Goal: Transaction & Acquisition: Obtain resource

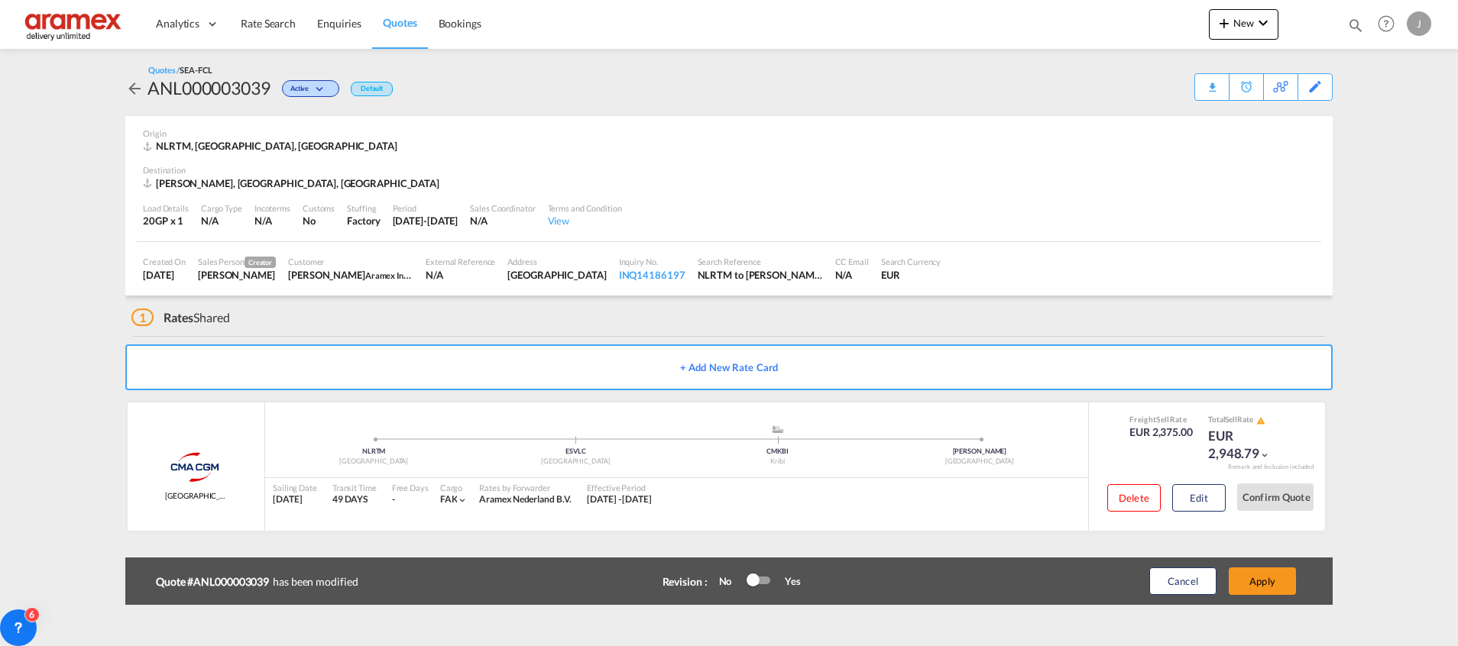
click at [396, 26] on span "Quotes" at bounding box center [400, 22] width 34 height 13
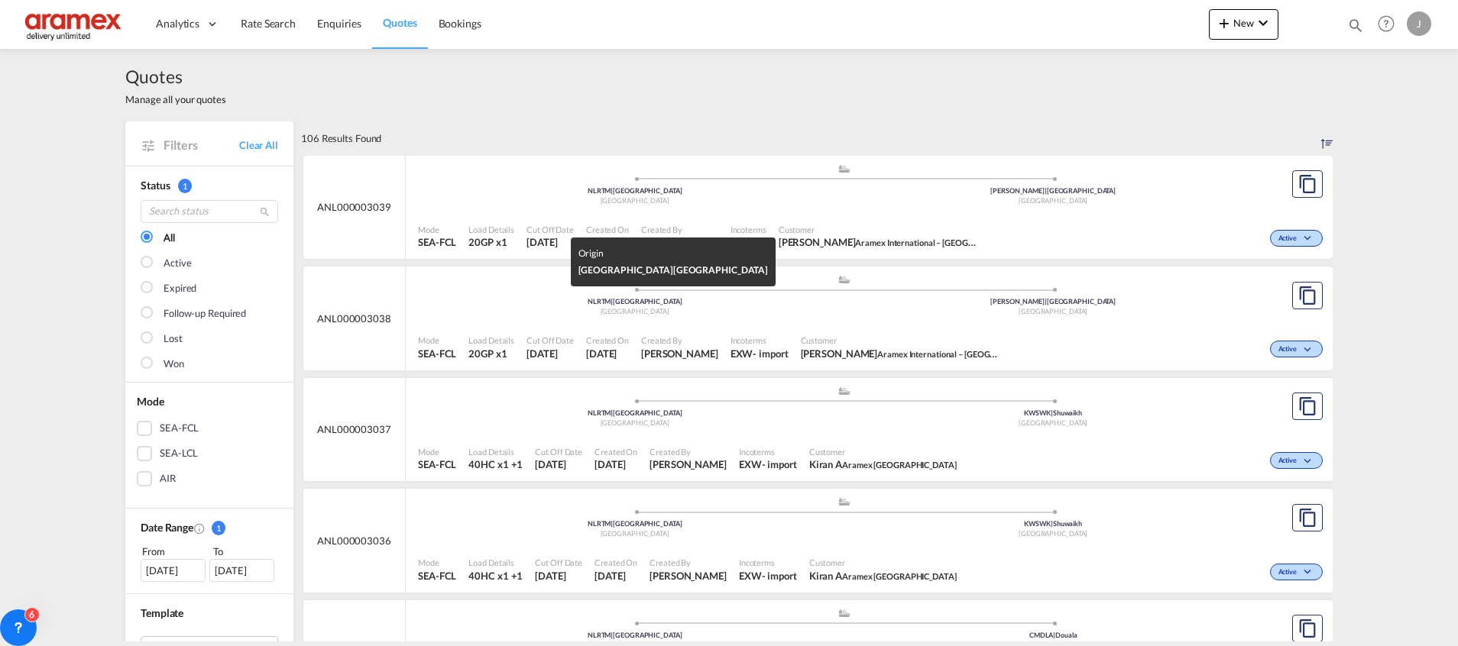
click at [642, 315] on span "[GEOGRAPHIC_DATA]" at bounding box center [634, 311] width 69 height 8
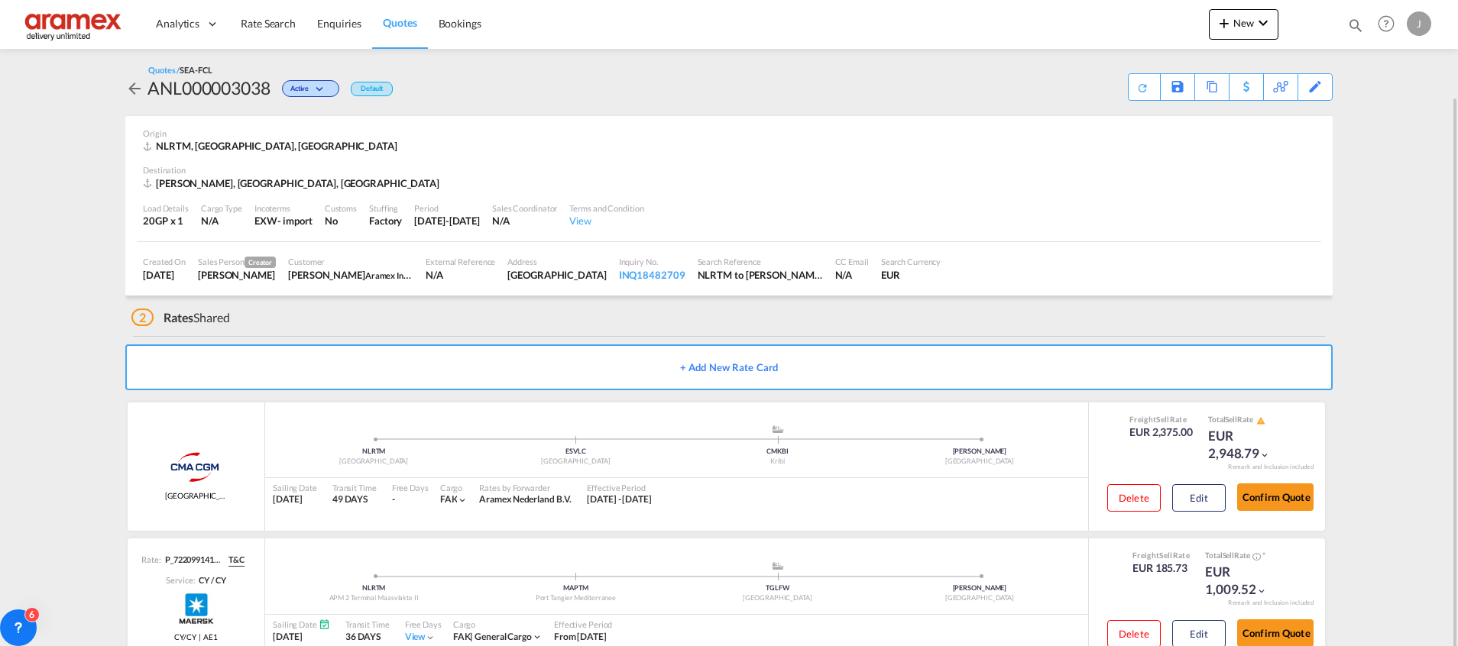
scroll to position [50, 0]
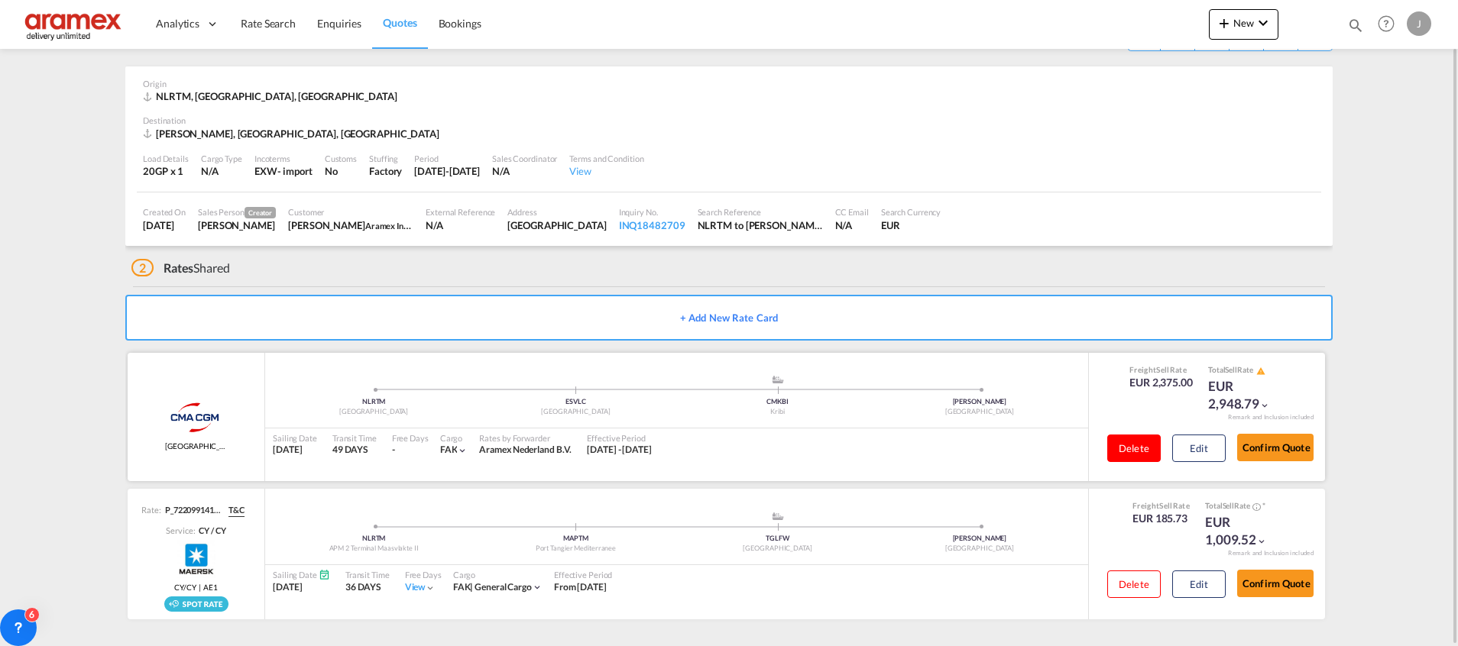
click at [1130, 442] on button "Delete" at bounding box center [1133, 449] width 53 height 28
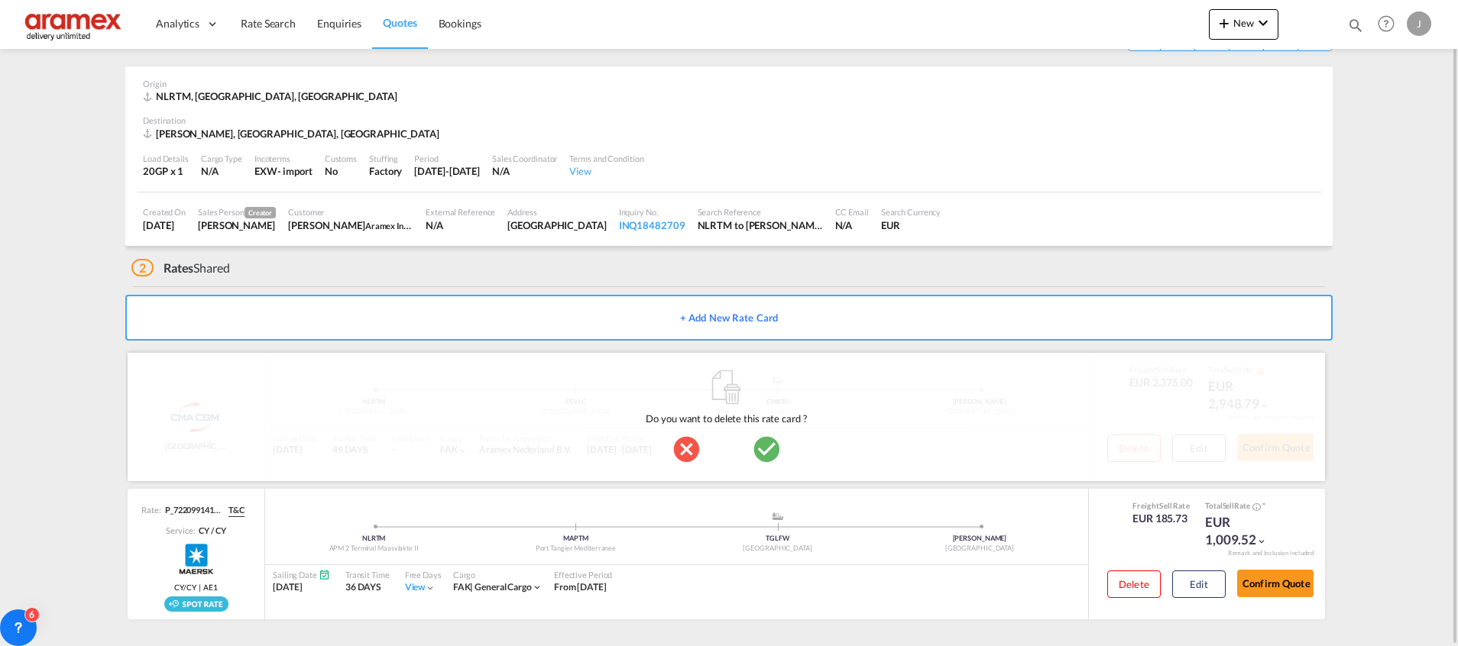
click at [759, 442] on md-icon "icon-checkbox-marked-circle" at bounding box center [766, 449] width 31 height 31
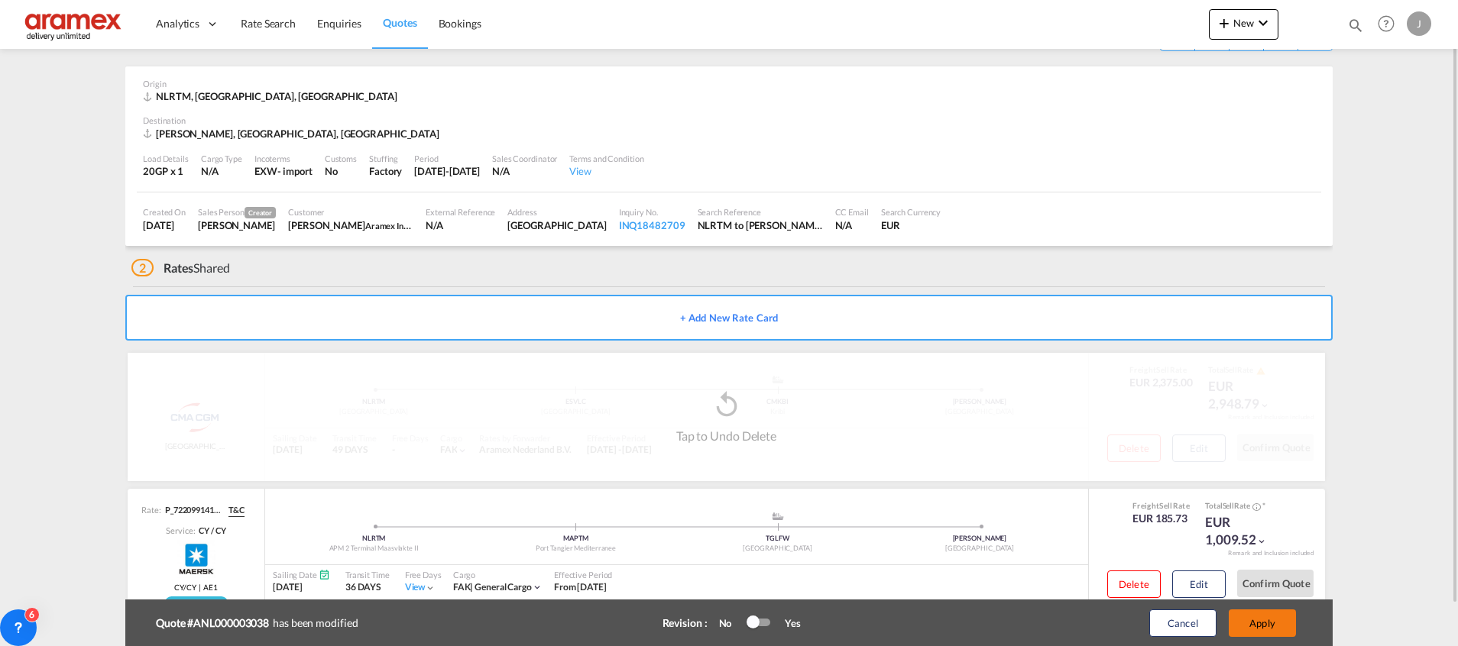
click at [1257, 618] on button "Apply" at bounding box center [1261, 624] width 67 height 28
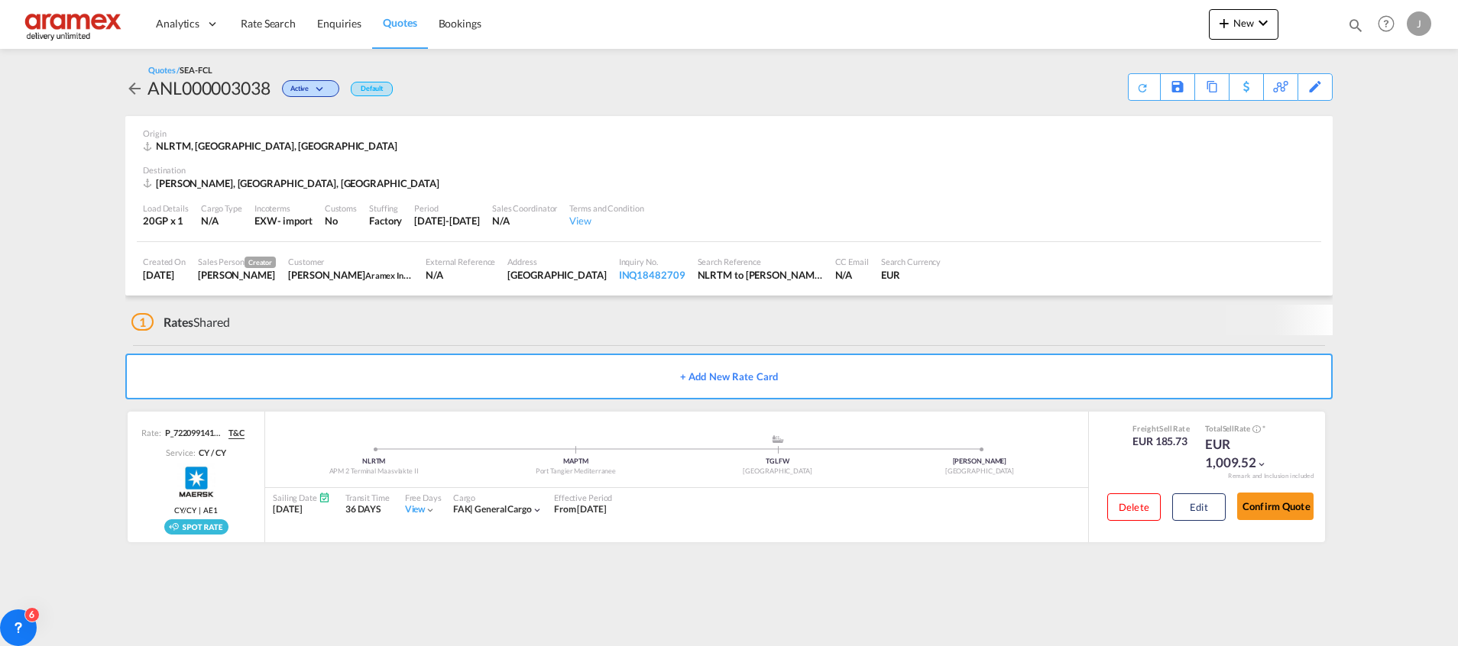
click at [1218, 584] on body "Analytics Dashboard Rate Search Enquiries Quotes Bookings" at bounding box center [729, 323] width 1458 height 646
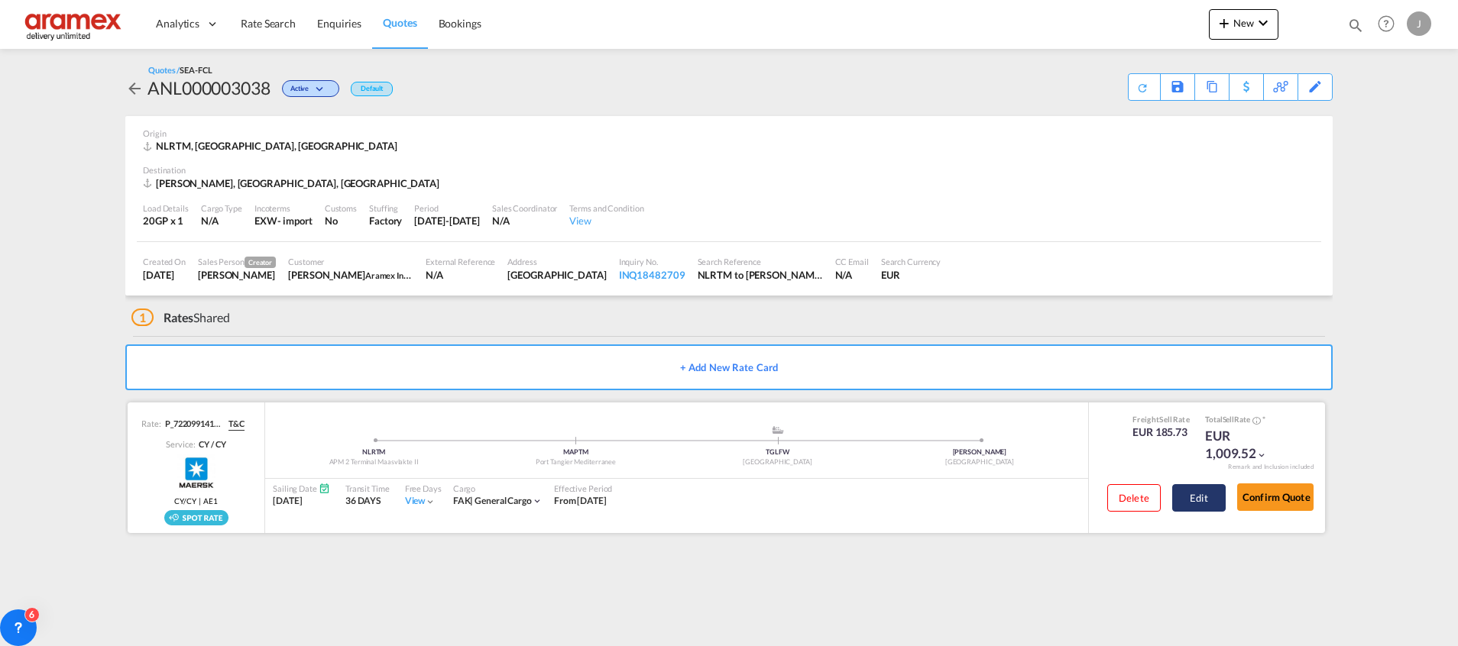
click at [1205, 503] on button "Edit" at bounding box center [1198, 498] width 53 height 28
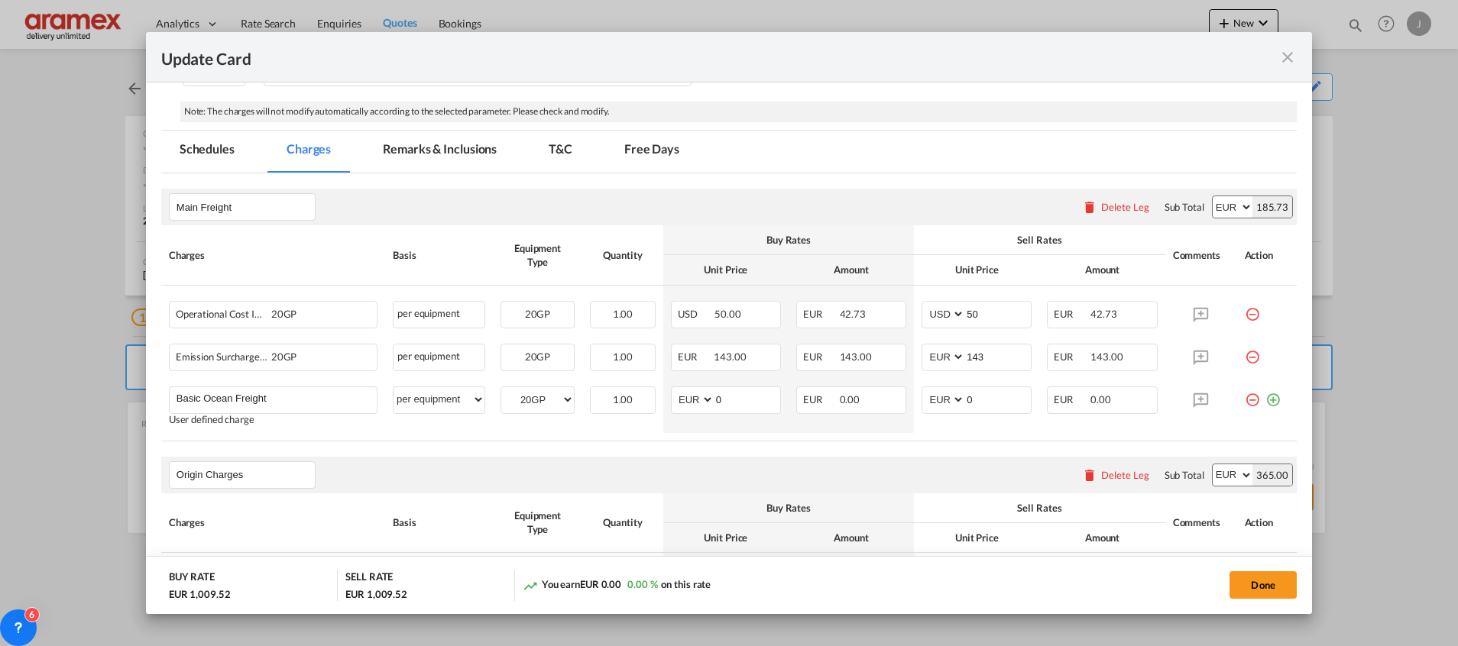
scroll to position [458, 0]
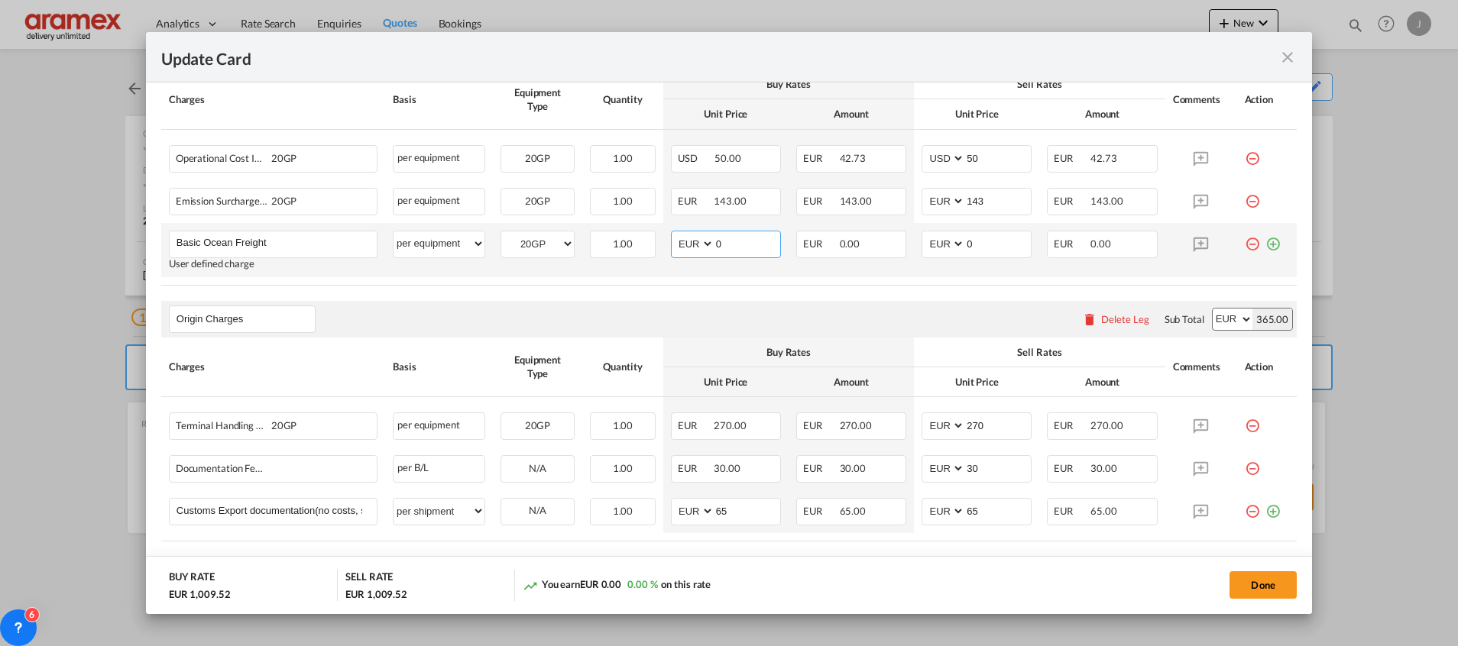
drag, startPoint x: 740, startPoint y: 247, endPoint x: 688, endPoint y: 240, distance: 52.4
click at [688, 240] on md-input-container "AED AFN ALL AMD ANG AOA ARS AUD AWG AZN BAM BBD BDT BGN BHD BIF BMD BND [PERSON…" at bounding box center [726, 245] width 110 height 28
paste input "1775"
type input "1775"
click at [938, 244] on md-input-container "AED AFN ALL AMD ANG AOA ARS AUD AWG AZN BAM BBD BDT BGN BHD BIF BMD BND [PERSON…" at bounding box center [976, 245] width 110 height 28
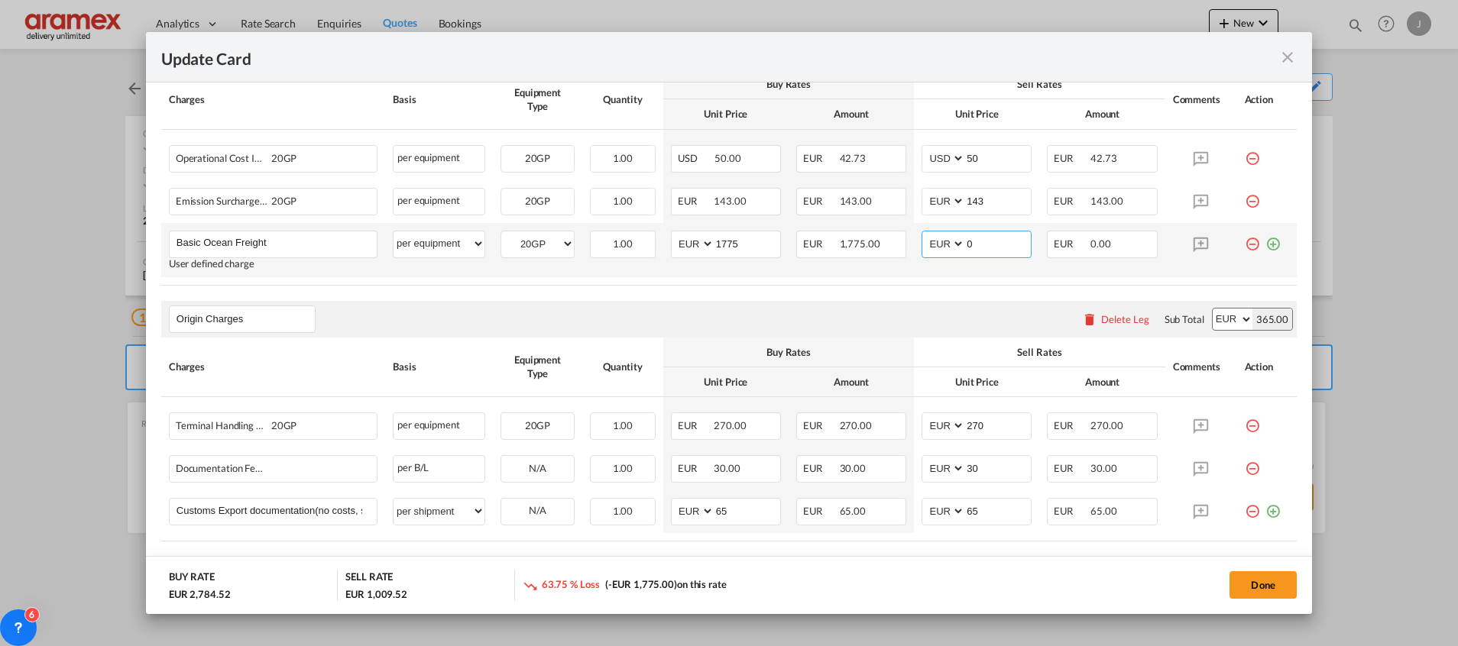
paste input "1775"
type input "1775"
click at [1265, 242] on md-icon "icon-plus-circle-outline green-400-fg" at bounding box center [1272, 238] width 15 height 15
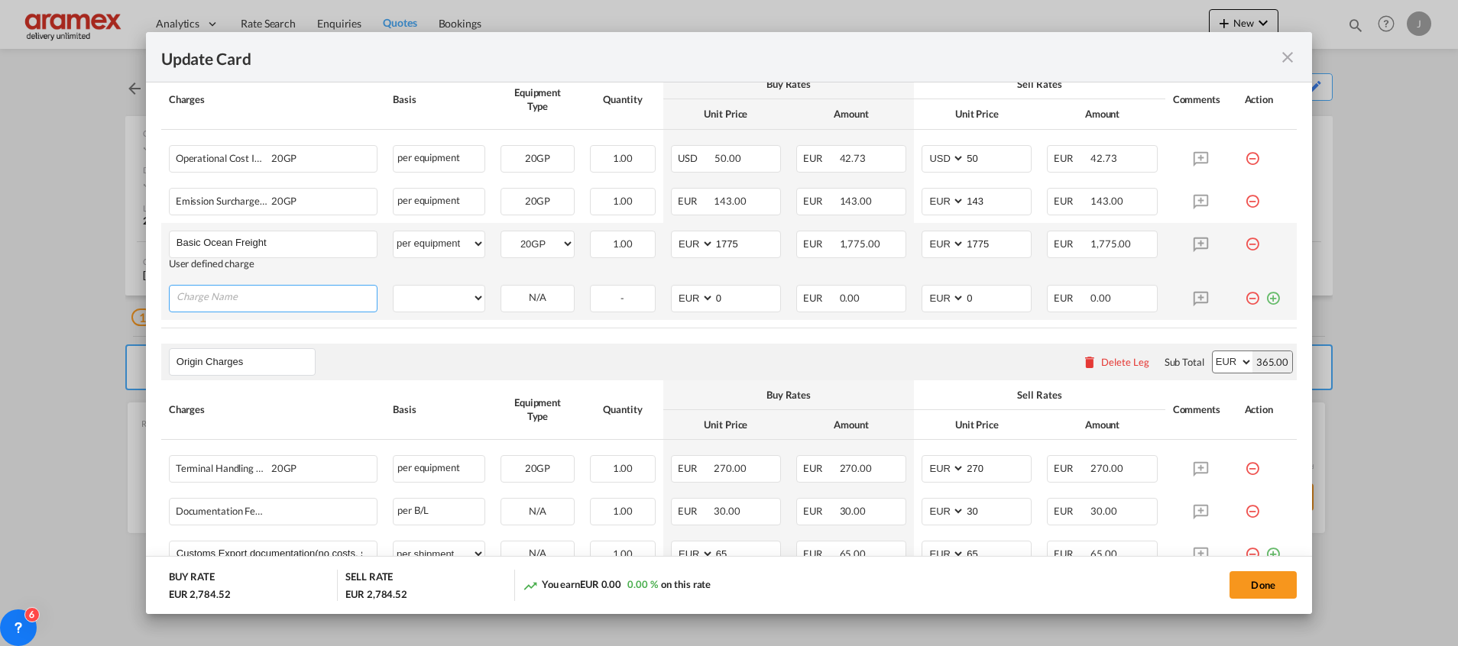
paste input "IMO CLASS 9-vas"
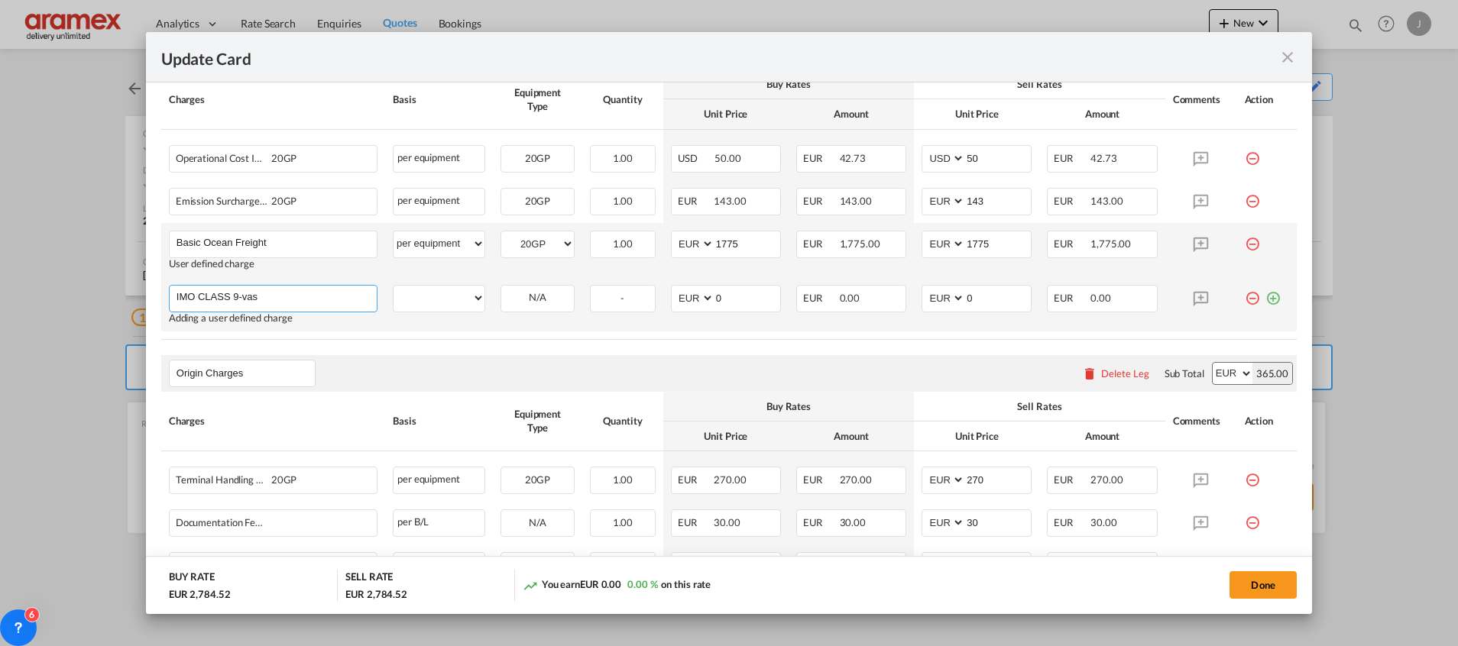
type input "IMO CLASS 9-vas"
click at [437, 313] on td "per equipment per container per B/L per shipping bill per shipment % on freight…" at bounding box center [439, 304] width 108 height 54
click at [448, 303] on select "per equipment per container per B/L per shipping bill per shipment % on freight…" at bounding box center [438, 298] width 91 height 24
select select "per equipment"
click at [393, 286] on select "per equipment per container per B/L per shipping bill per shipment % on freight…" at bounding box center [438, 298] width 91 height 24
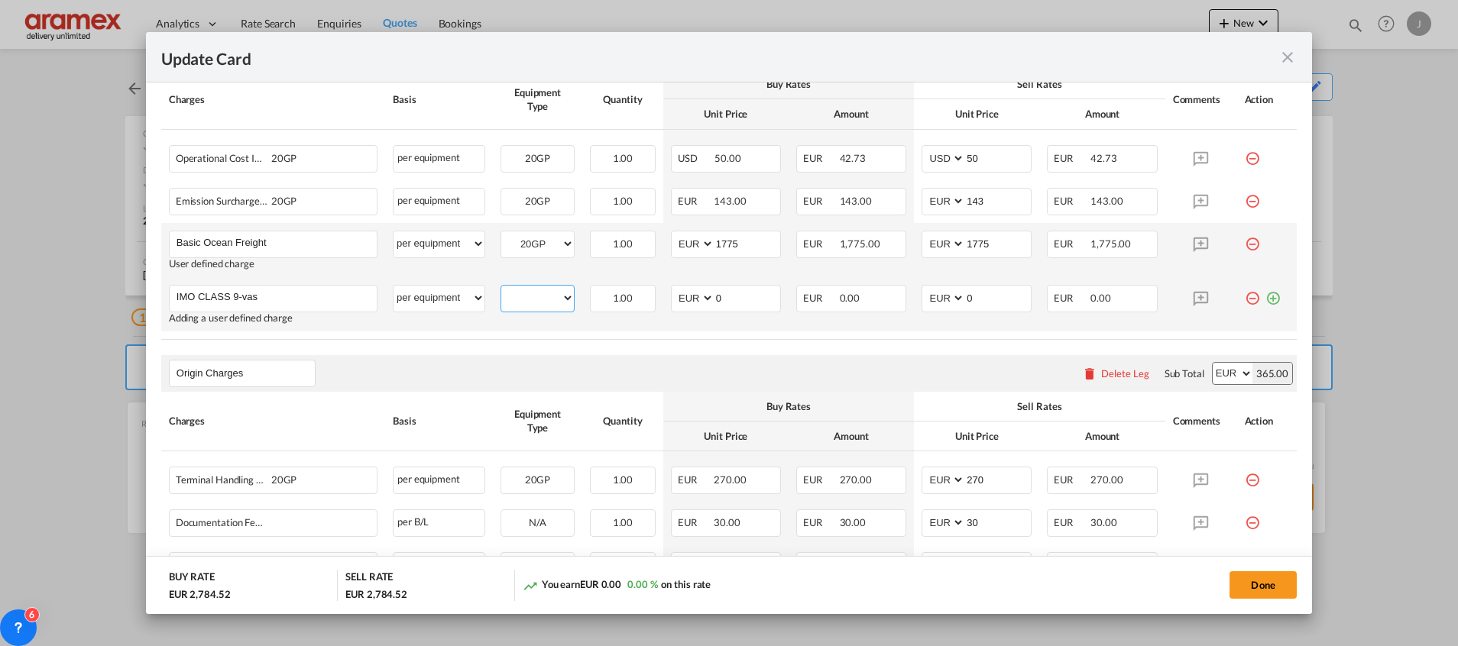
drag, startPoint x: 516, startPoint y: 300, endPoint x: 538, endPoint y: 312, distance: 24.3
click at [516, 300] on select "20GP" at bounding box center [537, 298] width 73 height 21
select select "20GP"
click at [501, 288] on select "20GP" at bounding box center [537, 298] width 73 height 21
drag, startPoint x: 733, startPoint y: 292, endPoint x: 662, endPoint y: 290, distance: 71.8
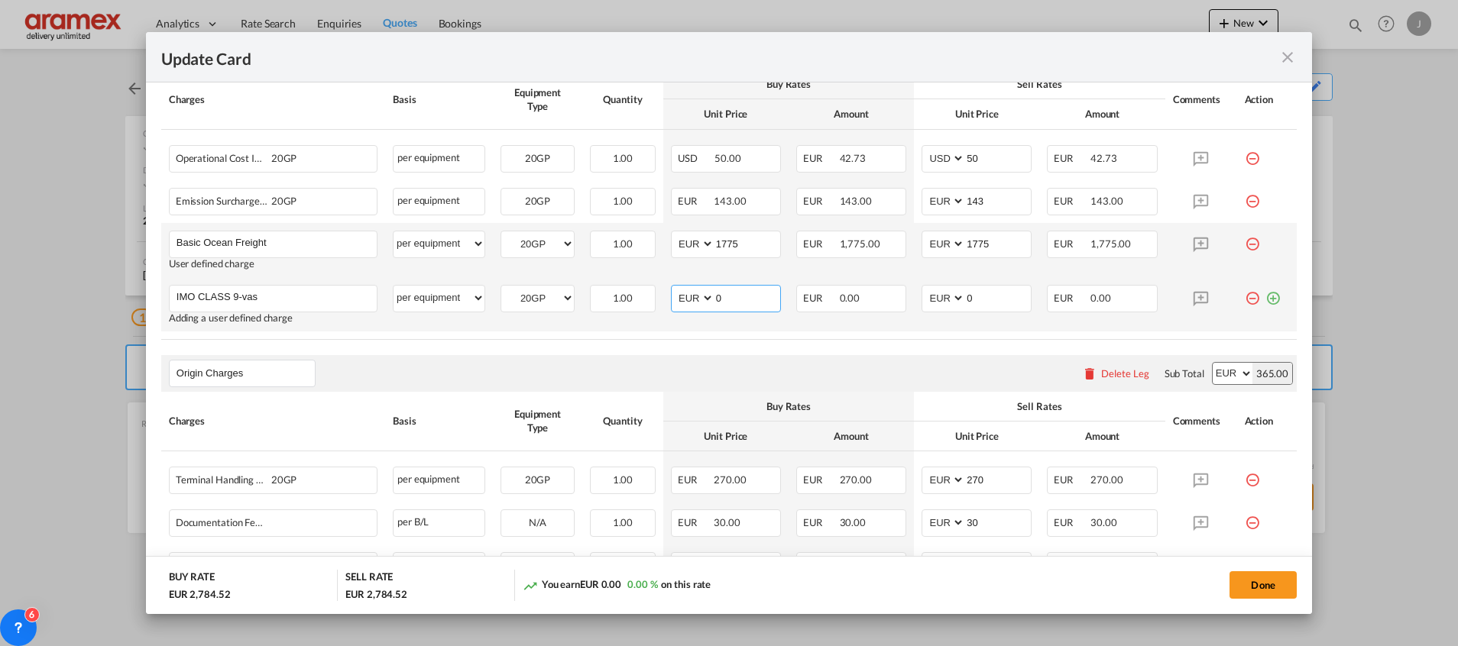
click at [671, 292] on md-input-container "AED AFN ALL AMD ANG AOA ARS AUD AWG AZN BAM BBD BDT BGN BHD BIF BMD BND [PERSON…" at bounding box center [726, 299] width 110 height 28
click at [730, 296] on input "125" at bounding box center [747, 297] width 66 height 23
type input "125"
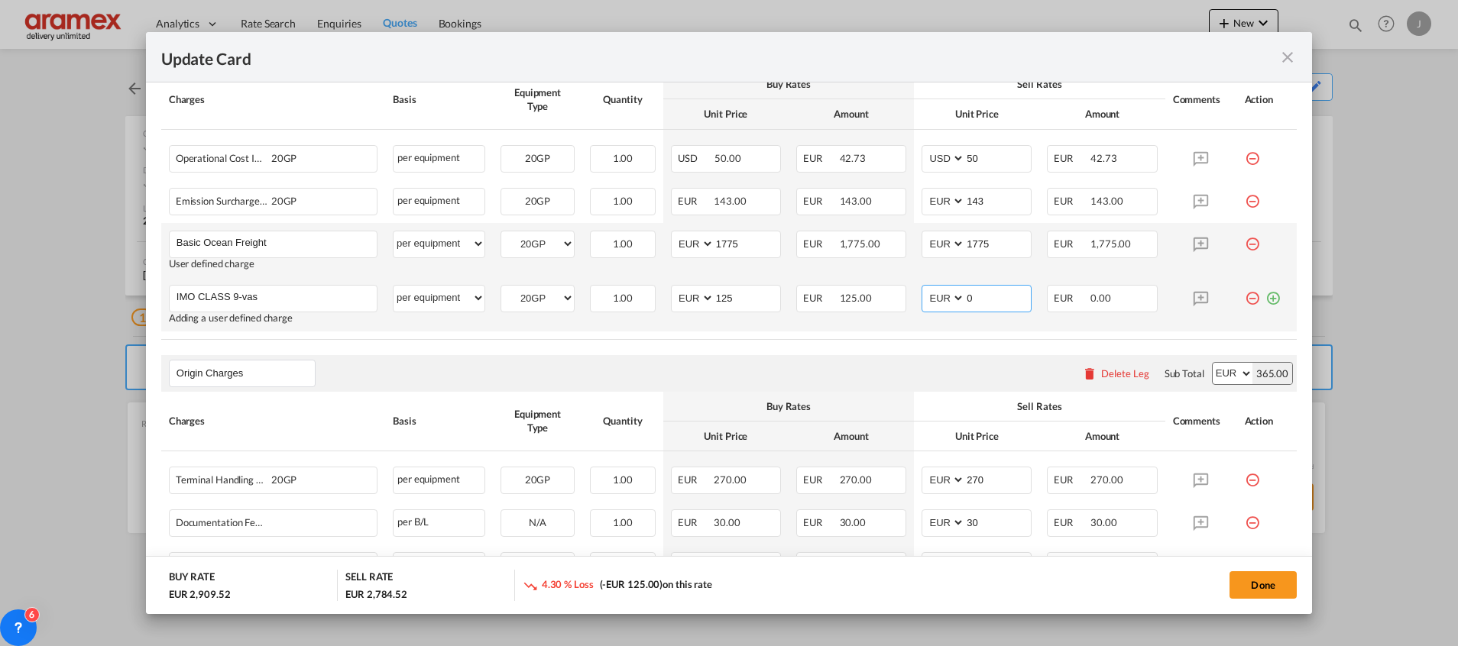
click at [975, 293] on input "0" at bounding box center [998, 297] width 66 height 23
paste input "125"
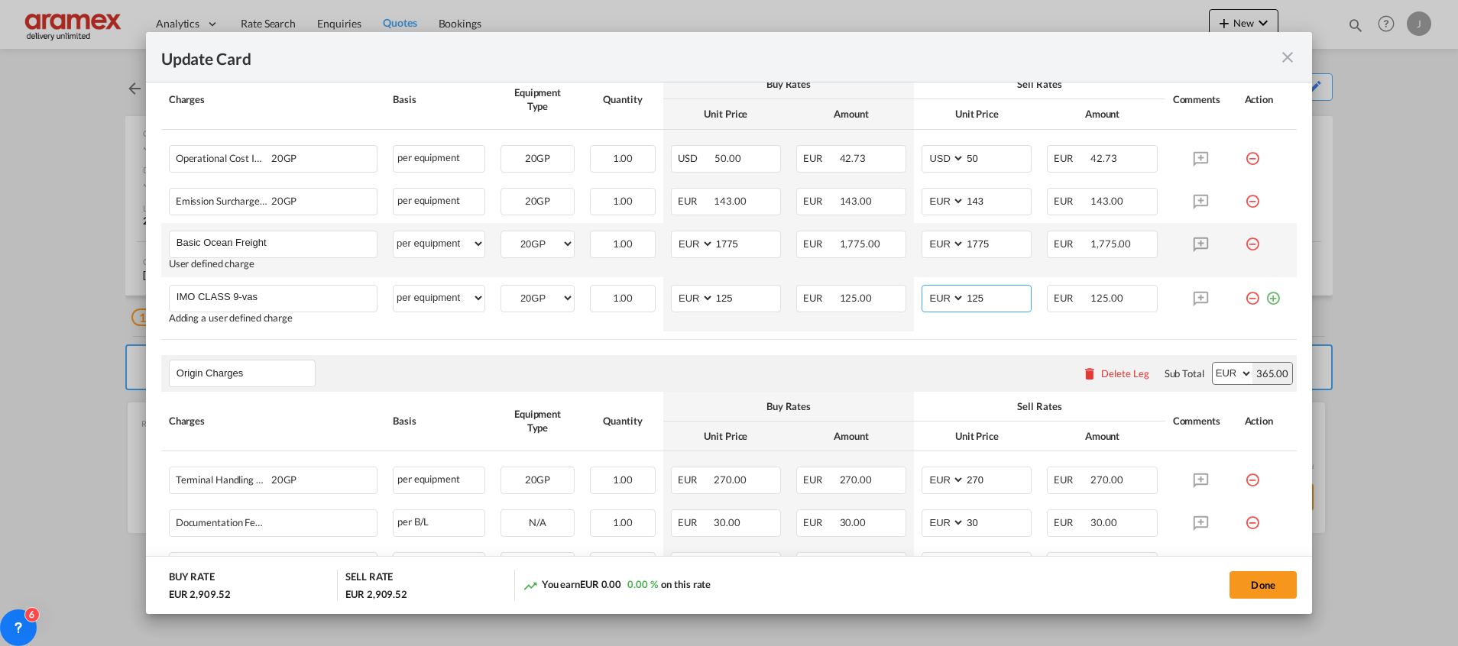
type input "125"
click at [1244, 160] on md-icon "icon-minus-circle-outline red-400-fg" at bounding box center [1251, 152] width 15 height 15
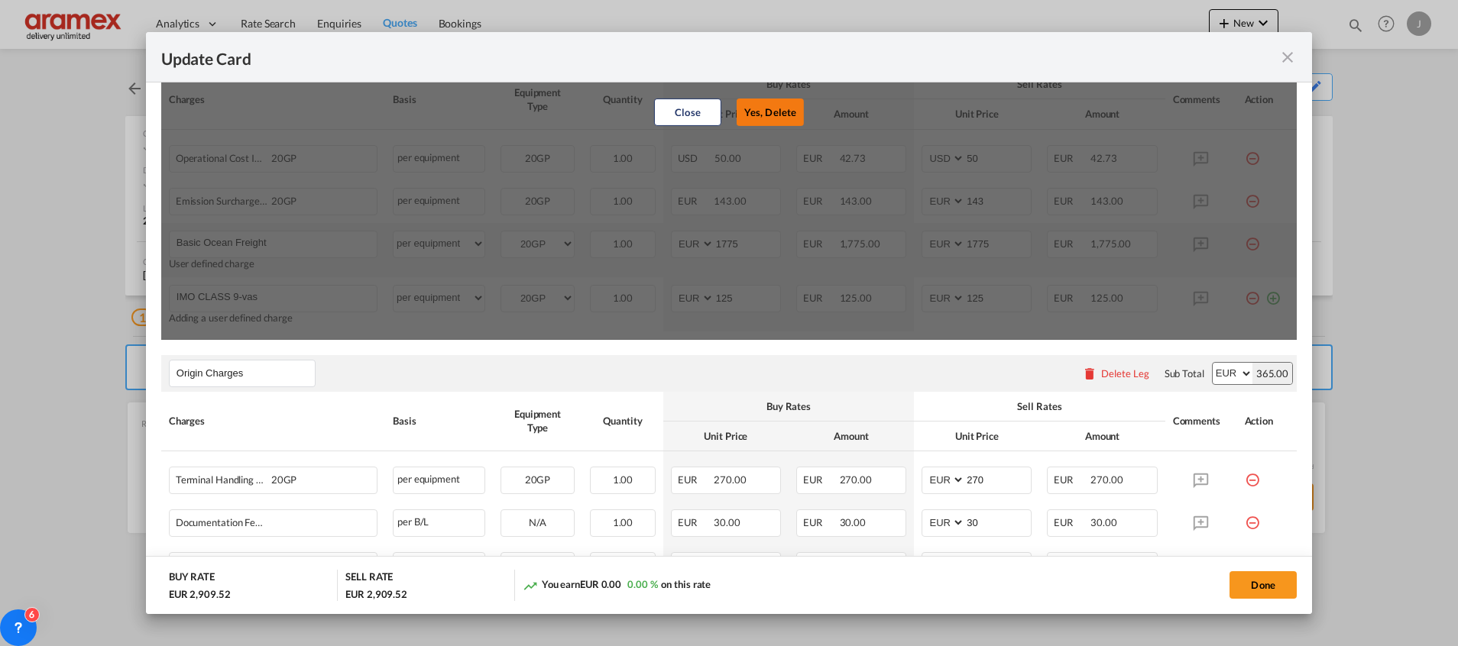
click at [762, 105] on button "Yes, Delete" at bounding box center [769, 113] width 67 height 28
select select "string:EUR"
type input "143"
type input "1775"
type input "IMO CLASS 9-vas"
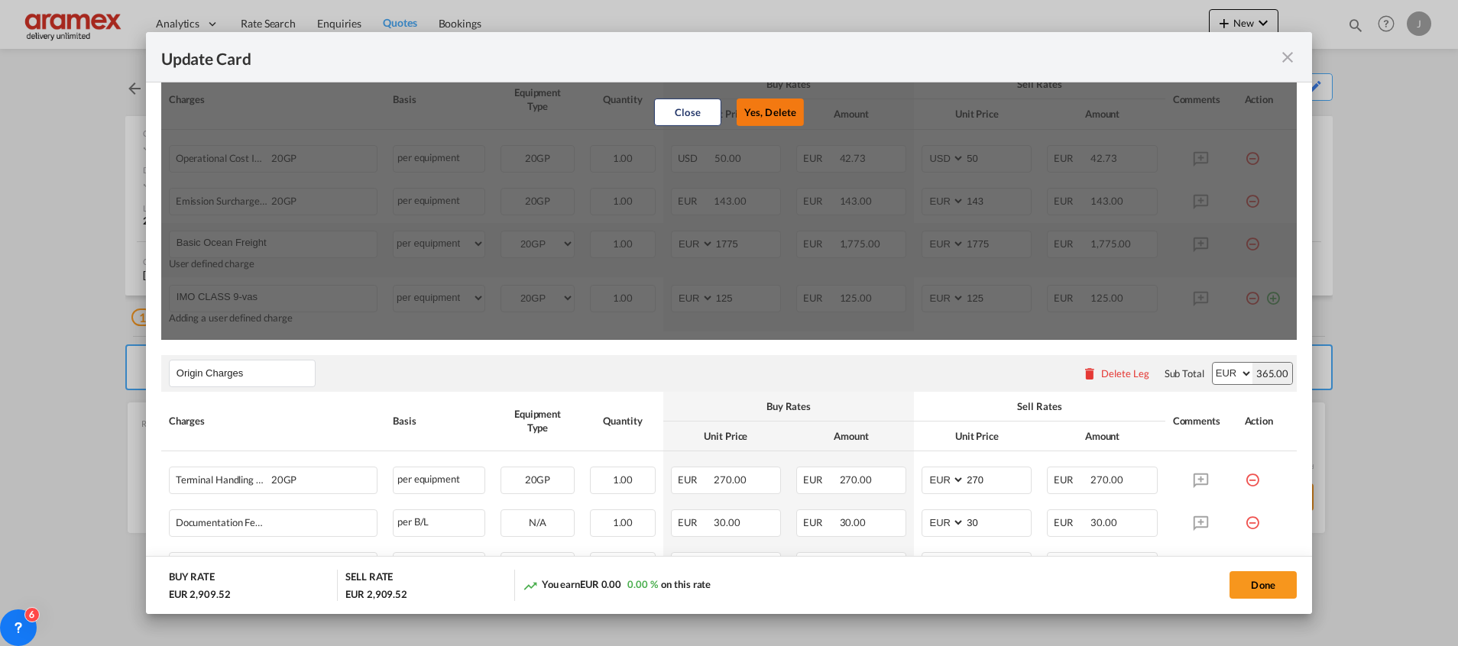
type input "125"
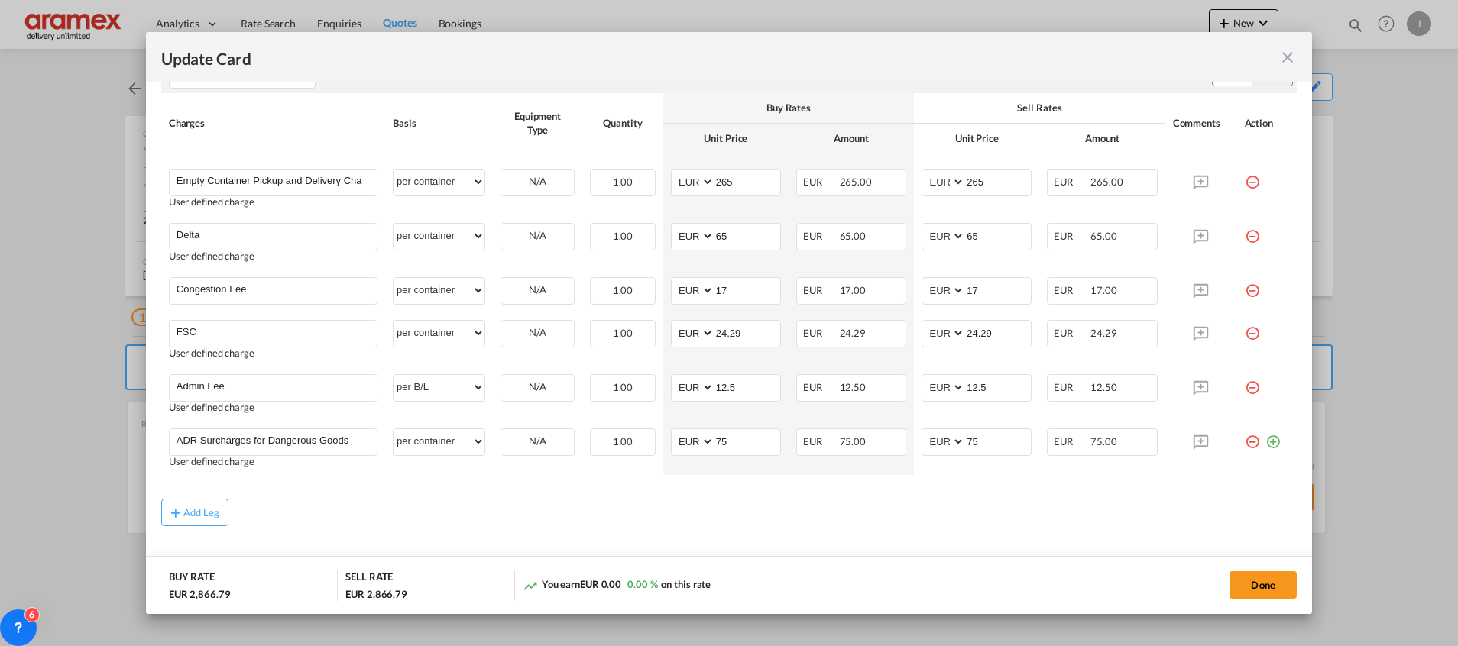
scroll to position [998, 0]
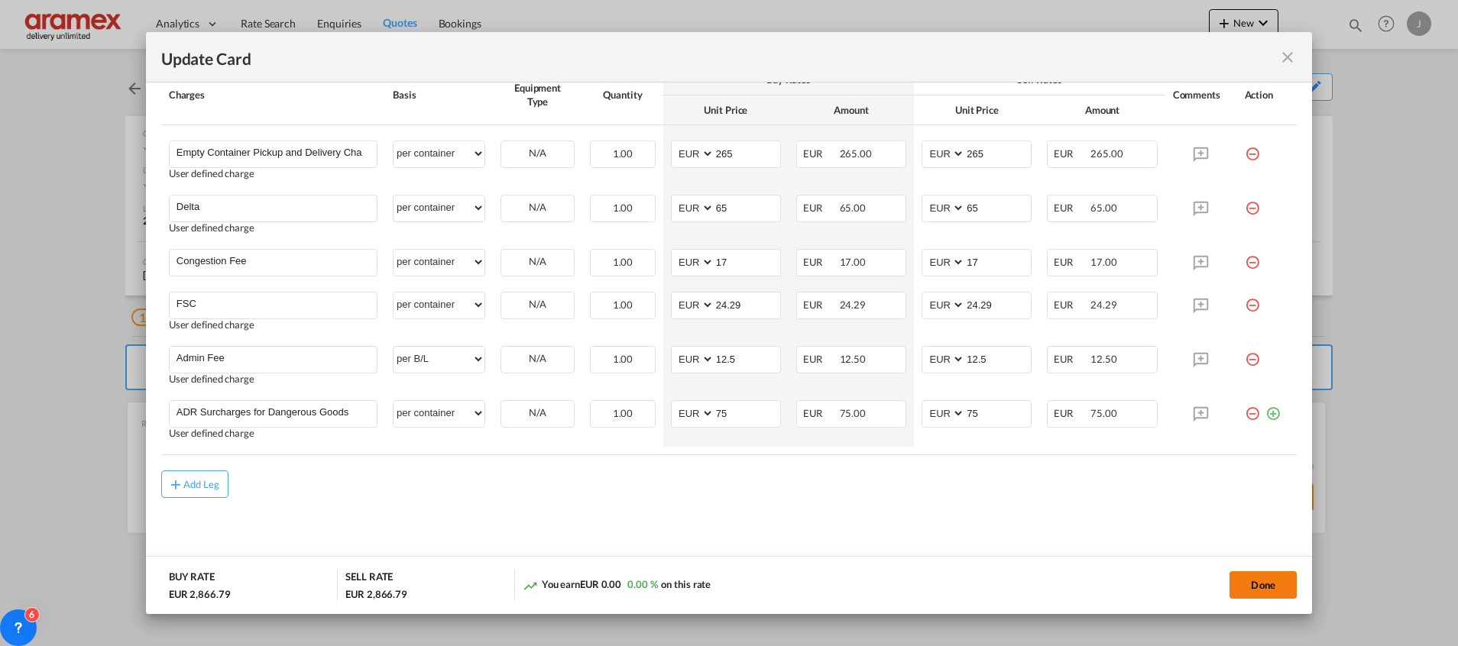
click at [1261, 584] on button "Done" at bounding box center [1262, 585] width 67 height 28
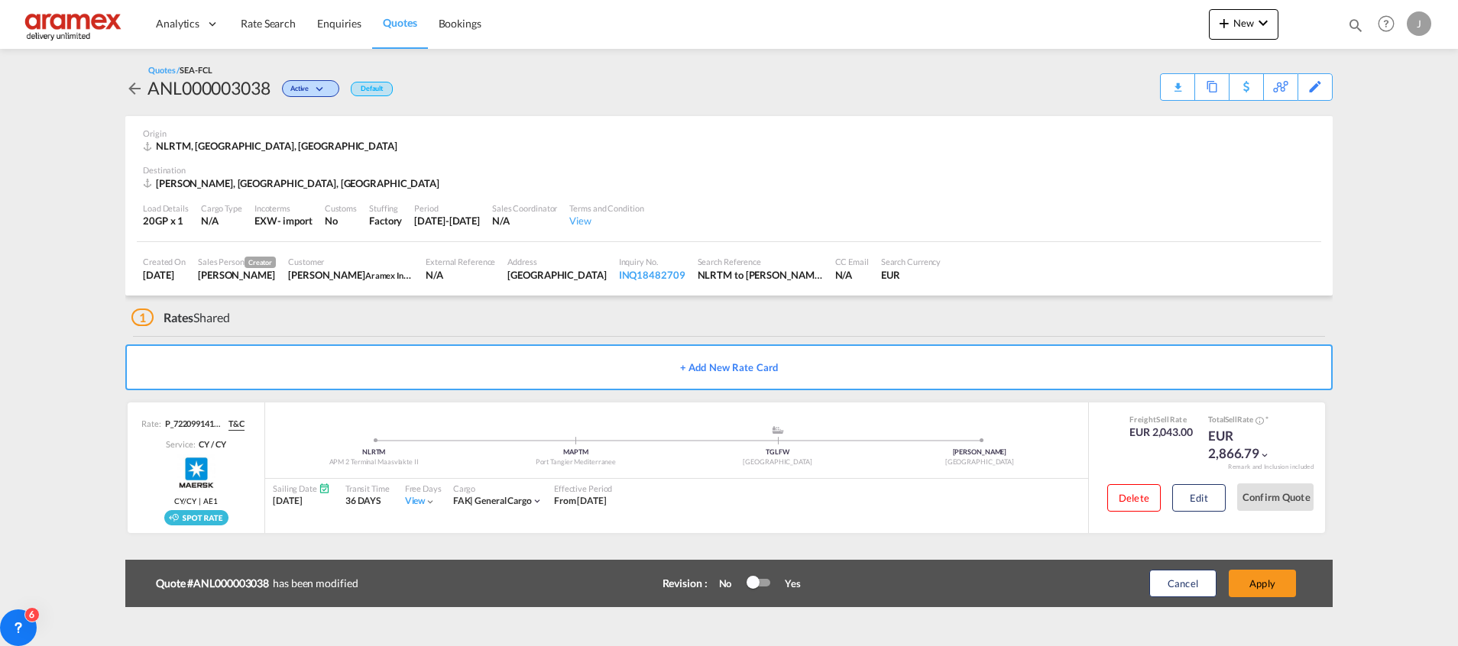
click at [1261, 584] on button "Apply" at bounding box center [1261, 584] width 67 height 28
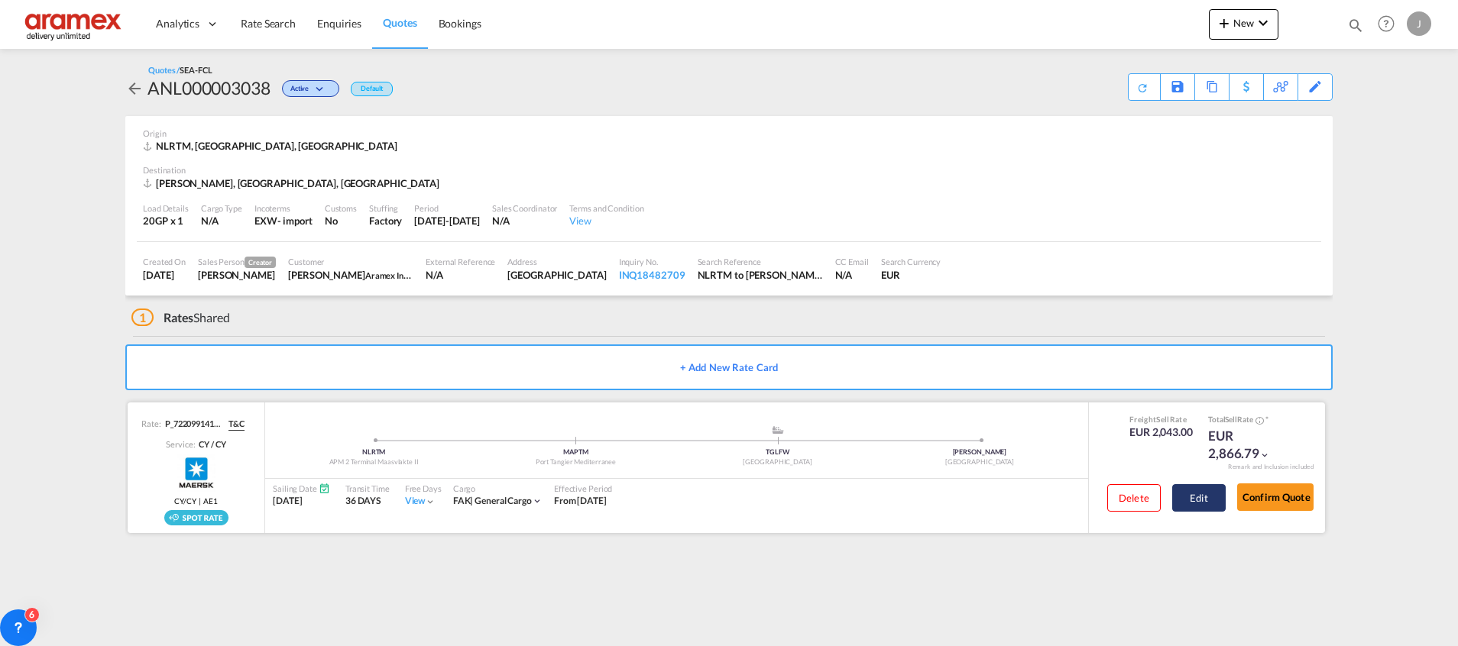
click at [1196, 494] on button "Edit" at bounding box center [1198, 498] width 53 height 28
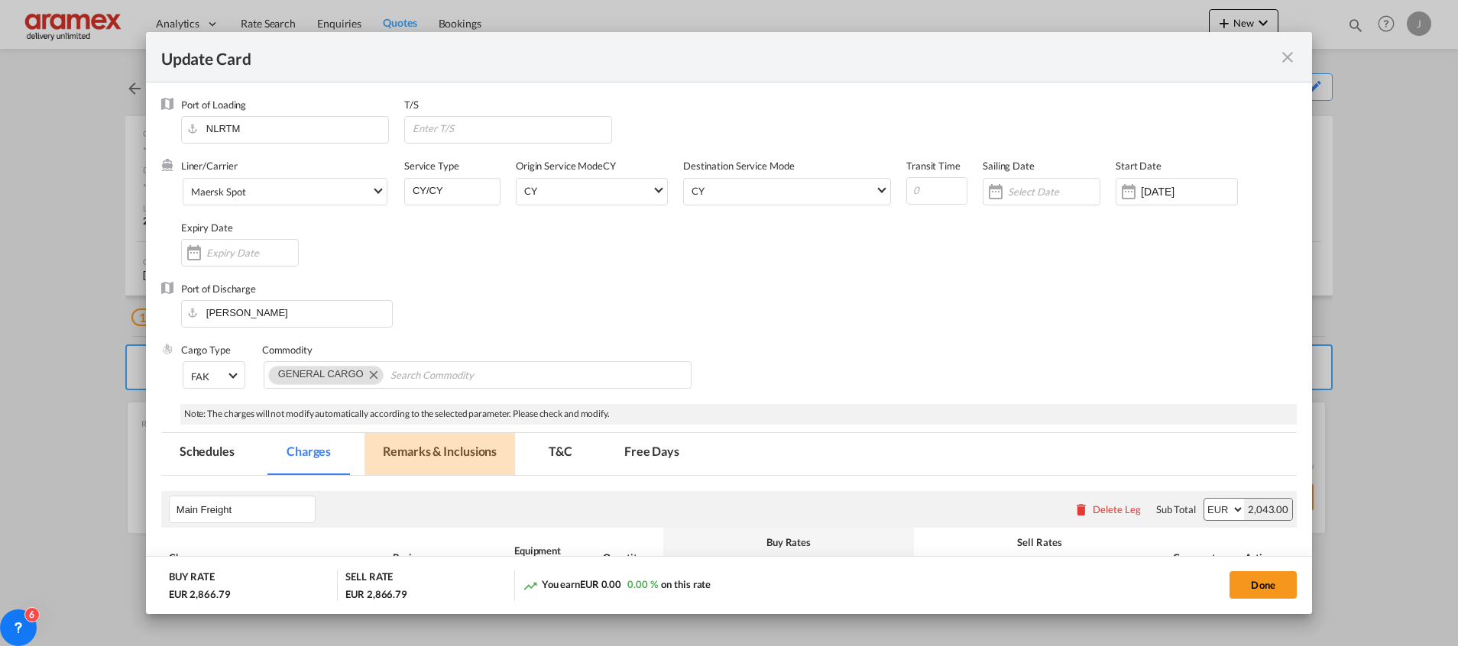
click at [426, 448] on md-tab-item "Remarks & Inclusions" at bounding box center [439, 454] width 151 height 42
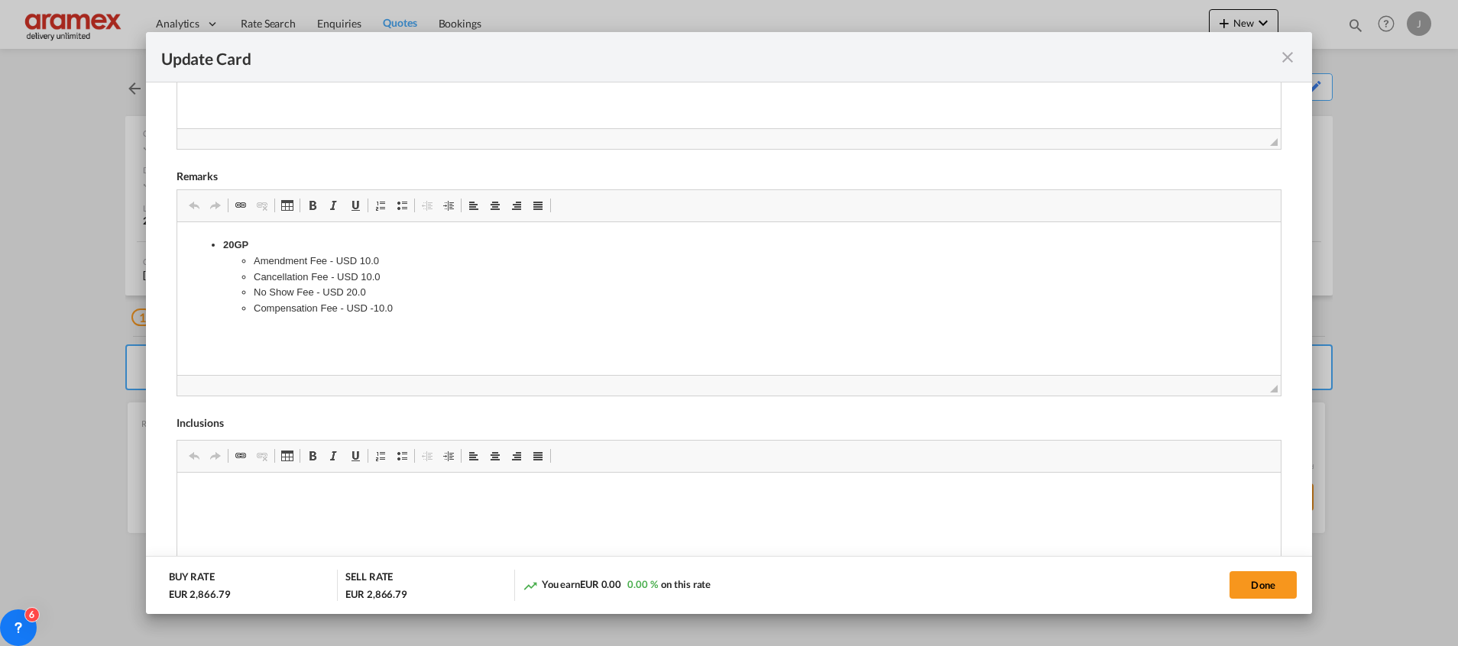
scroll to position [682, 0]
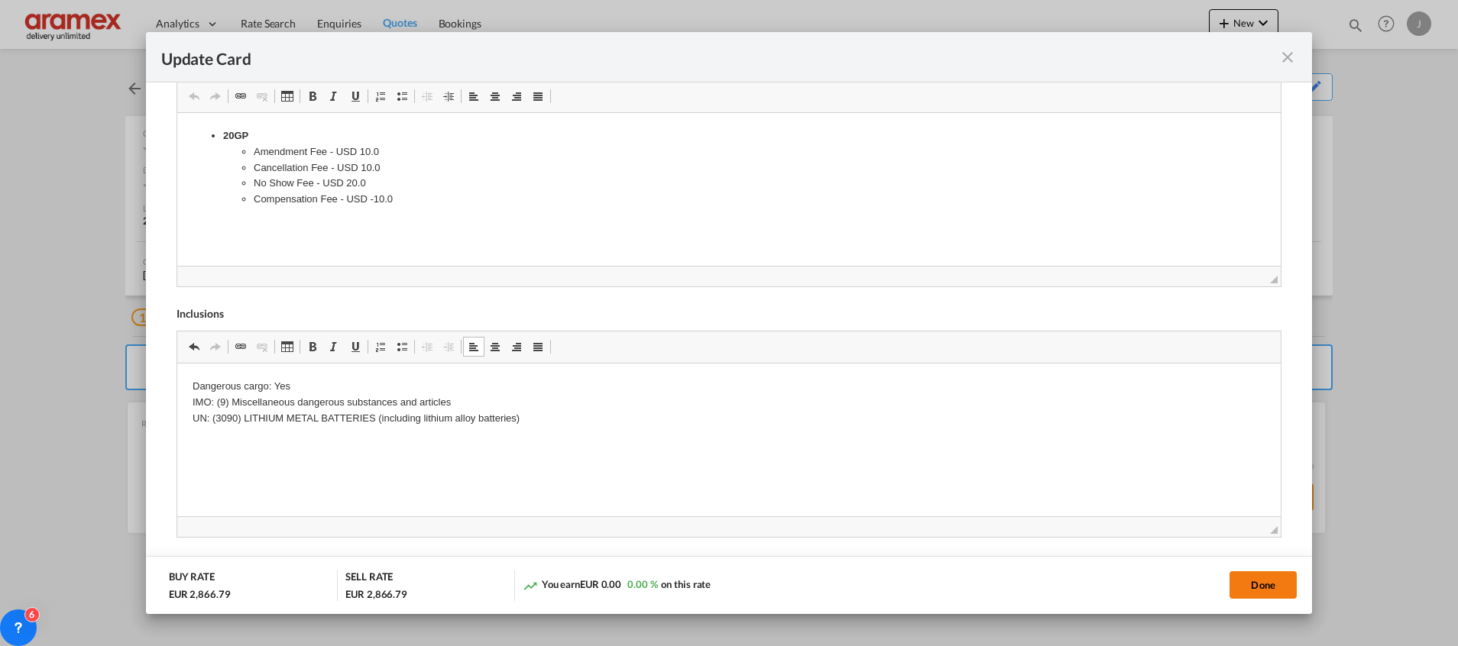
click at [1274, 594] on button "Done" at bounding box center [1262, 585] width 67 height 28
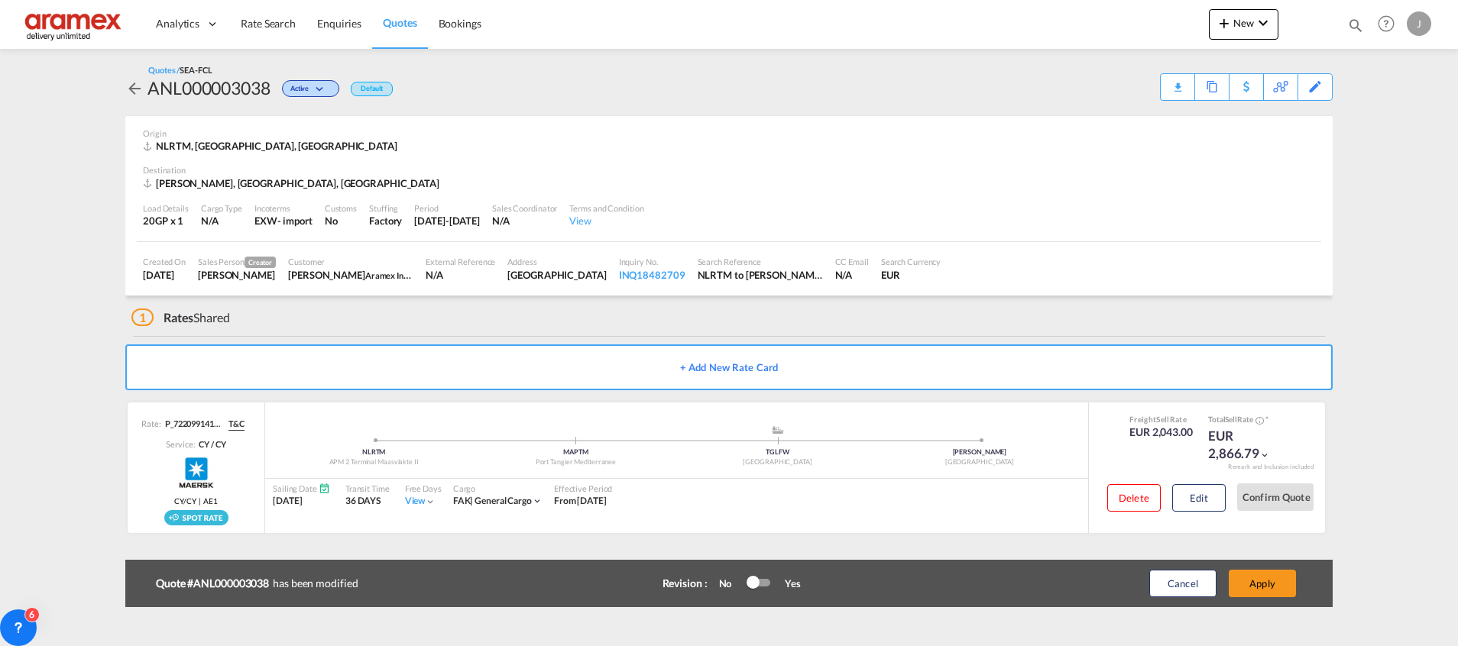
scroll to position [218, 0]
click at [1261, 587] on button "Apply" at bounding box center [1261, 584] width 67 height 28
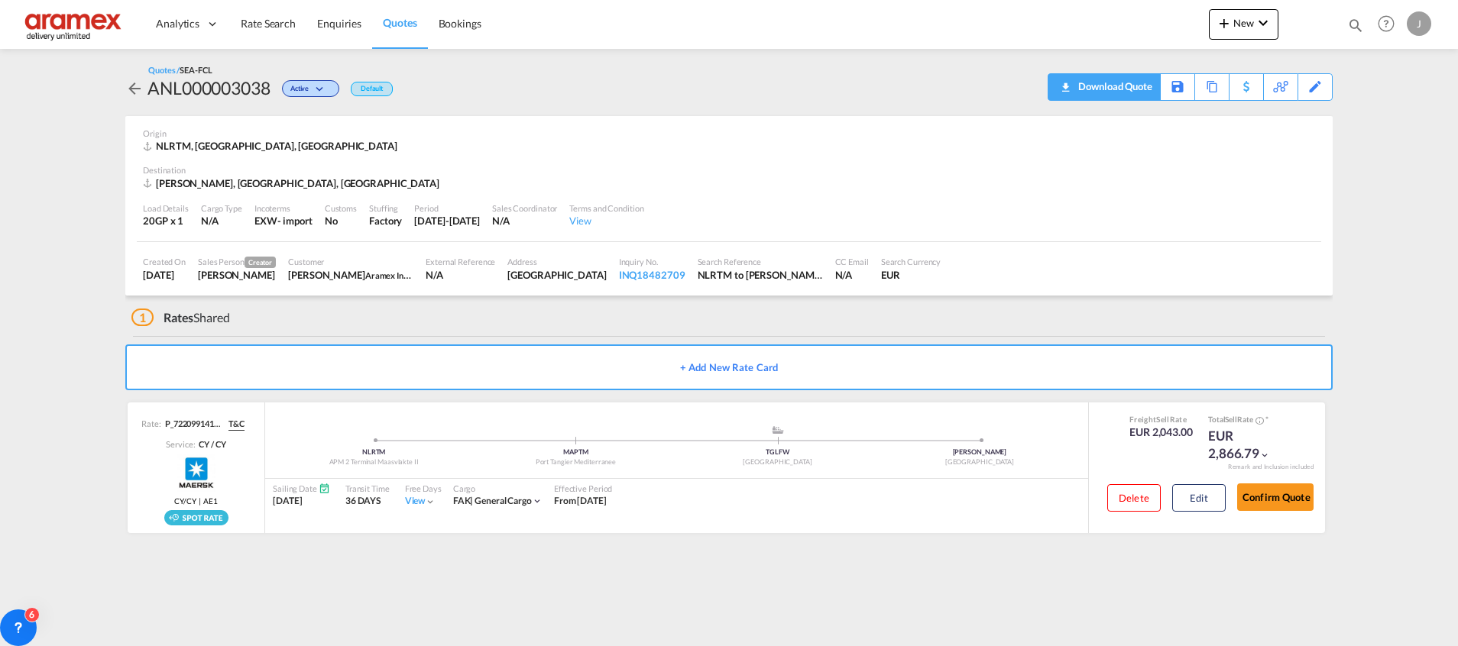
click at [1136, 86] on div "Download Quote" at bounding box center [1113, 86] width 78 height 24
click at [265, 19] on span "Rate Search" at bounding box center [268, 23] width 55 height 13
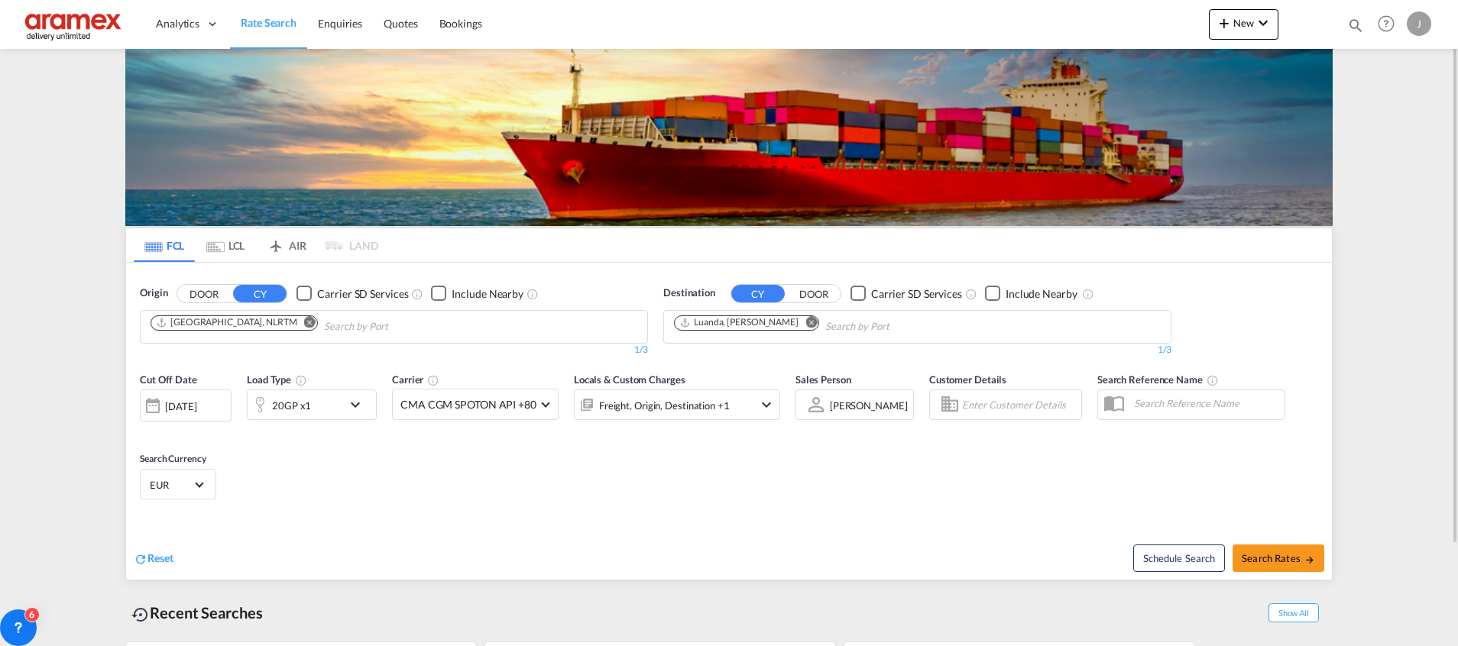
click at [805, 325] on md-icon "Remove" at bounding box center [810, 321] width 11 height 11
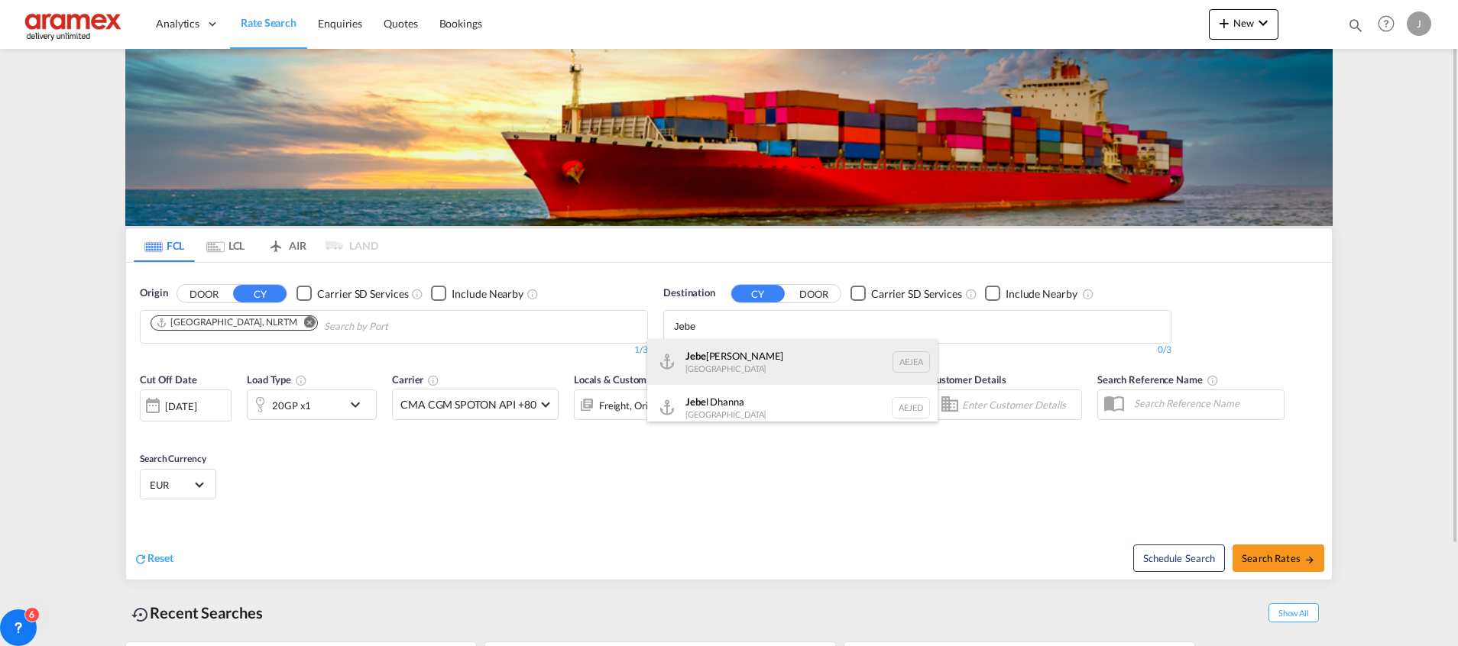
type input "Jebe"
click at [761, 369] on div "Jebe l Ali United Arab Emirates AEJEA" at bounding box center [792, 362] width 290 height 46
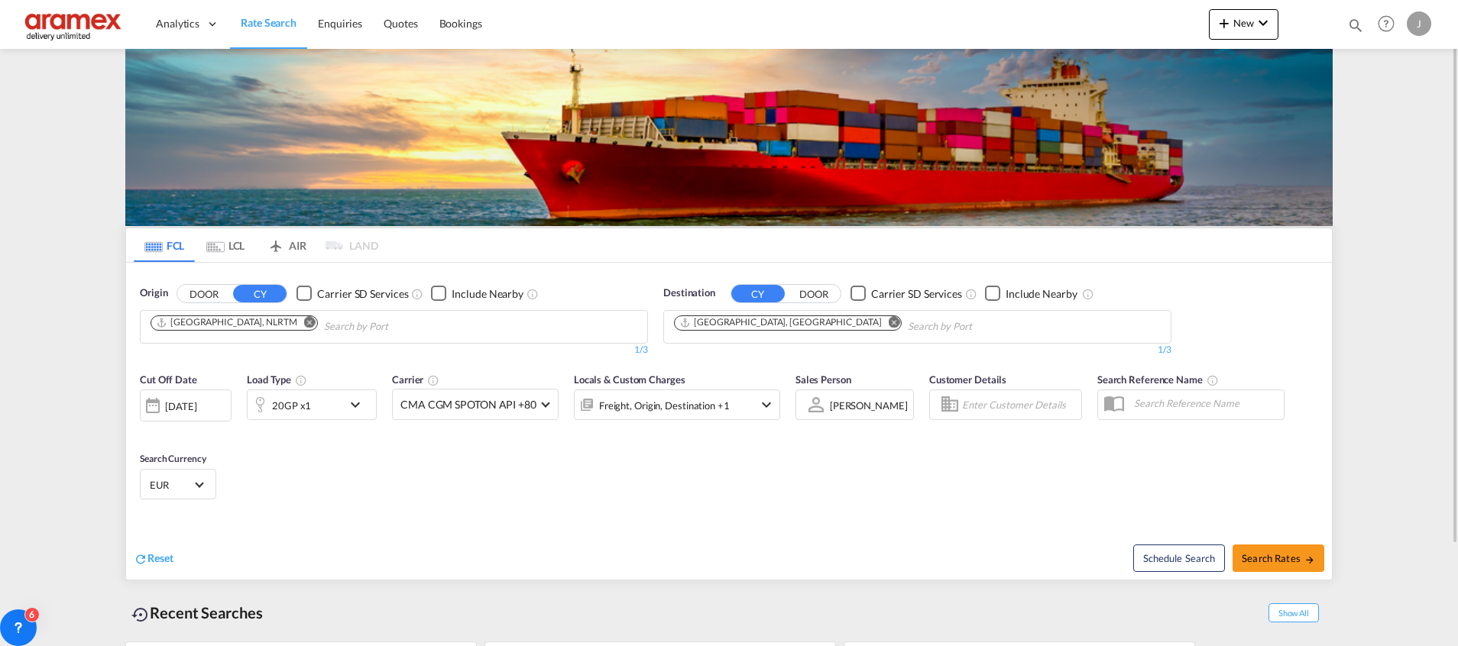
click at [301, 398] on div "20GP x1" at bounding box center [291, 405] width 39 height 21
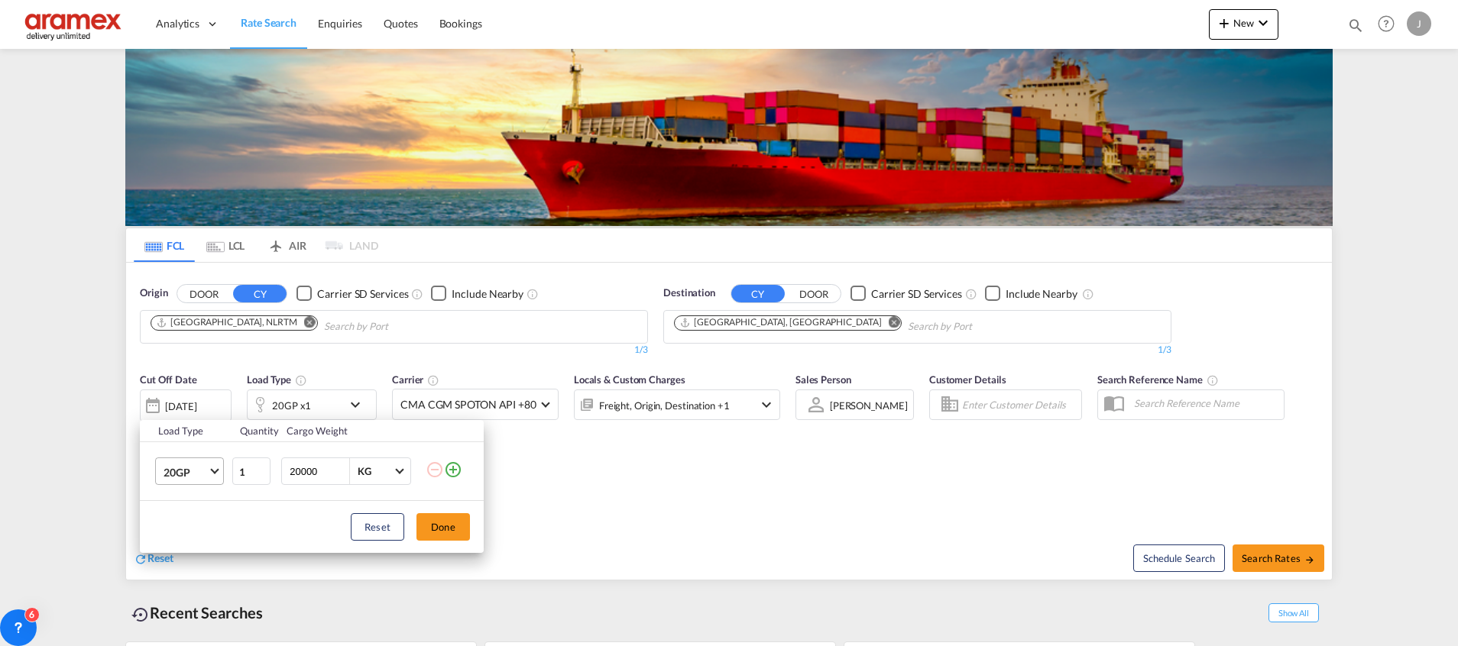
click at [203, 477] on span "20GP" at bounding box center [185, 472] width 44 height 15
click at [207, 532] on md-option "40RE" at bounding box center [203, 531] width 104 height 37
click at [461, 536] on button "Done" at bounding box center [442, 527] width 53 height 28
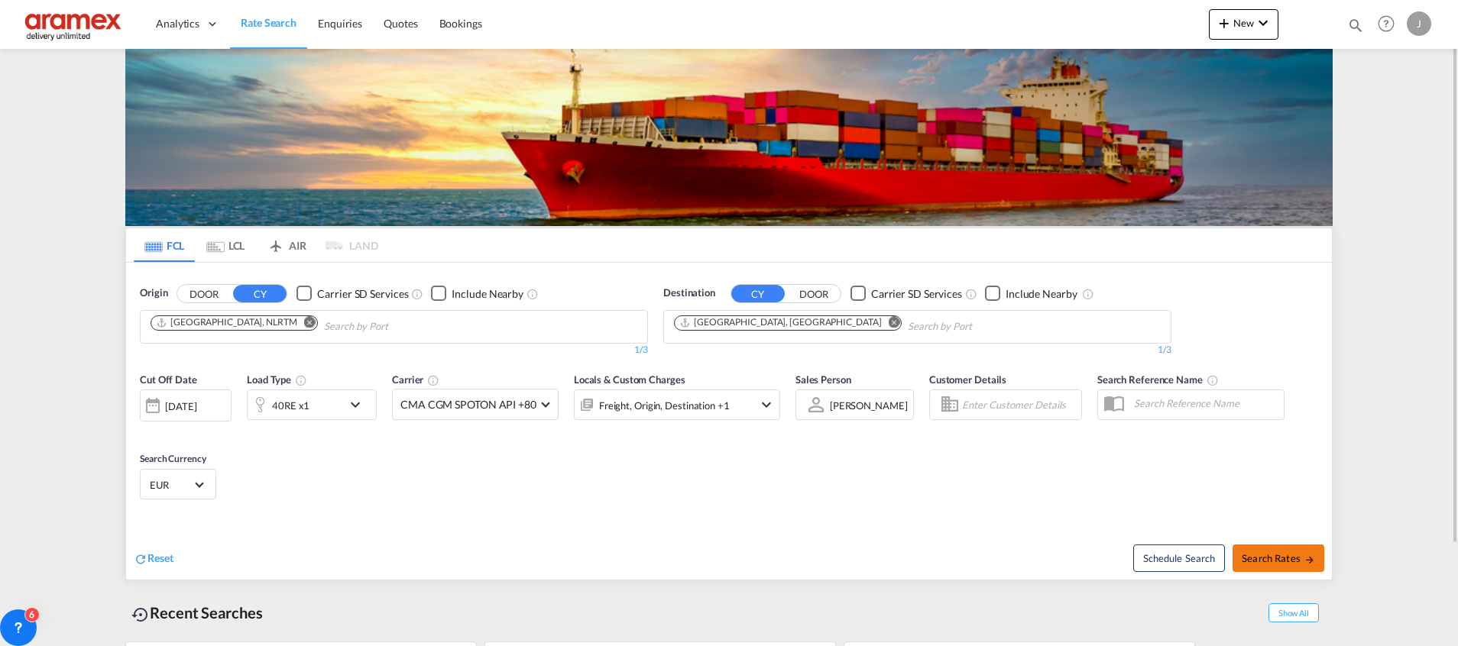
click at [1262, 555] on span "Search Rates" at bounding box center [1277, 558] width 73 height 12
type input "NLRTM to AEJEA / 25 Aug 2025"
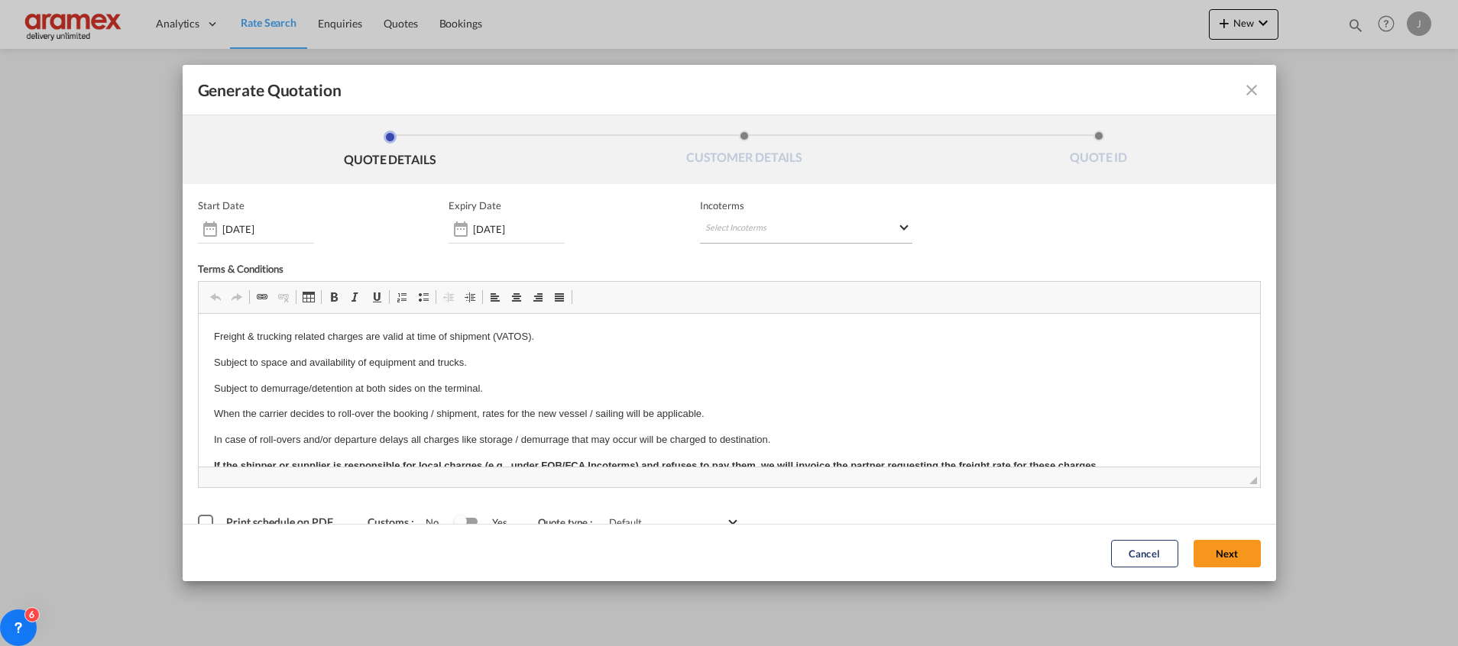
click at [741, 227] on md-select "Select Incoterms DPU - import Delivery at Place Unloaded FCA - import Free Carr…" at bounding box center [806, 230] width 212 height 28
click at [737, 256] on input "search" at bounding box center [771, 261] width 141 height 14
type input "exw"
click at [748, 274] on md-select-header "exw" at bounding box center [779, 261] width 170 height 31
click at [782, 295] on div "Ex Works" at bounding box center [778, 299] width 145 height 10
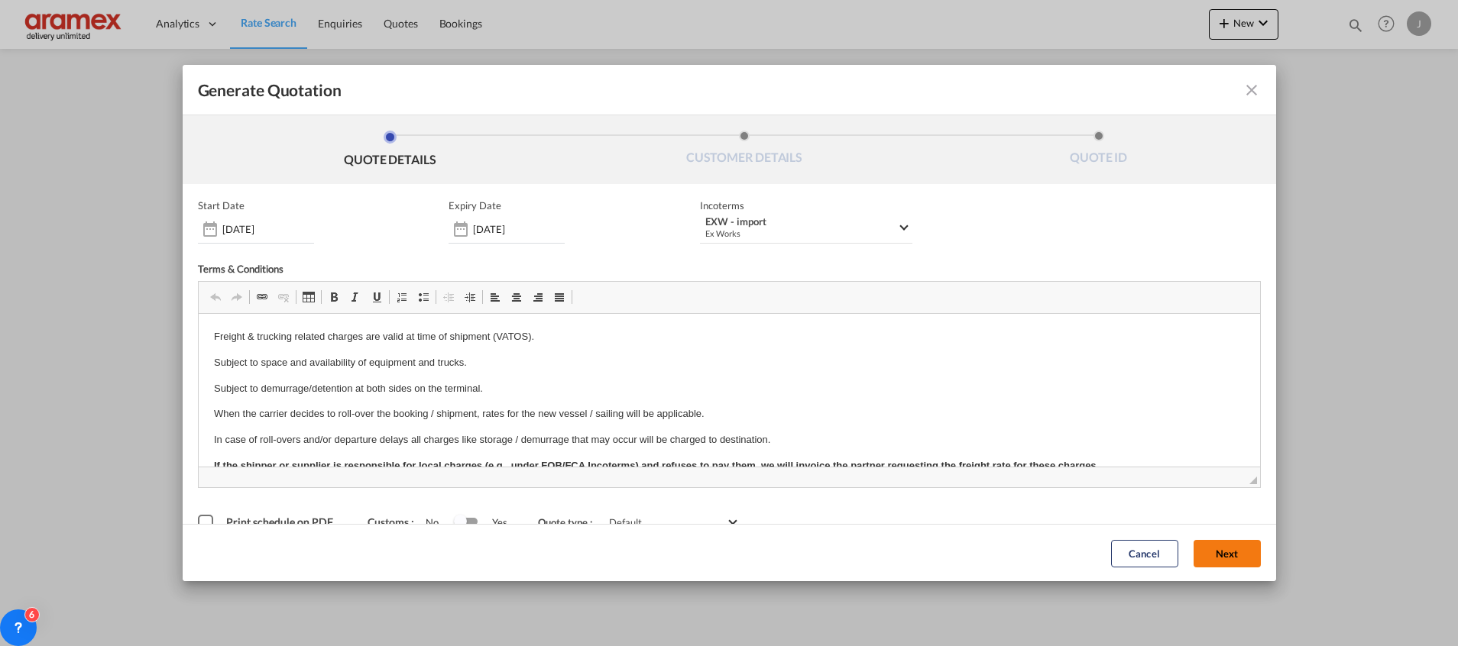
click at [1209, 550] on button "Next" at bounding box center [1226, 553] width 67 height 28
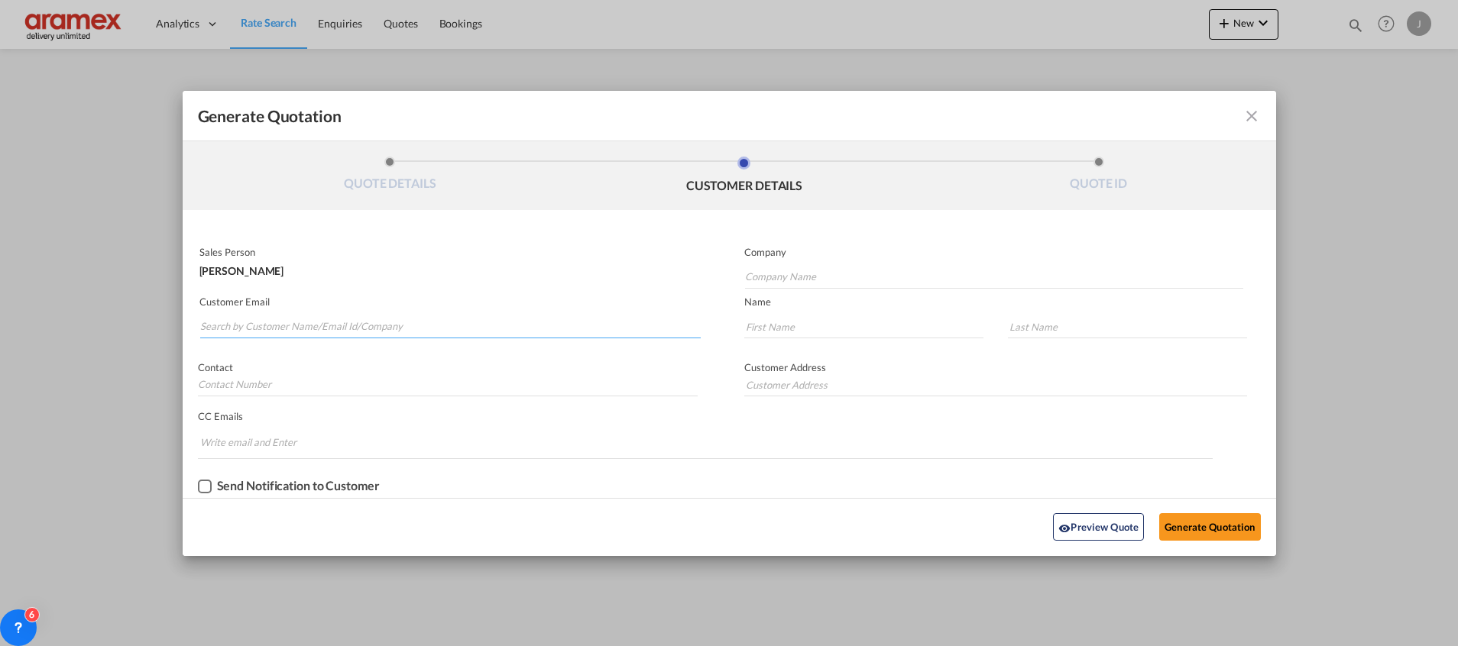
click at [238, 332] on input "Search by Customer Name/Email Id/Company" at bounding box center [450, 327] width 500 height 23
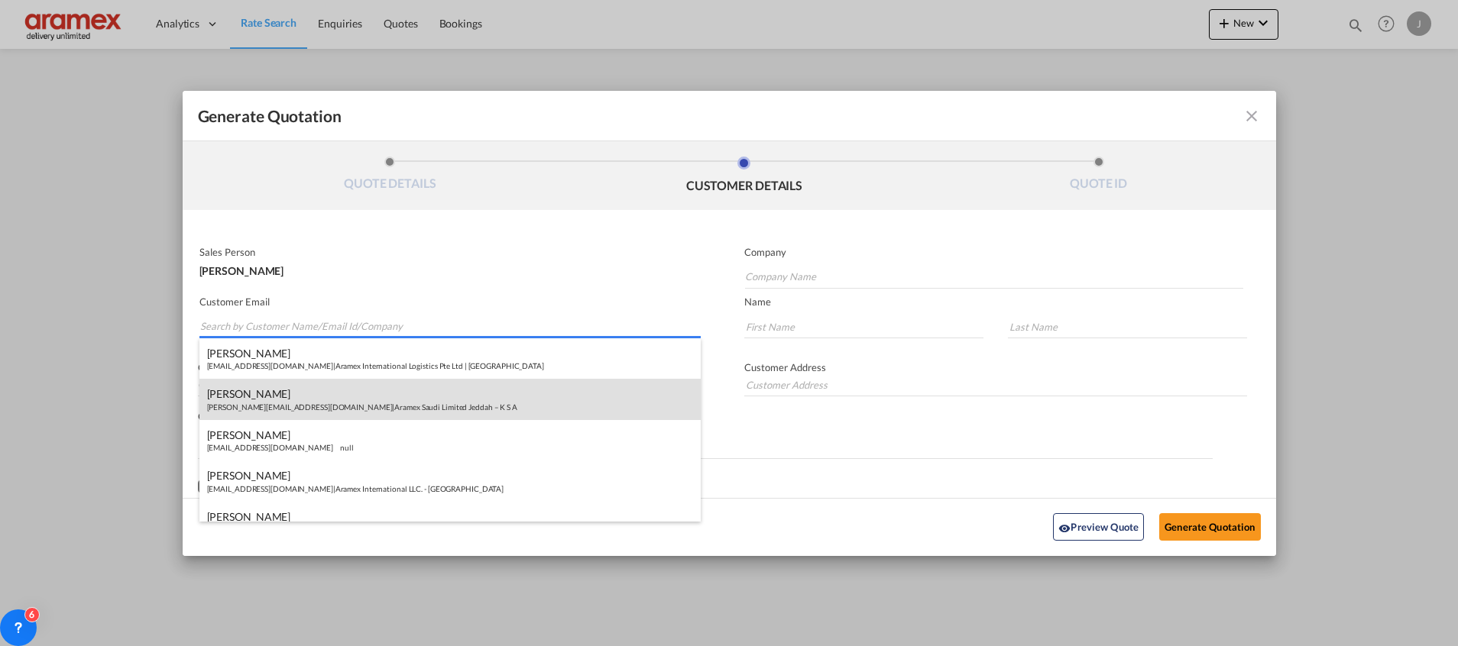
paste input "Suhail"
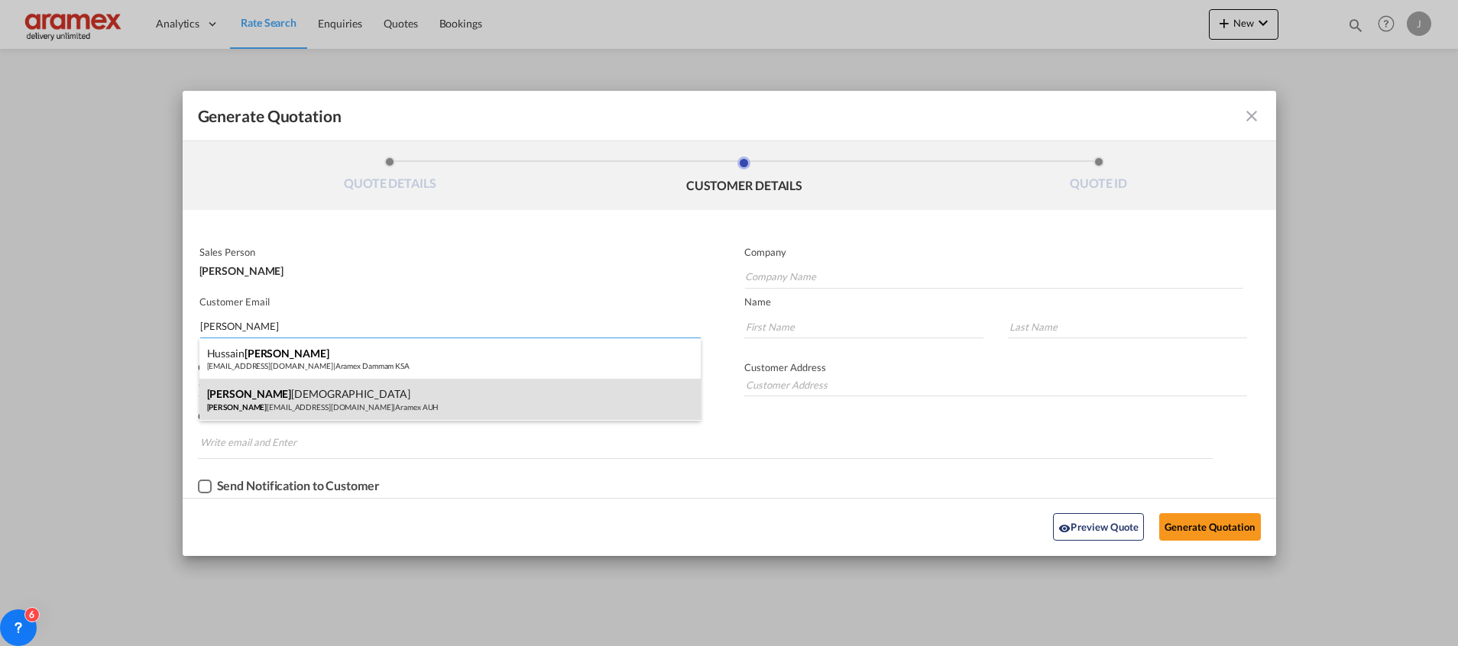
type input "Suhail"
click at [295, 394] on div "Suhail Muhammad suhail mo@aramex.com | Aramex AUH" at bounding box center [449, 399] width 501 height 41
type input "Aramex AUH"
type input "suhailmo@aramex.com"
type input "Suhail"
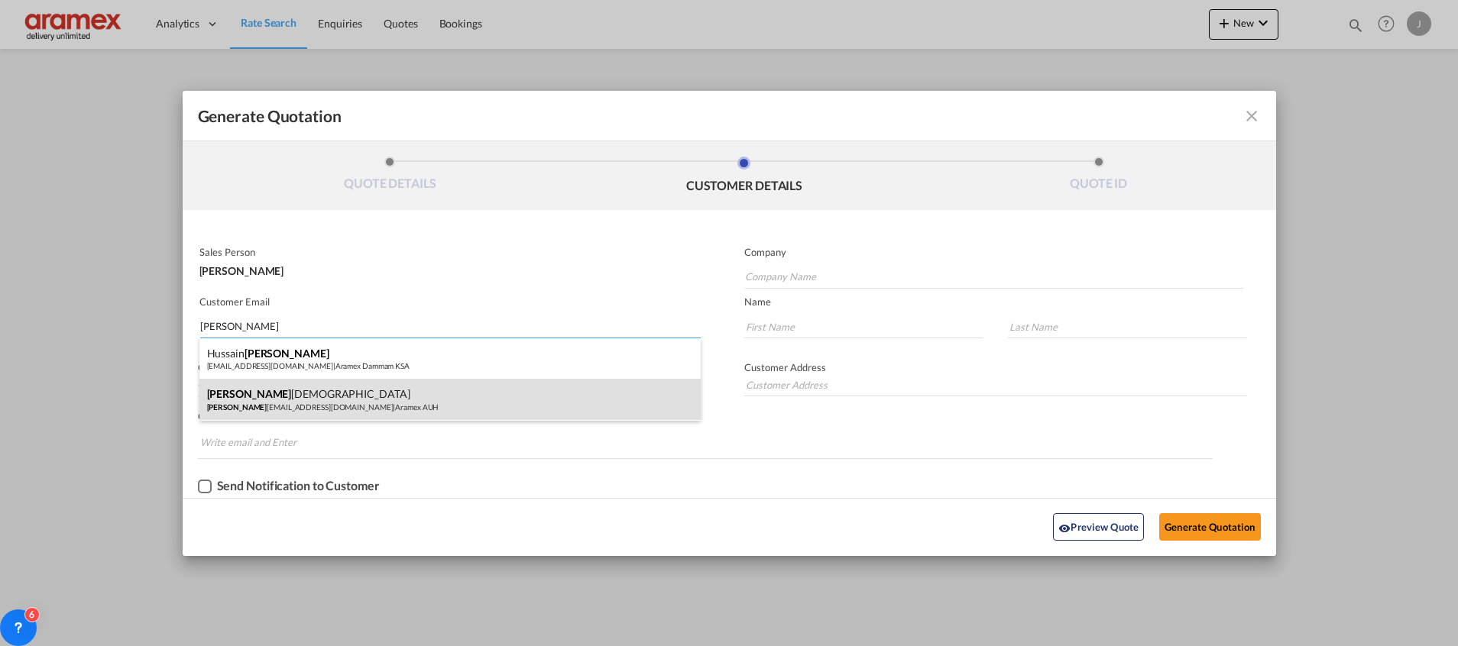
type input "Muhammad"
type input "AUH"
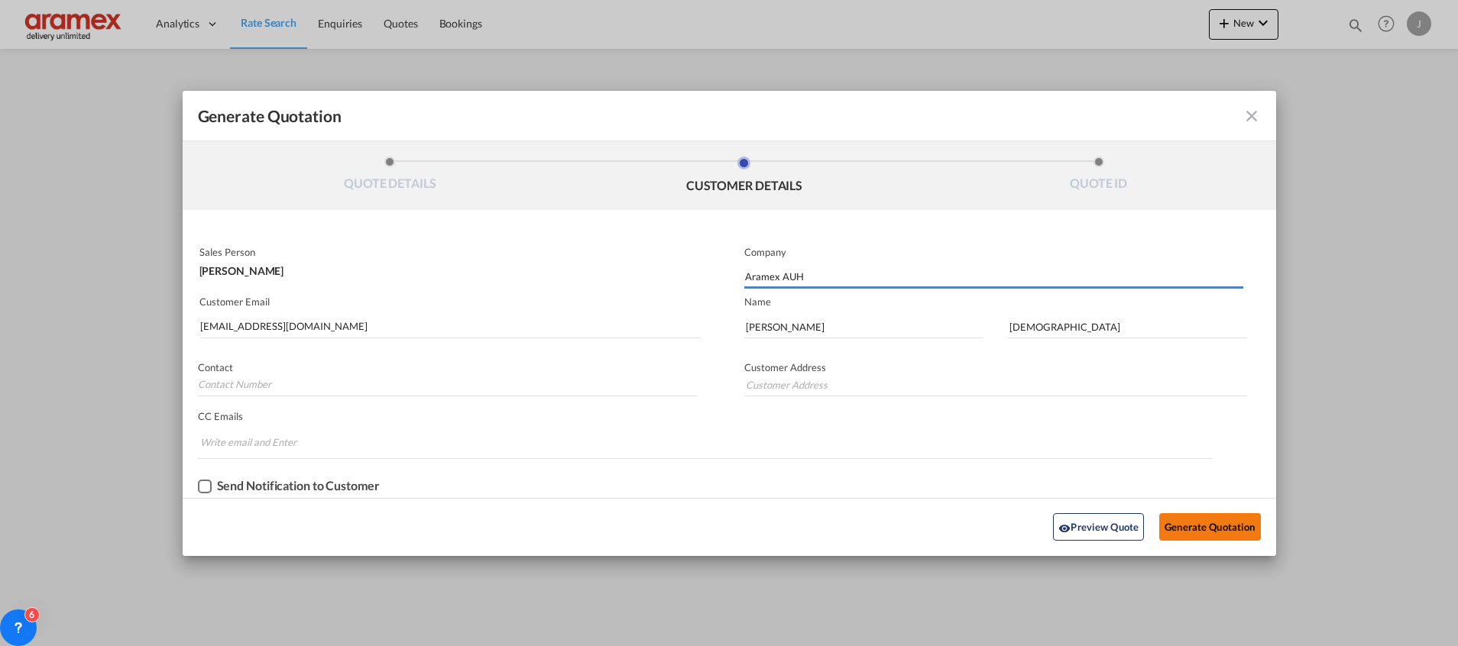
click at [1213, 532] on button "Generate Quotation" at bounding box center [1209, 527] width 101 height 28
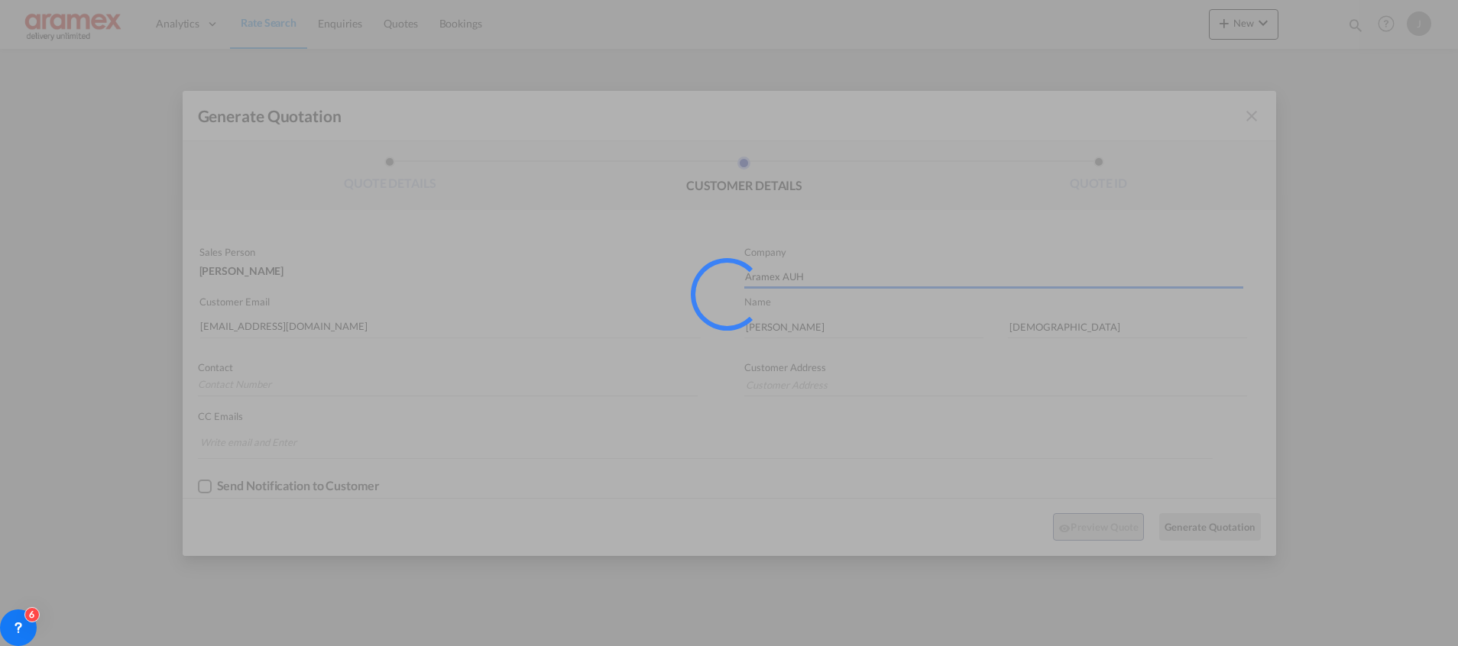
type input "AUH"
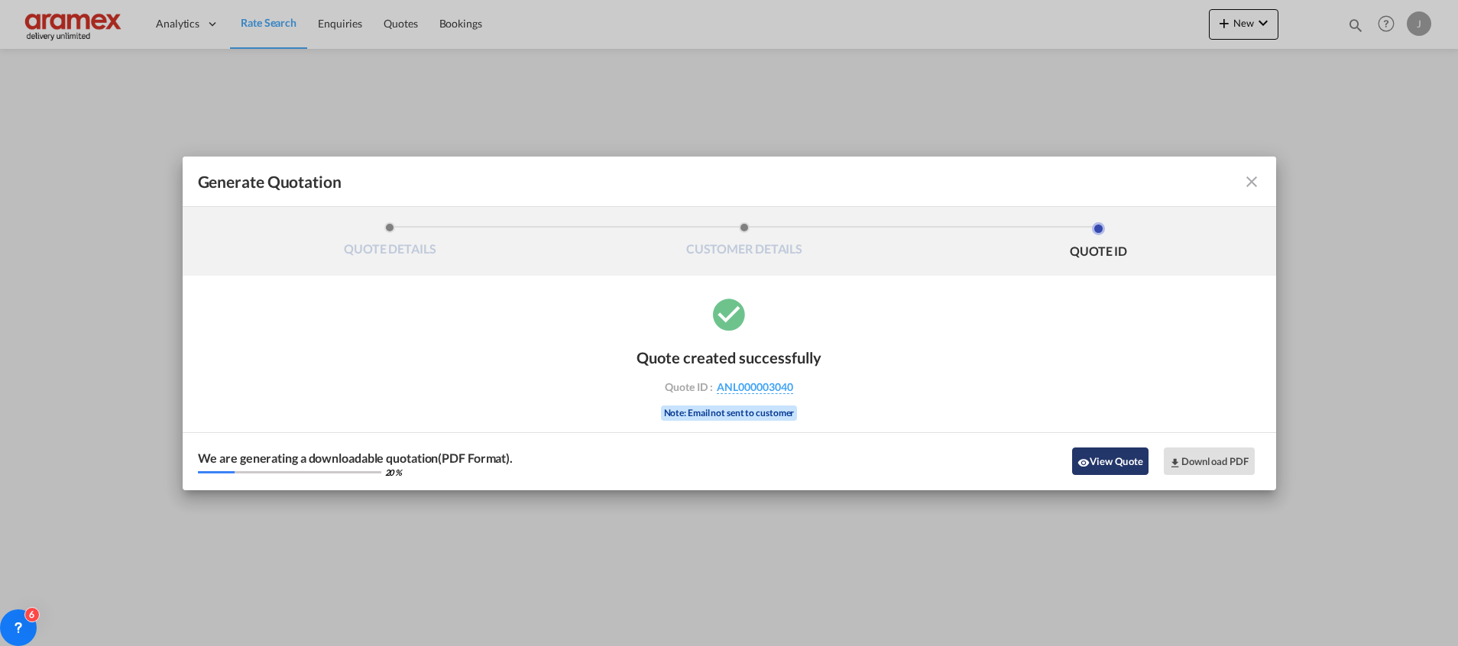
click at [1120, 464] on button "View Quote" at bounding box center [1110, 462] width 76 height 28
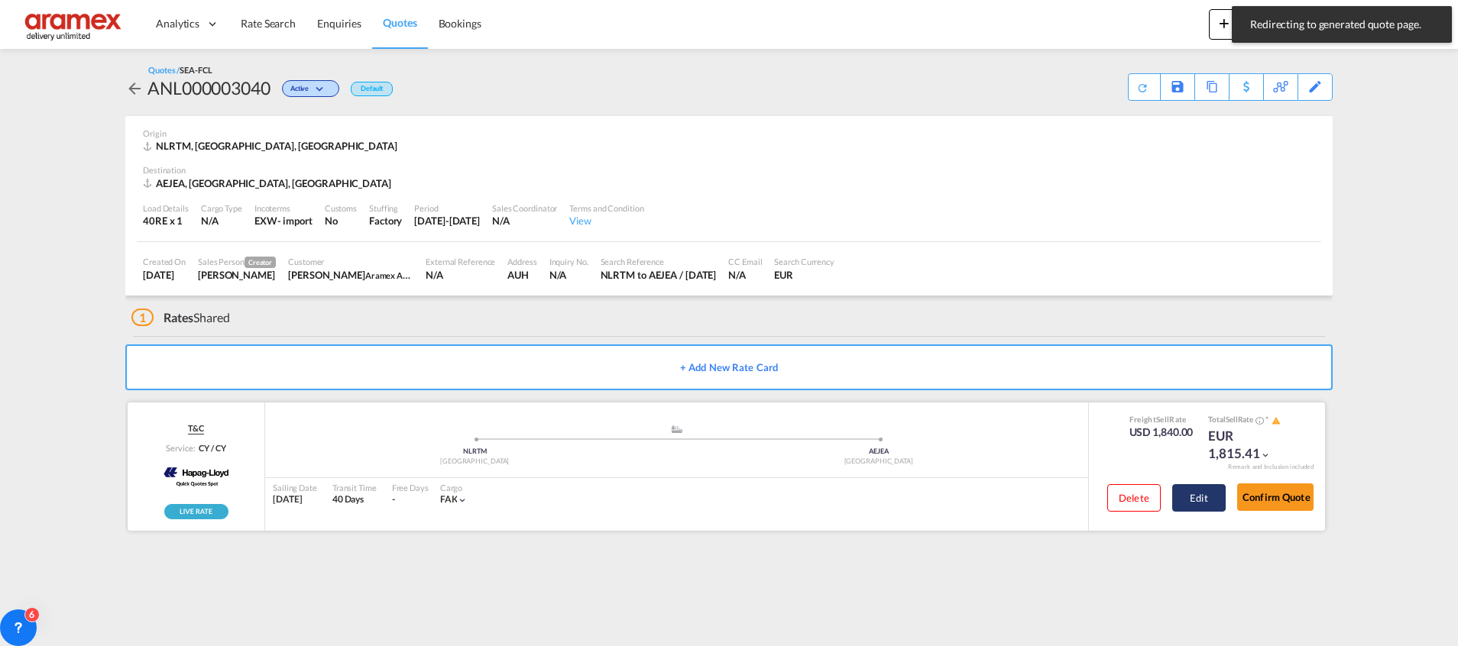
click at [1214, 497] on button "Edit" at bounding box center [1198, 498] width 53 height 28
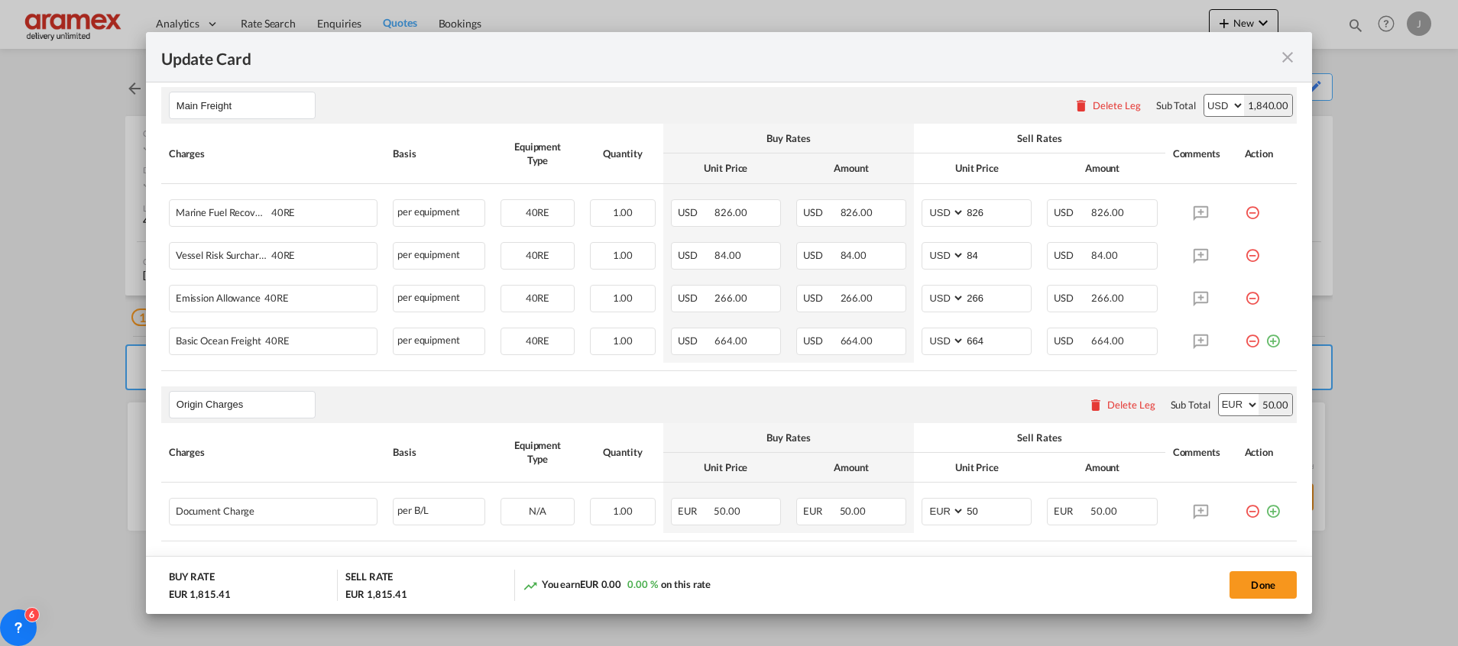
scroll to position [573, 0]
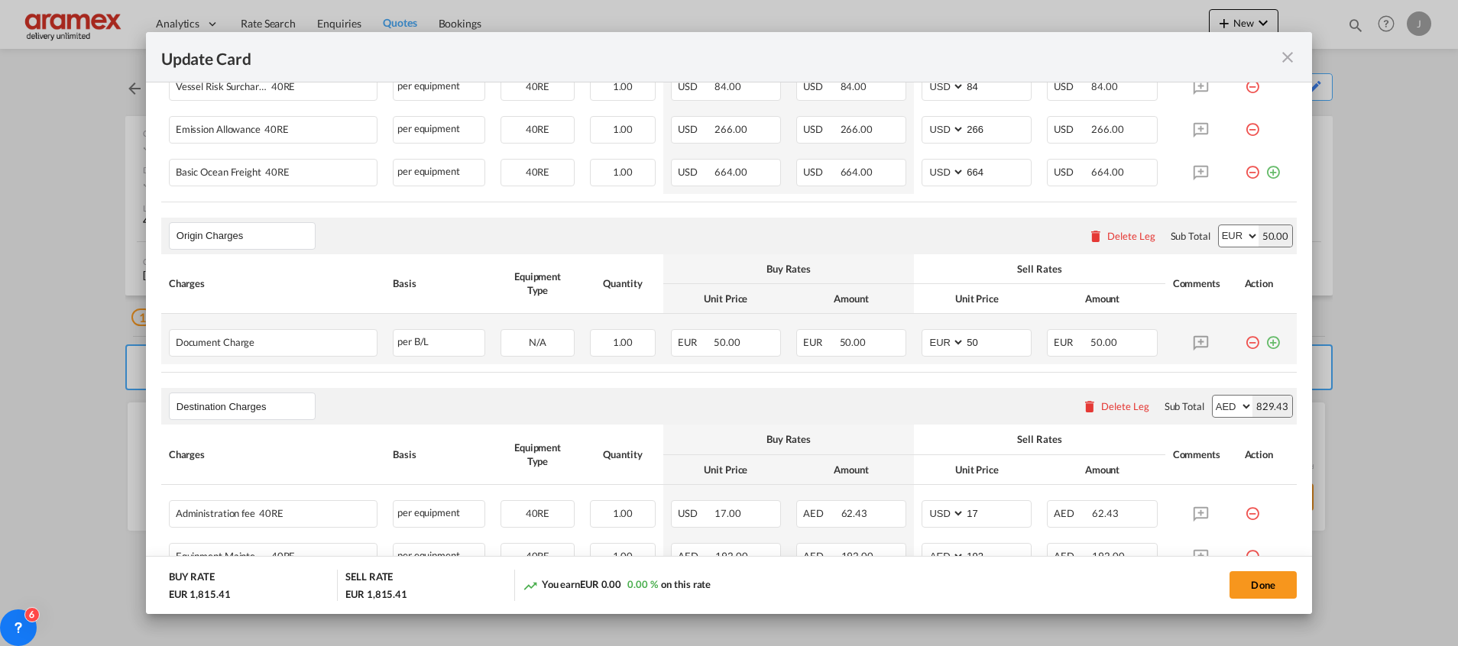
drag, startPoint x: 1255, startPoint y: 345, endPoint x: 1073, endPoint y: 361, distance: 183.4
click at [1265, 342] on md-icon "icon-plus-circle-outline green-400-fg" at bounding box center [1272, 336] width 15 height 15
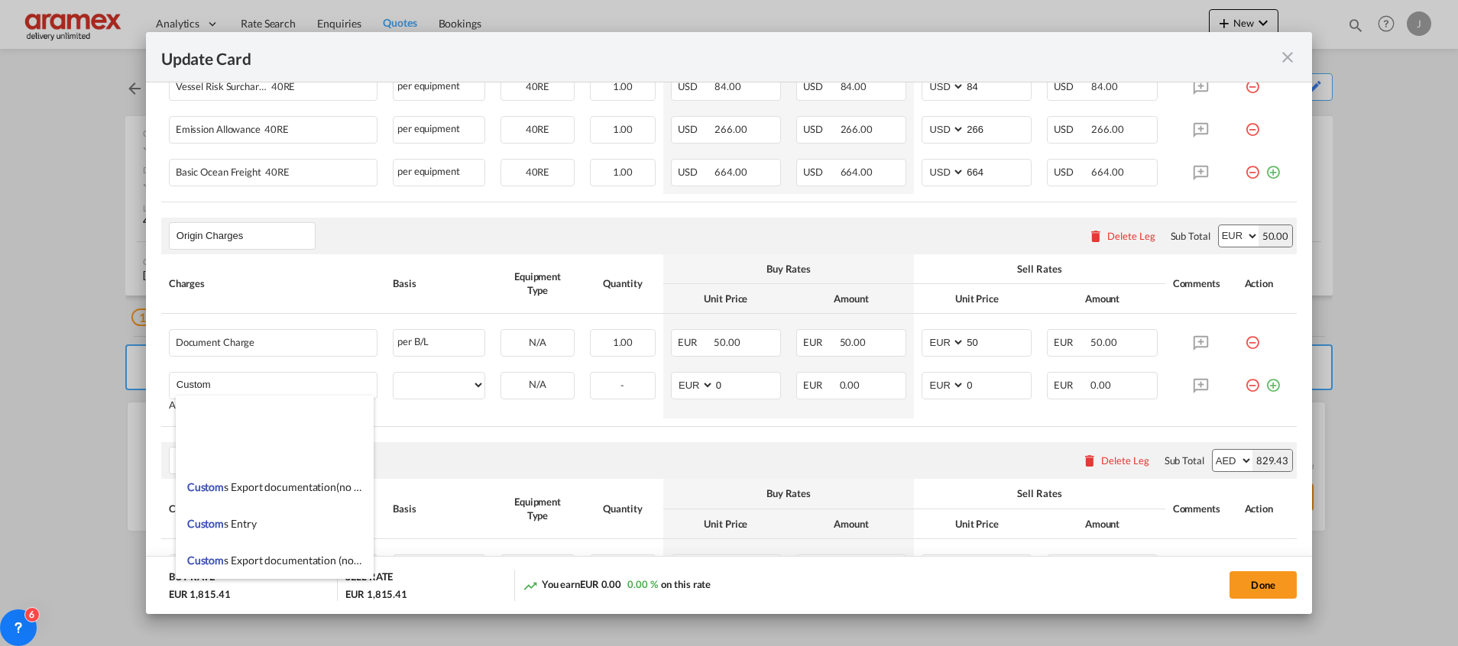
scroll to position [1948, 0]
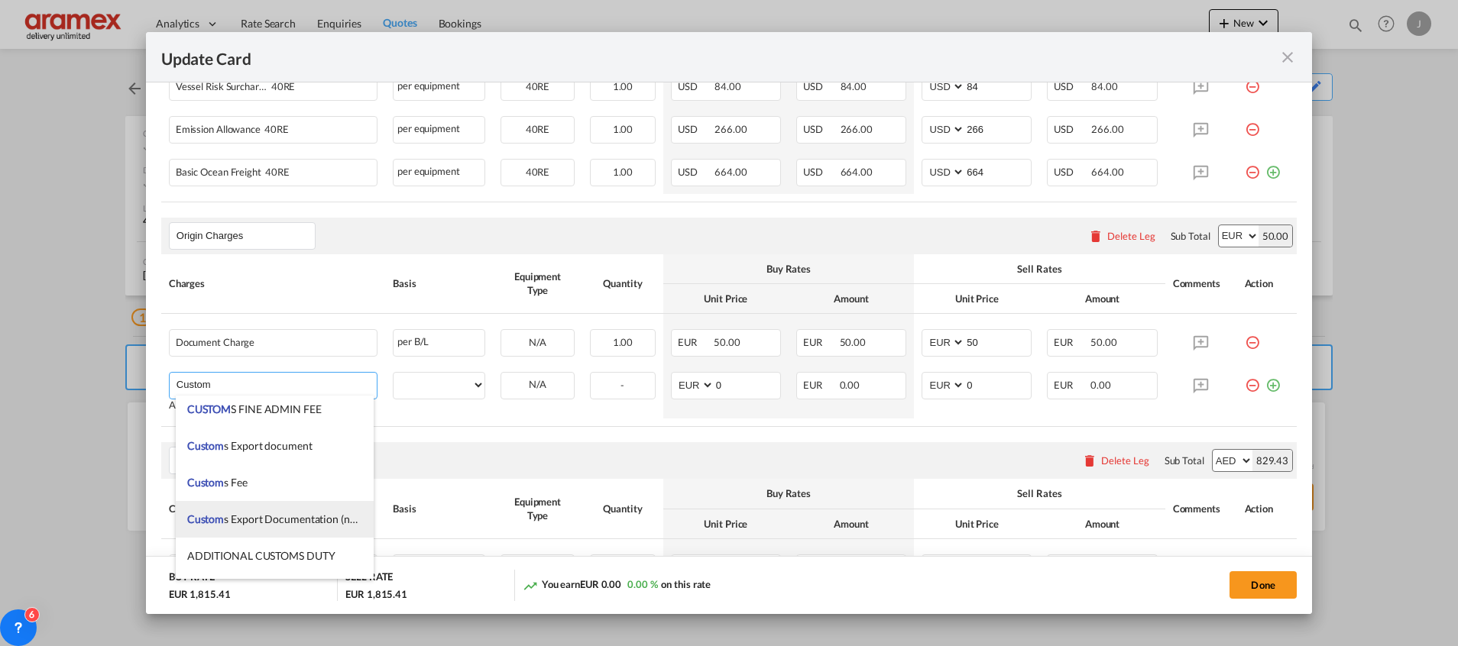
click at [263, 519] on span "Custom s Export Documentation (no cost, suggested sell)" at bounding box center [318, 519] width 262 height 13
type input "Customs Export Documentation (no cost, suggested sell)"
select select "per shipment"
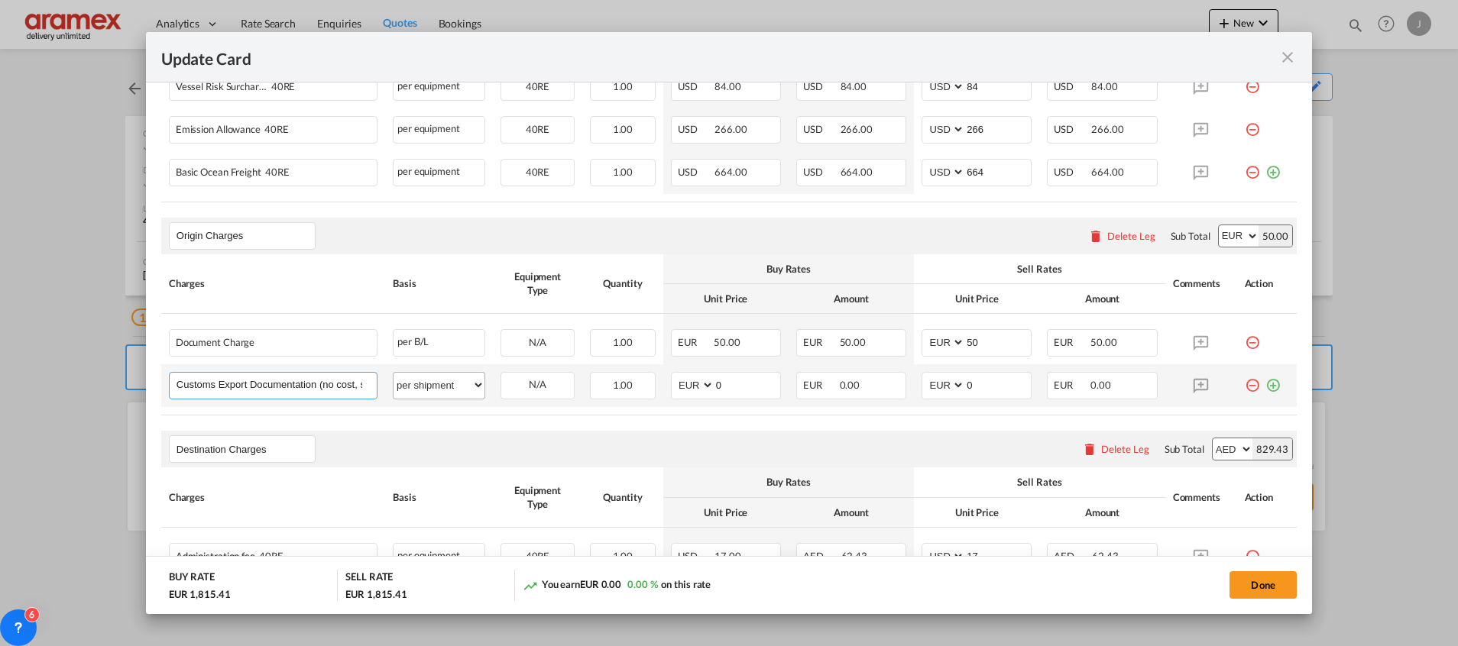
scroll to position [0, 69]
drag, startPoint x: 332, startPoint y: 386, endPoint x: 445, endPoint y: 386, distance: 113.8
click at [445, 386] on tr "Customs Export Documentation (no cost, suggested sell) Please Enter User Define…" at bounding box center [728, 385] width 1135 height 43
drag, startPoint x: 745, startPoint y: 390, endPoint x: 647, endPoint y: 387, distance: 97.8
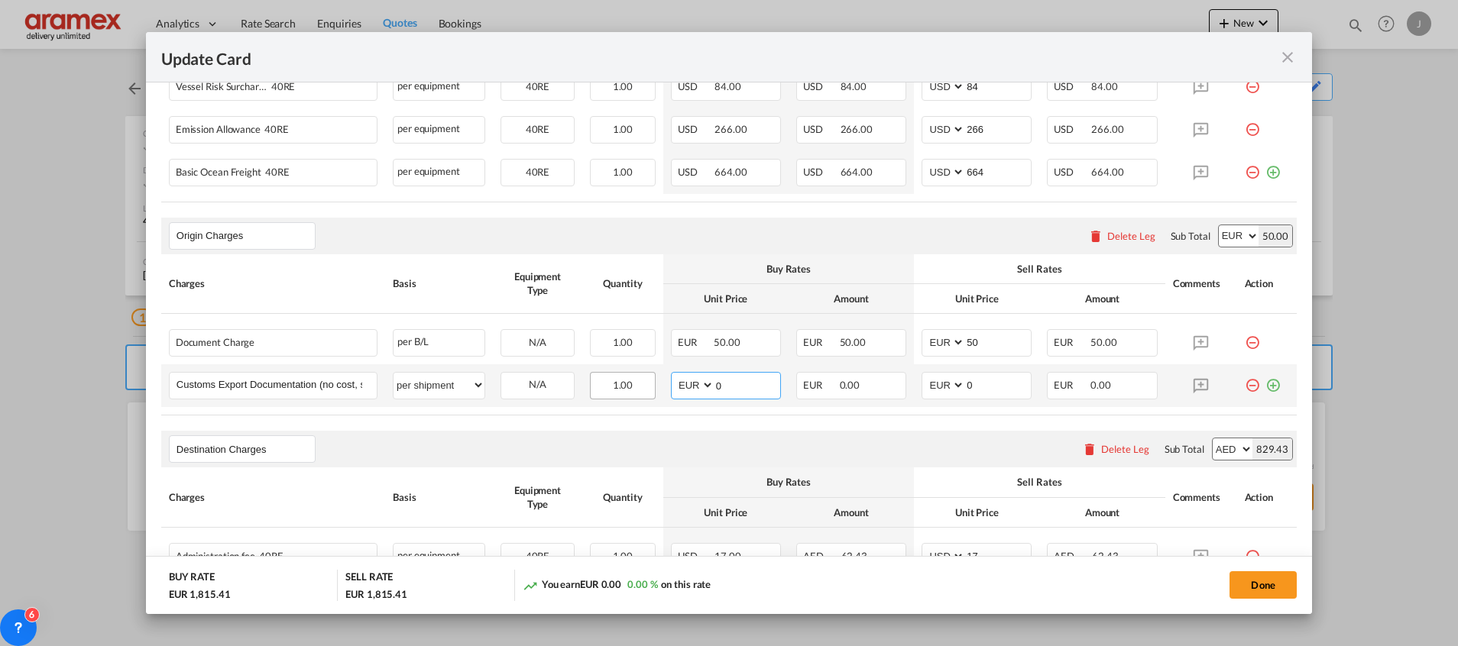
click at [663, 390] on td "AED AFN ALL AMD ANG AOA ARS AUD AWG AZN BAM BBD BDT BGN BHD BIF BMD BND BOB BRL…" at bounding box center [725, 385] width 125 height 43
type input "65"
drag, startPoint x: 970, startPoint y: 384, endPoint x: 902, endPoint y: 384, distance: 68.0
click at [914, 384] on td "AED AFN ALL AMD ANG AOA ARS AUD AWG AZN BAM BBD BDT BGN BHD BIF BMD BND BOB BRL…" at bounding box center [976, 385] width 125 height 43
type input "65"
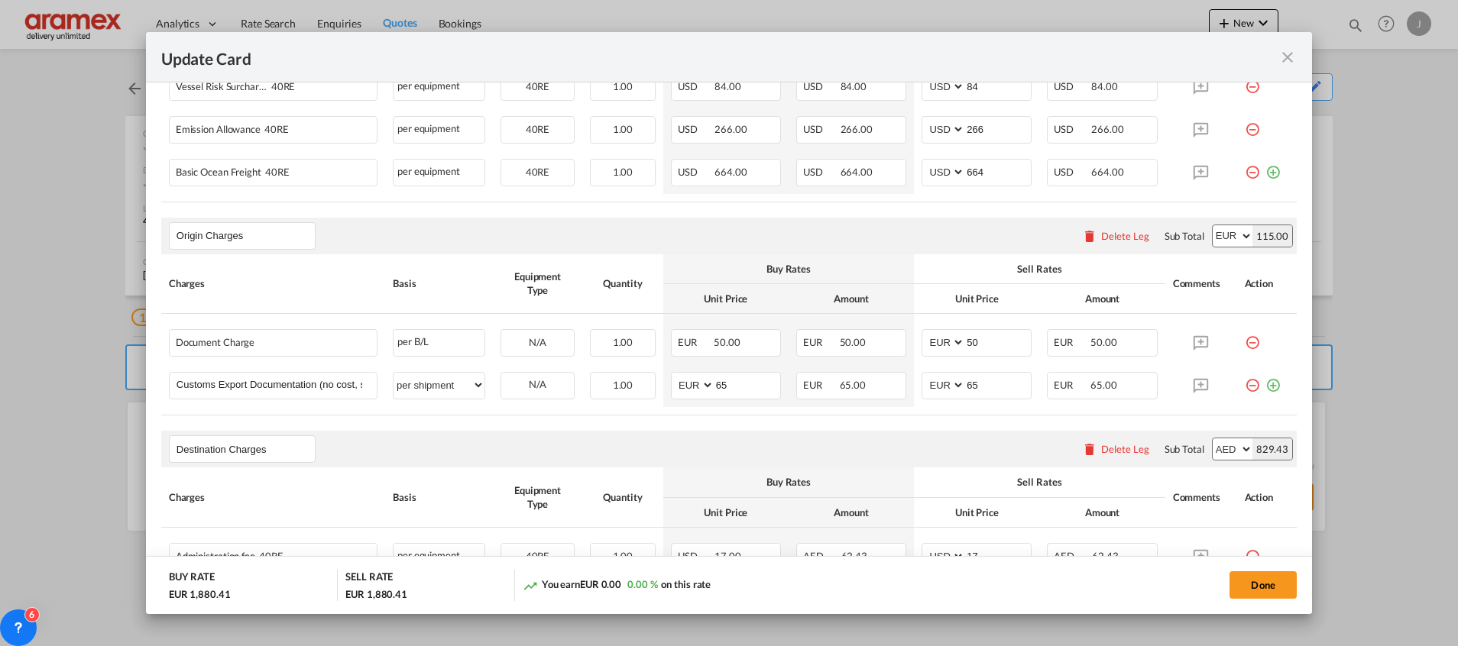
click at [749, 457] on div "Destination Charges Please enter leg name Leg Name Already Exists Delete Leg Su…" at bounding box center [728, 449] width 1135 height 37
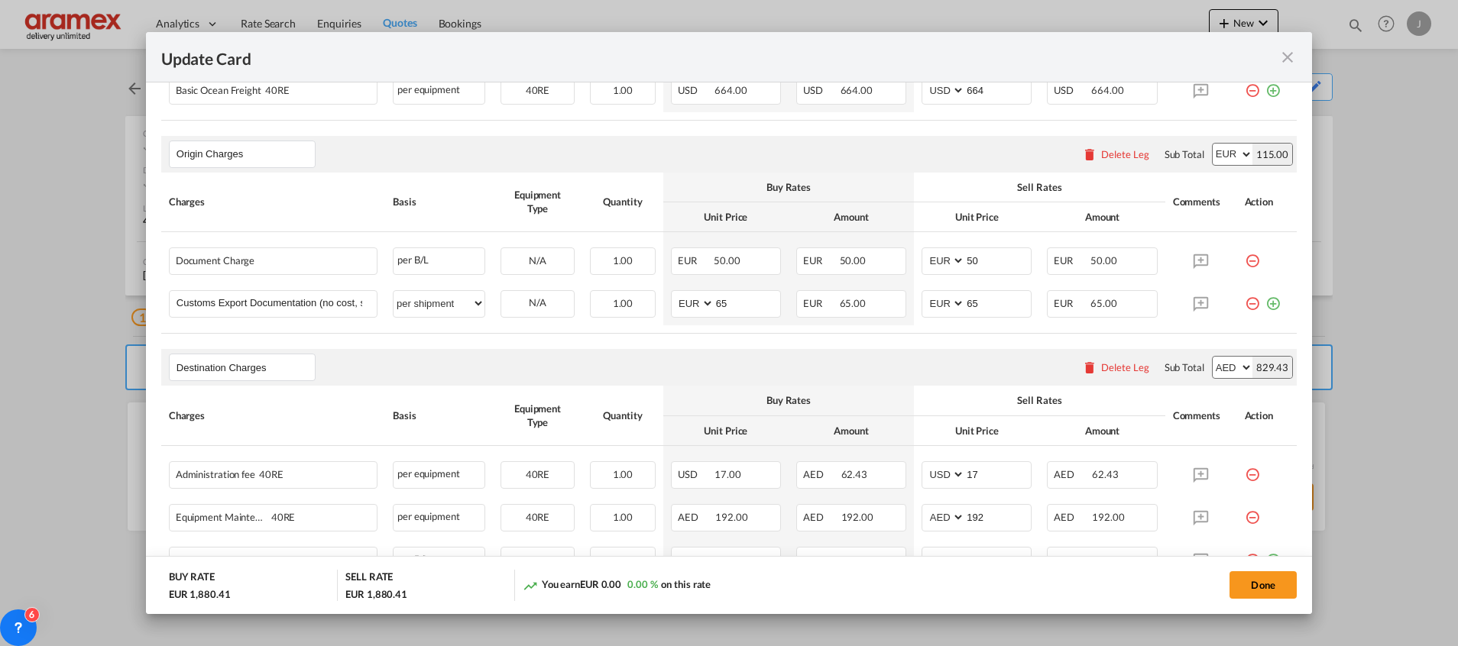
scroll to position [688, 0]
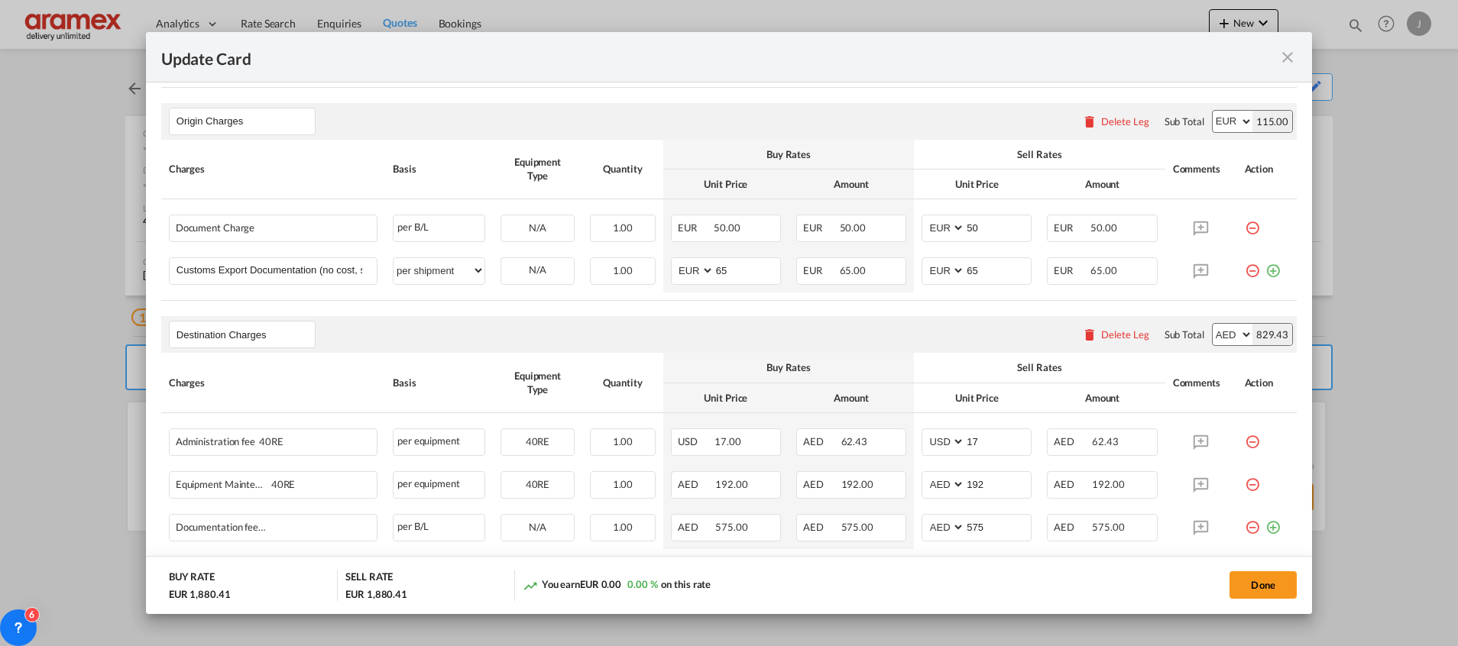
click at [1108, 333] on div "Delete Leg" at bounding box center [1125, 335] width 48 height 12
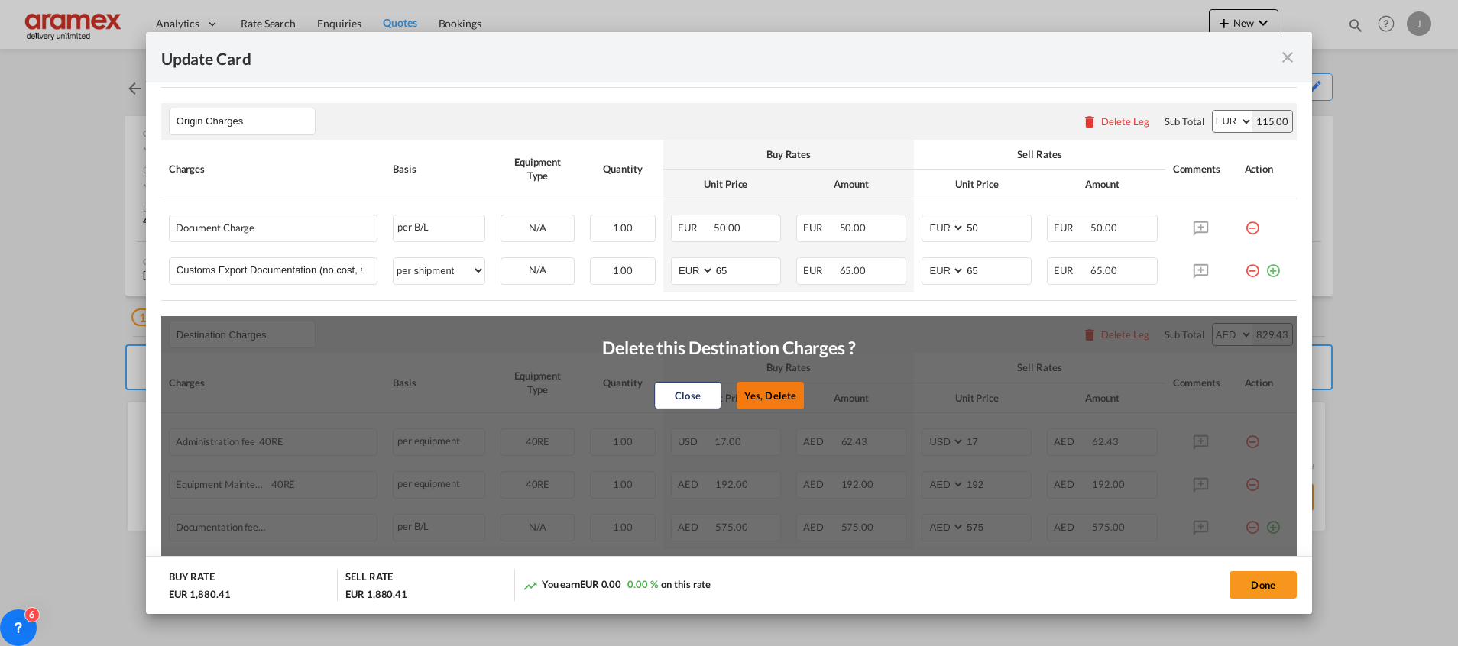
click at [767, 390] on button "Yes, Delete" at bounding box center [769, 396] width 67 height 28
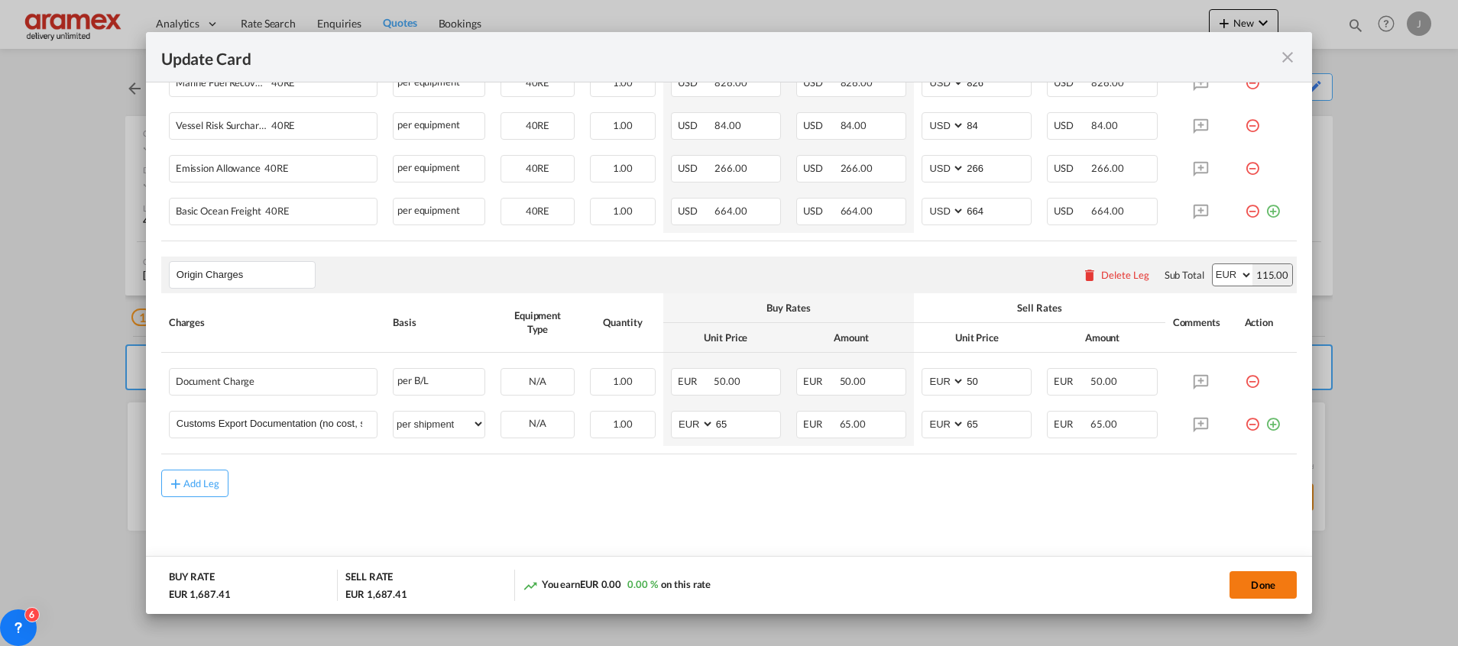
click at [1265, 579] on button "Done" at bounding box center [1262, 585] width 67 height 28
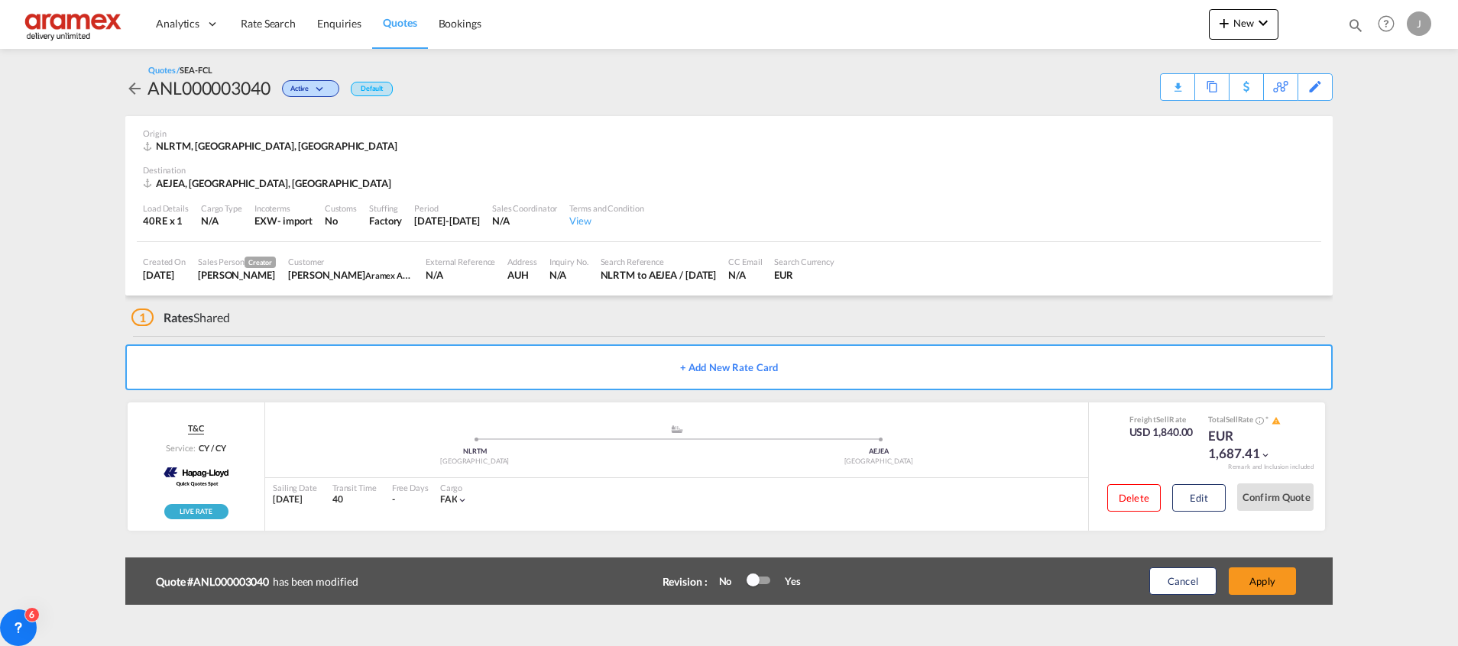
click at [1265, 579] on button "Apply" at bounding box center [1261, 582] width 67 height 28
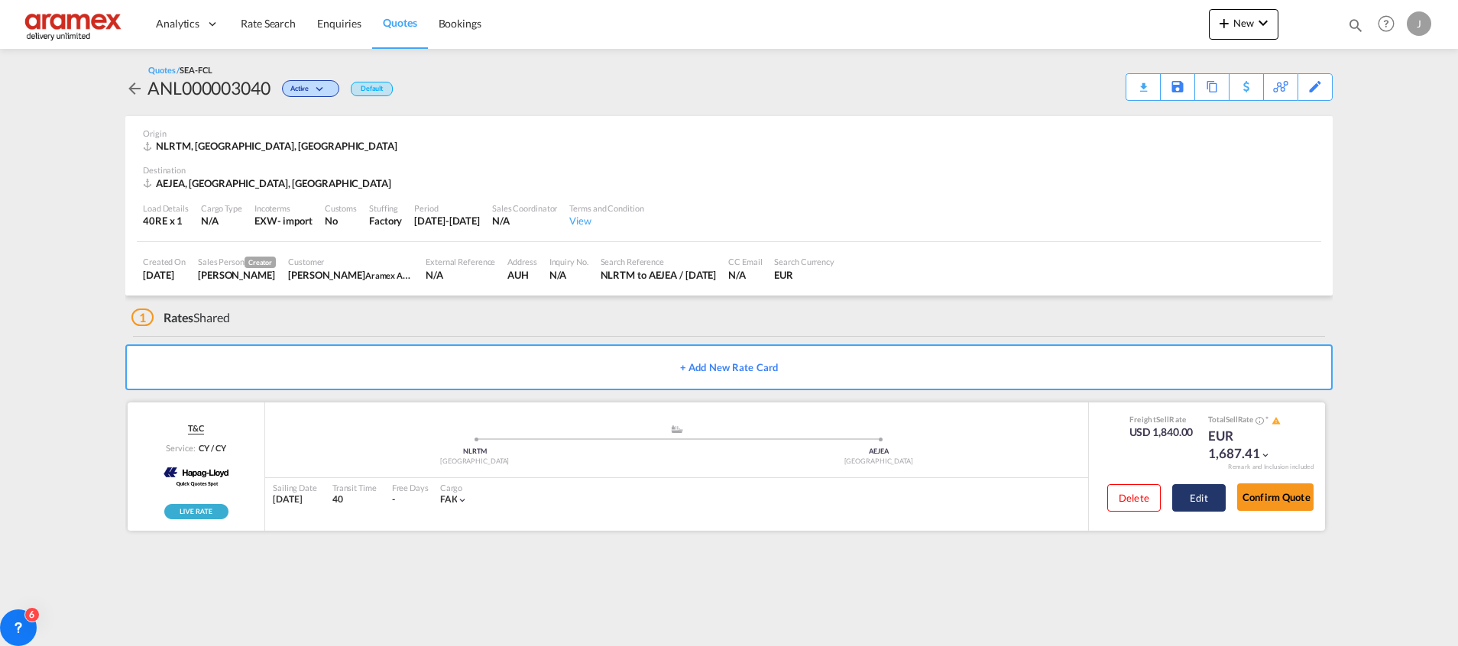
click at [1214, 503] on button "Edit" at bounding box center [1198, 498] width 53 height 28
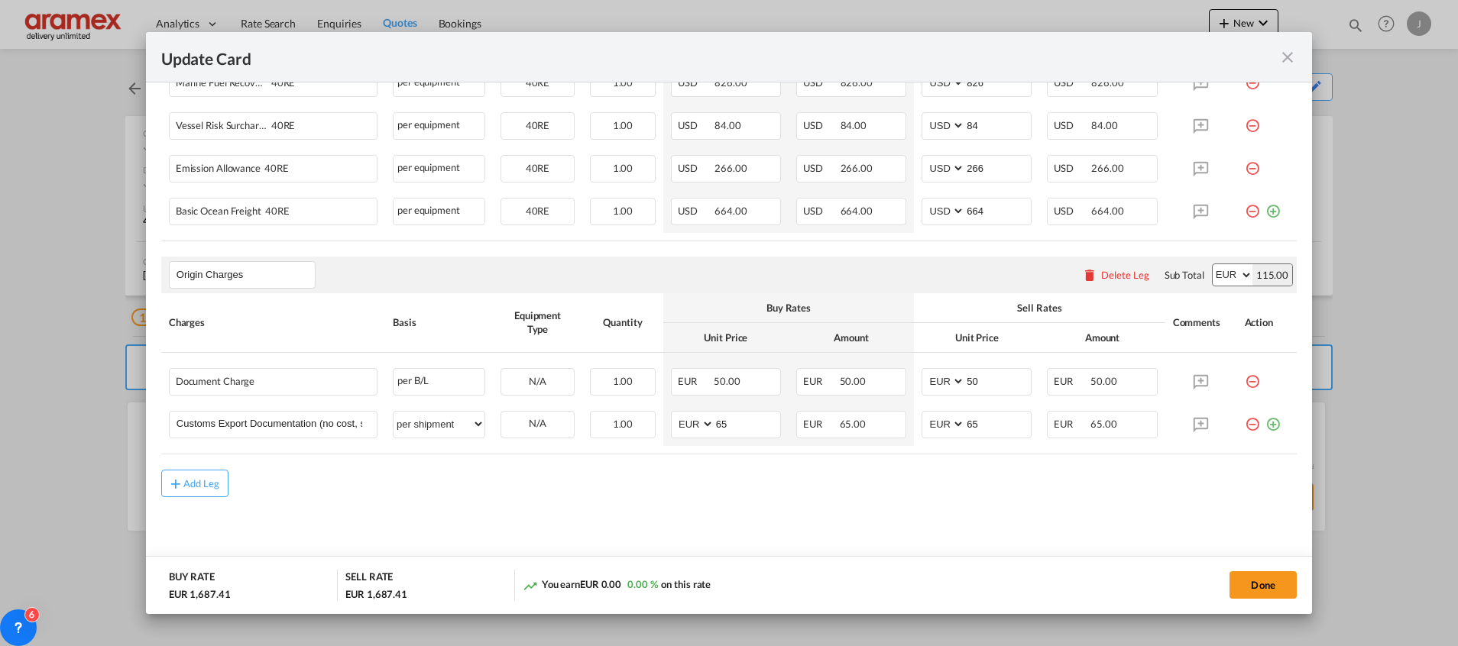
click at [177, 503] on md-content "Main Freight Please enter leg name Leg Name Already Exists Delete Leg Sub Total…" at bounding box center [728, 259] width 1135 height 635
click at [189, 480] on div "Add Leg" at bounding box center [201, 483] width 37 height 9
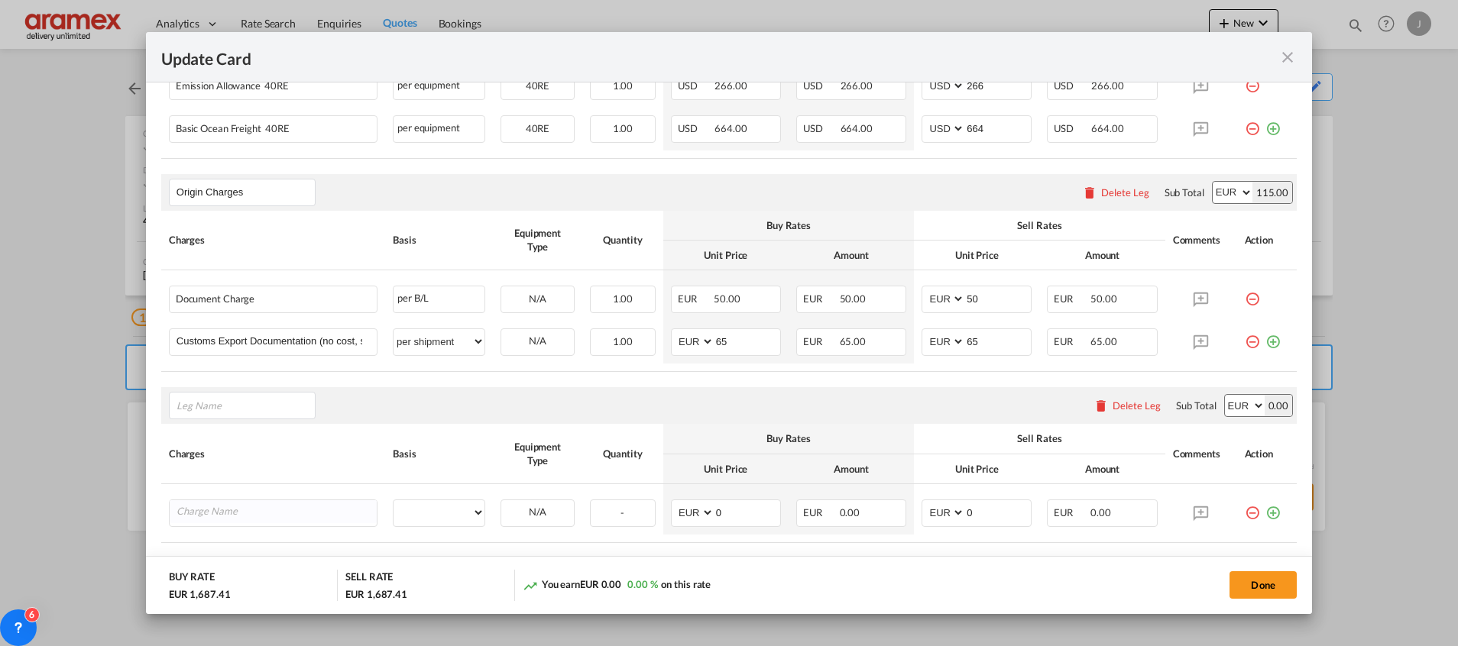
scroll to position [704, 0]
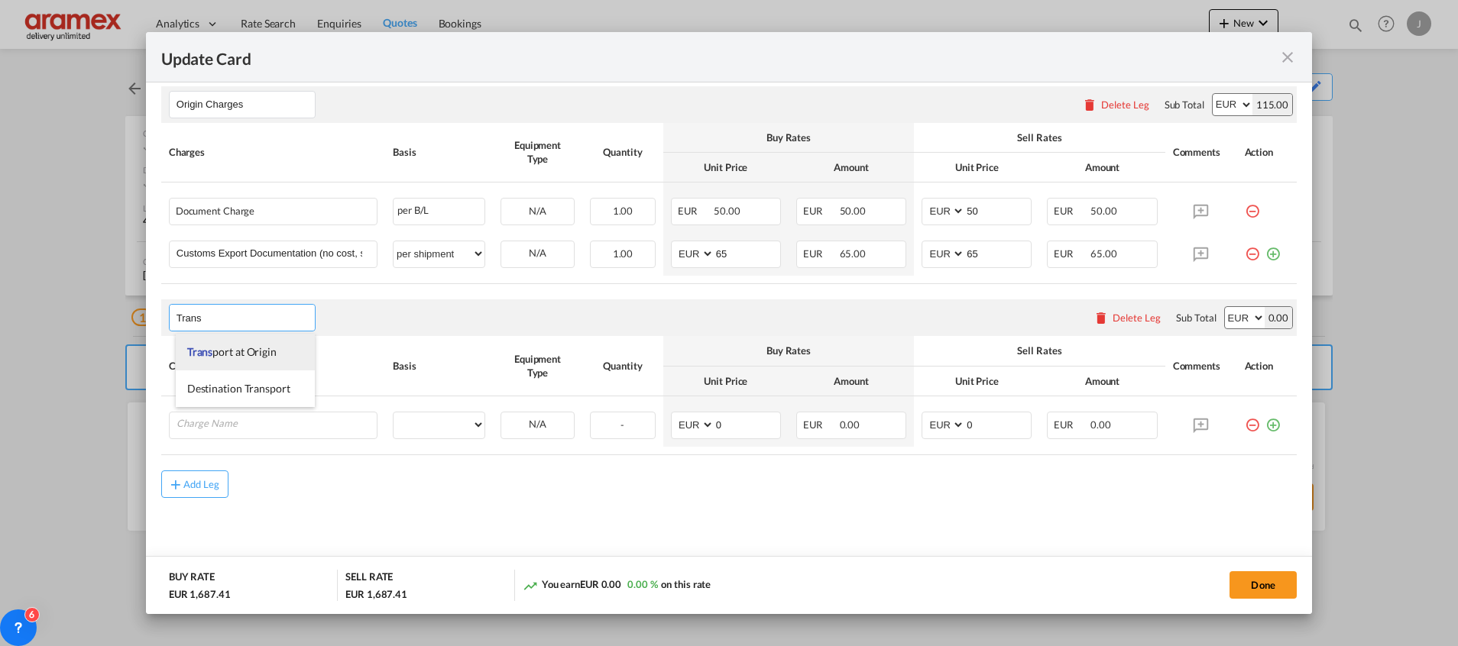
click at [206, 347] on span "Trans" at bounding box center [200, 351] width 26 height 13
type input "Transport at Origin"
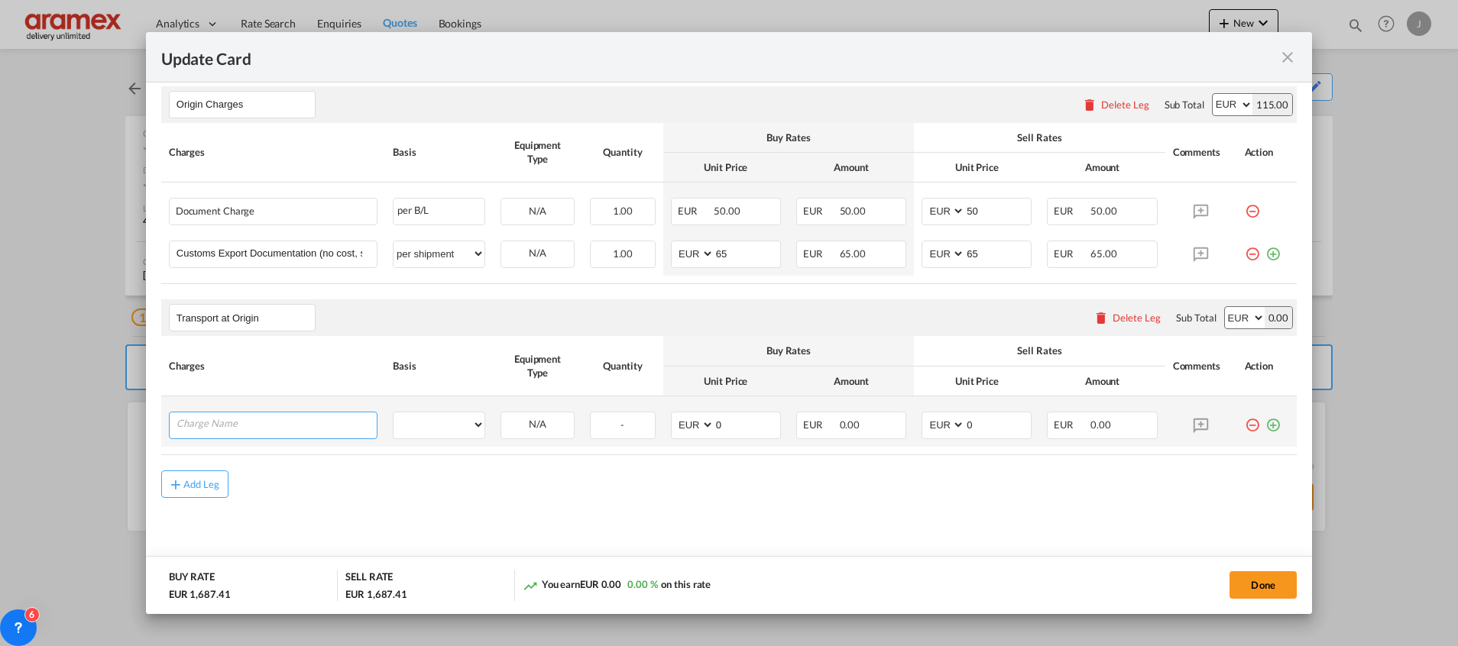
click at [262, 415] on input "Charge Name" at bounding box center [276, 424] width 200 height 23
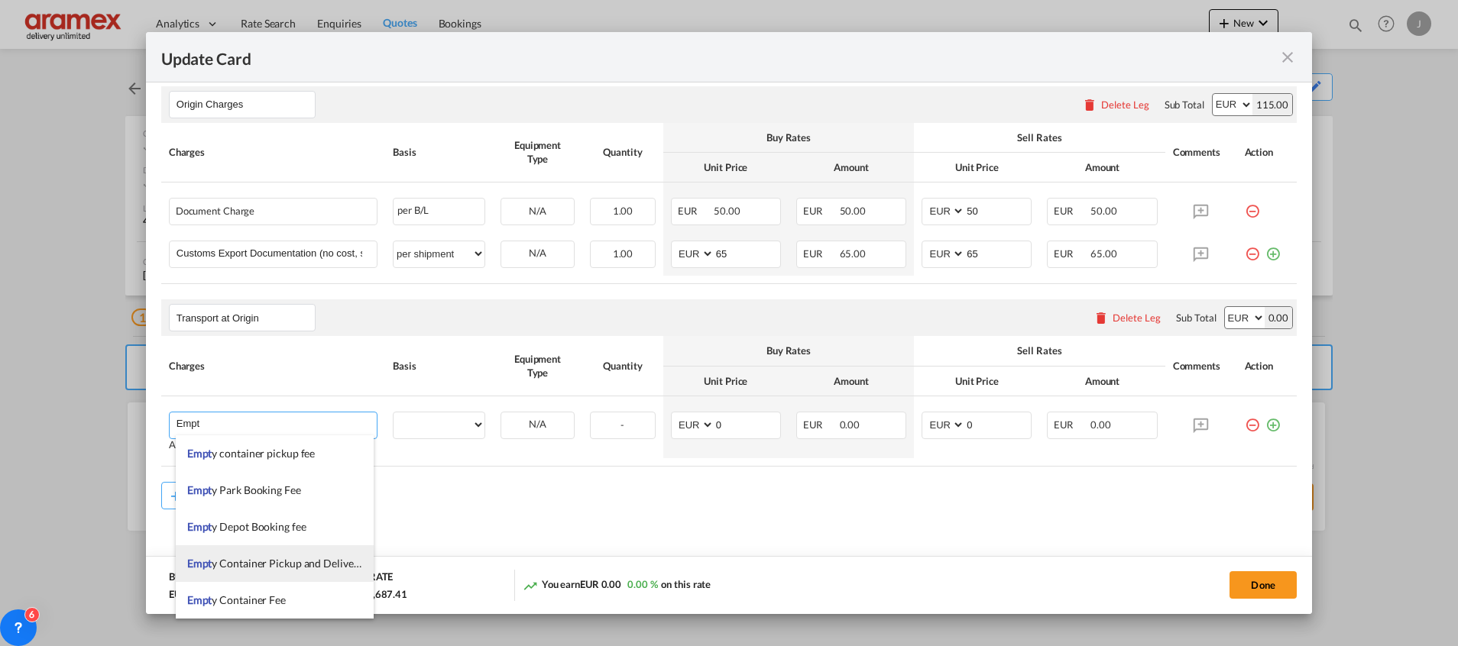
click at [291, 566] on span "Empt y Container Pickup and Delivery Charge" at bounding box center [293, 563] width 212 height 13
type input "Empty Container Pickup and Delivery Charge"
select select "per equipment"
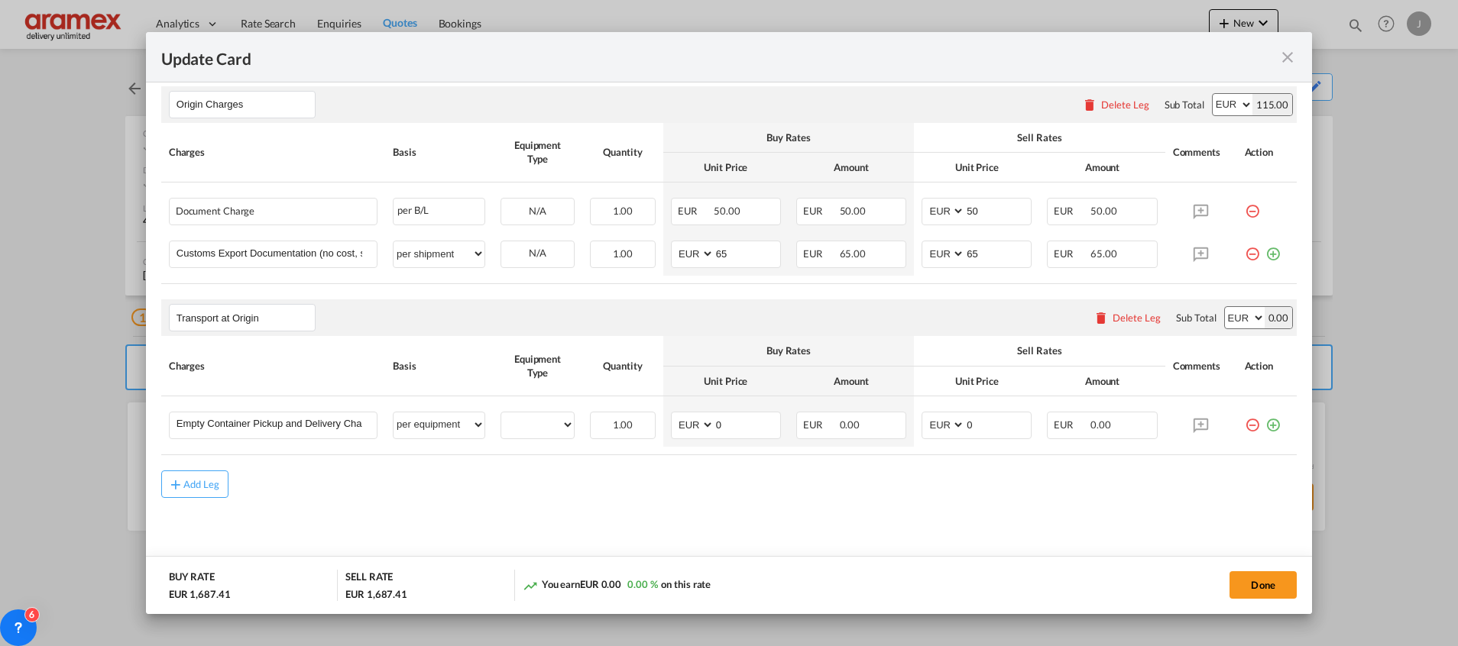
click at [1244, 425] on md-icon "icon-minus-circle-outline red-400-fg" at bounding box center [1251, 419] width 15 height 15
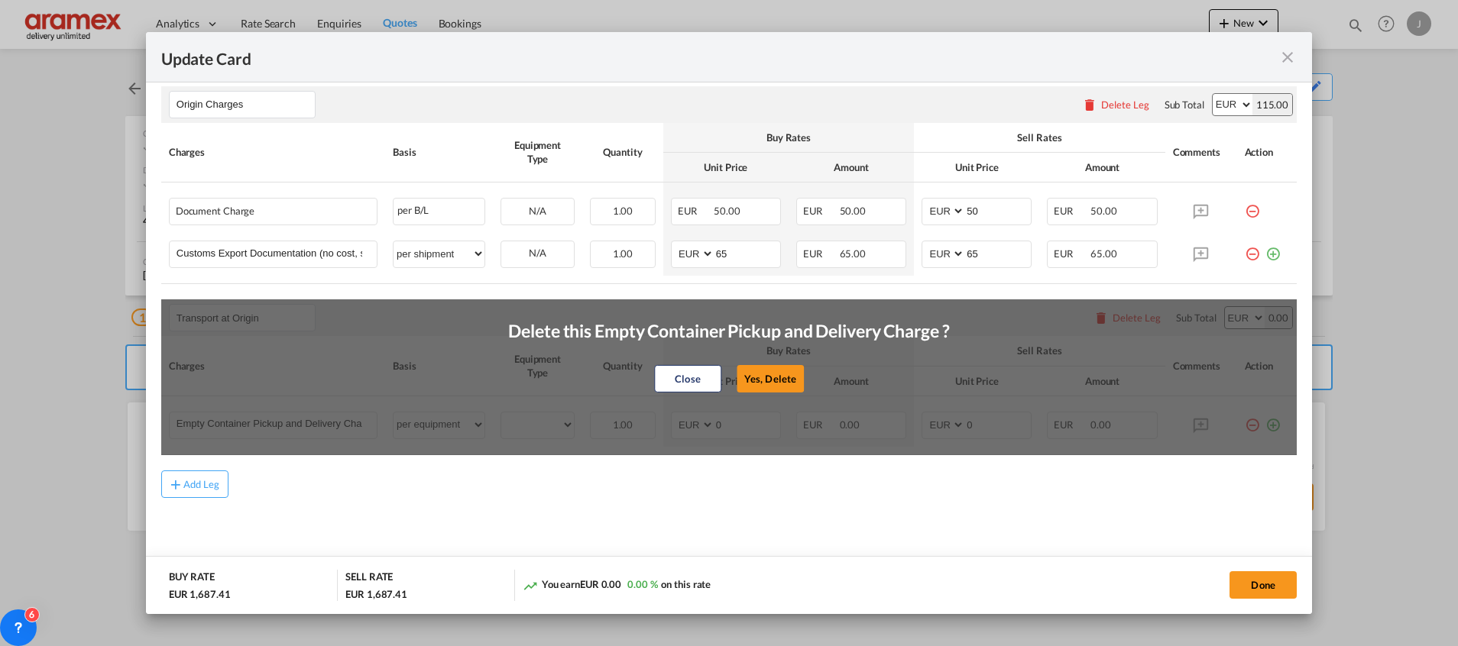
drag, startPoint x: 1079, startPoint y: 533, endPoint x: 1086, endPoint y: 524, distance: 11.5
click at [1084, 526] on md-content "Main Freight Please enter leg name Leg Name Already Exists Delete Leg Sub Total…" at bounding box center [728, 175] width 1135 height 806
drag, startPoint x: 672, startPoint y: 381, endPoint x: 1074, endPoint y: 440, distance: 406.9
click at [687, 379] on button "Close" at bounding box center [687, 379] width 67 height 28
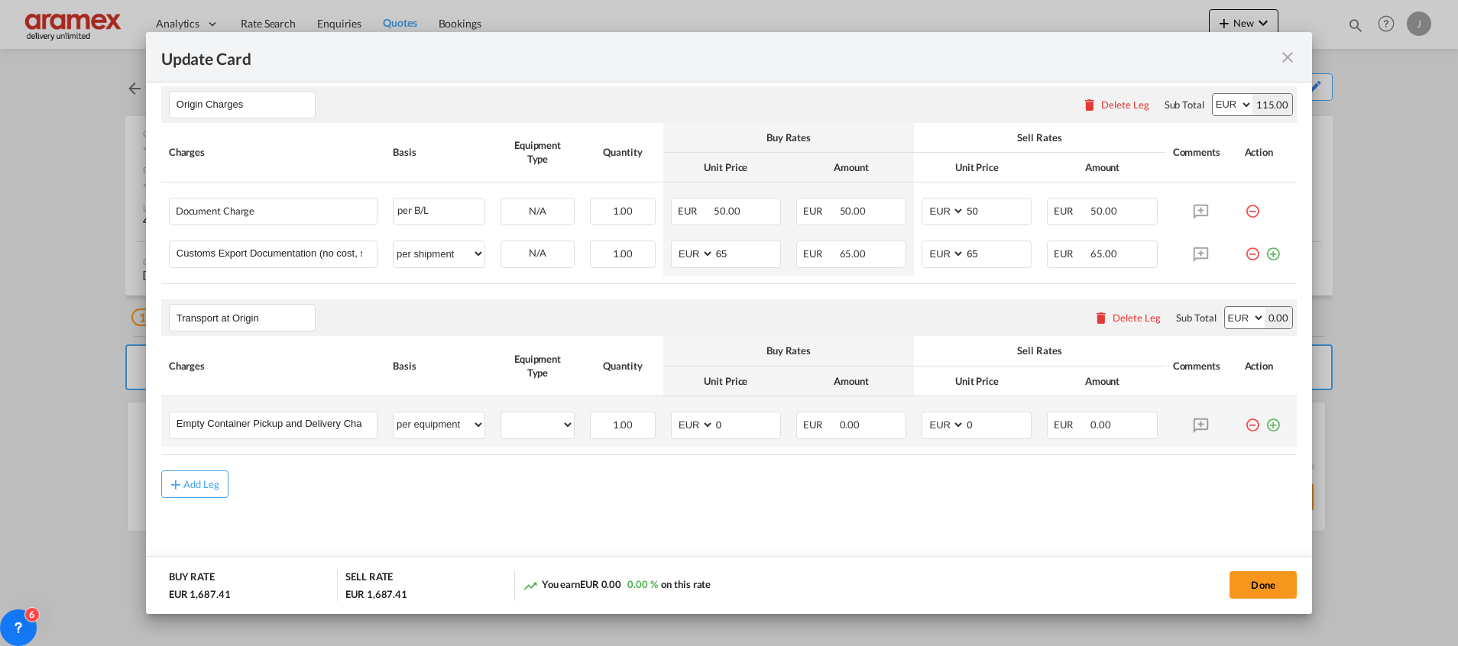
click at [1265, 427] on md-icon "icon-plus-circle-outline green-400-fg" at bounding box center [1272, 419] width 15 height 15
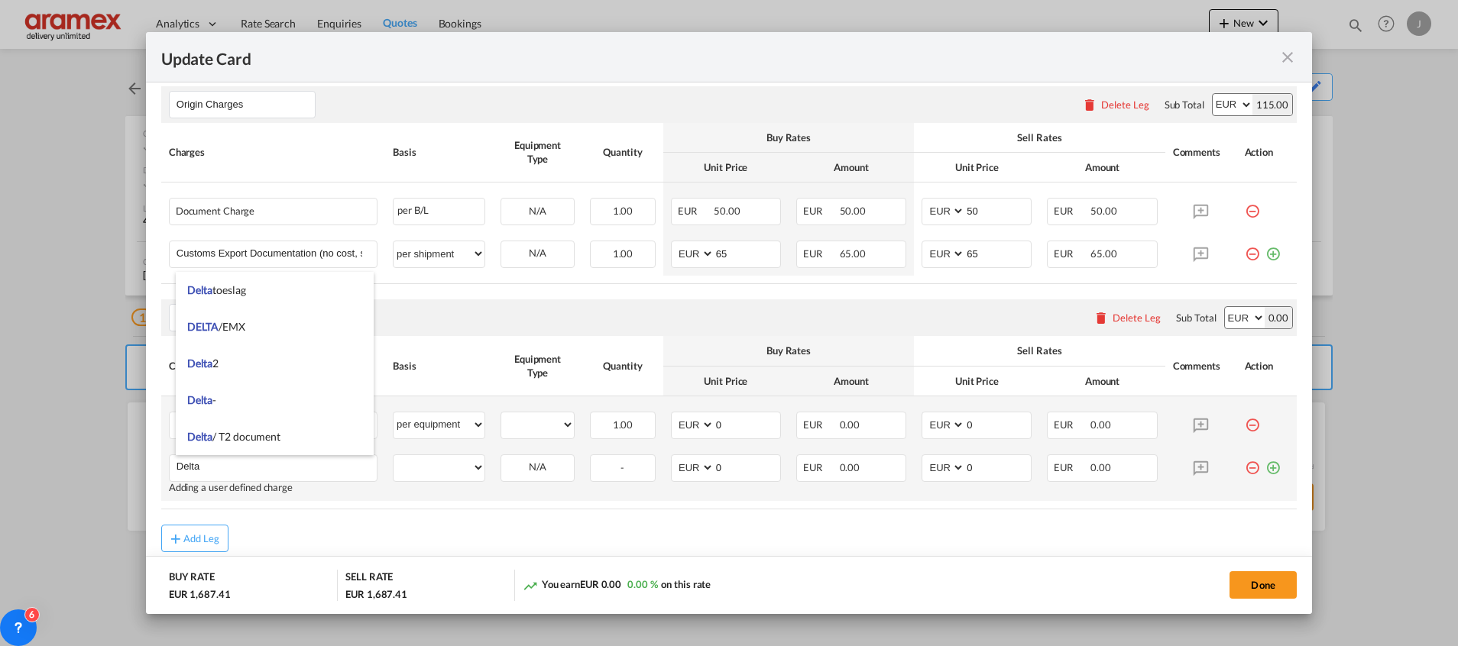
type input "Delta"
click at [1265, 468] on md-icon "icon-plus-circle-outline green-400-fg" at bounding box center [1272, 462] width 15 height 15
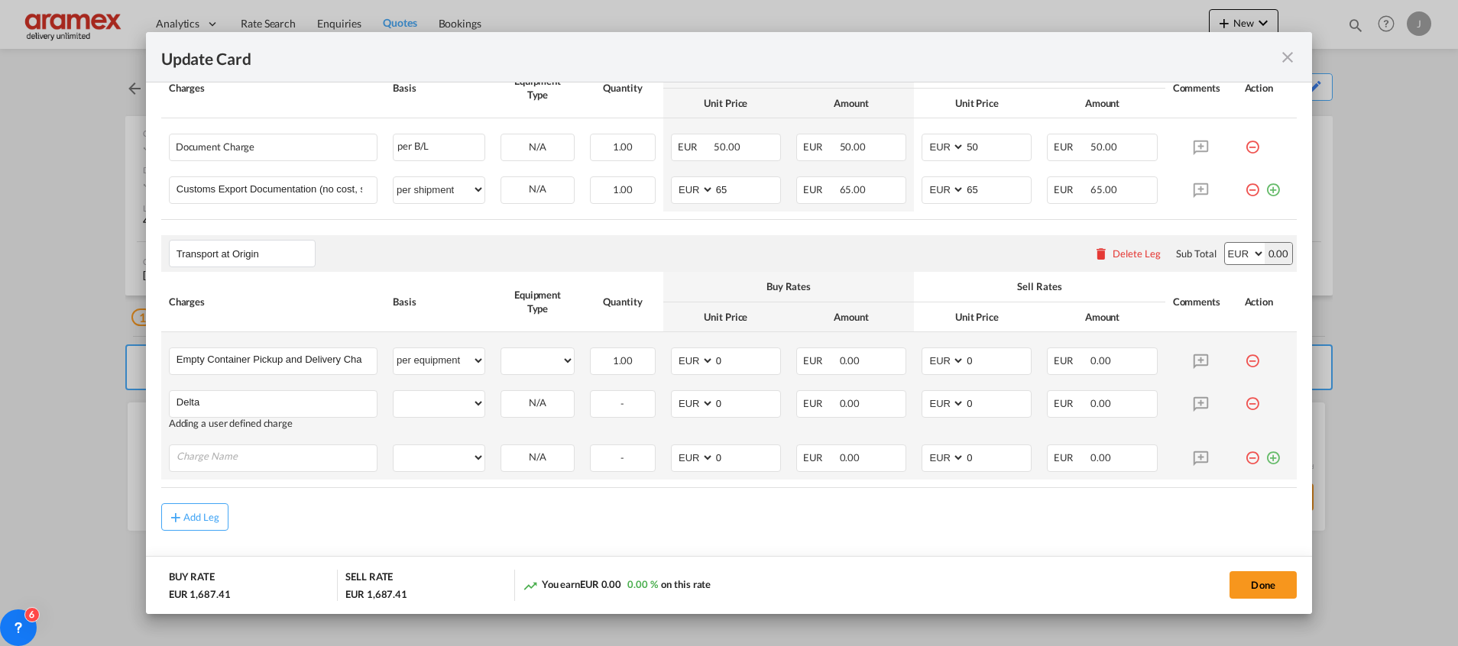
scroll to position [801, 0]
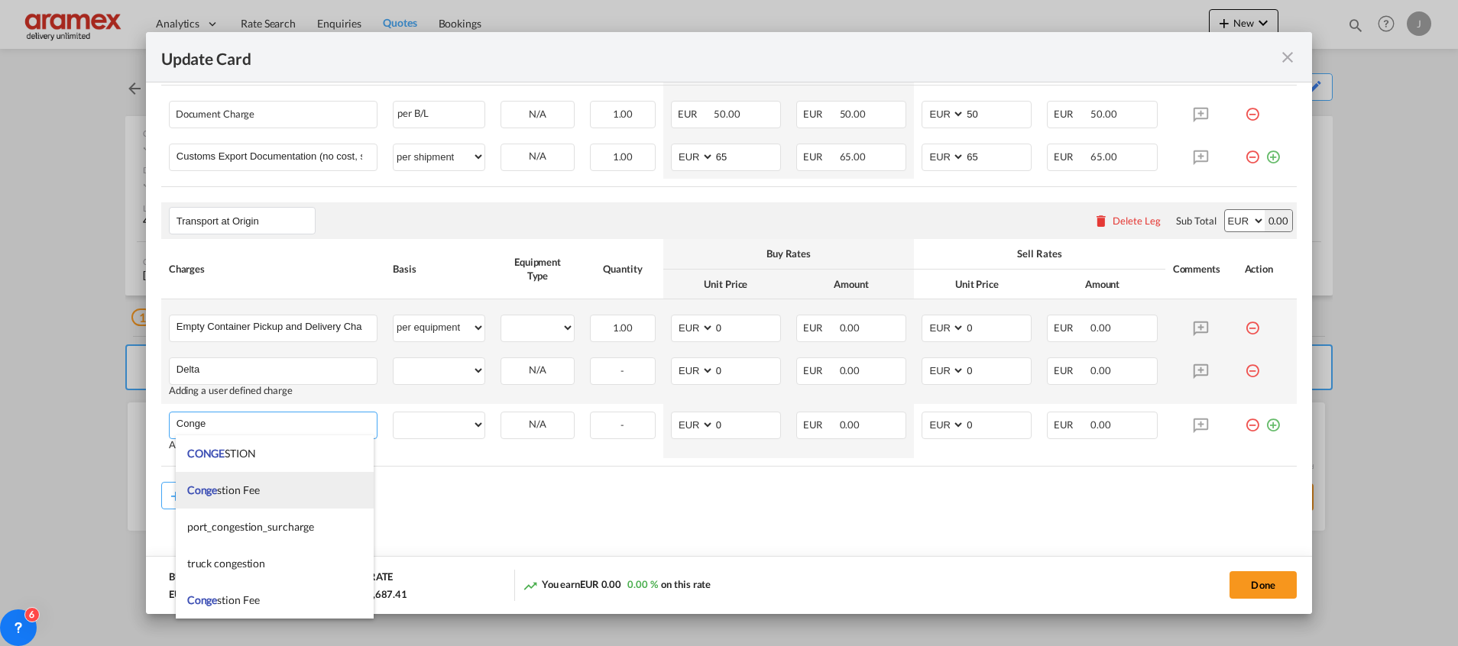
click at [248, 492] on span "Conge stion Fee" at bounding box center [223, 490] width 73 height 13
type input "Congestion Fee"
select select "per equipment"
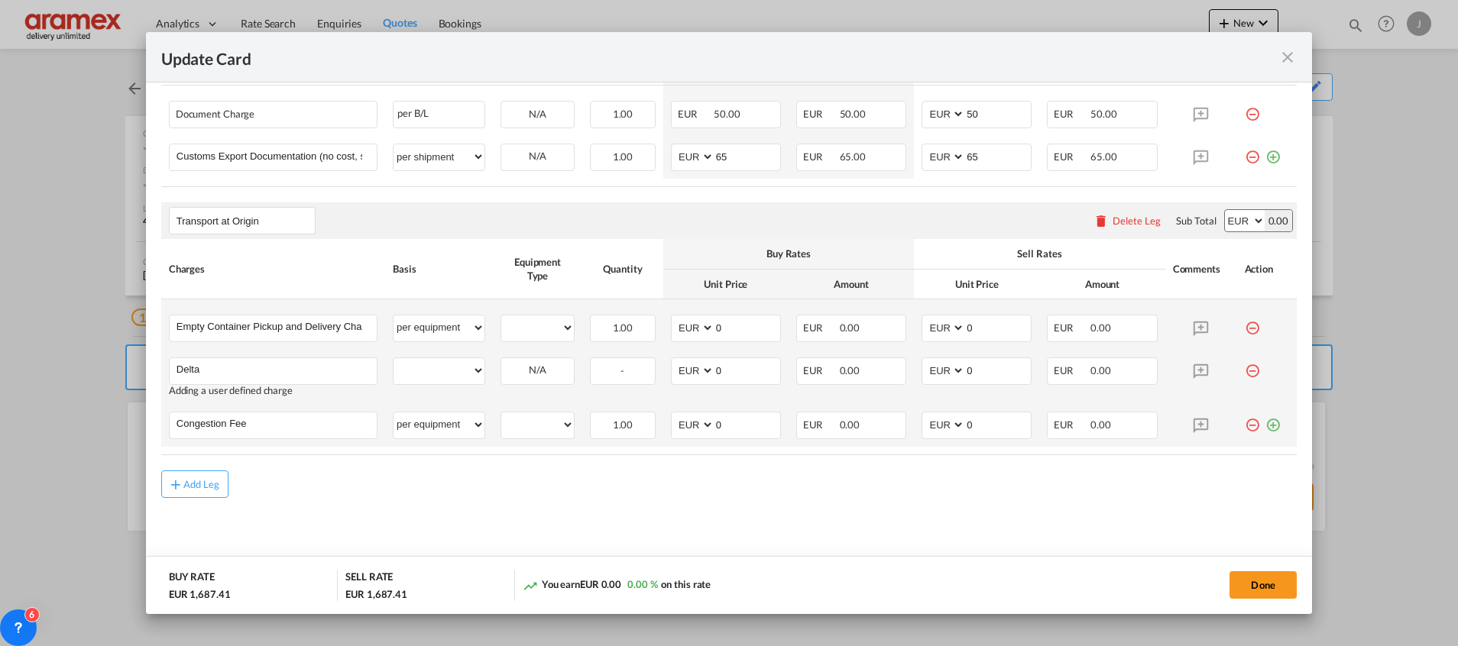
click at [1265, 427] on md-icon "icon-plus-circle-outline green-400-fg" at bounding box center [1272, 419] width 15 height 15
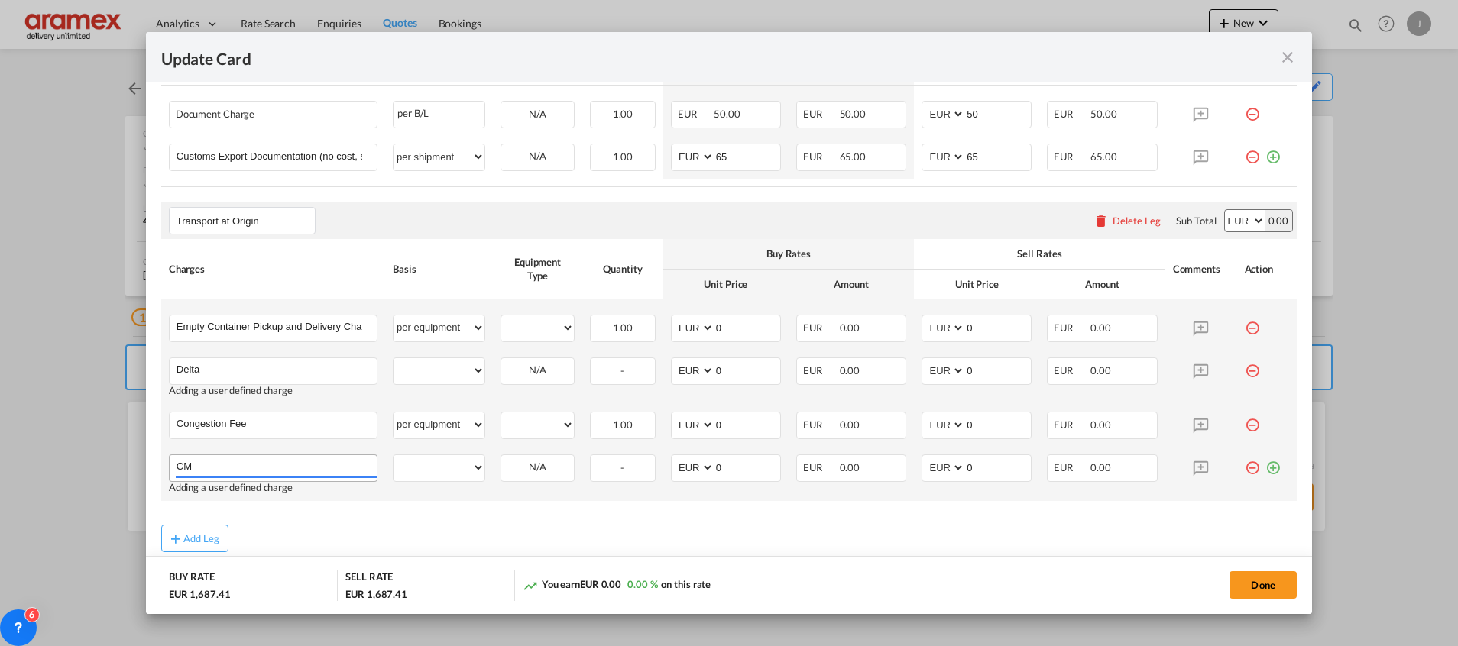
type input "C"
type input "FSC"
click at [318, 525] on div "Add Leg" at bounding box center [728, 539] width 1135 height 28
click at [1265, 468] on md-icon "icon-plus-circle-outline green-400-fg" at bounding box center [1272, 462] width 15 height 15
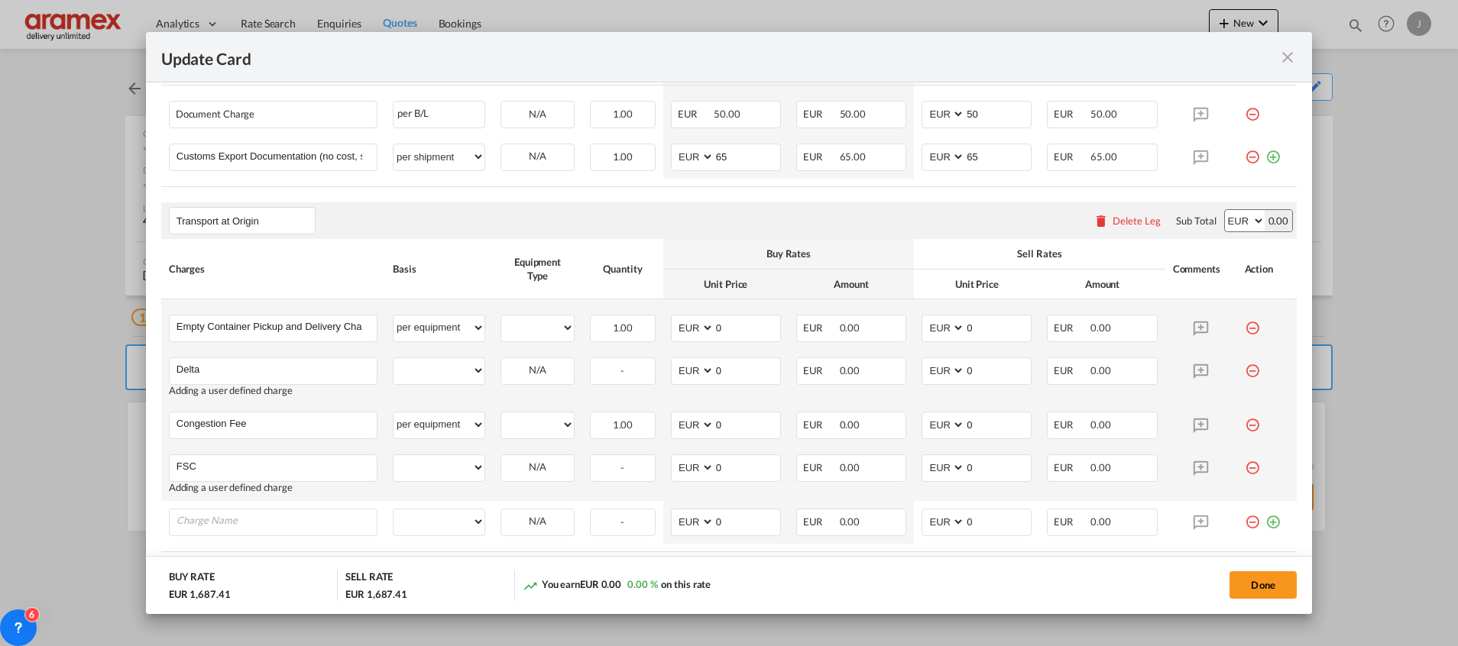
scroll to position [898, 0]
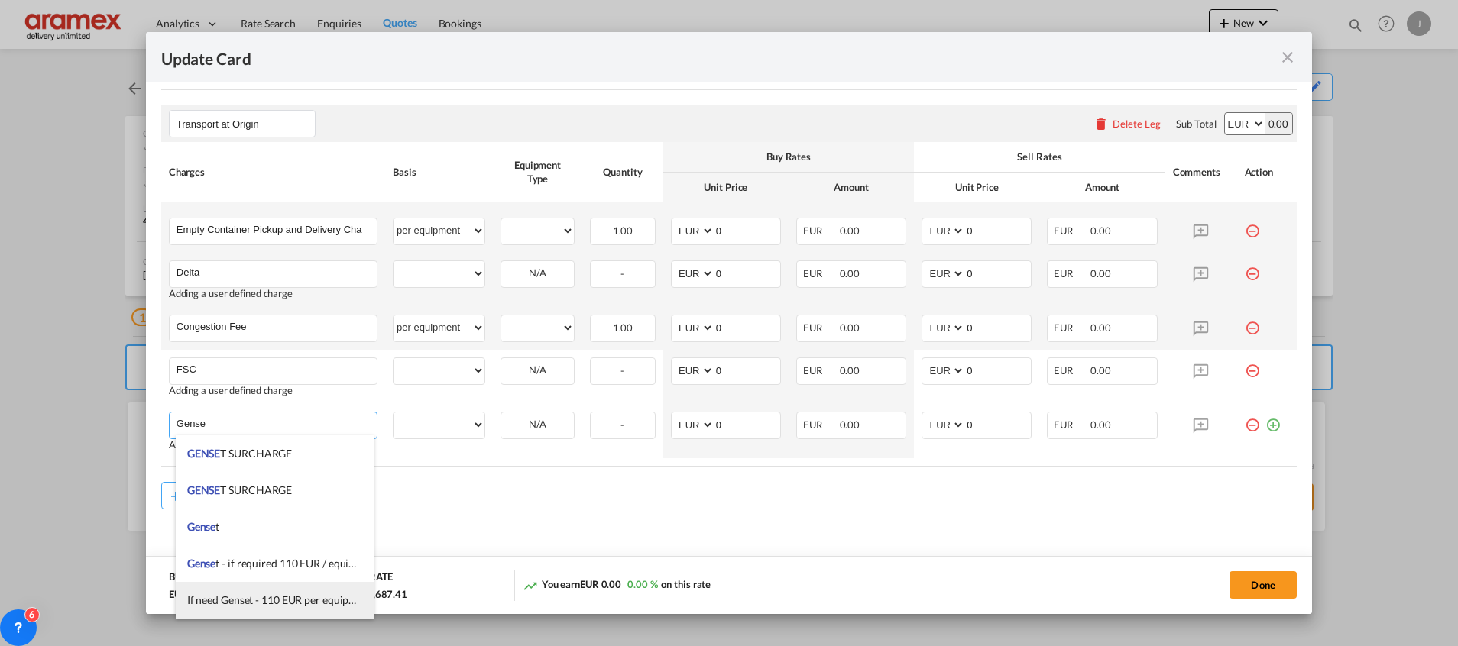
click at [273, 589] on li "If need Genset - 110 EUR per equipment" at bounding box center [275, 600] width 198 height 37
type input "If need Genset - 110 EUR per equipment"
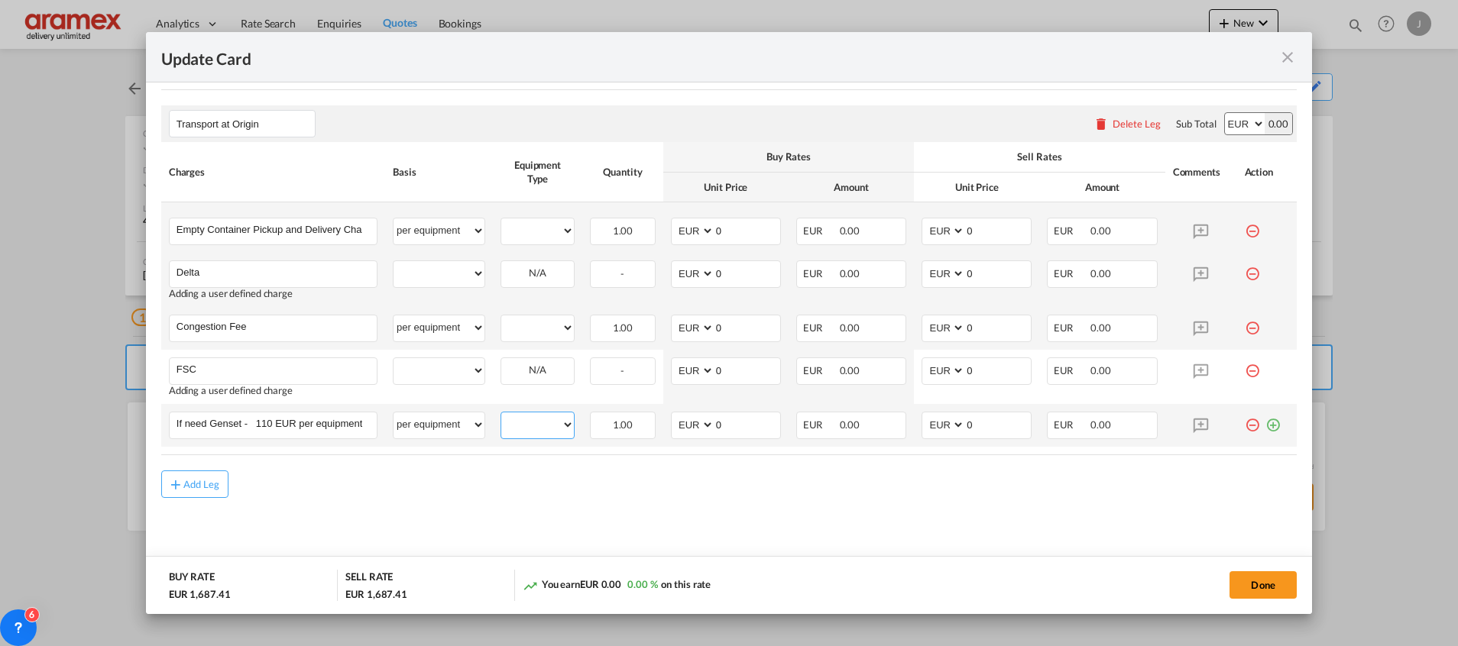
click at [524, 419] on select "40RE" at bounding box center [537, 425] width 73 height 21
click at [416, 430] on select "per equipment per container per B/L per shipping bill per shipment % on pickup …" at bounding box center [438, 425] width 91 height 24
click at [455, 428] on select "per equipment per container per B/L per shipping bill per shipment % on pickup …" at bounding box center [438, 425] width 91 height 24
click at [530, 427] on select "40RE" at bounding box center [537, 425] width 73 height 21
click at [411, 421] on select "per equipment per container per B/L per shipping bill per shipment % on pickup …" at bounding box center [438, 425] width 91 height 24
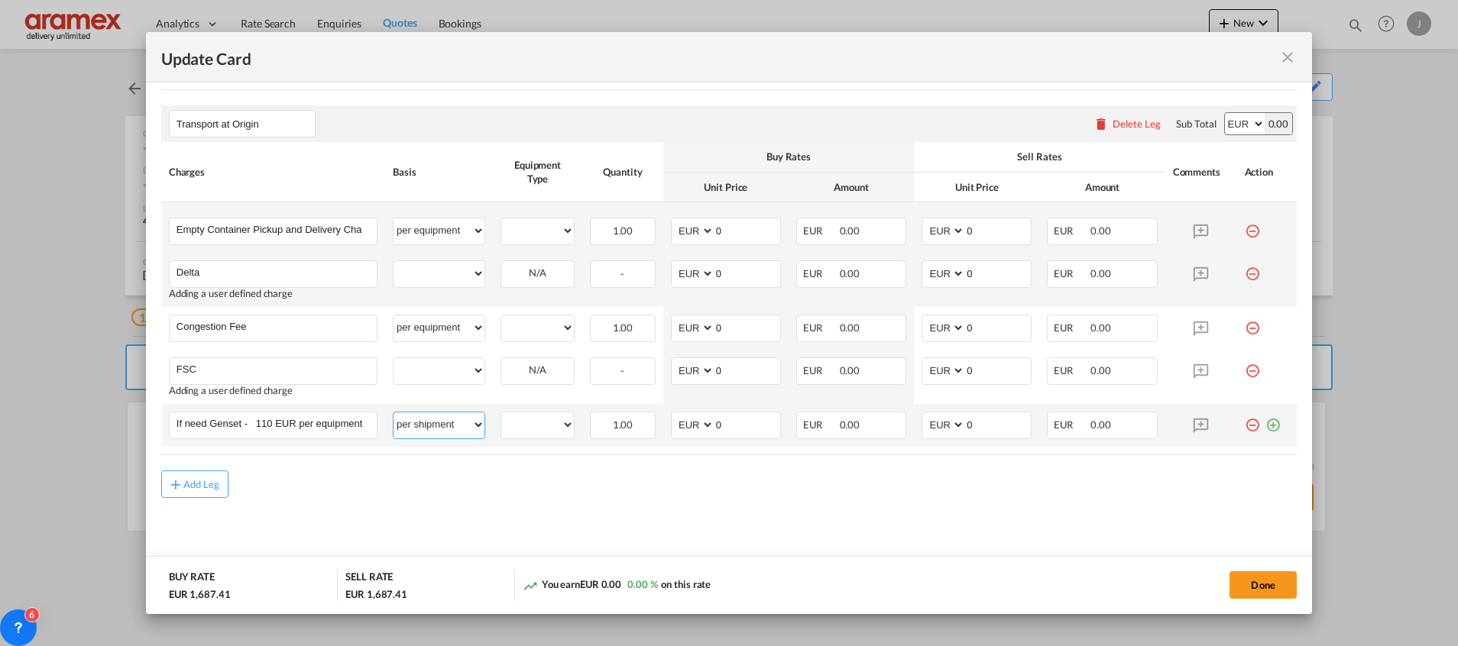
click at [393, 413] on select "per equipment per container per B/L per shipping bill per shipment % on pickup …" at bounding box center [438, 425] width 91 height 24
click at [424, 425] on select "per equipment per container per B/L per shipping bill per shipment % on pickup …" at bounding box center [438, 425] width 91 height 24
select select "per container"
click at [393, 413] on select "per equipment per container per B/L per shipping bill per shipment % on pickup …" at bounding box center [438, 425] width 91 height 24
click at [527, 485] on div "Add Leg" at bounding box center [728, 485] width 1135 height 28
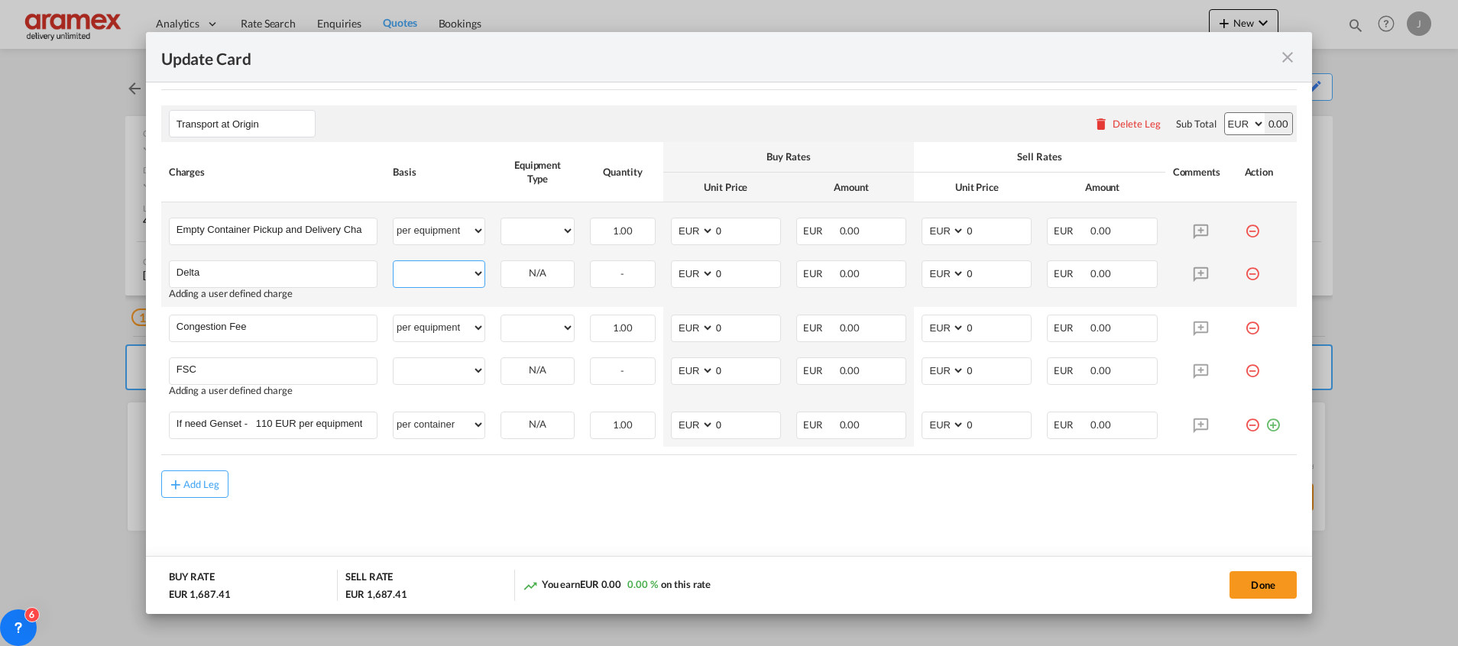
click at [435, 271] on select "per equipment per container per B/L per shipping bill per shipment % on pickup …" at bounding box center [438, 273] width 91 height 24
select select "per equipment"
click at [393, 261] on select "per equipment per container per B/L per shipping bill per shipment % on pickup …" at bounding box center [438, 273] width 91 height 24
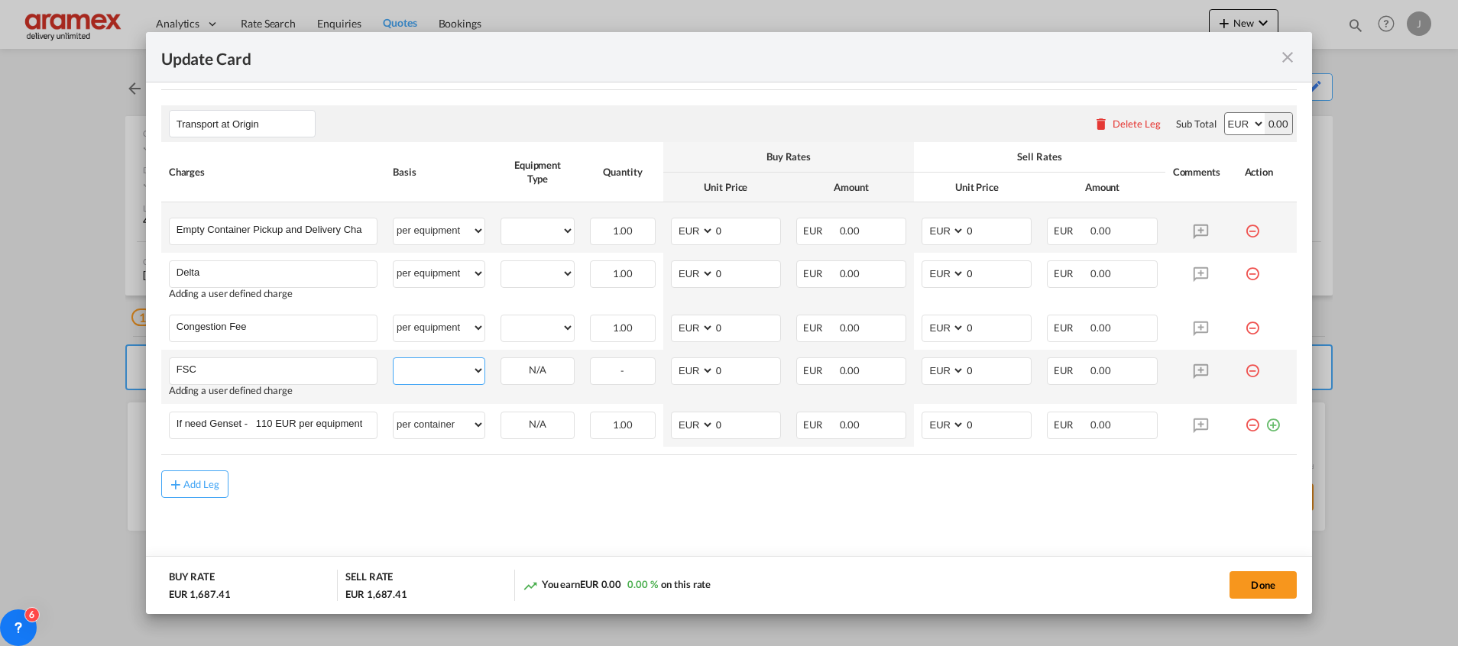
click at [411, 376] on select "per equipment per container per B/L per shipping bill per shipment % on pickup …" at bounding box center [438, 370] width 91 height 24
select select "per equipment"
click at [393, 358] on select "per equipment per container per B/L per shipping bill per shipment % on pickup …" at bounding box center [438, 370] width 91 height 24
drag, startPoint x: 539, startPoint y: 232, endPoint x: 544, endPoint y: 244, distance: 13.3
click at [540, 238] on select "40RE" at bounding box center [537, 231] width 73 height 21
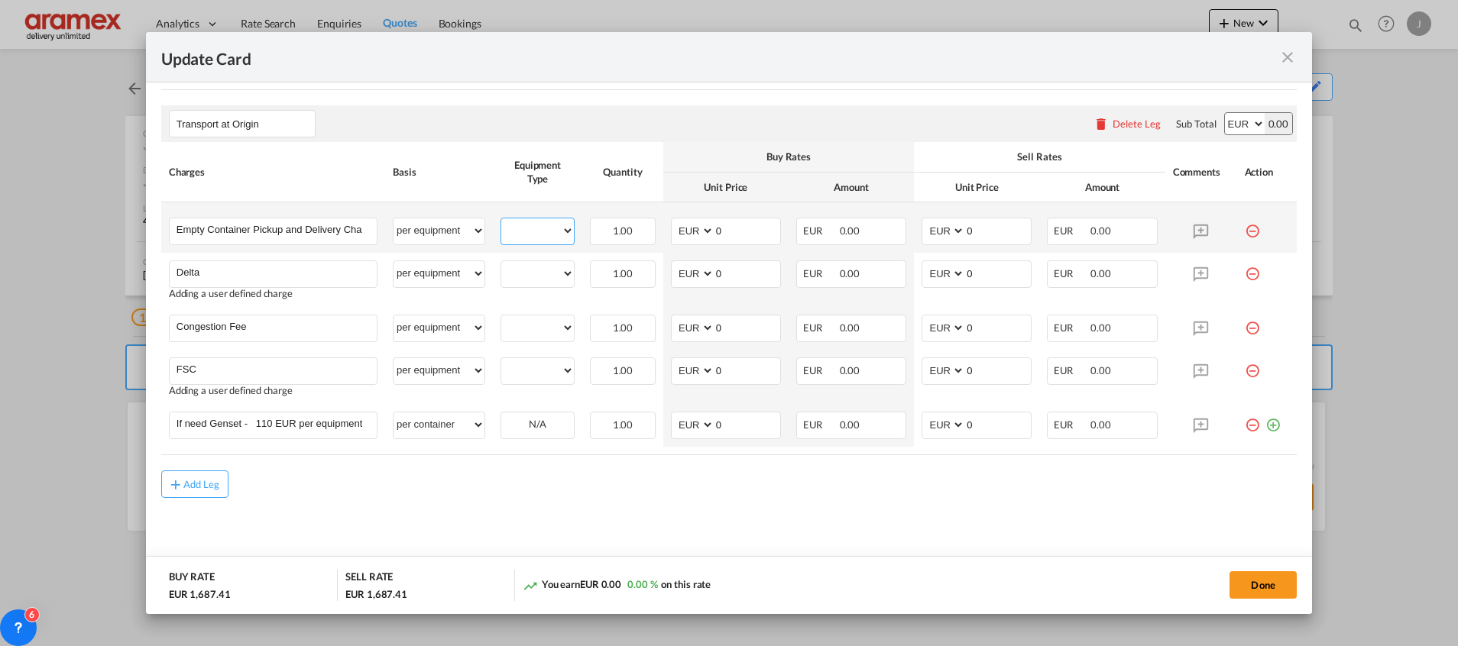
select select "40RE"
click at [501, 221] on select "40RE" at bounding box center [537, 231] width 73 height 21
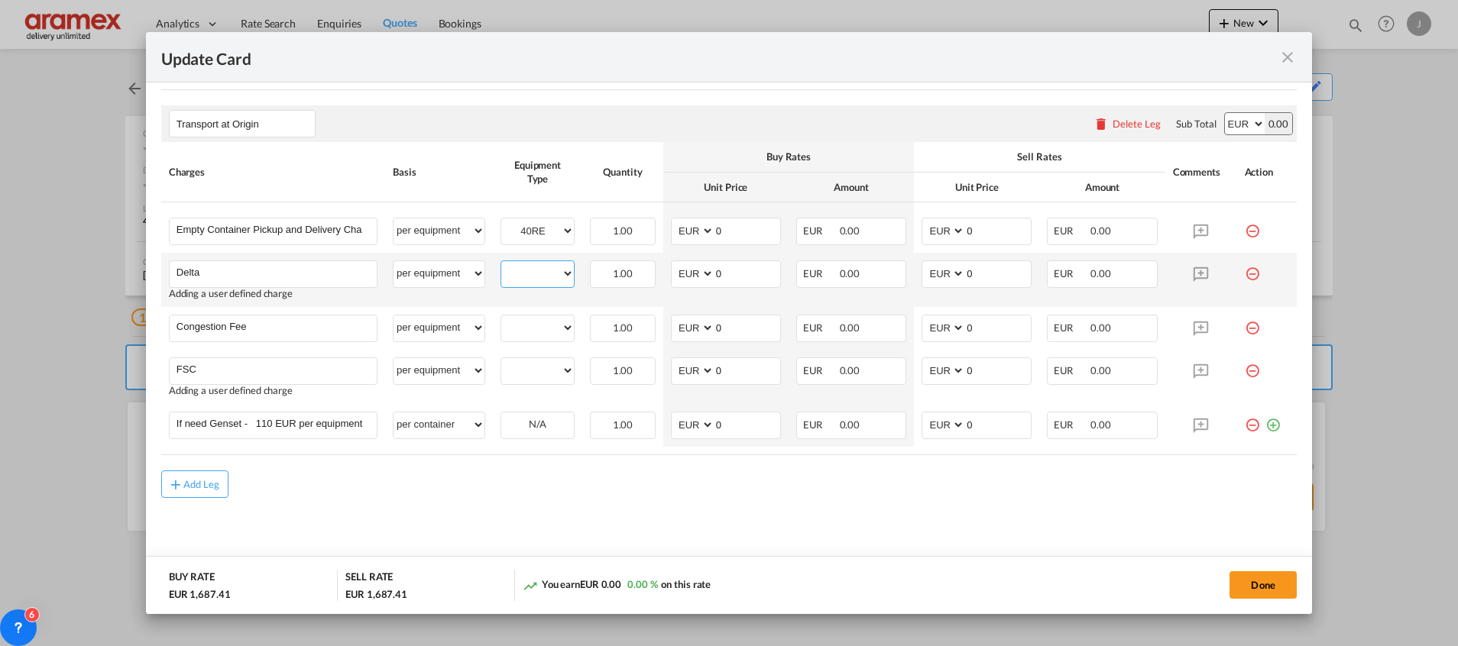
drag, startPoint x: 532, startPoint y: 270, endPoint x: 531, endPoint y: 280, distance: 10.0
click at [532, 270] on select "40RE" at bounding box center [537, 274] width 73 height 21
select select "40RE"
click at [501, 264] on select "40RE" at bounding box center [537, 274] width 73 height 21
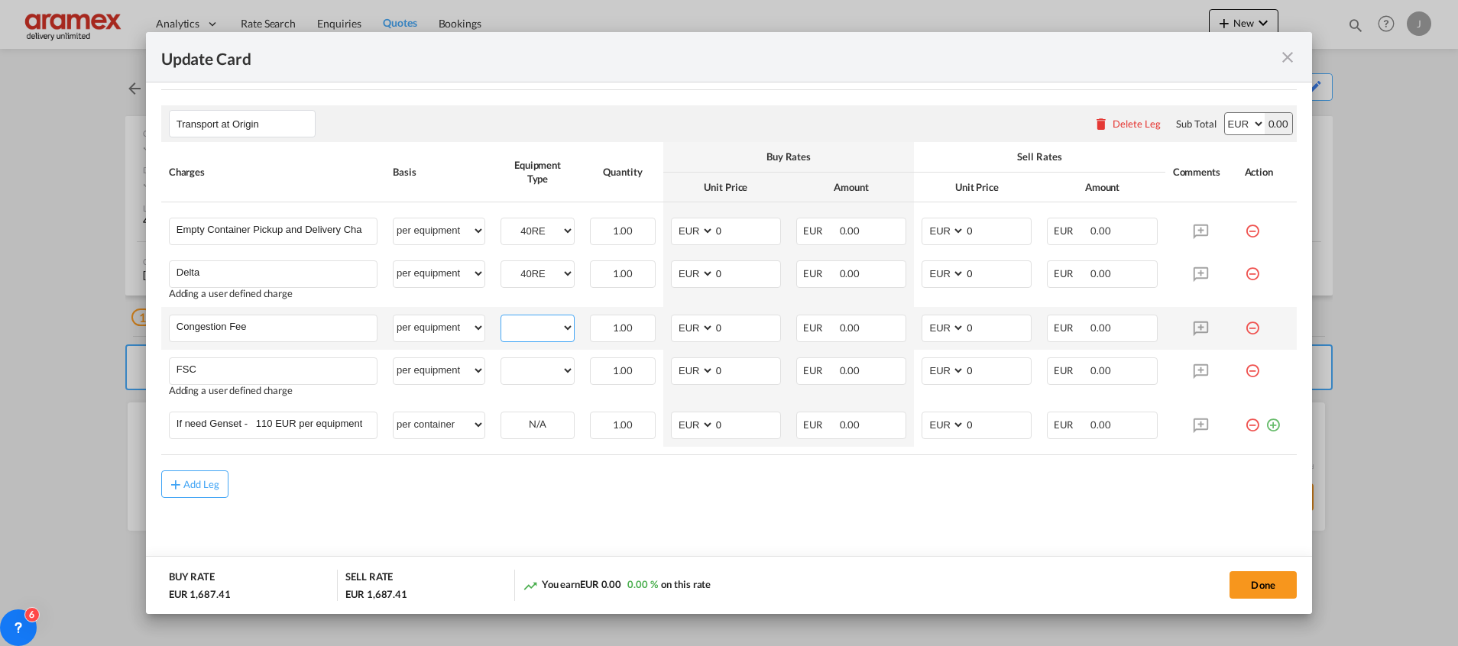
drag, startPoint x: 525, startPoint y: 332, endPoint x: 528, endPoint y: 341, distance: 8.9
click at [528, 341] on div "40RE" at bounding box center [537, 329] width 74 height 28
select select "40RE"
click at [501, 318] on select "40RE" at bounding box center [537, 328] width 73 height 21
click at [529, 384] on div "40RE" at bounding box center [537, 372] width 74 height 28
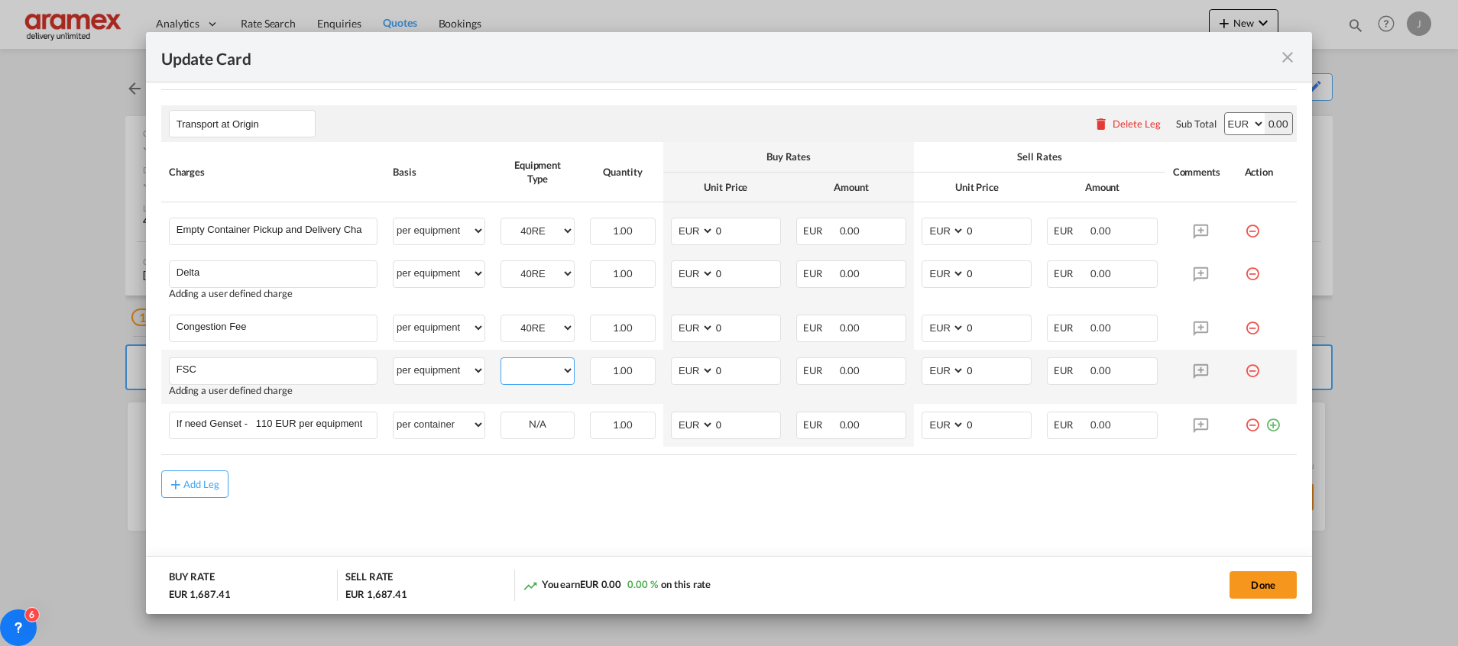
click at [536, 364] on select "40RE" at bounding box center [537, 371] width 73 height 21
select select "40RE"
click at [501, 361] on select "40RE" at bounding box center [537, 371] width 73 height 21
click at [574, 518] on md-content "Main Freight Please enter leg name Leg Name Already Exists Delete Leg Sub Total…" at bounding box center [728, 78] width 1135 height 1000
drag, startPoint x: 733, startPoint y: 232, endPoint x: 681, endPoint y: 234, distance: 52.0
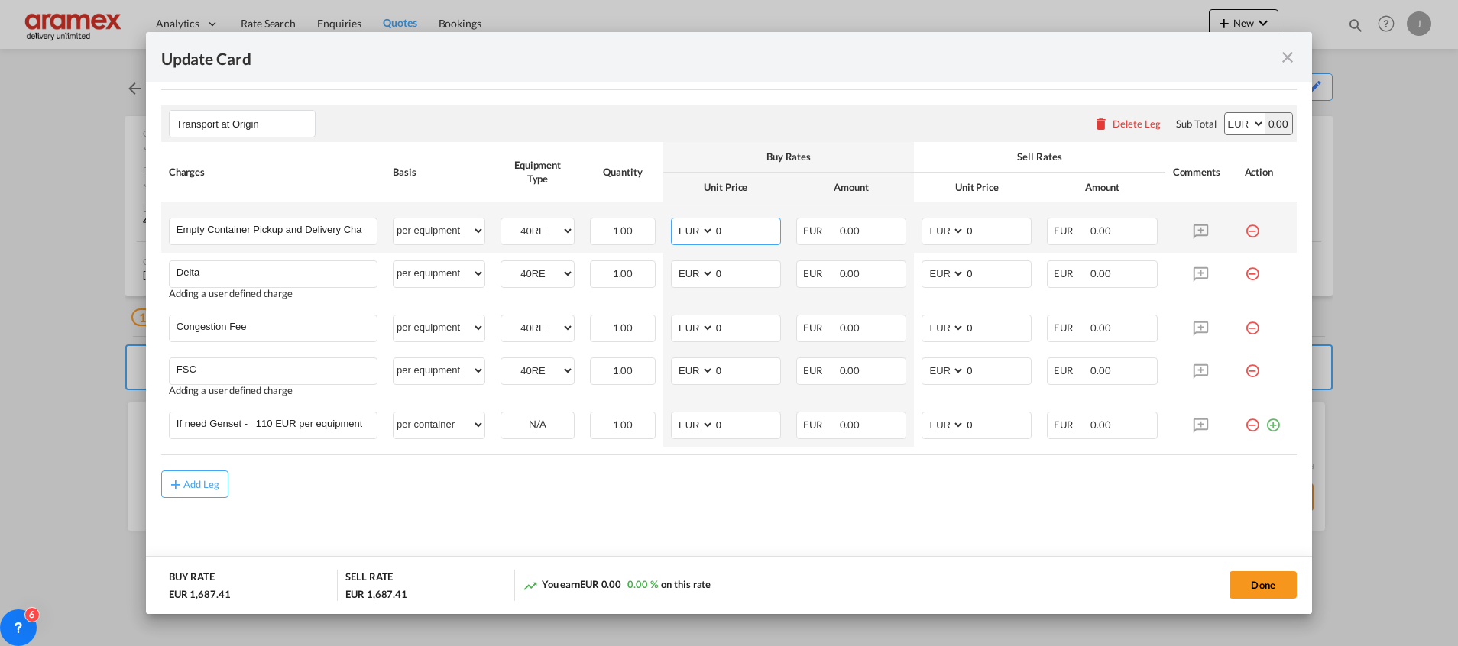
click at [681, 234] on md-input-container "AED AFN ALL AMD ANG AOA ARS AUD AWG AZN BAM BBD BDT BGN BHD BIF BMD BND [PERSON…" at bounding box center [726, 232] width 110 height 28
type input "282"
drag, startPoint x: 669, startPoint y: 562, endPoint x: 705, endPoint y: 414, distance: 151.8
click at [676, 519] on add-new-rate "Update Card Port of Loading NLRTM T/S Liner/Carrier Hapag-Lloyd Spot 2HM LOGIST…" at bounding box center [729, 322] width 1166 height 581
click at [730, 272] on input "0" at bounding box center [747, 272] width 66 height 23
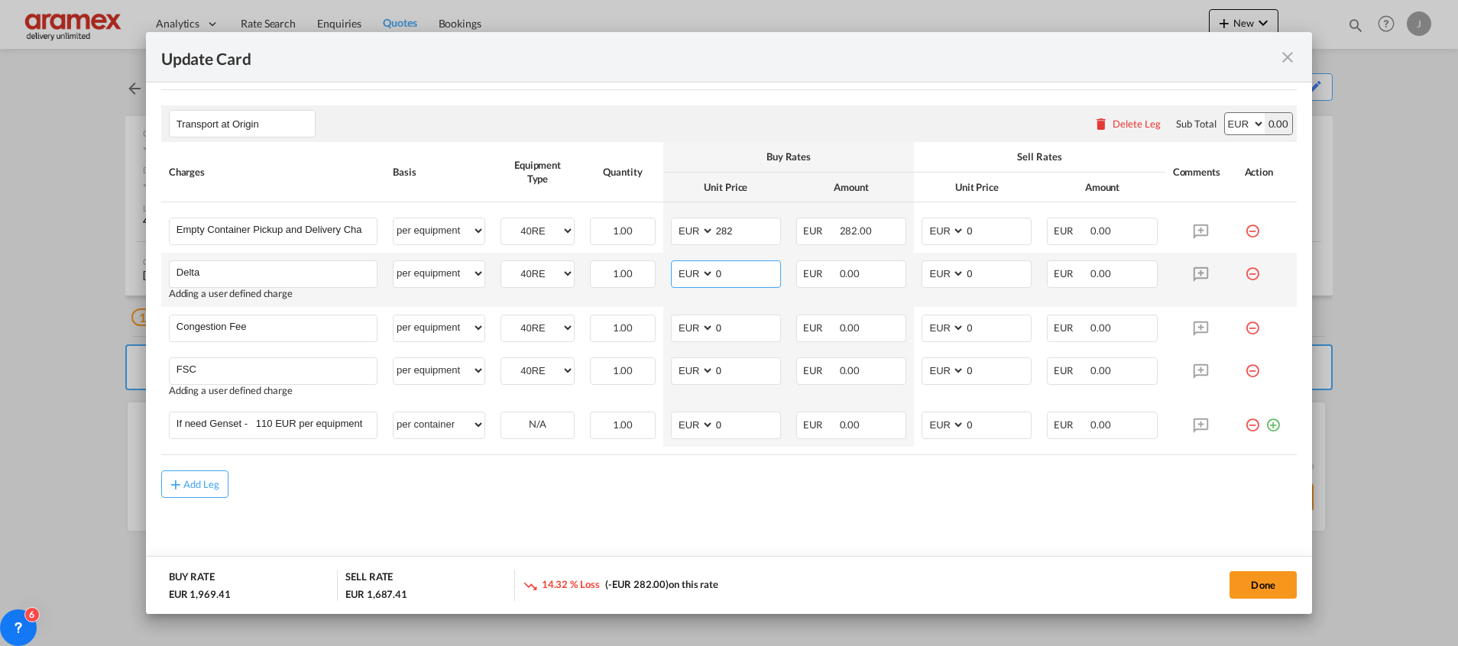
drag, startPoint x: 731, startPoint y: 272, endPoint x: 685, endPoint y: 278, distance: 46.2
click at [685, 278] on md-input-container "AED AFN ALL AMD ANG AOA ARS AUD AWG AZN BAM BBD BDT BGN BHD BIF BMD BND [PERSON…" at bounding box center [726, 275] width 110 height 28
type input "50"
click at [992, 267] on input "0" at bounding box center [998, 272] width 66 height 23
drag, startPoint x: 992, startPoint y: 267, endPoint x: 914, endPoint y: 271, distance: 78.0
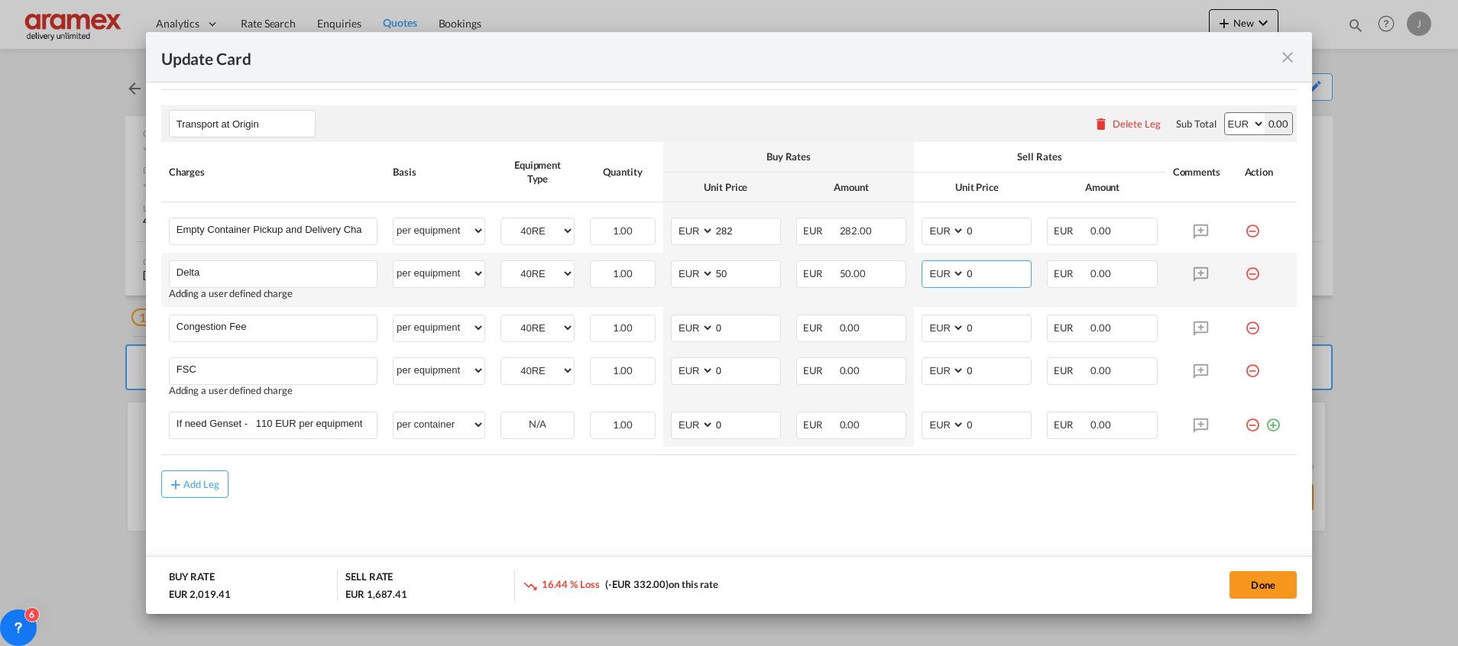
click at [921, 271] on md-input-container "AED AFN ALL AMD ANG AOA ARS AUD AWG AZN BAM BBD BDT BGN BHD BIF BMD BND [PERSON…" at bounding box center [976, 275] width 110 height 28
type input "50"
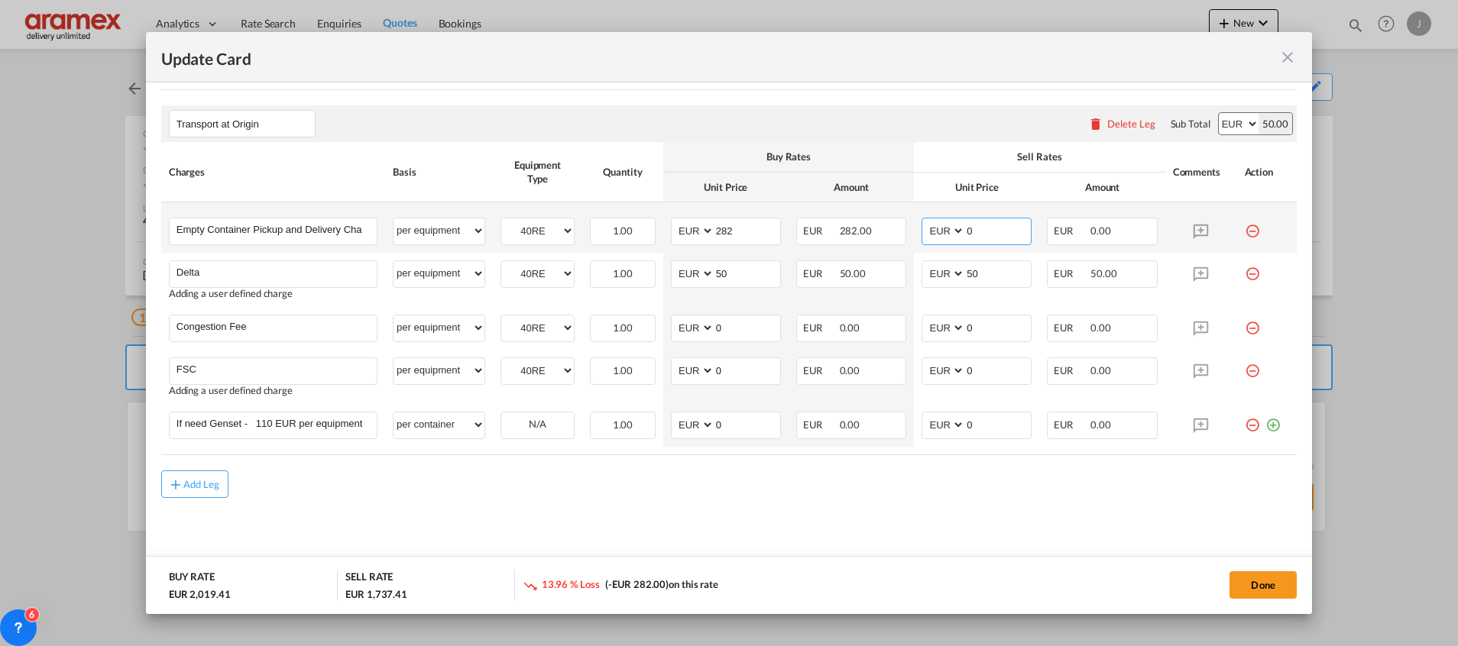
drag, startPoint x: 991, startPoint y: 231, endPoint x: 909, endPoint y: 231, distance: 81.7
click at [921, 231] on md-input-container "AED AFN ALL AMD ANG AOA ARS AUD AWG AZN BAM BBD BDT BGN BHD BIF BMD BND [PERSON…" at bounding box center [976, 232] width 110 height 28
type input "282"
drag, startPoint x: 811, startPoint y: 529, endPoint x: 773, endPoint y: 375, distance: 158.8
click at [811, 507] on md-content "Main Freight Please enter leg name Leg Name Already Exists Delete Leg Sub Total…" at bounding box center [728, 78] width 1135 height 1000
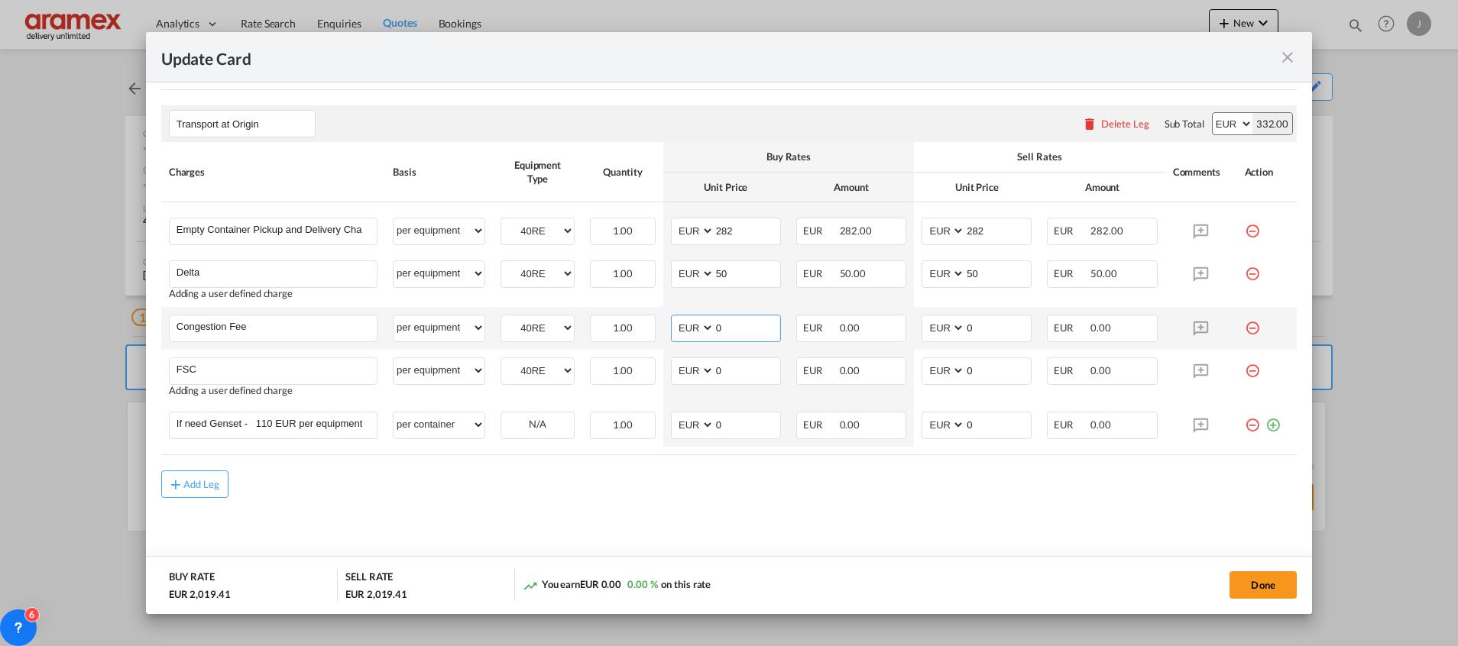
drag, startPoint x: 730, startPoint y: 329, endPoint x: 651, endPoint y: 335, distance: 79.7
click at [651, 335] on tr "Congestion Fee Please Enter User Defined Charges Cannot Be Published per equipm…" at bounding box center [728, 328] width 1135 height 43
type input "17"
click at [976, 320] on input "0" at bounding box center [998, 327] width 66 height 23
drag, startPoint x: 978, startPoint y: 322, endPoint x: 898, endPoint y: 330, distance: 79.8
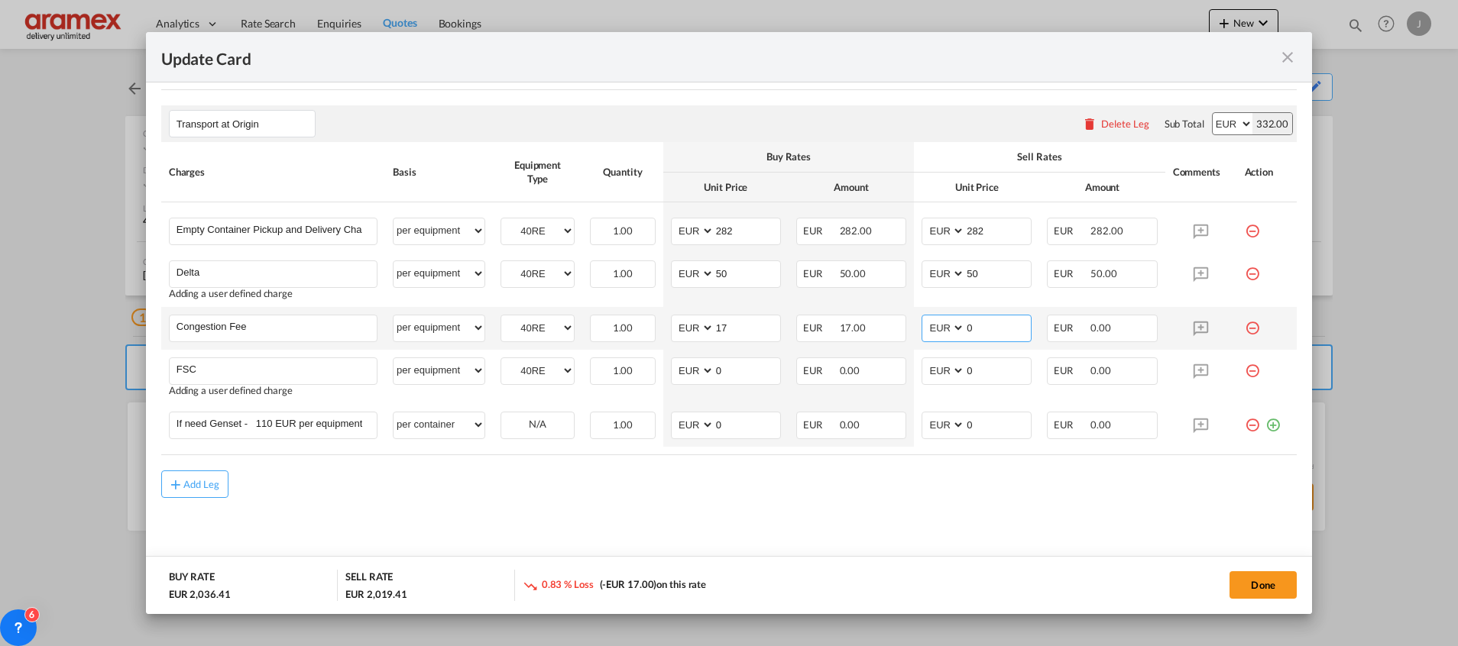
click at [898, 330] on tr "Congestion Fee Please Enter User Defined Charges Cannot Be Published per equipm…" at bounding box center [728, 328] width 1135 height 43
type input "17"
click at [786, 539] on md-content "Main Freight Please enter leg name Leg Name Already Exists Delete Leg Sub Total…" at bounding box center [728, 78] width 1135 height 1000
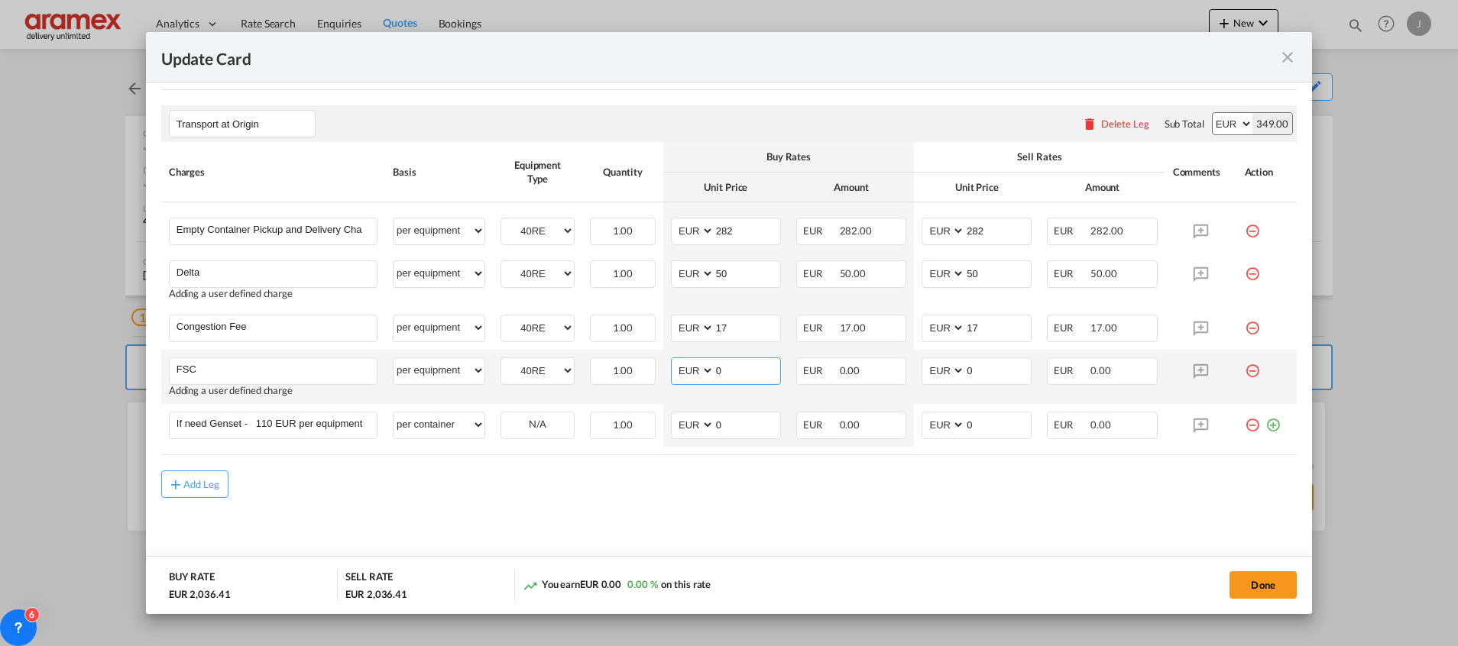
drag, startPoint x: 733, startPoint y: 372, endPoint x: 666, endPoint y: 372, distance: 66.5
click at [671, 372] on md-input-container "AED AFN ALL AMD ANG AOA ARS AUD AWG AZN BAM BBD BDT BGN BHD BIF BMD BND [PERSON…" at bounding box center [726, 372] width 110 height 28
paste input "€ 87.25"
click at [722, 370] on input "€ 87.25" at bounding box center [747, 369] width 66 height 23
type input "87.25"
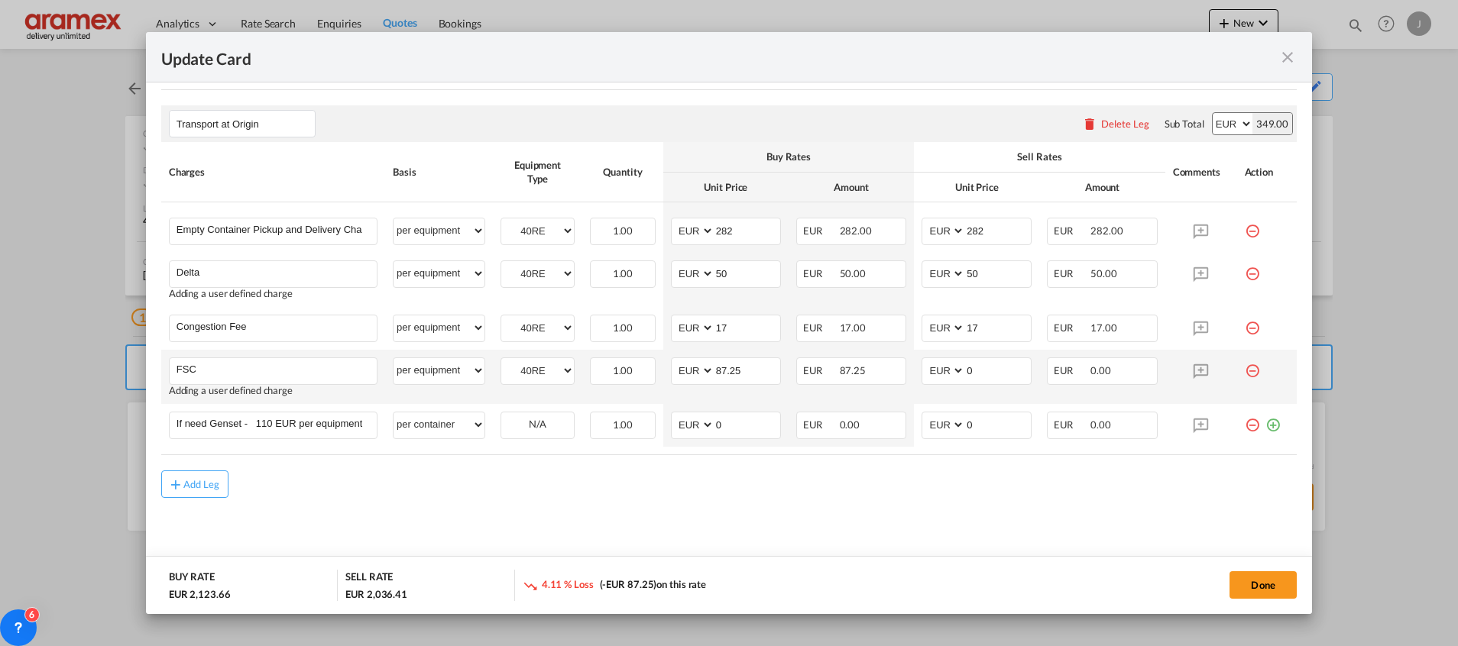
click at [733, 352] on td "AED AFN ALL AMD ANG AOA ARS AUD AWG AZN BAM BBD BDT BGN BHD BIF BMD BND BOB BRL…" at bounding box center [725, 377] width 125 height 54
click at [733, 364] on input "87.25" at bounding box center [747, 369] width 66 height 23
click at [1010, 372] on input "0" at bounding box center [998, 369] width 66 height 23
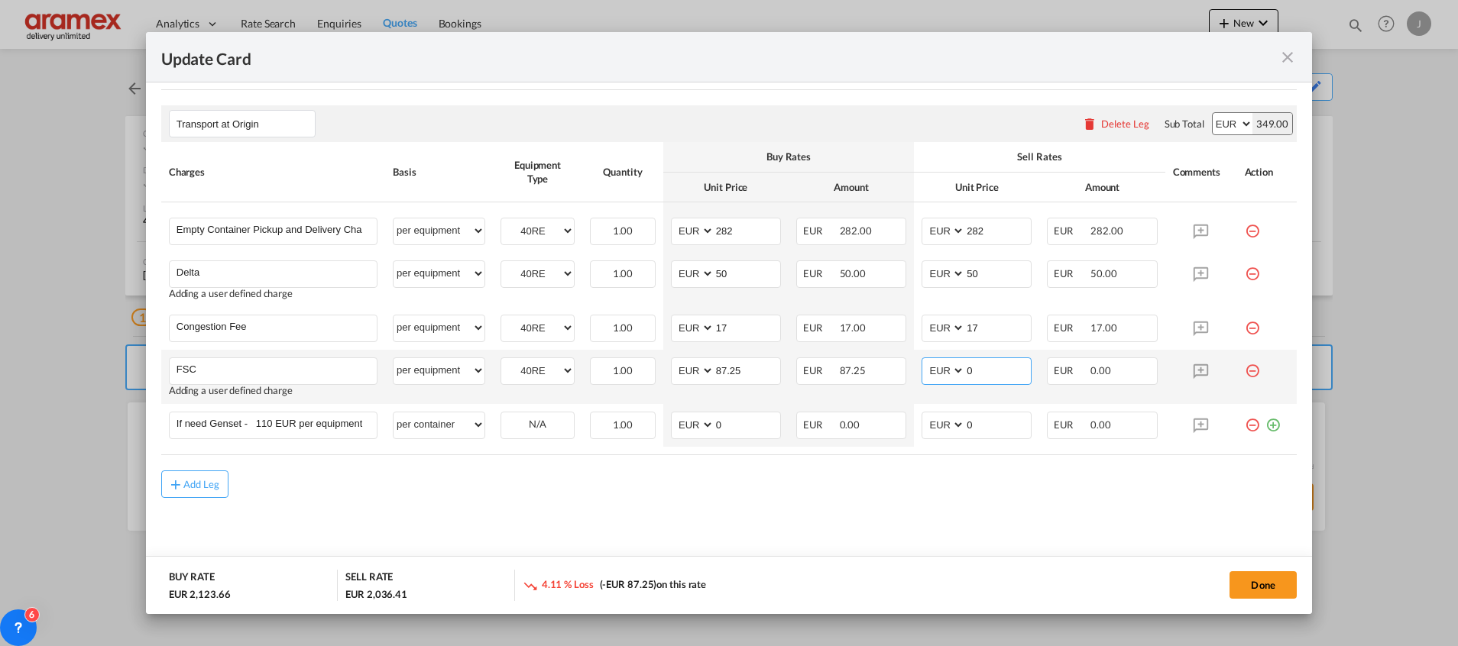
click at [1010, 372] on input "0" at bounding box center [998, 369] width 66 height 23
paste input "87.25"
type input "87.25"
drag, startPoint x: 740, startPoint y: 429, endPoint x: 685, endPoint y: 429, distance: 55.8
click at [685, 429] on md-input-container "AED AFN ALL AMD ANG AOA ARS AUD AWG AZN BAM BBD BDT BGN BHD BIF BMD BND [PERSON…" at bounding box center [726, 426] width 110 height 28
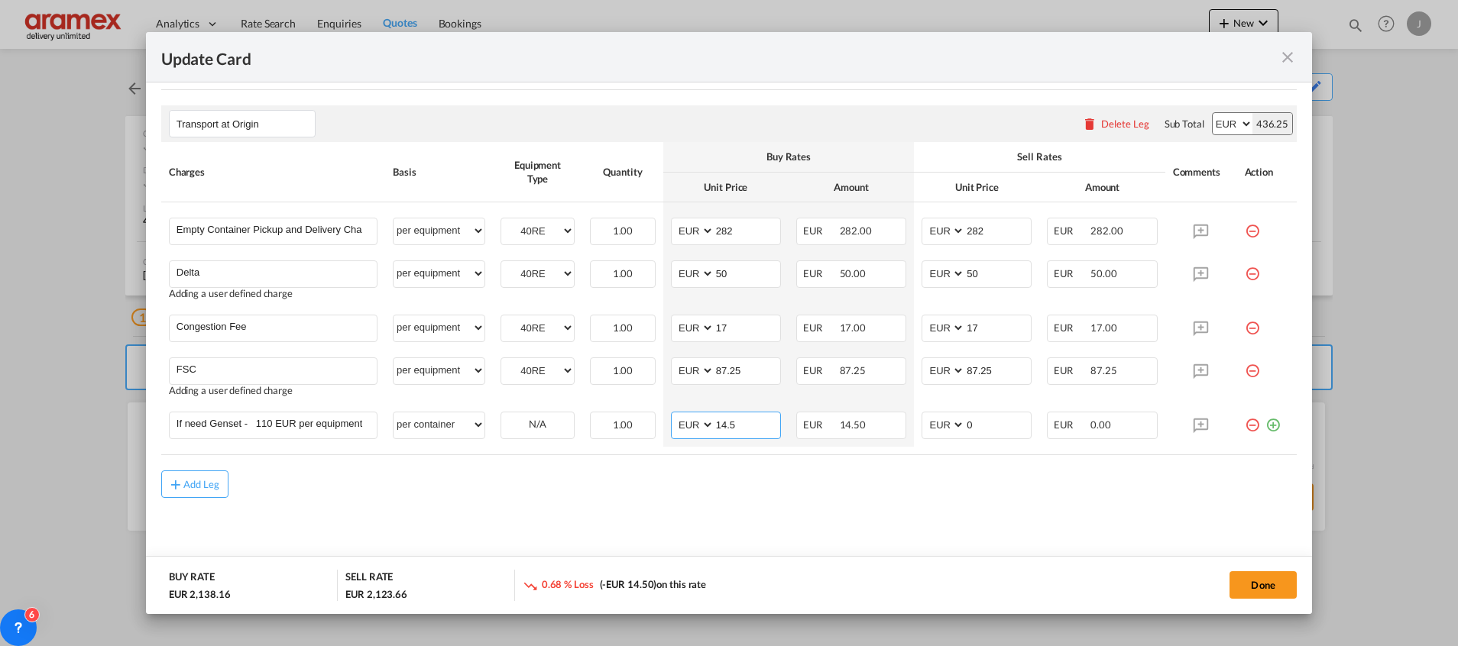
type input "14.5"
click at [706, 509] on md-content "Main Freight Please enter leg name Leg Name Already Exists Delete Leg Sub Total…" at bounding box center [728, 78] width 1135 height 1000
click at [744, 426] on input "14.5" at bounding box center [747, 424] width 66 height 23
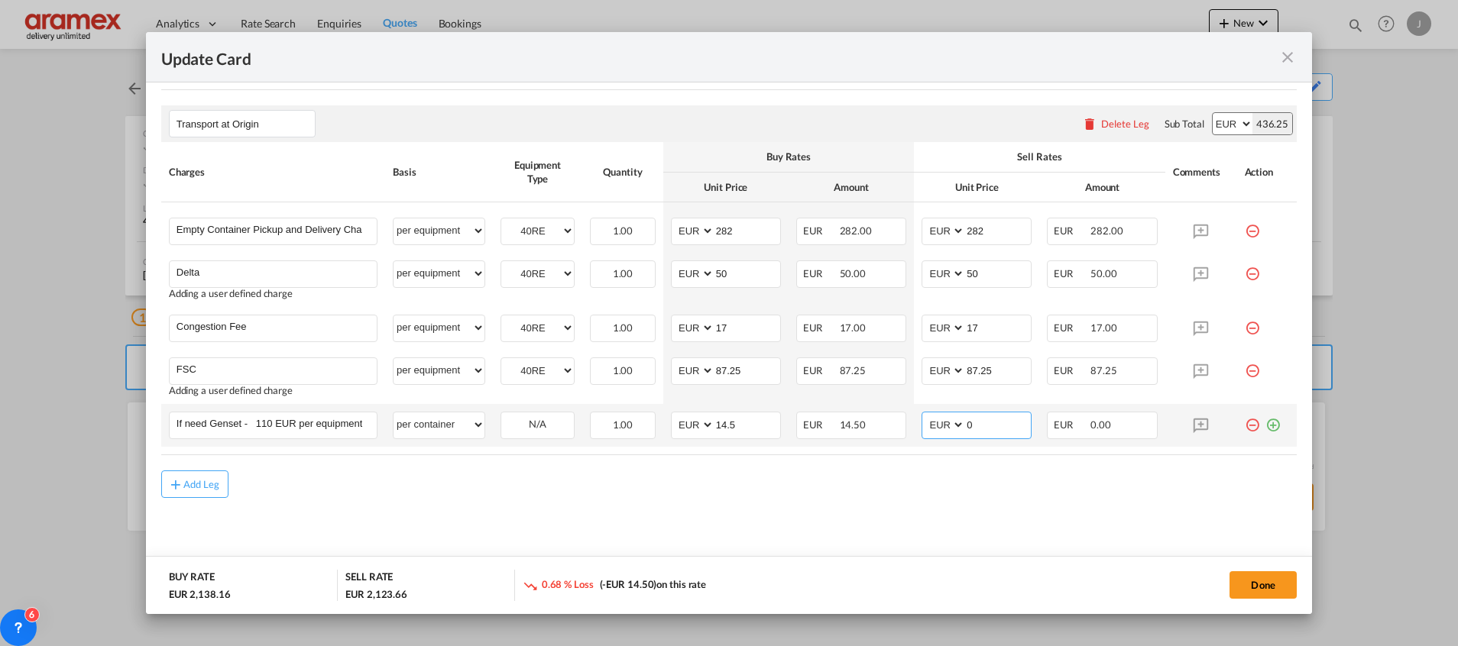
click at [981, 419] on input "0" at bounding box center [998, 424] width 66 height 23
paste input "14.5"
type input "14.5"
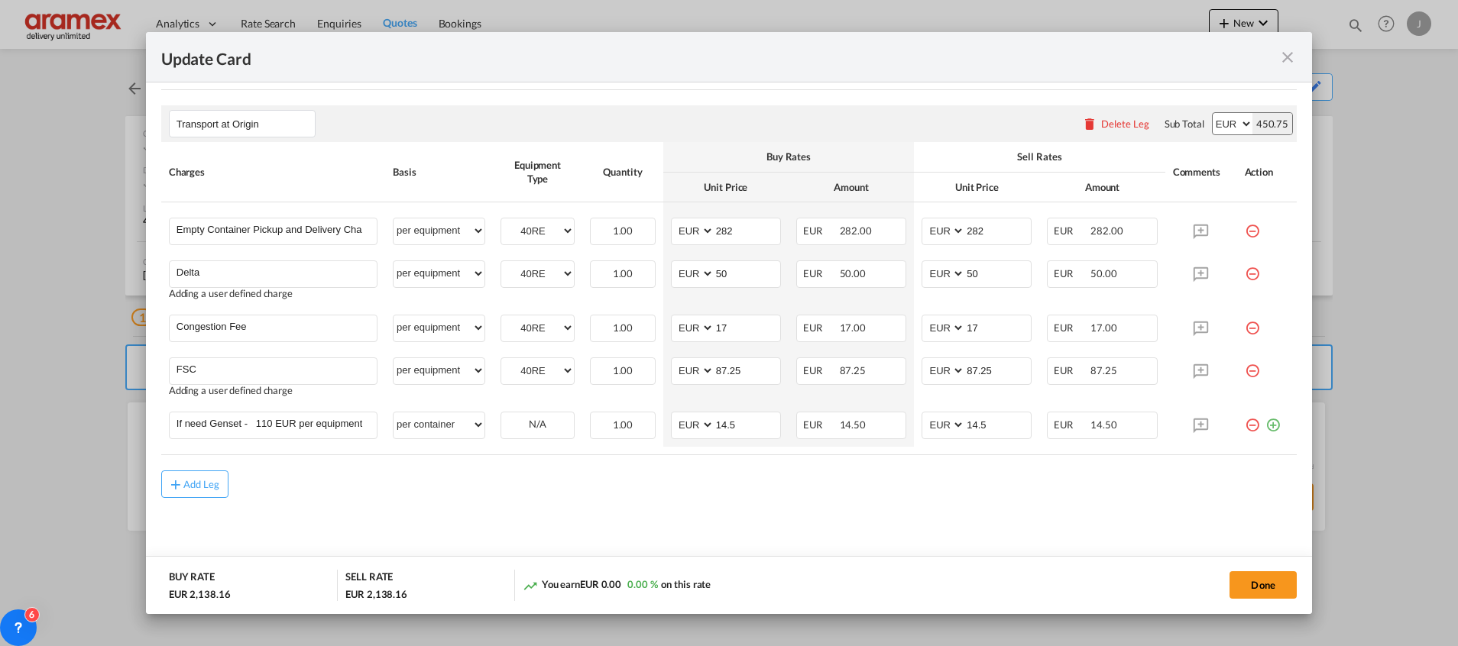
click at [956, 499] on md-content "Main Freight Please enter leg name Leg Name Already Exists Delete Leg Sub Total…" at bounding box center [728, 78] width 1135 height 1000
click at [315, 427] on input "If need Genset - 110 EUR per equipment" at bounding box center [276, 424] width 200 height 23
drag, startPoint x: 1254, startPoint y: 422, endPoint x: 808, endPoint y: 526, distance: 458.1
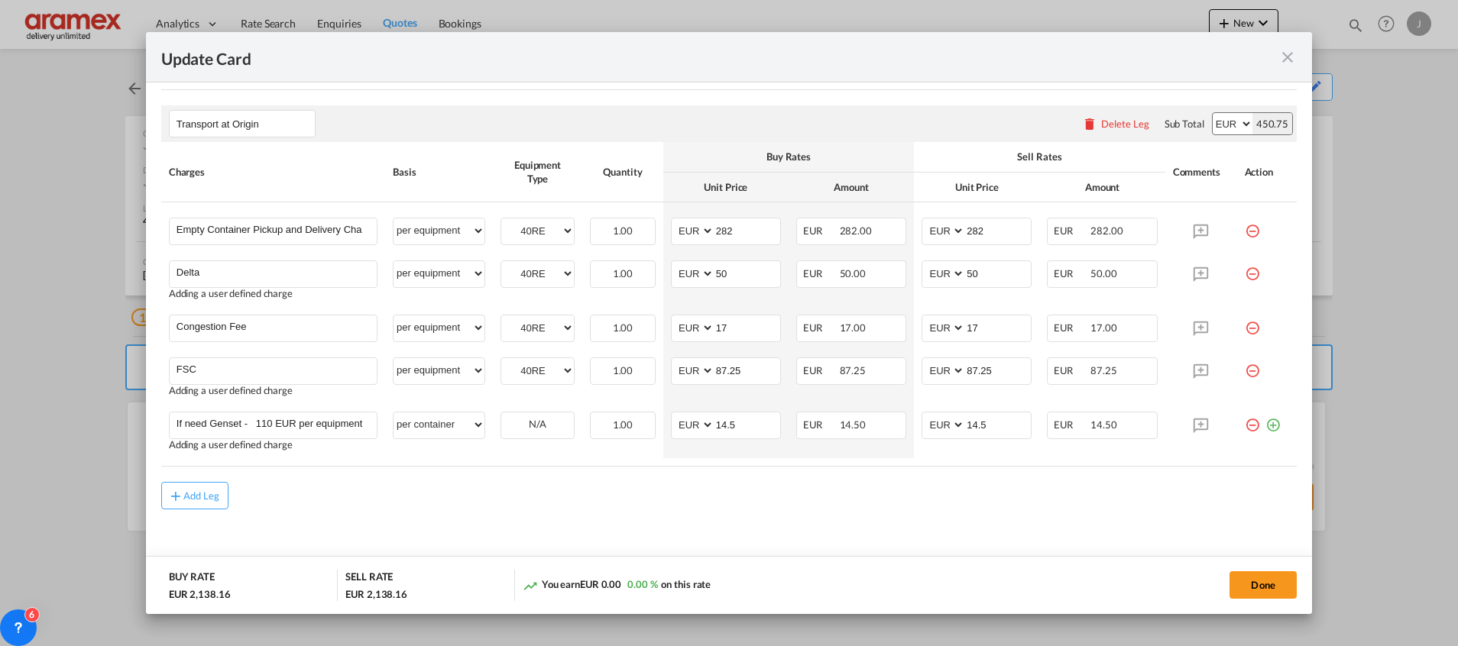
click at [1265, 422] on md-icon "icon-plus-circle-outline green-400-fg" at bounding box center [1272, 419] width 15 height 15
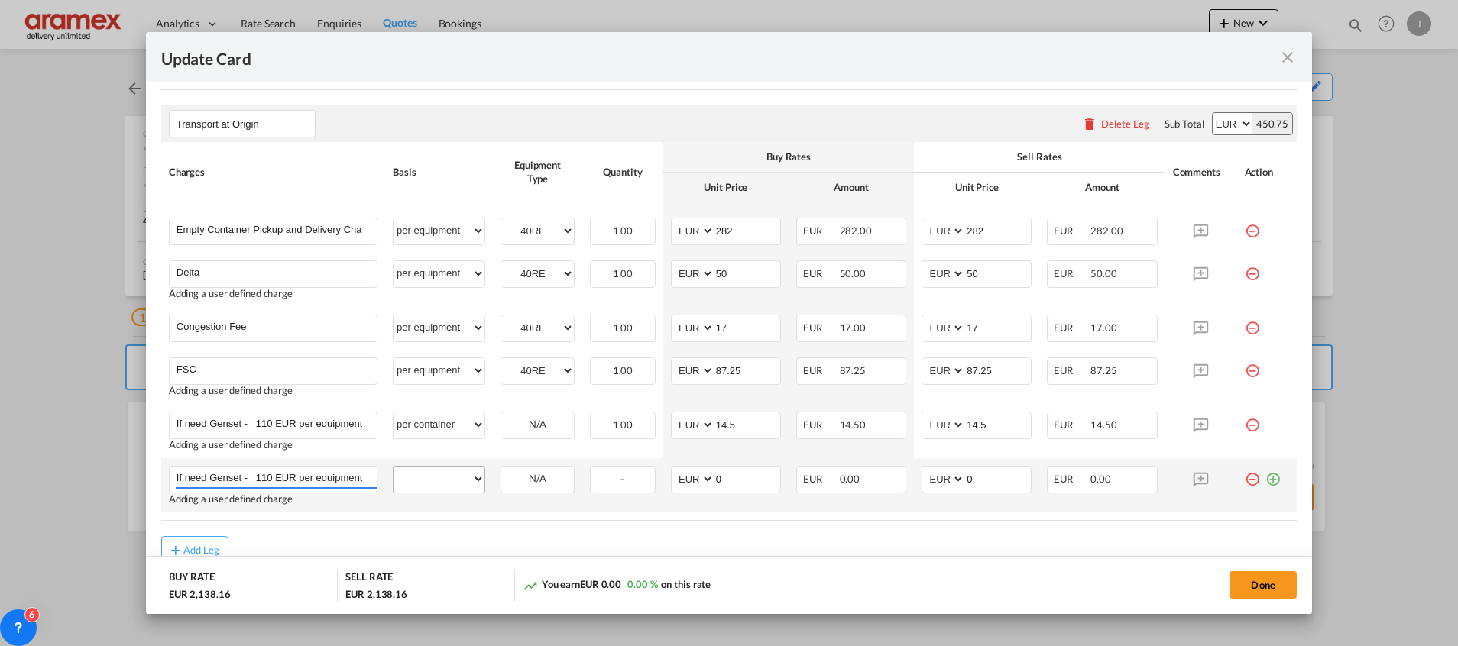
type input "If need Genset - 110 EUR per equipment"
click at [469, 481] on select "per equipment per container per B/L per shipping bill per shipment % on pickup …" at bounding box center [438, 479] width 91 height 24
click at [393, 467] on select "per equipment per container per B/L per shipping bill per shipment % on pickup …" at bounding box center [438, 479] width 91 height 24
click at [421, 481] on select "per equipment per container per B/L per shipping bill per shipment % on pickup …" at bounding box center [438, 479] width 91 height 24
click at [393, 467] on select "per equipment per container per B/L per shipping bill per shipment % on pickup …" at bounding box center [438, 479] width 91 height 24
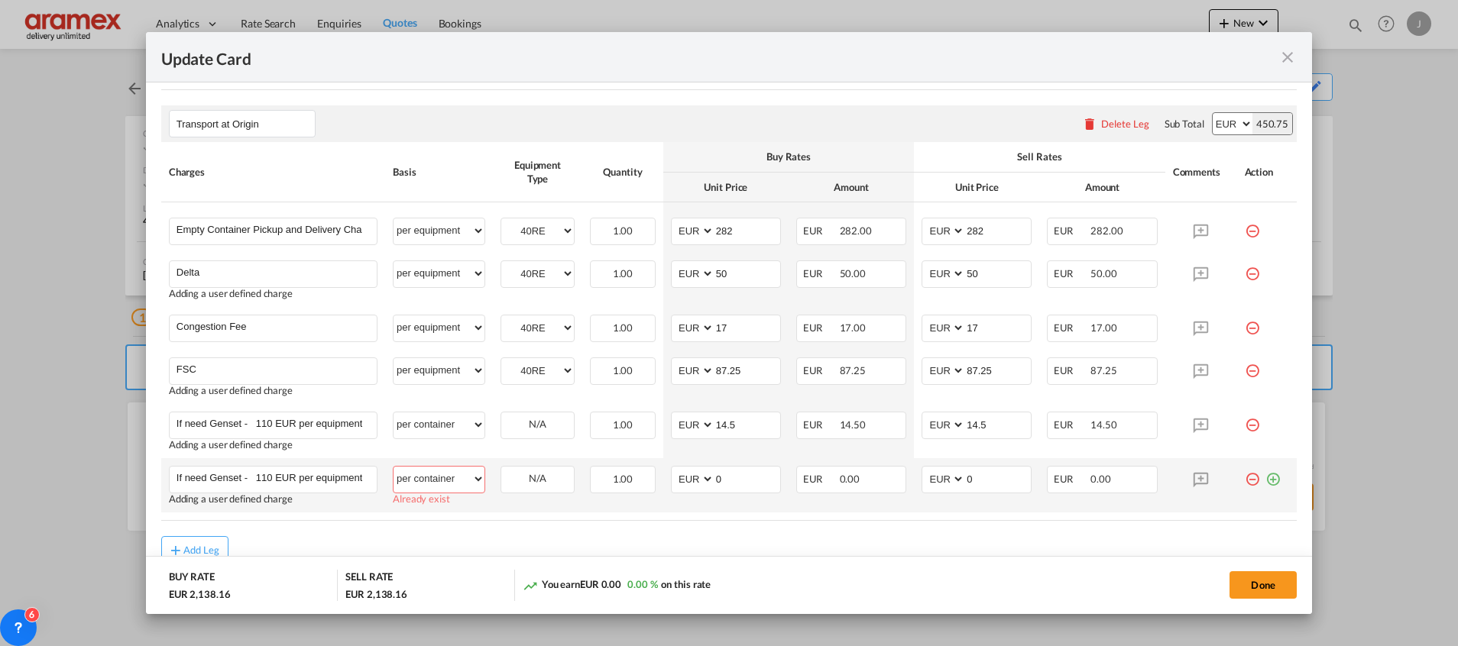
select select "? string: ?"
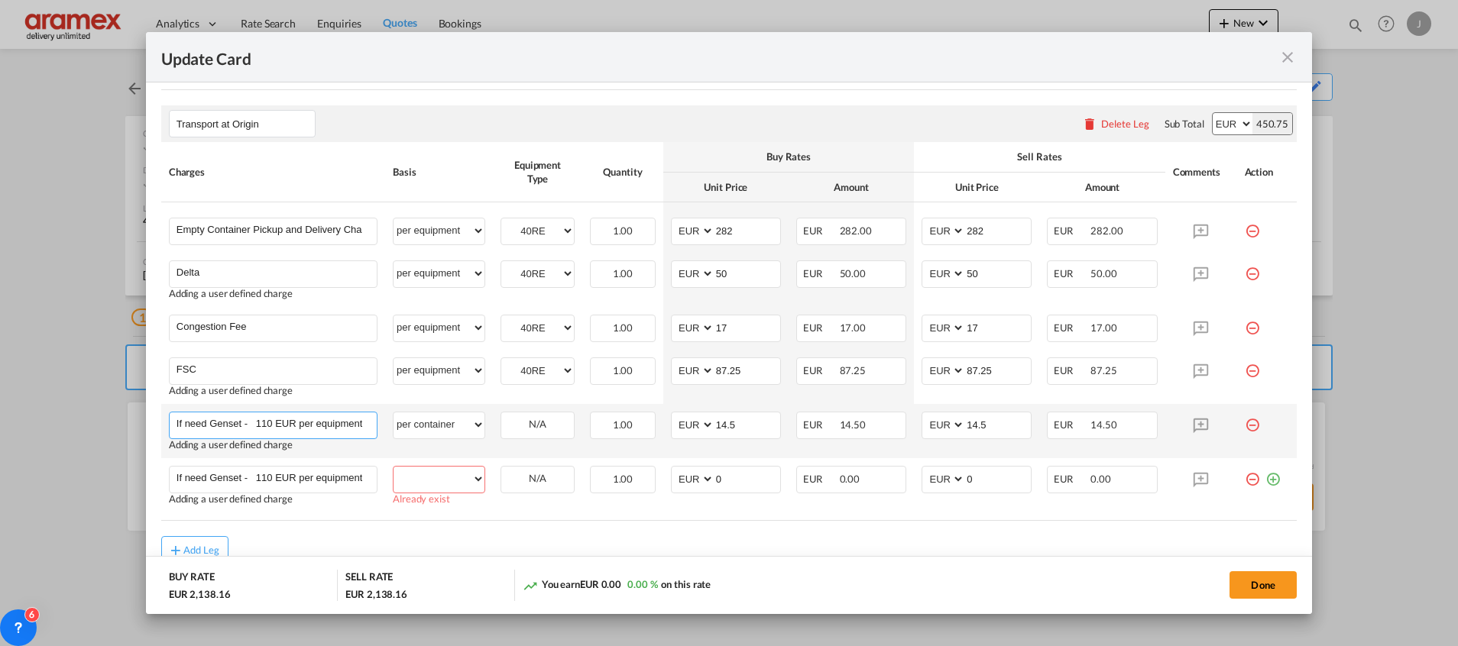
click at [209, 431] on input "If need Genset - 110 EUR per equipment" at bounding box center [276, 424] width 200 height 23
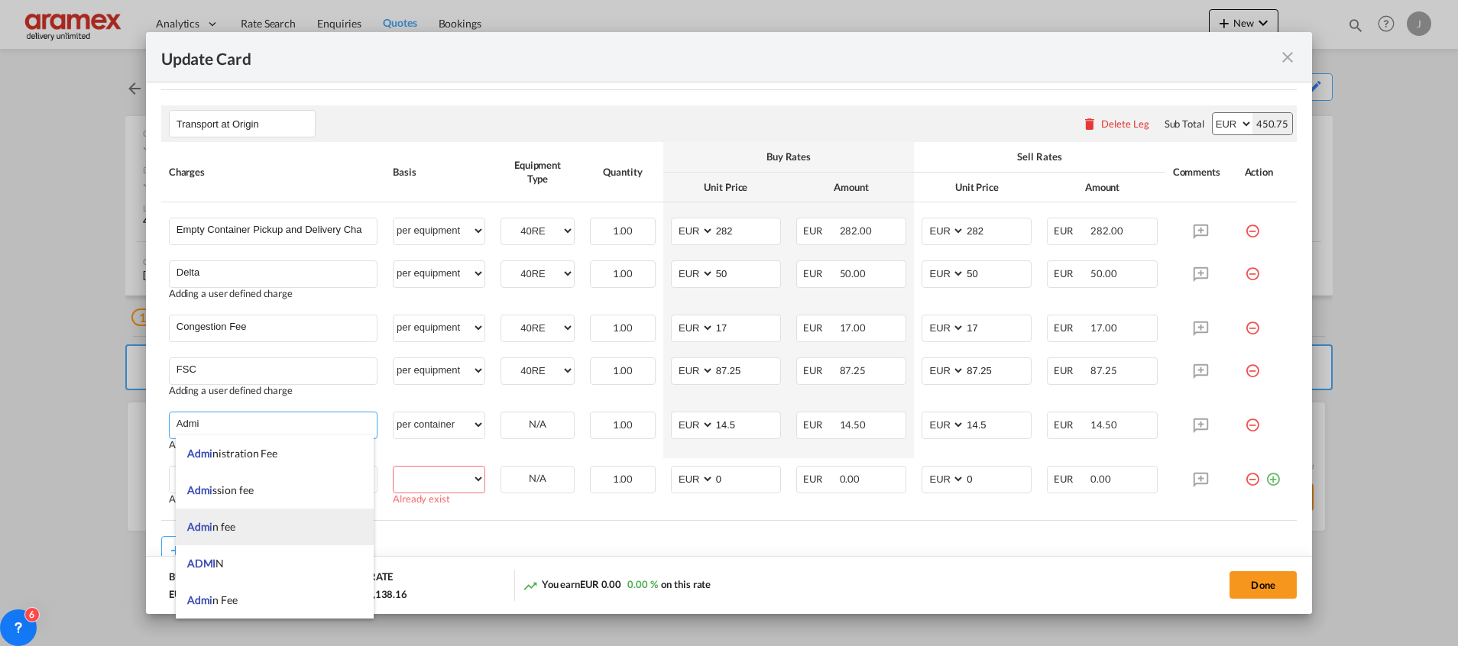
click at [232, 525] on span "Admi n fee" at bounding box center [211, 526] width 48 height 13
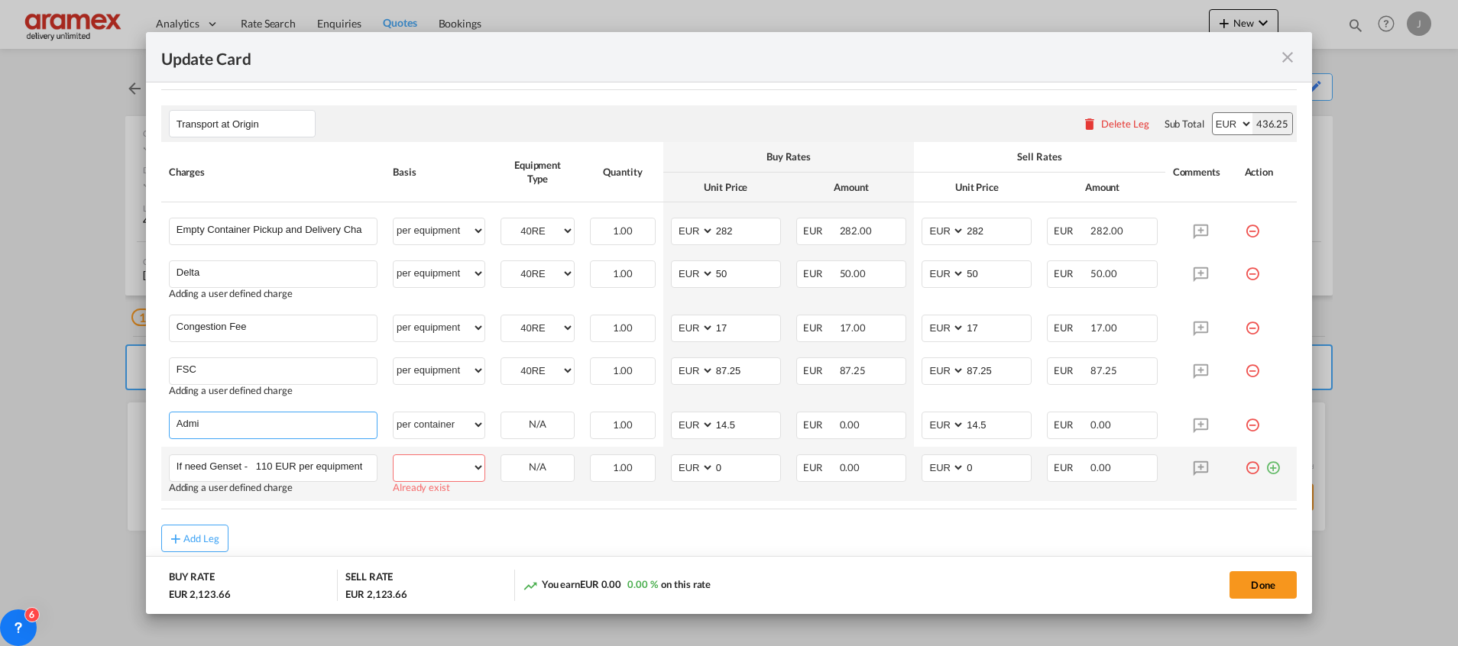
type input "Admin fee"
type input "0"
click at [443, 464] on select "per equipment per container per B/L per shipping bill per shipment % on pickup …" at bounding box center [438, 467] width 91 height 24
select select "per container"
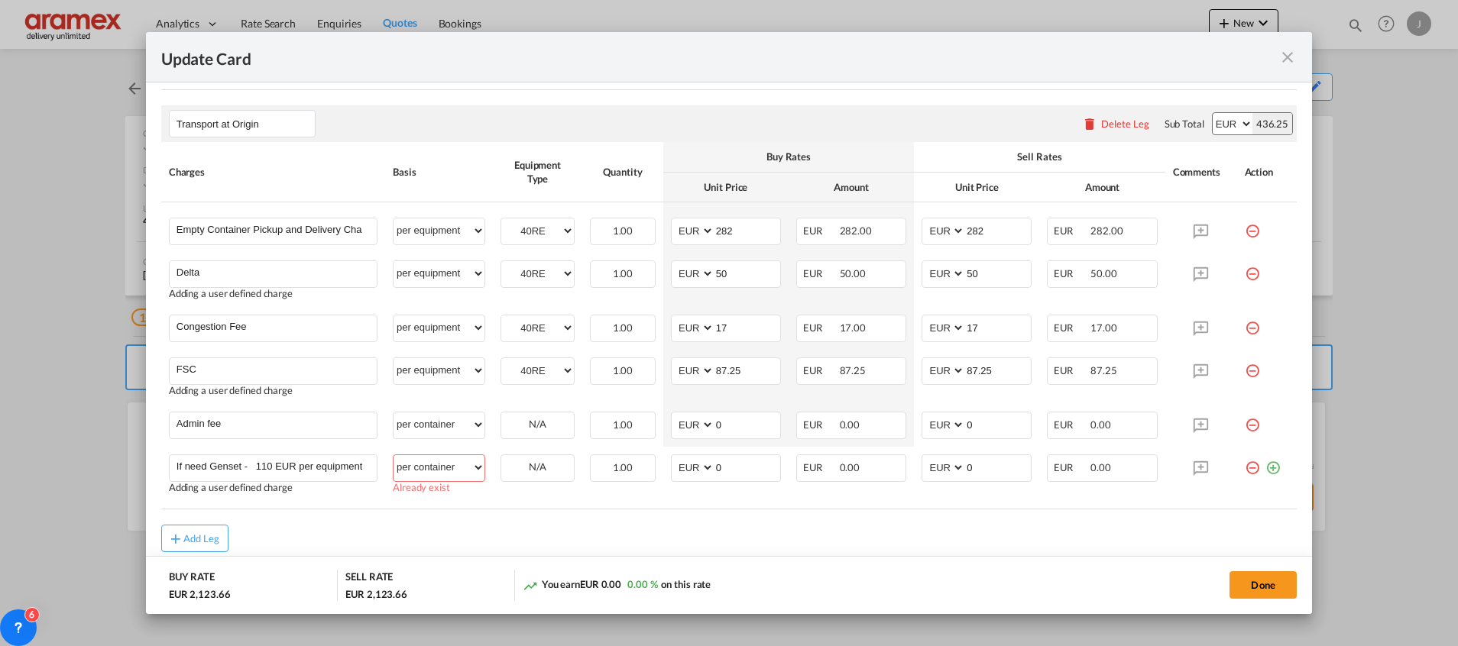
click at [393, 455] on select "per equipment per container per B/L per shipping bill per shipment % on pickup …" at bounding box center [438, 467] width 91 height 24
click at [421, 416] on select "per equipment per container per B/L per shipping bill per shipment % on pickup …" at bounding box center [438, 425] width 91 height 24
select select "per equipment"
click at [393, 413] on select "per equipment per container per B/L per shipping bill per shipment % on pickup …" at bounding box center [438, 425] width 91 height 24
click at [521, 416] on select "40RE" at bounding box center [537, 425] width 73 height 21
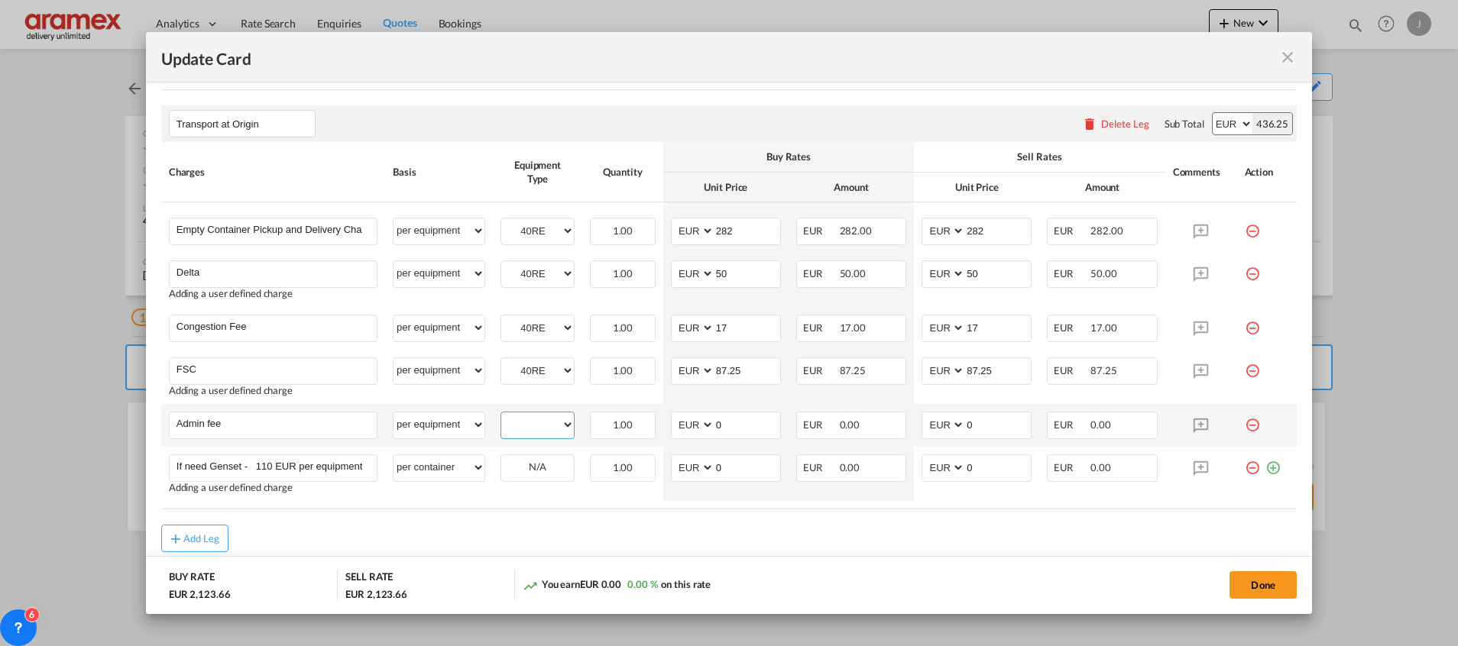
select select "40RE"
click at [501, 415] on select "40RE" at bounding box center [537, 425] width 73 height 21
drag, startPoint x: 721, startPoint y: 427, endPoint x: 664, endPoint y: 422, distance: 57.5
click at [671, 423] on md-input-container "AED AFN ALL AMD ANG AOA ARS AUD AWG AZN BAM BBD BDT BGN BHD BIF BMD BND [PERSON…" at bounding box center [726, 426] width 110 height 28
type input "14.50"
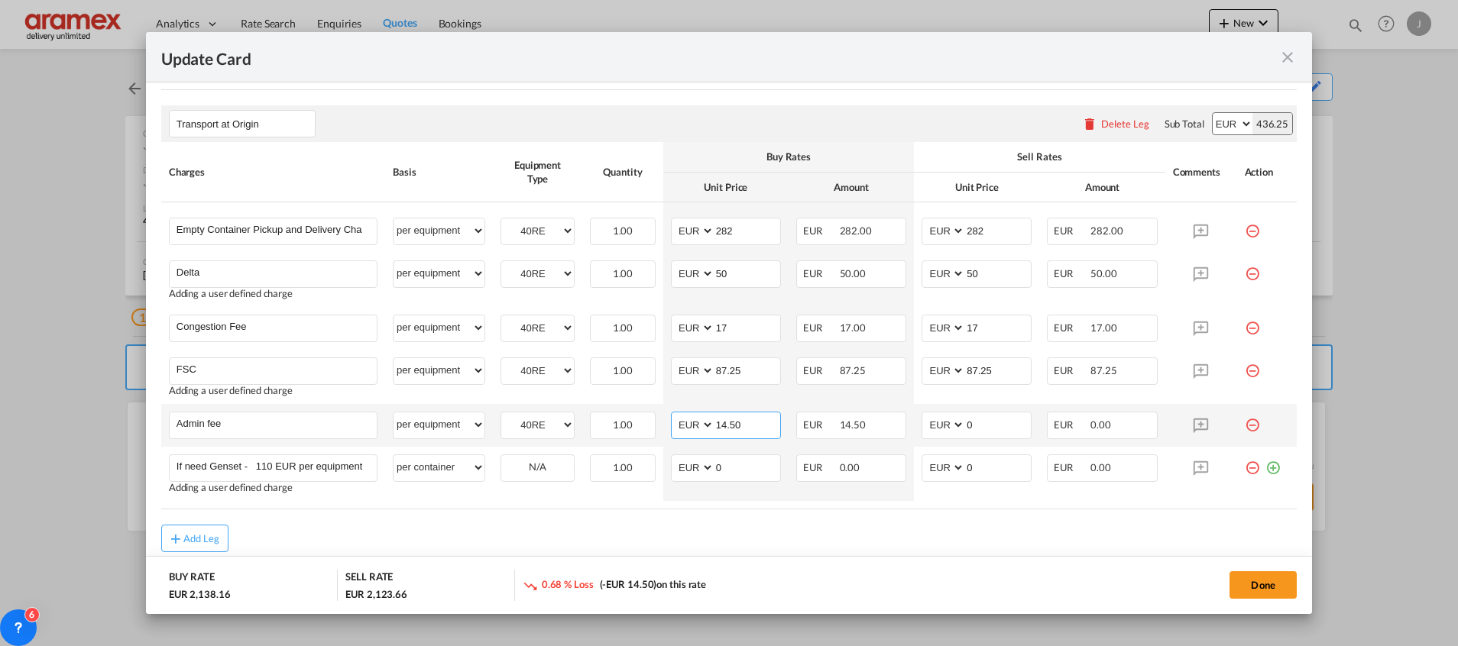
click at [729, 416] on input "14.50" at bounding box center [747, 424] width 66 height 23
click at [965, 420] on input "0" at bounding box center [998, 424] width 66 height 23
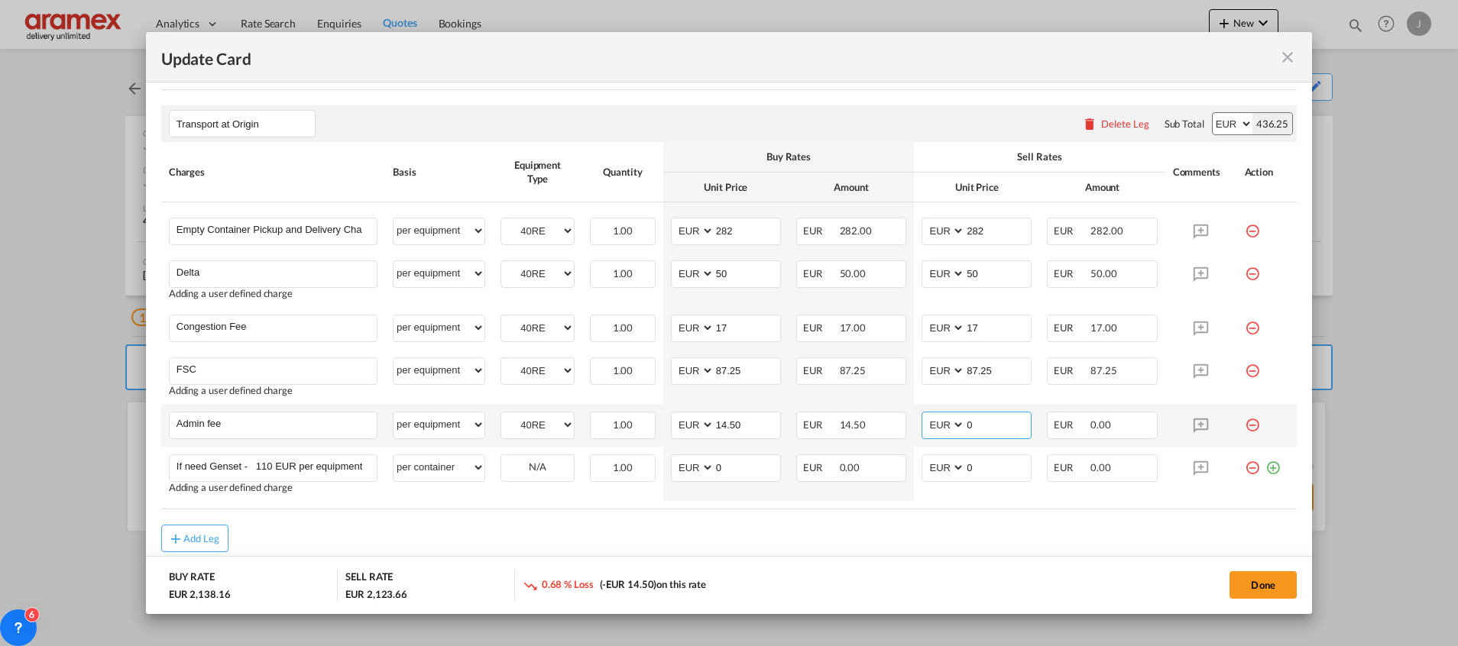
click at [965, 420] on input "0" at bounding box center [998, 424] width 66 height 23
paste input "14.5"
type input "14.50"
click at [987, 536] on div "Add Leg" at bounding box center [728, 539] width 1135 height 28
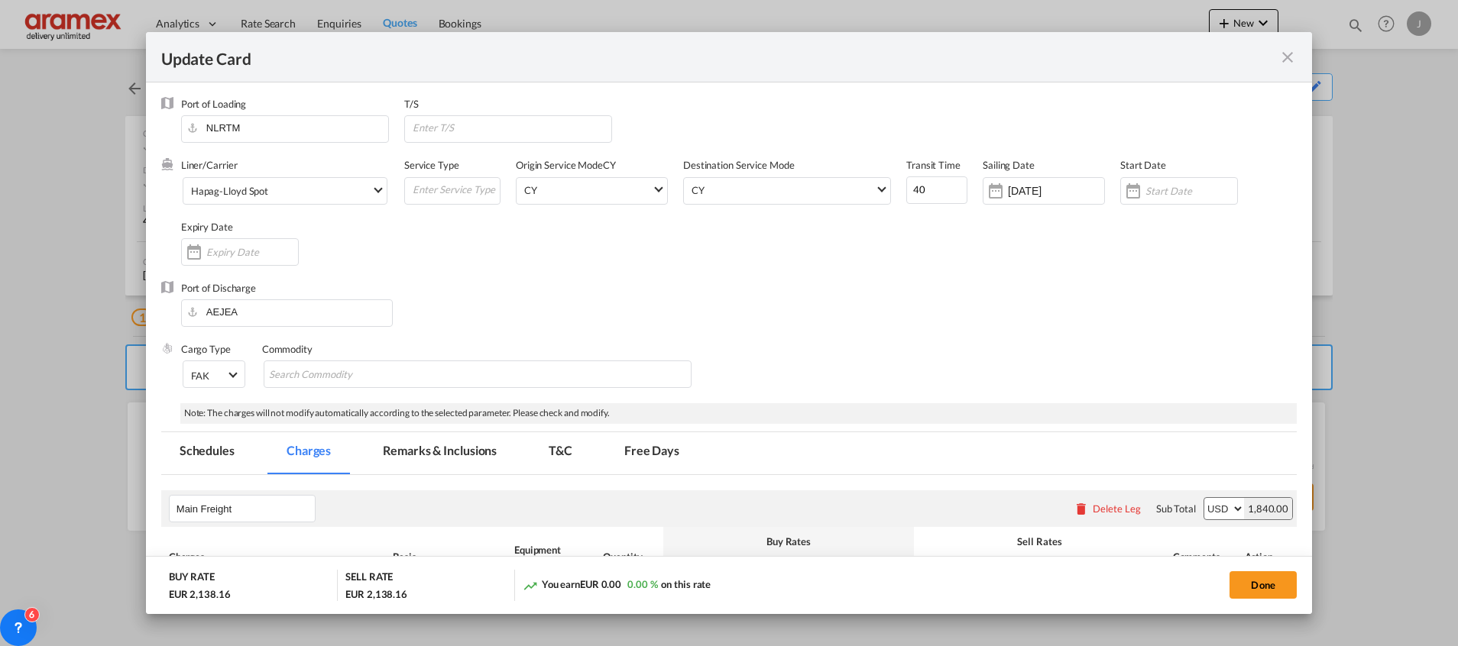
scroll to position [0, 0]
click at [1269, 585] on button "Done" at bounding box center [1262, 585] width 67 height 28
type input "14.5"
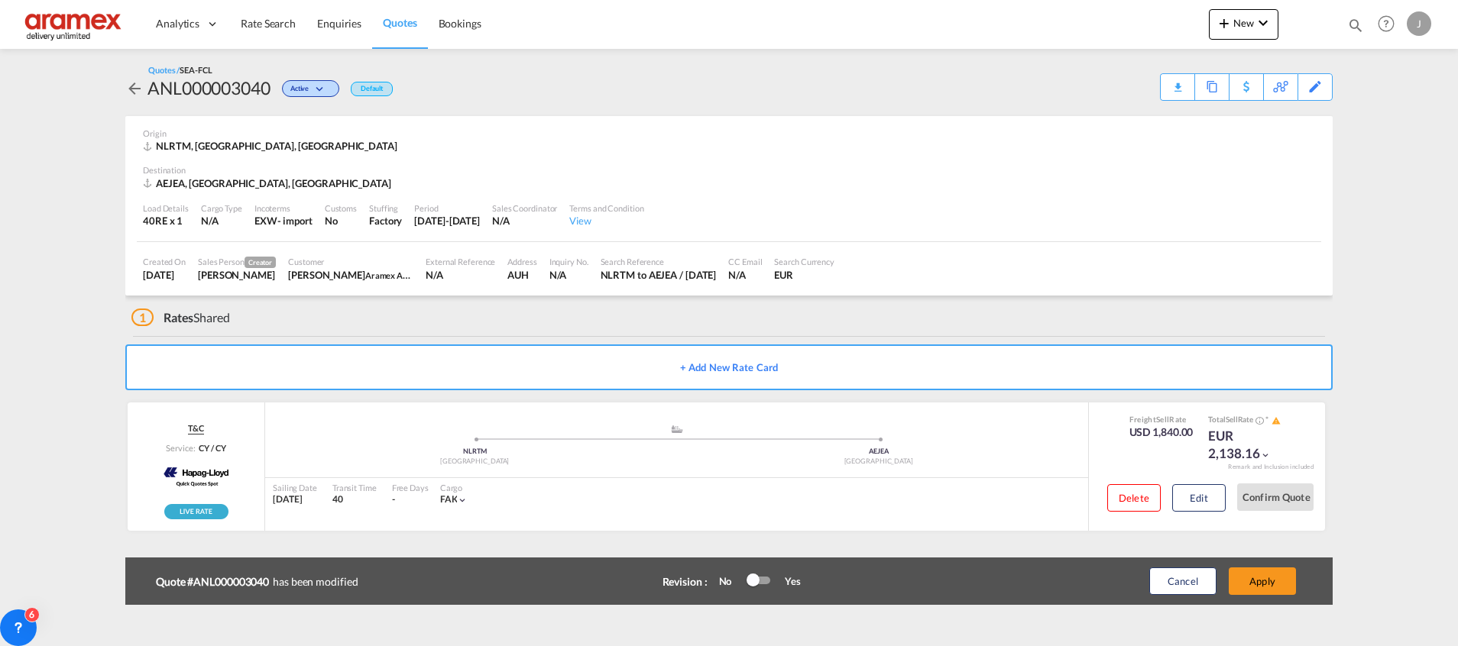
click at [1269, 585] on button "Apply" at bounding box center [1261, 582] width 67 height 28
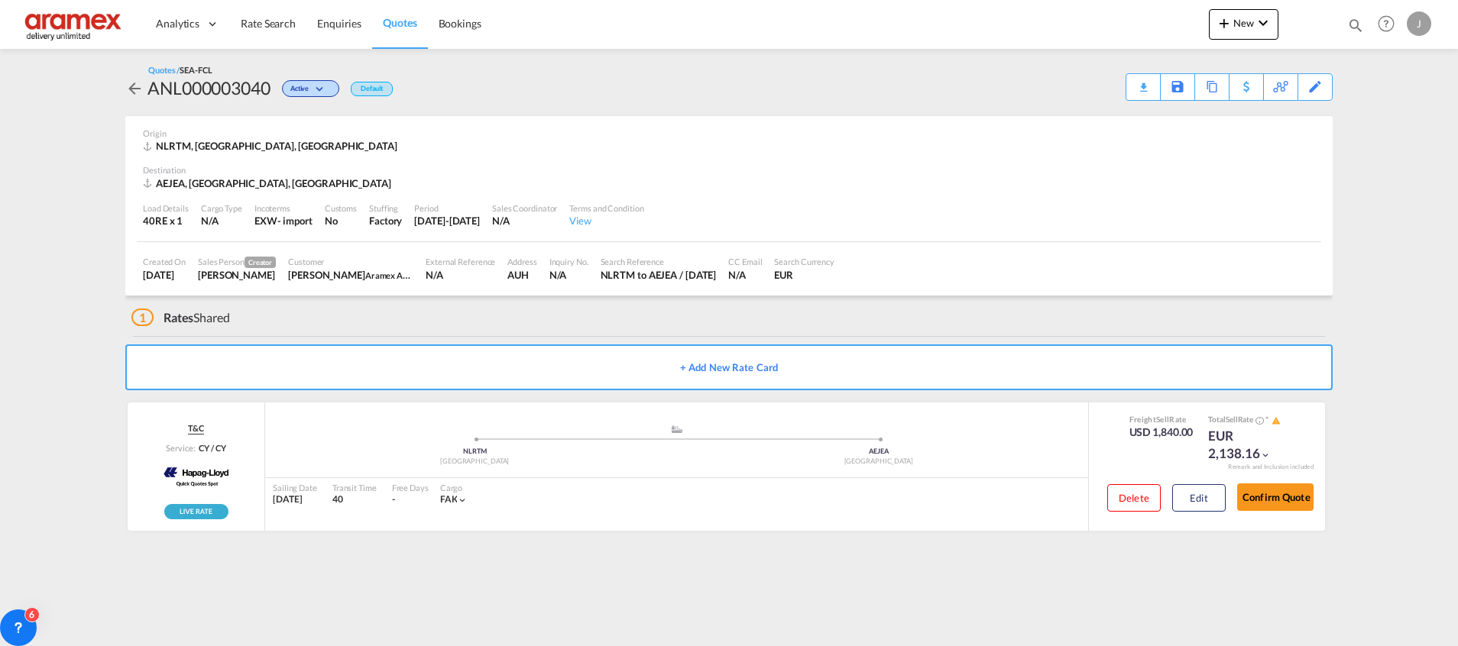
click at [0, 0] on div "Download Quote" at bounding box center [0, 0] width 0 height 0
click at [255, 21] on span "Rate Search" at bounding box center [268, 23] width 55 height 13
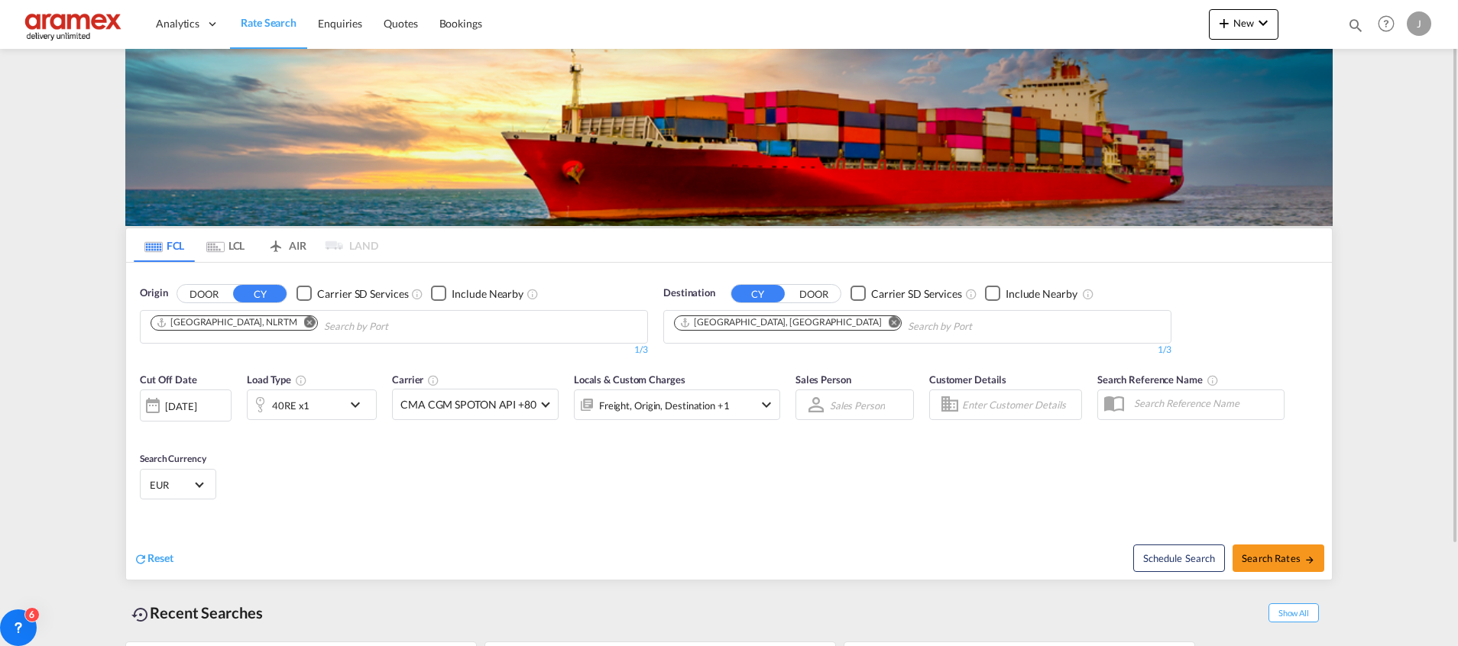
click at [878, 317] on button "Remove" at bounding box center [889, 323] width 23 height 15
click at [242, 245] on md-tab-item "LCL" at bounding box center [225, 245] width 61 height 34
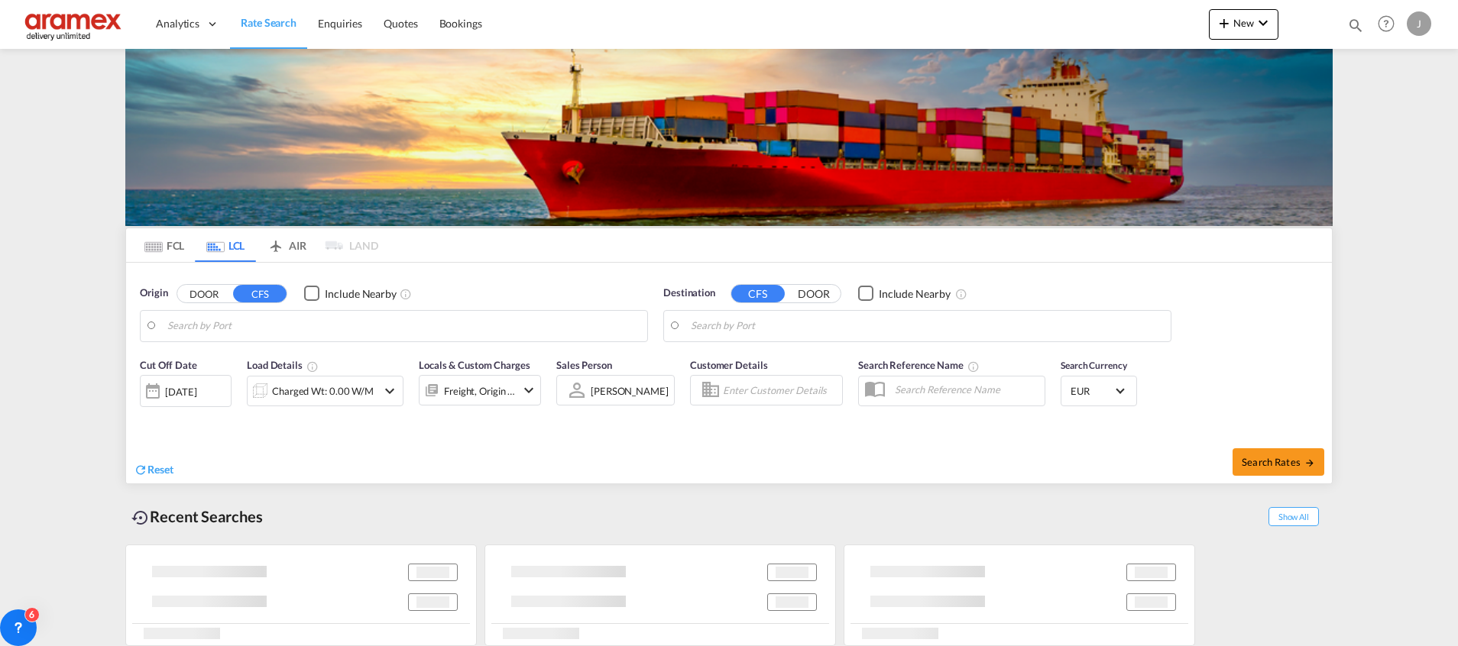
type input "[GEOGRAPHIC_DATA], NLRTM"
type input "Iskenderun, TRISK"
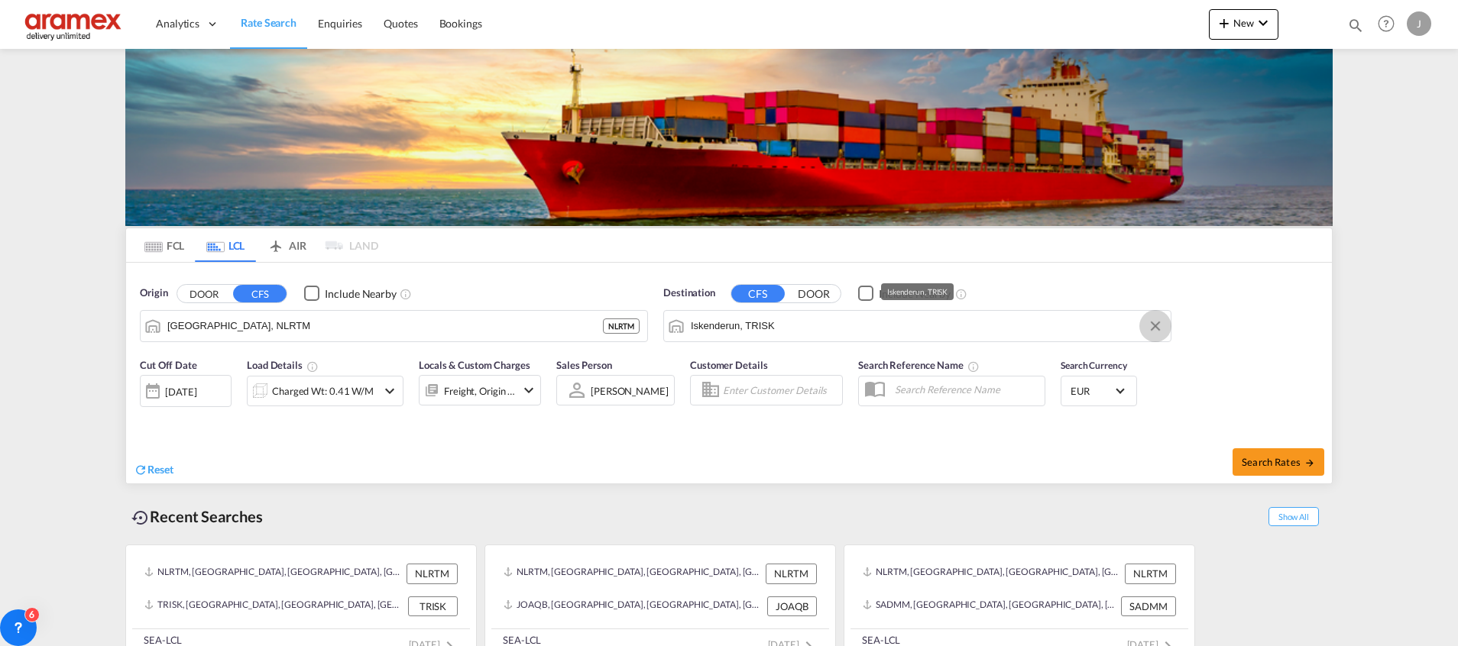
click at [1158, 324] on button "Clear Input" at bounding box center [1155, 326] width 23 height 23
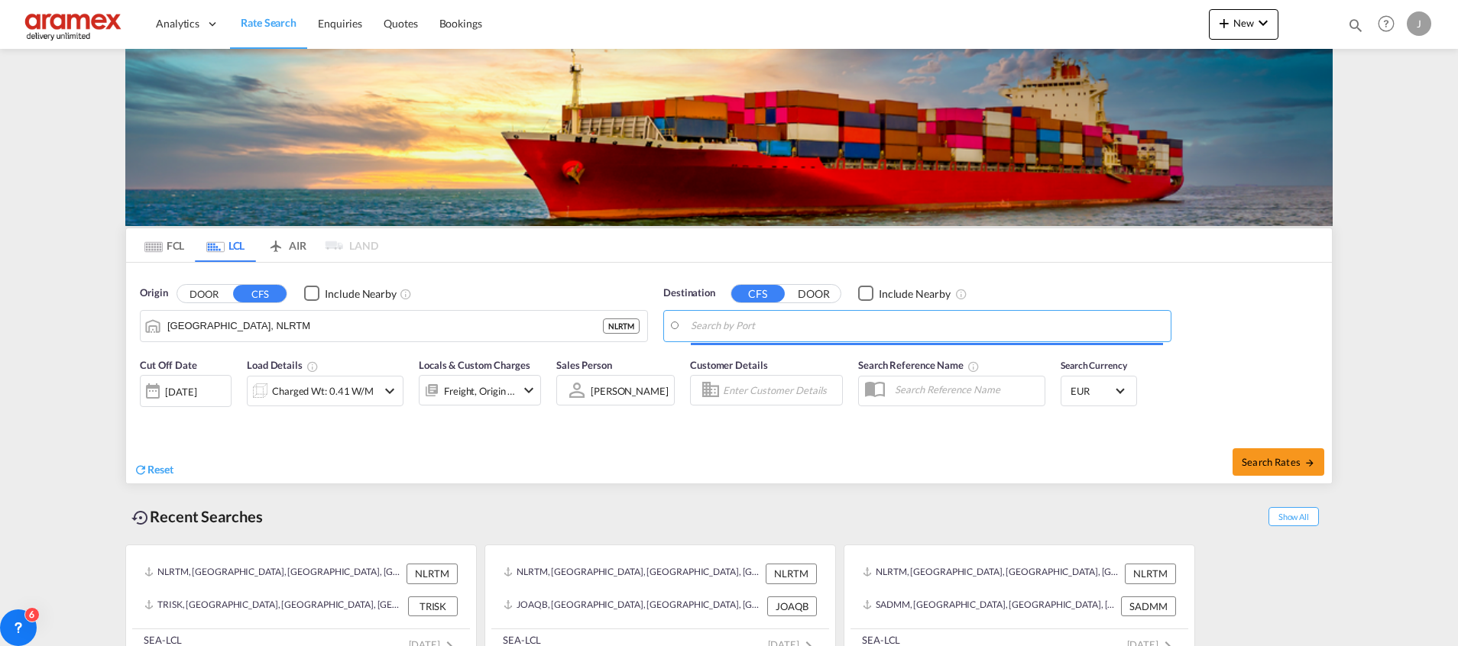
paste input "Chennai"
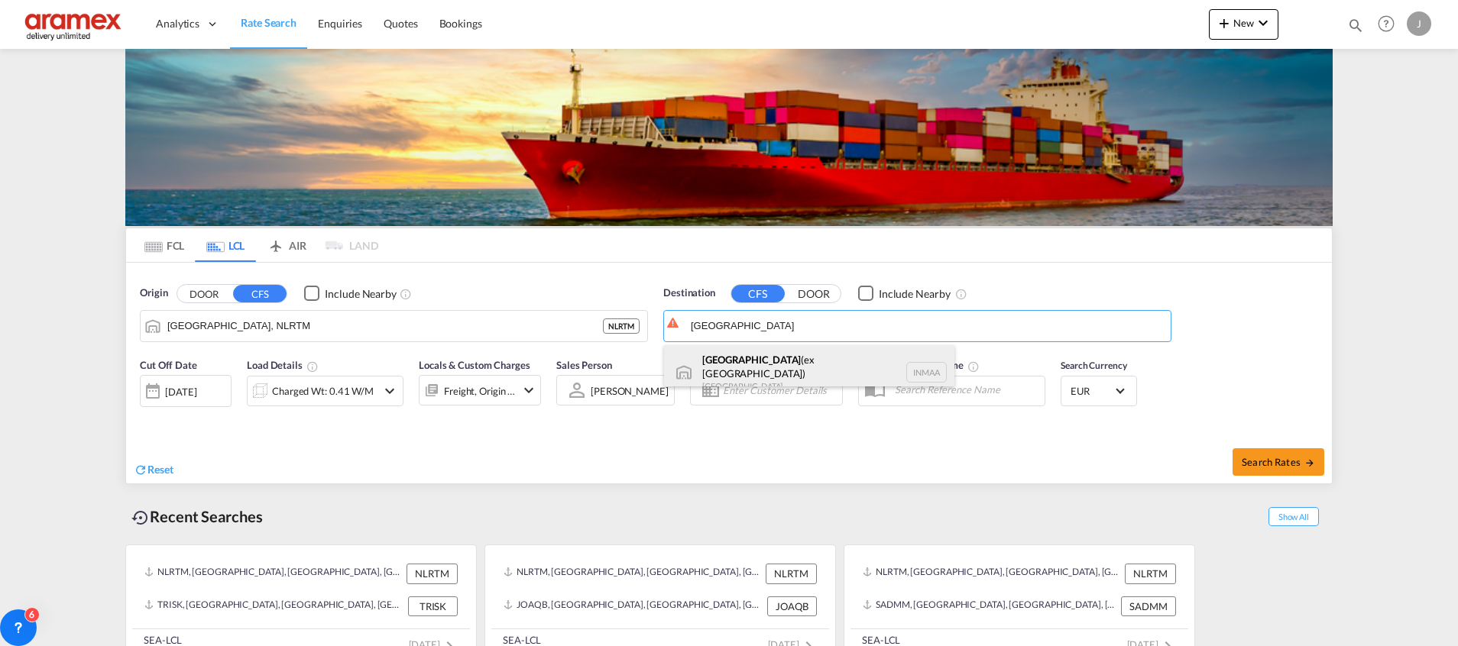
click at [782, 367] on div "Chennai (ex Madras) India INMAA" at bounding box center [809, 372] width 290 height 55
type input "[GEOGRAPHIC_DATA] (ex [GEOGRAPHIC_DATA]), INMAA"
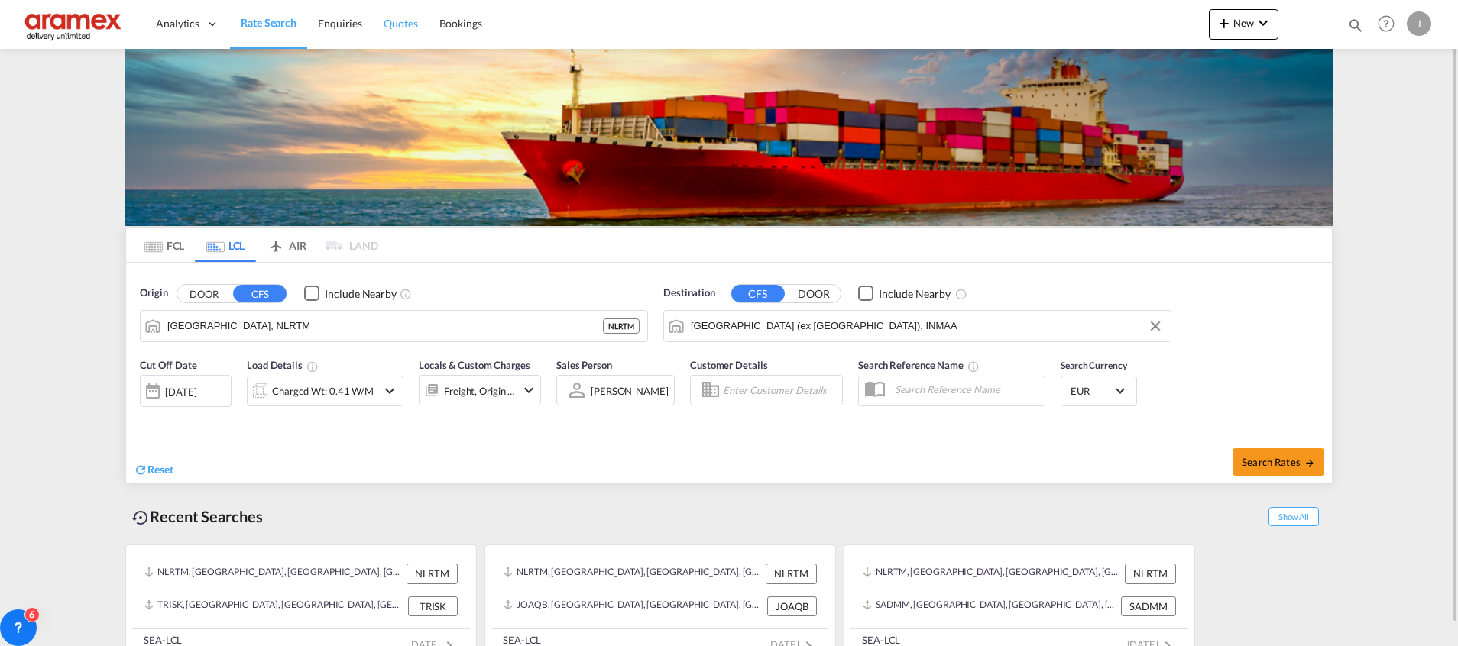
click at [396, 25] on span "Quotes" at bounding box center [401, 23] width 34 height 13
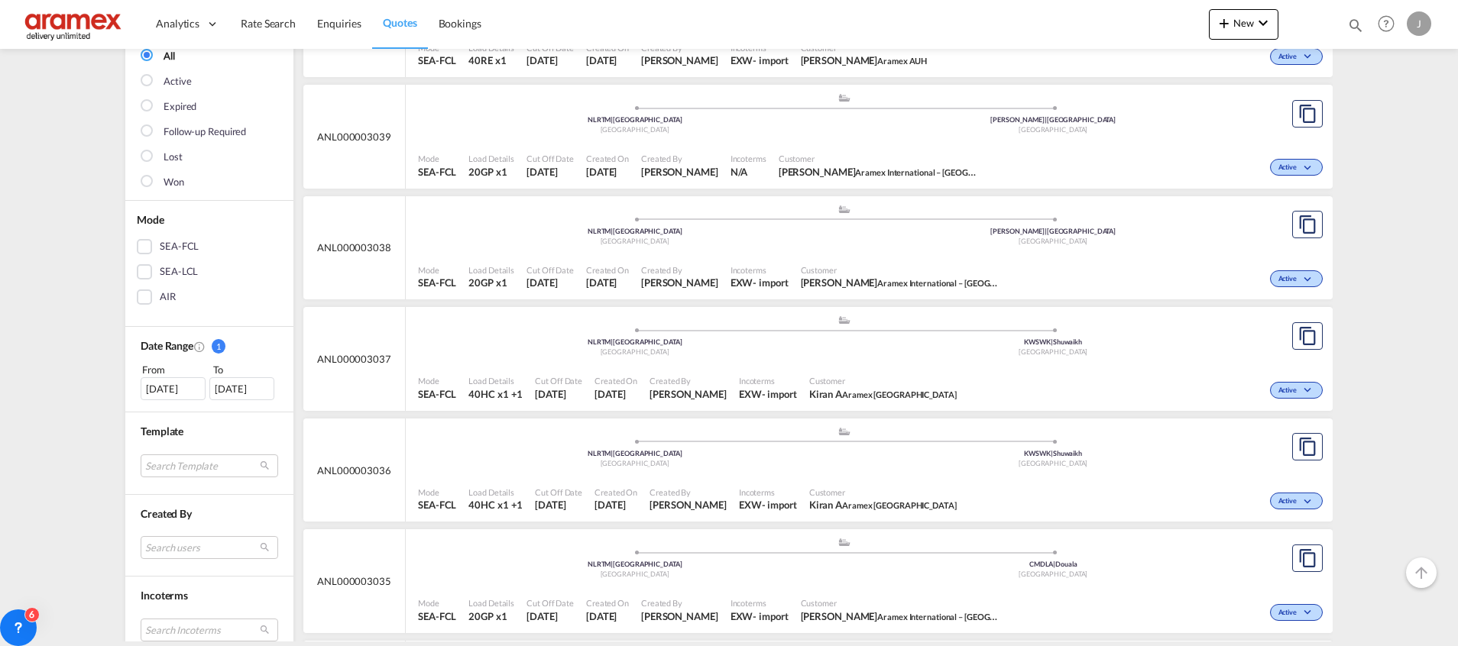
scroll to position [229, 0]
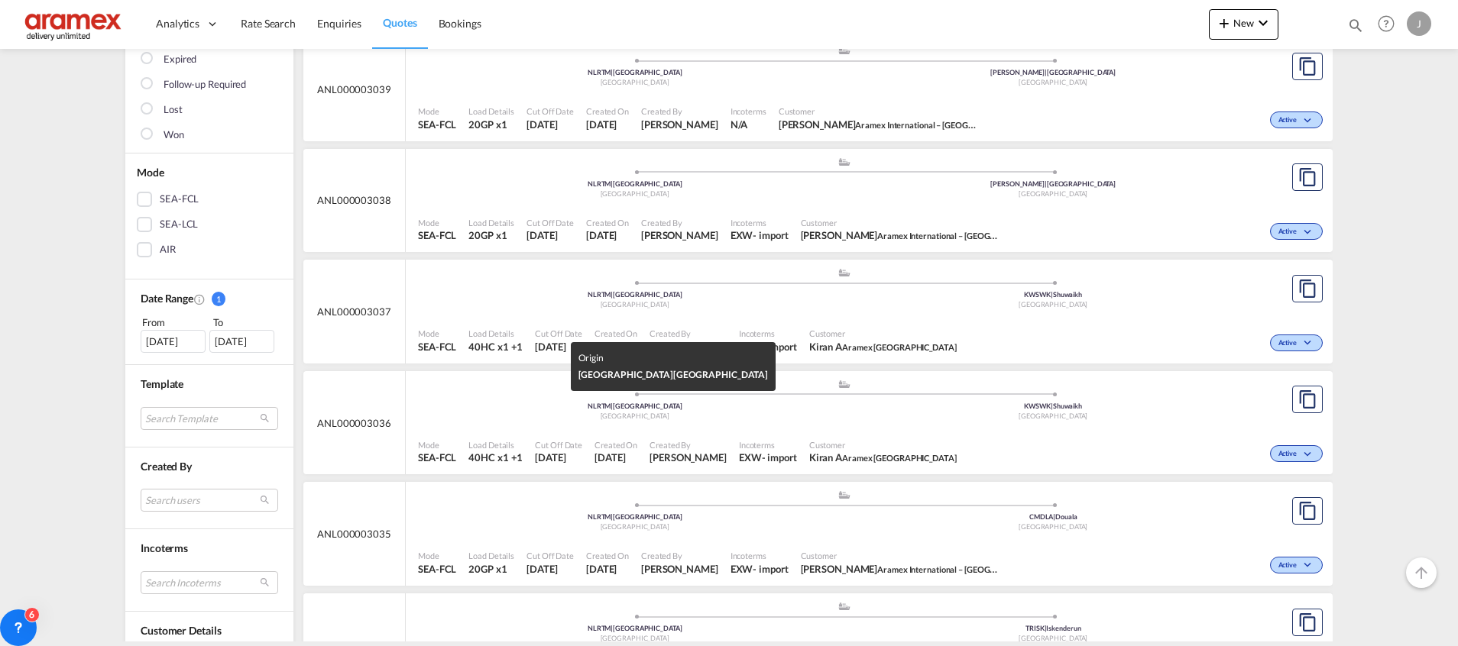
click at [785, 403] on div "NLRTM | Rotterdam" at bounding box center [635, 407] width 419 height 10
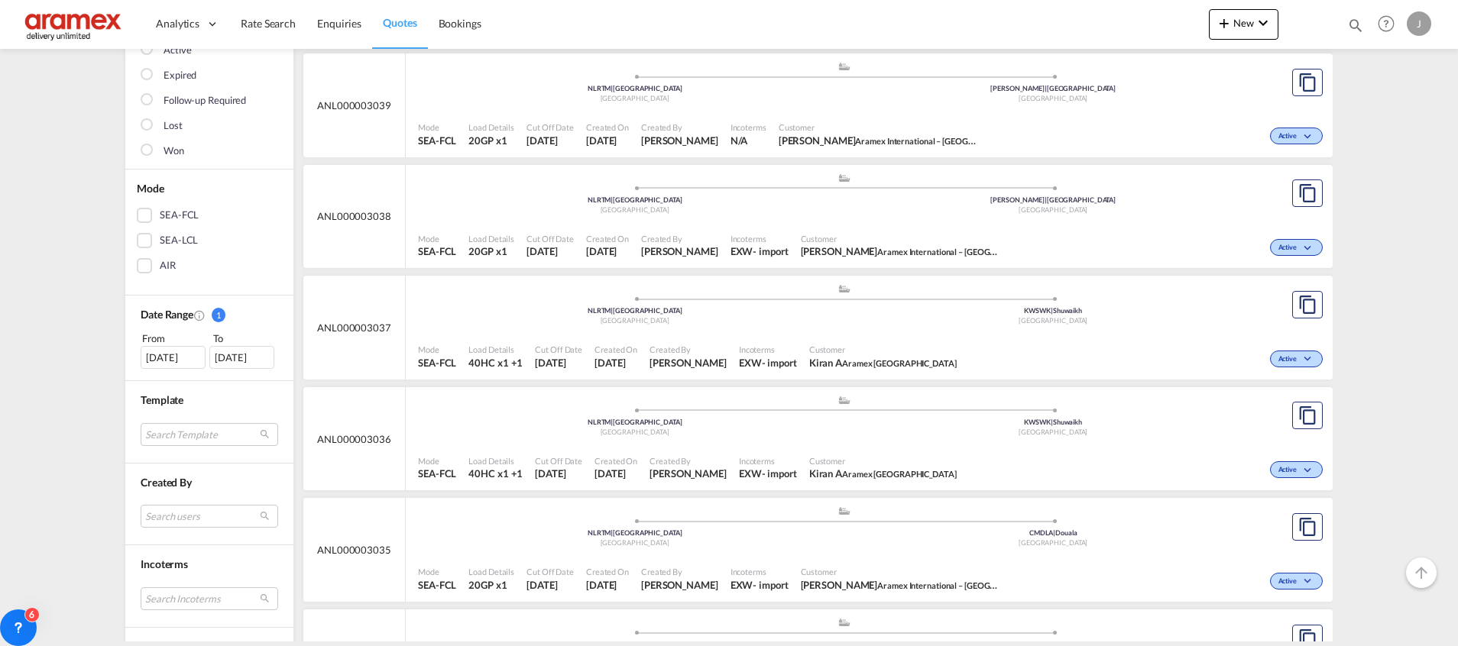
scroll to position [229, 0]
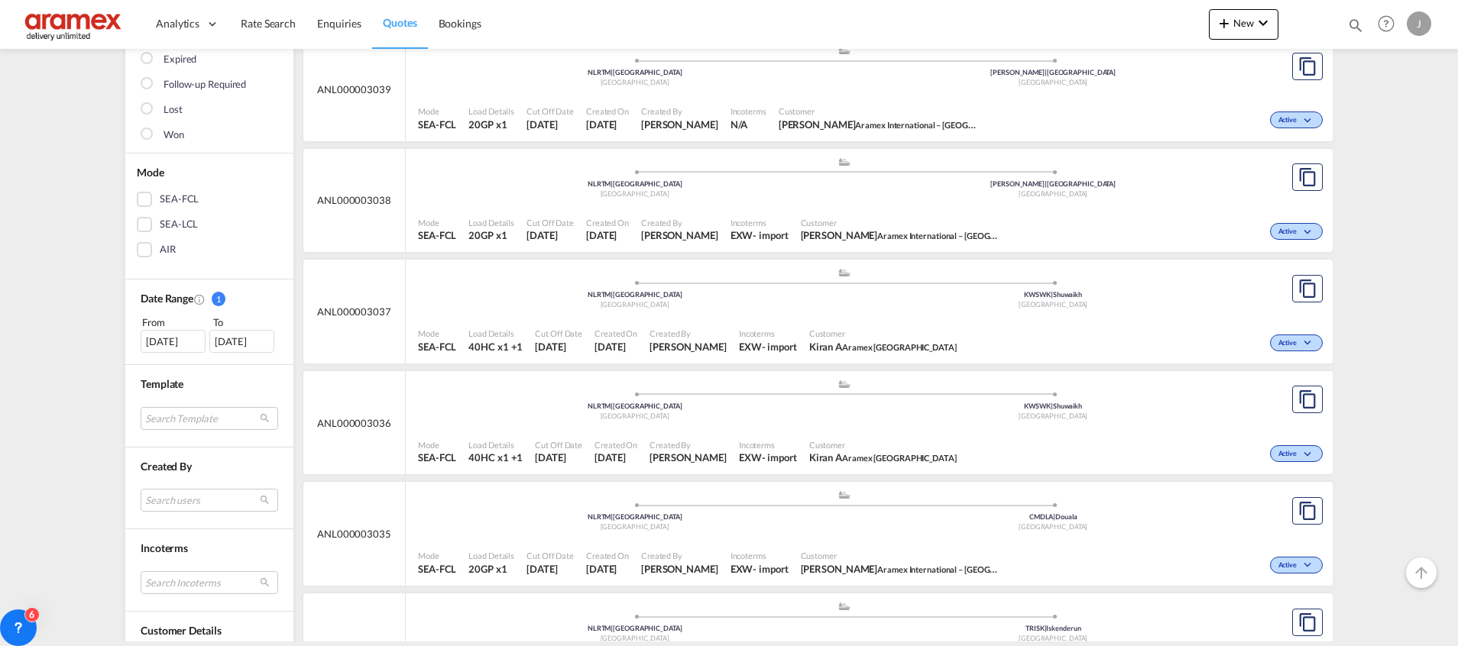
click at [728, 426] on div ".a{fill:#aaa8ad;} .a{fill:#aaa8ad;} NLRTM | Rotterdam Netherlands KWSWK | Shuwa…" at bounding box center [844, 404] width 852 height 50
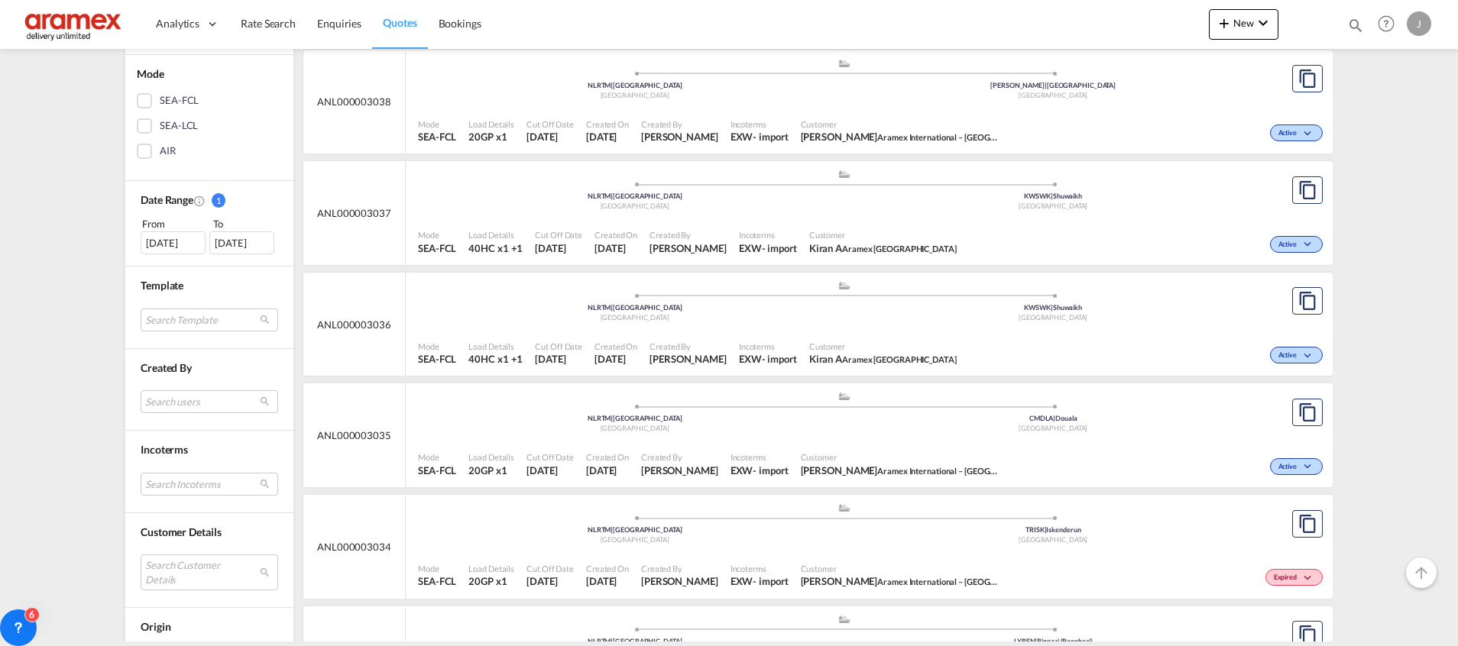
scroll to position [344, 0]
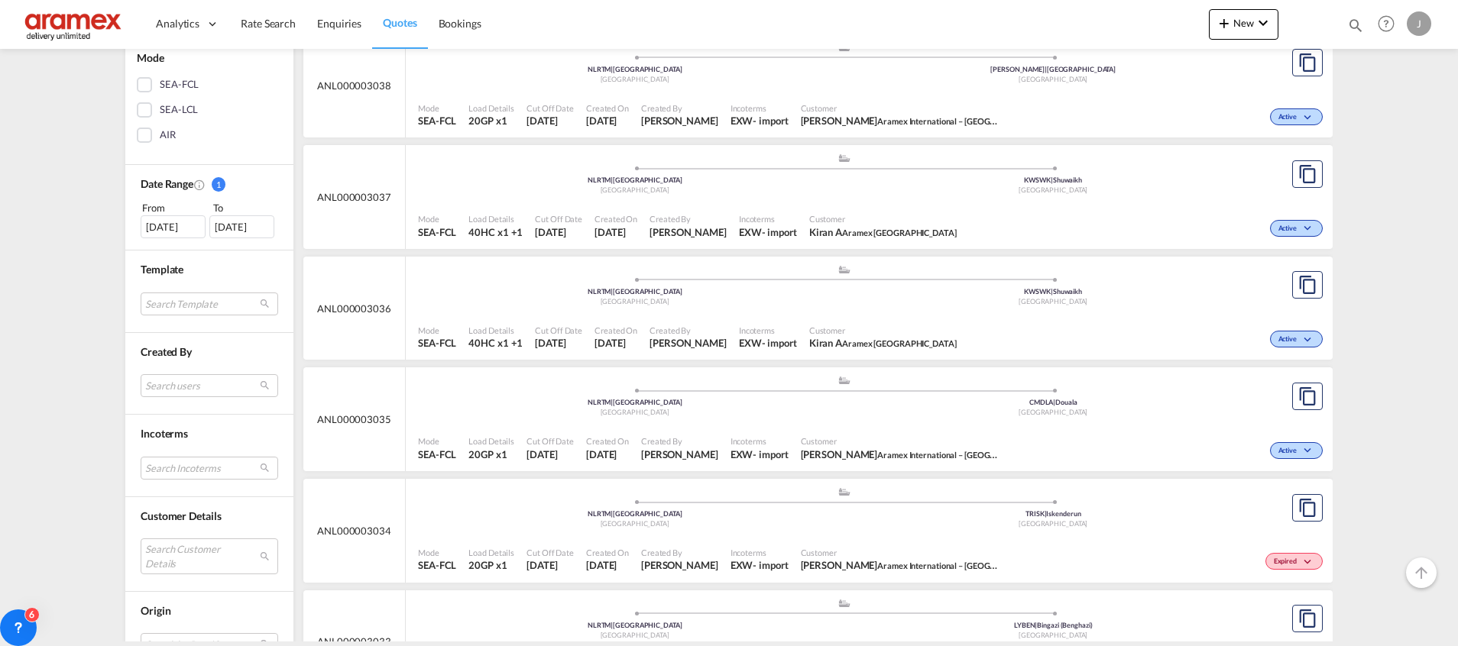
click at [594, 214] on span "Created On" at bounding box center [615, 218] width 43 height 11
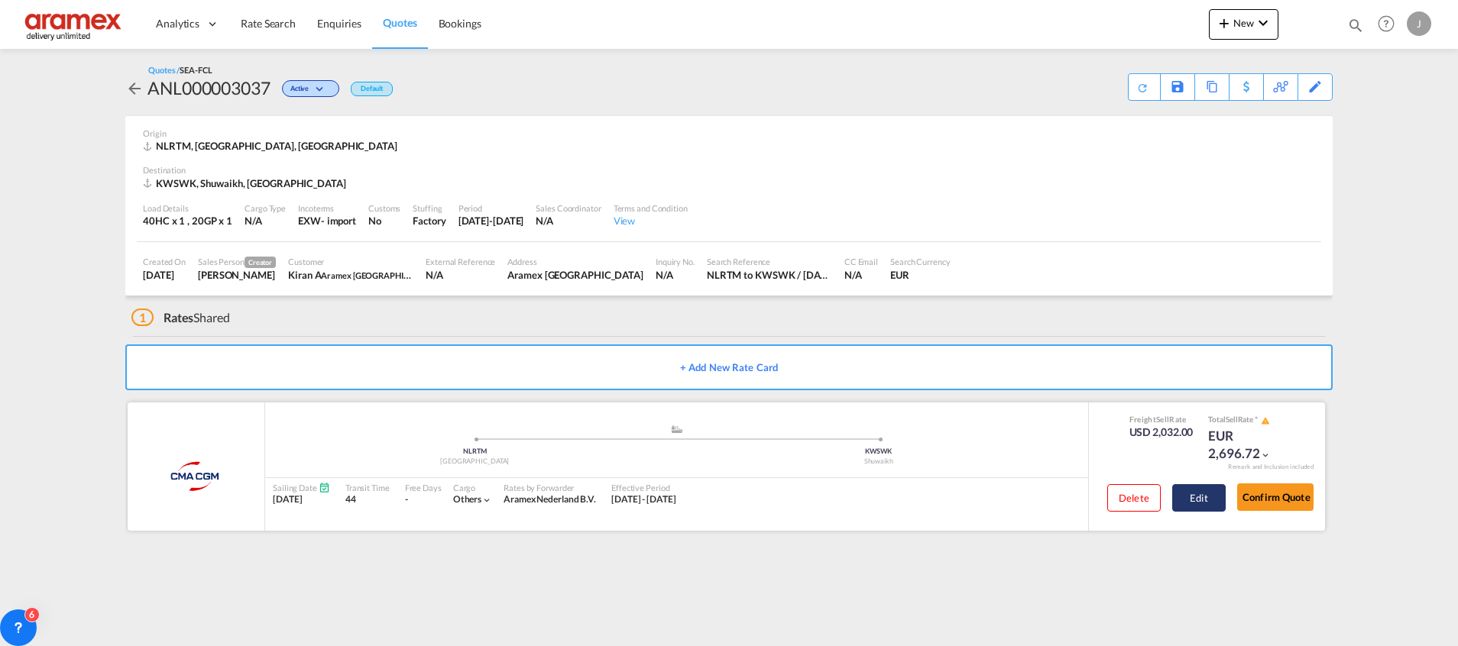
click at [1203, 500] on button "Edit" at bounding box center [1198, 498] width 53 height 28
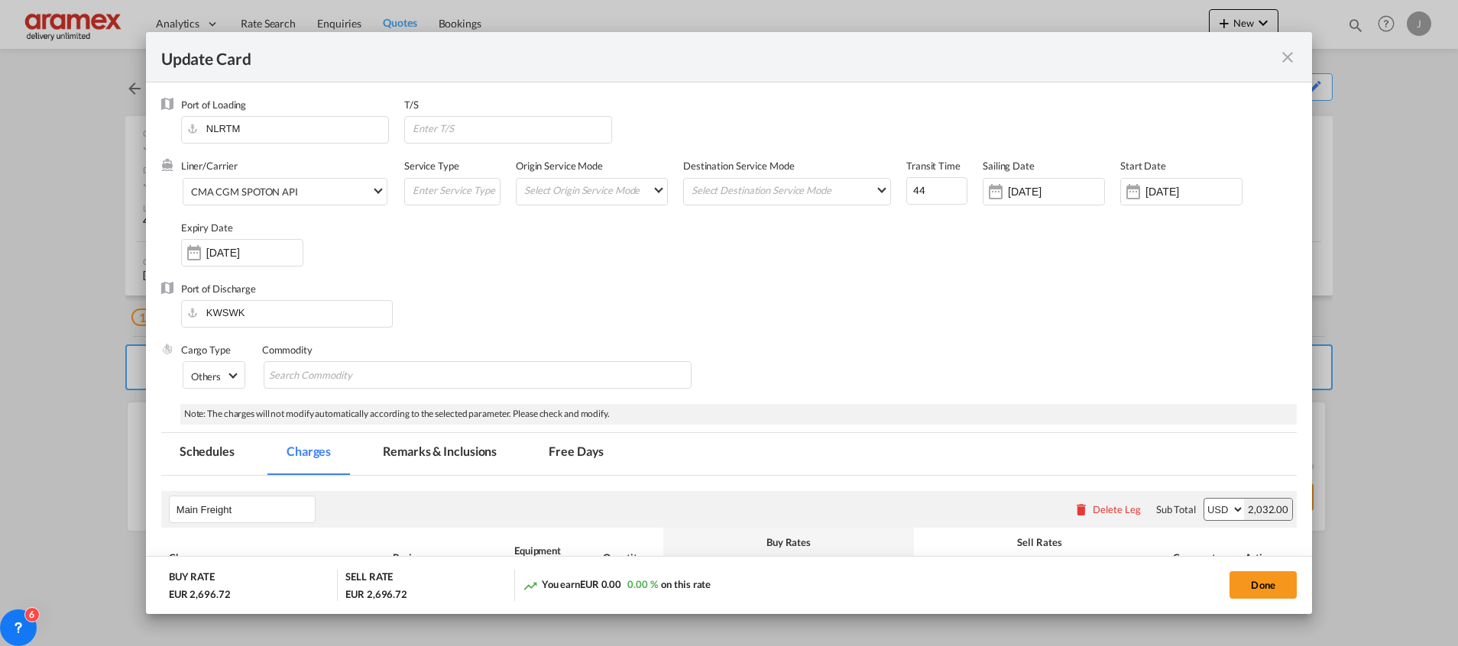
click at [947, 354] on div "Update Card Port of Loading NLRTM T/S Liner/Carrier CMA CGM SPOTON API 2HM LOGI…" at bounding box center [729, 323] width 1458 height 646
click at [1300, 235] on div "Update Card Port of Loading NLRTM T/S Liner/Carrier CMA CGM SPOTON API 2HM LOGI…" at bounding box center [729, 323] width 1458 height 646
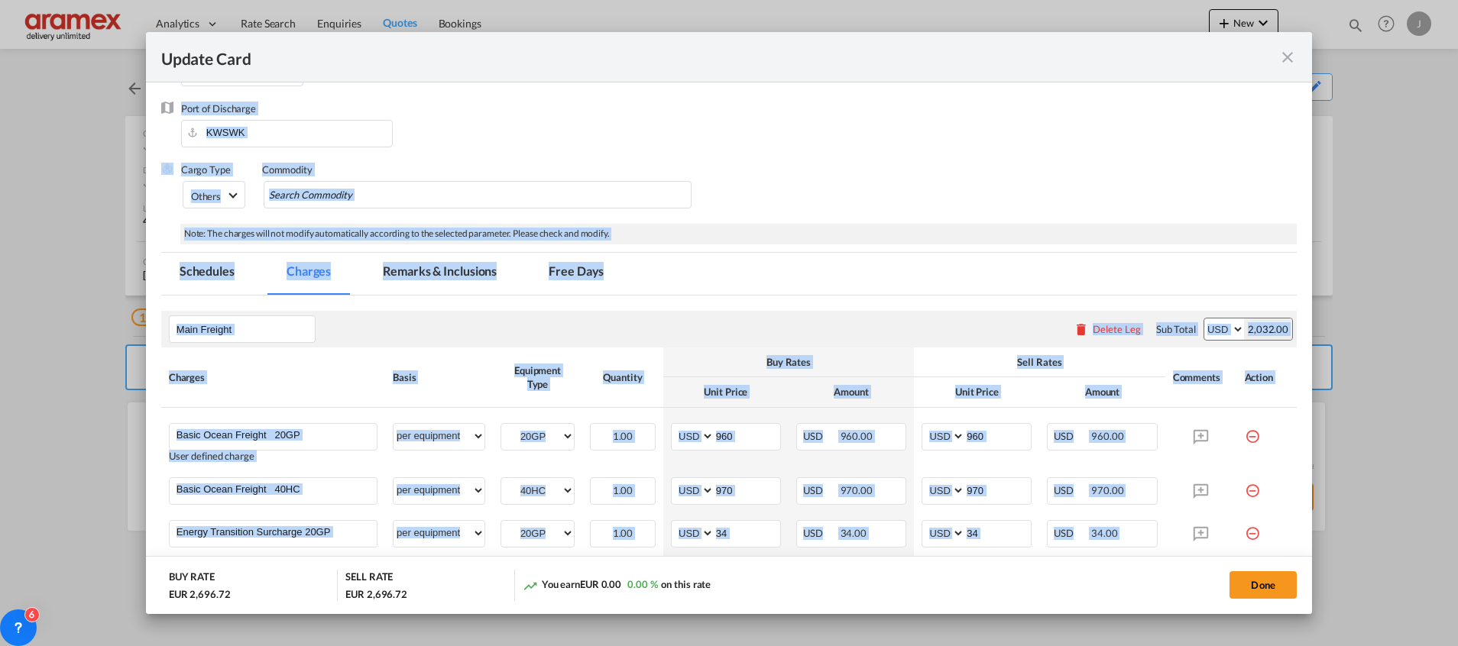
scroll to position [265, 0]
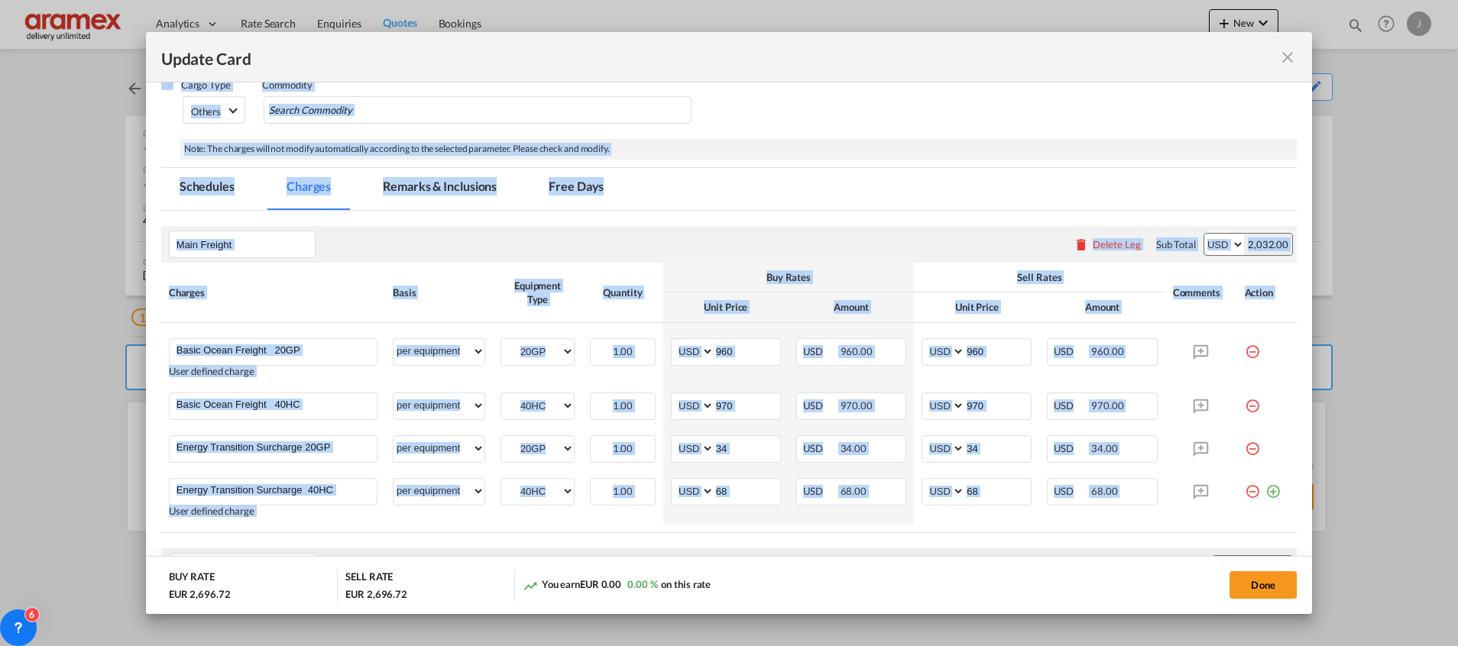
drag, startPoint x: 1302, startPoint y: 238, endPoint x: 1299, endPoint y: 322, distance: 84.1
click at [1299, 322] on div "Update Card Port of Loading NLRTM T/S Liner/Carrier CMA CGM SPOTON API 2HM LOGI…" at bounding box center [729, 323] width 1458 height 646
click at [858, 218] on div "Update Card Port of Loading NLRTM T/S Liner/Carrier CMA CGM SPOTON API 2HM LOGI…" at bounding box center [729, 323] width 1458 height 646
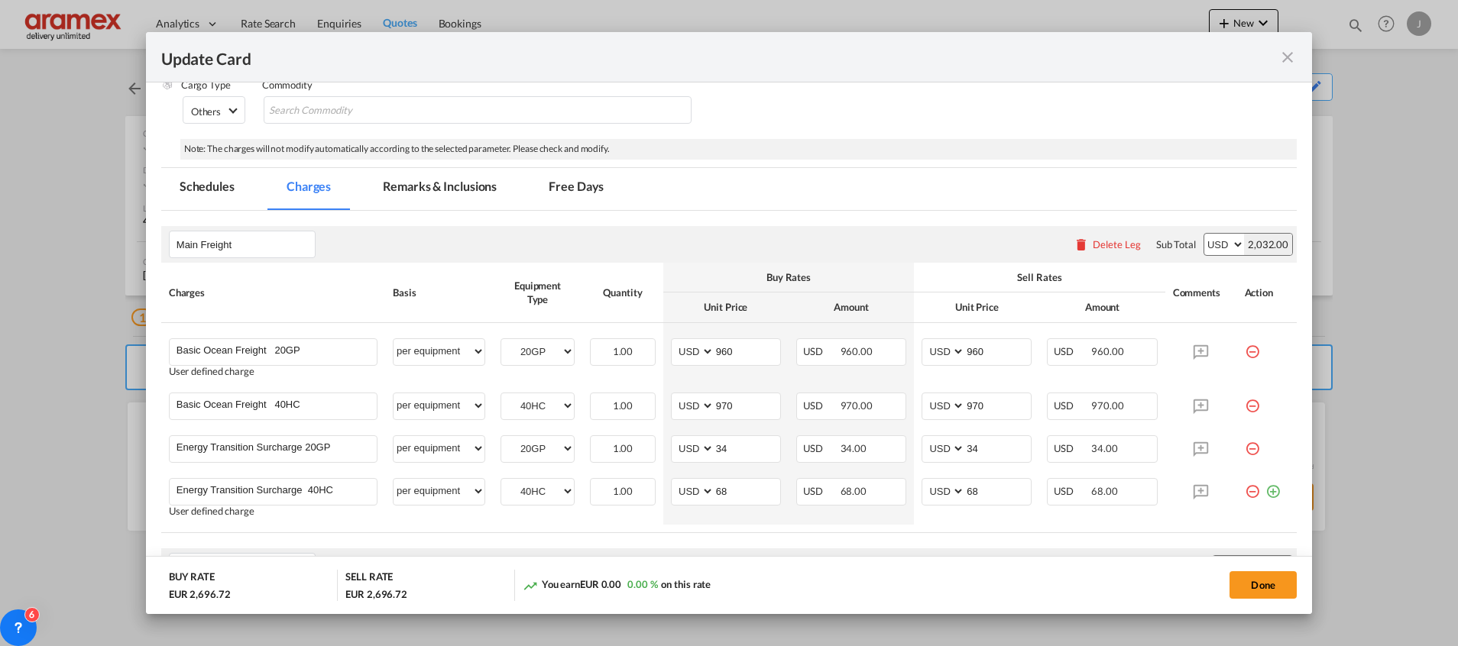
drag, startPoint x: 737, startPoint y: 354, endPoint x: 709, endPoint y: 354, distance: 28.3
click at [736, 353] on div "Update Card Port of Loading NLRTM T/S Liner/Carrier CMA CGM SPOTON API 2HM LOGI…" at bounding box center [729, 323] width 1458 height 646
drag, startPoint x: 730, startPoint y: 351, endPoint x: 717, endPoint y: 350, distance: 12.3
click at [730, 351] on div "Update Card Port of Loading NLRTM T/S Liner/Carrier CMA CGM SPOTON API 2HM LOGI…" at bounding box center [729, 323] width 1458 height 646
click at [717, 350] on div "Update Card Port of Loading NLRTM T/S Liner/Carrier CMA CGM SPOTON API 2HM LOGI…" at bounding box center [729, 323] width 1458 height 646
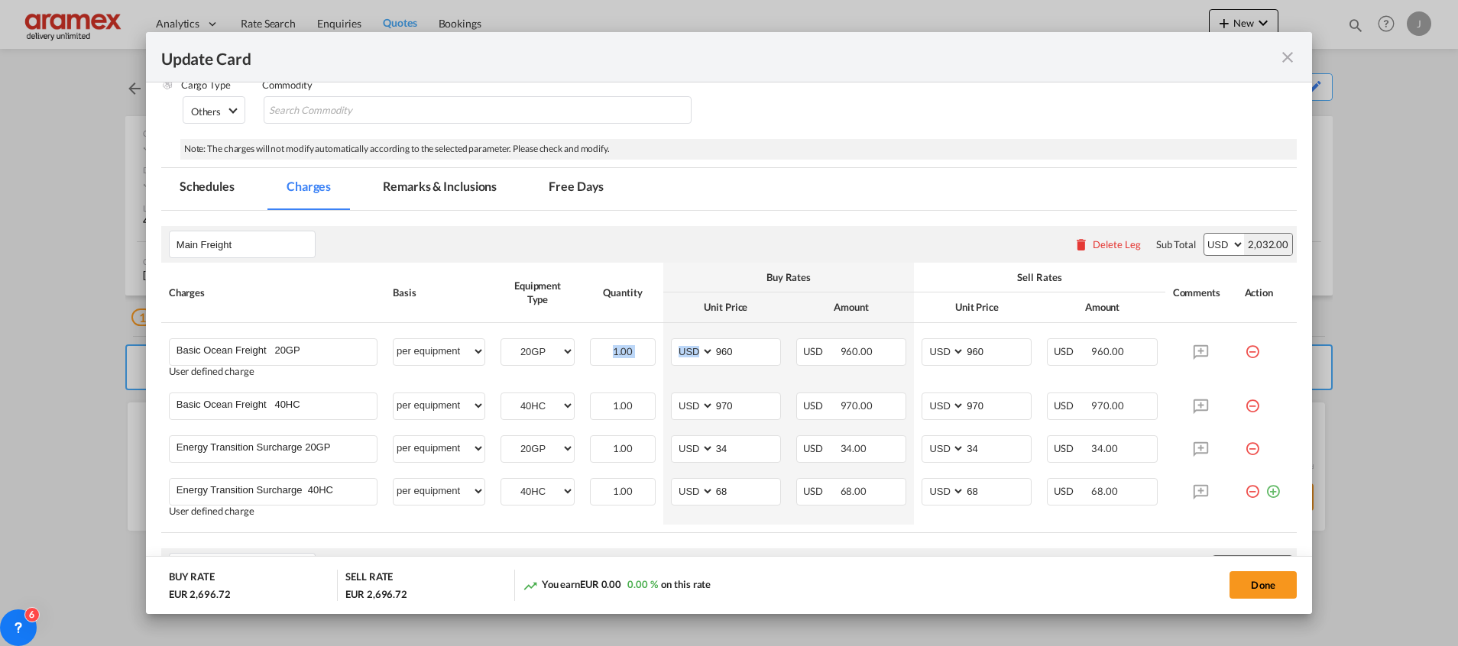
click at [717, 350] on div "Update Card Port of Loading NLRTM T/S Liner/Carrier CMA CGM SPOTON API 2HM LOGI…" at bounding box center [729, 323] width 1458 height 646
click at [1066, 218] on div "Update Card Port of Loading NLRTM T/S Liner/Carrier CMA CGM SPOTON API 2HM LOGI…" at bounding box center [729, 323] width 1458 height 646
click at [1290, 59] on div "Update Card Port of Loading NLRTM T/S Liner/Carrier CMA CGM SPOTON API 2HM LOGI…" at bounding box center [729, 323] width 1458 height 646
click at [1263, 584] on div "Update Card Port of Loading NLRTM T/S Liner/Carrier CMA CGM SPOTON API 2HM LOGI…" at bounding box center [729, 323] width 1458 height 646
click at [871, 163] on div "Update Card Port of Loading NLRTM T/S Liner/Carrier CMA CGM SPOTON API 2HM LOGI…" at bounding box center [729, 323] width 1458 height 646
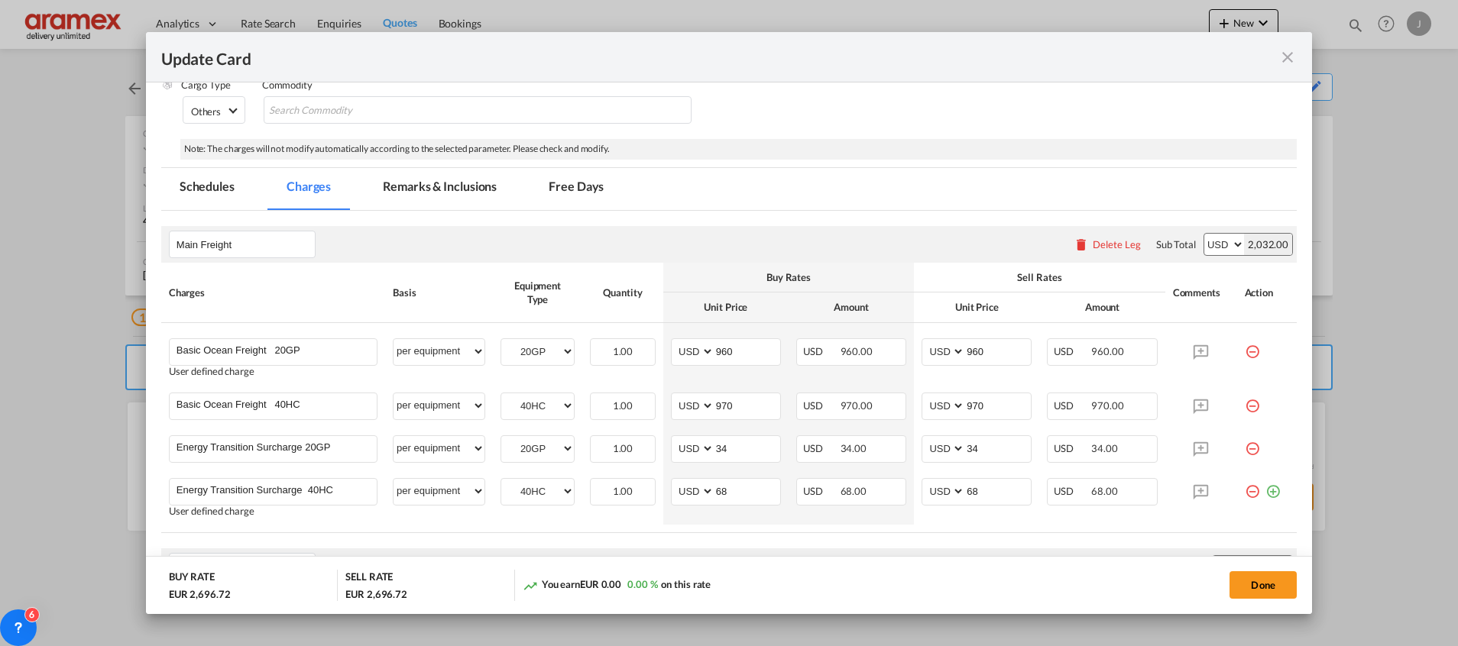
click at [871, 163] on div "Update Card Port of Loading NLRTM T/S Liner/Carrier CMA CGM SPOTON API 2HM LOGI…" at bounding box center [729, 323] width 1458 height 646
click at [89, 218] on div "Update Card Port of Loading NLRTM T/S Liner/Carrier CMA CGM SPOTON API 2HM LOGI…" at bounding box center [729, 323] width 1458 height 646
drag, startPoint x: 89, startPoint y: 218, endPoint x: 267, endPoint y: 31, distance: 257.7
click at [96, 212] on div "Update Card Port of Loading NLRTM T/S Liner/Carrier CMA CGM SPOTON API 2HM LOGI…" at bounding box center [729, 323] width 1458 height 646
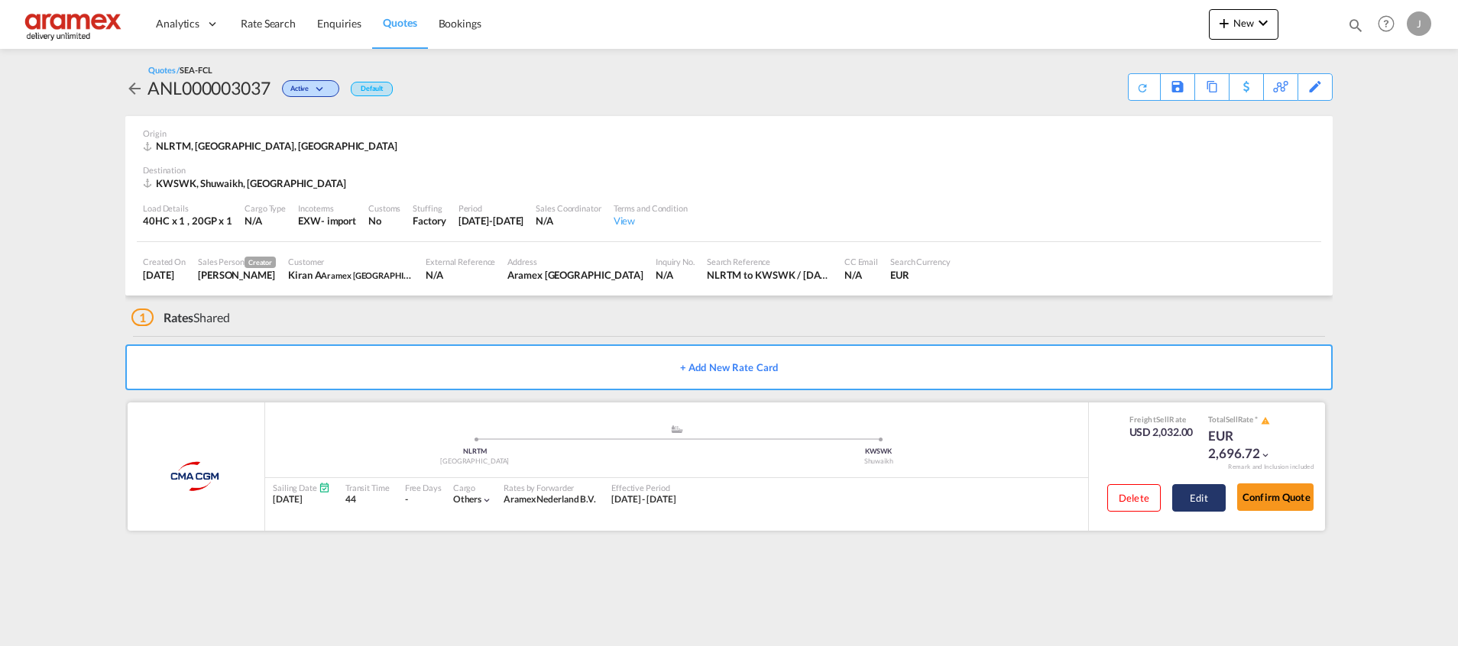
click at [1223, 492] on button "Edit" at bounding box center [1198, 498] width 53 height 28
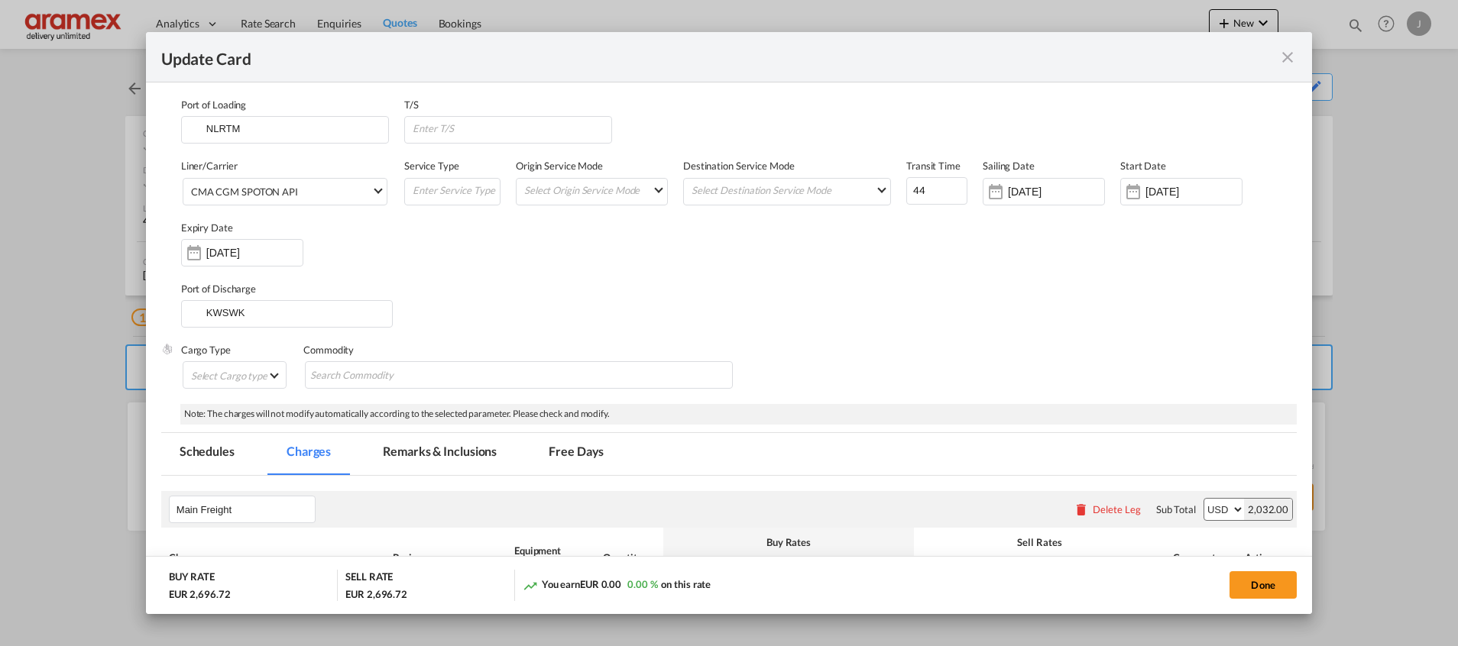
select select "per equipment"
select select "per B/L"
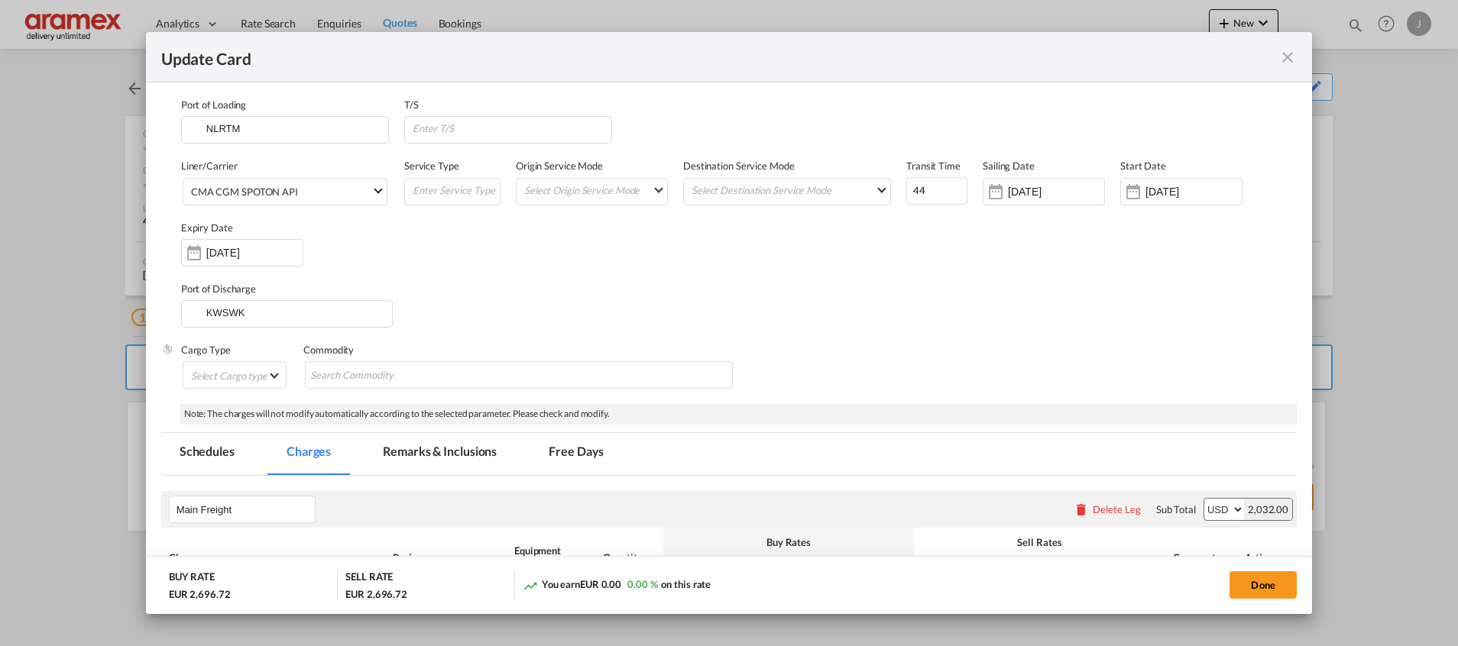
select select "per shipment"
select select "per container"
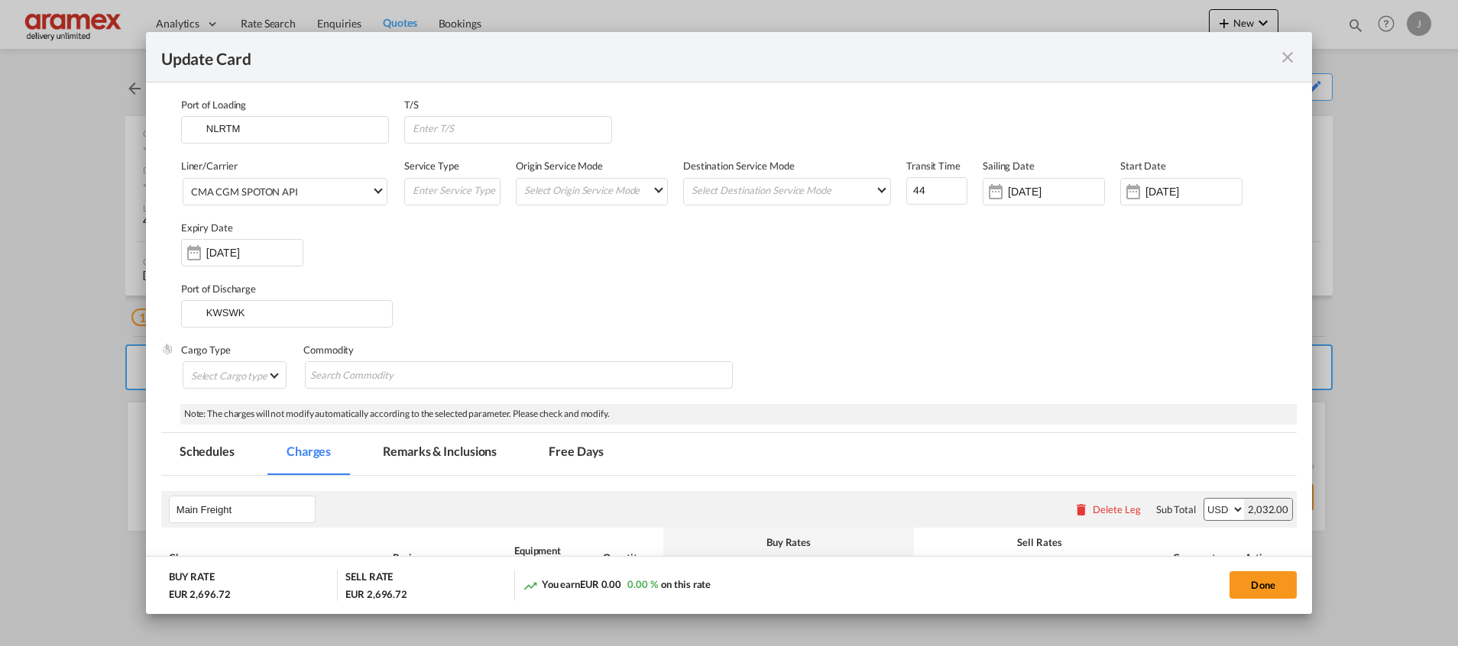
select select "per container"
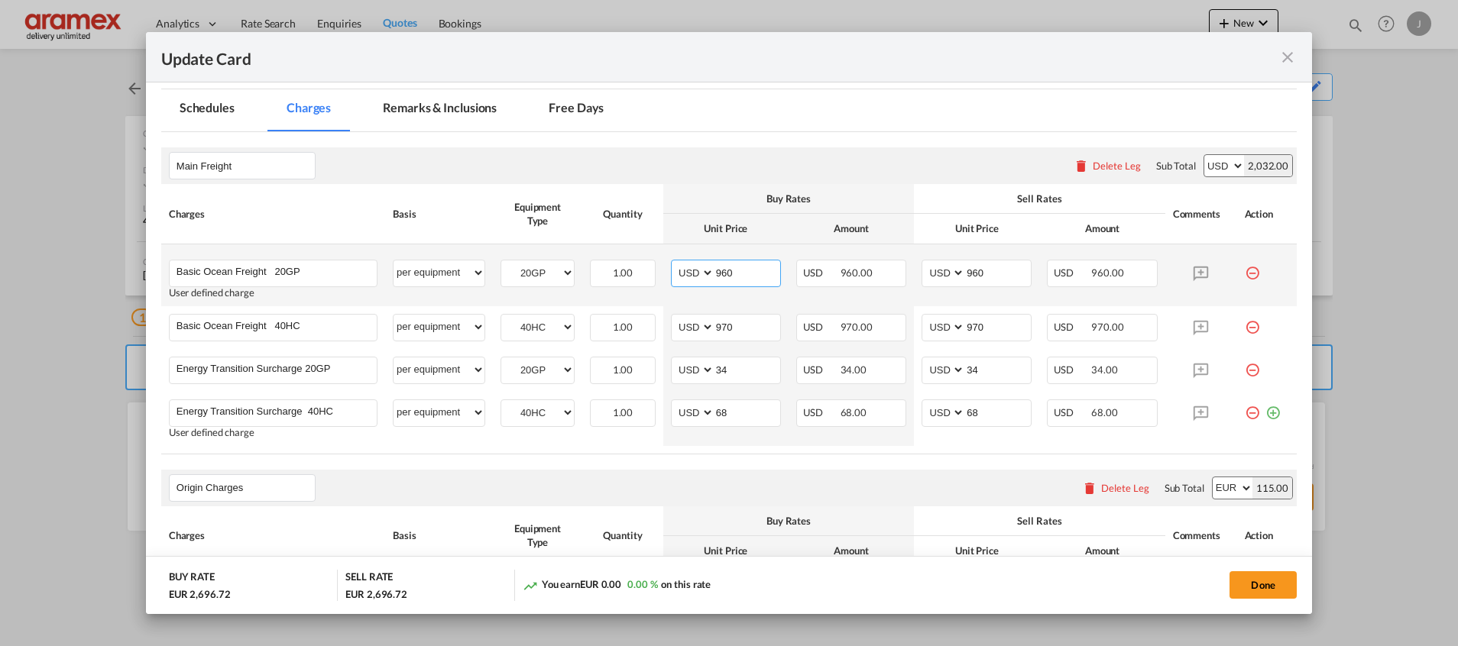
drag, startPoint x: 717, startPoint y: 274, endPoint x: 691, endPoint y: 274, distance: 26.0
click at [691, 274] on md-input-container "AED AFN ALL AMD ANG AOA ARS AUD AWG AZN BAM BBD BDT BGN BHD BIF BMD BND [PERSON…" at bounding box center [726, 274] width 110 height 28
paste input "81"
type input "810"
drag, startPoint x: 995, startPoint y: 276, endPoint x: 908, endPoint y: 259, distance: 88.7
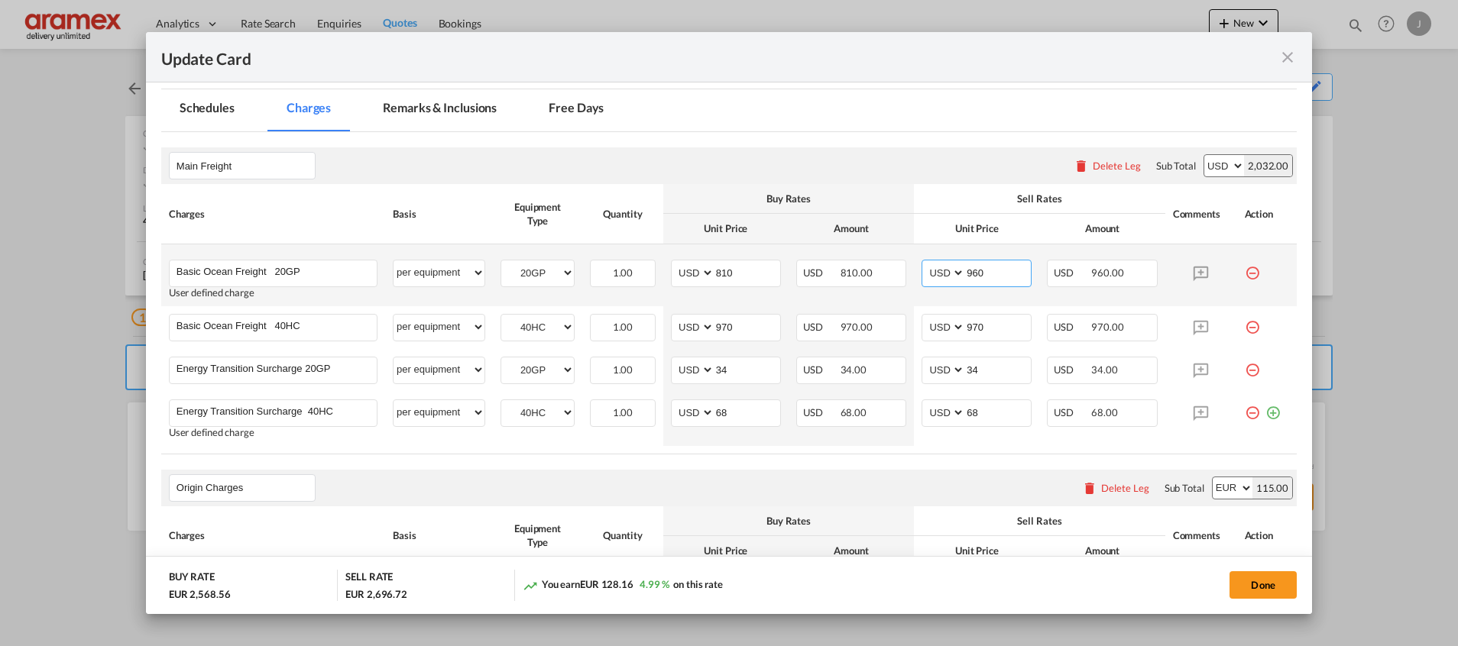
click at [914, 264] on td "AED AFN ALL AMD ANG AOA ARS AUD AWG AZN BAM BBD BDT BGN BHD BIF BMD BND [PERSON…" at bounding box center [976, 275] width 125 height 62
paste input "81"
type input "810"
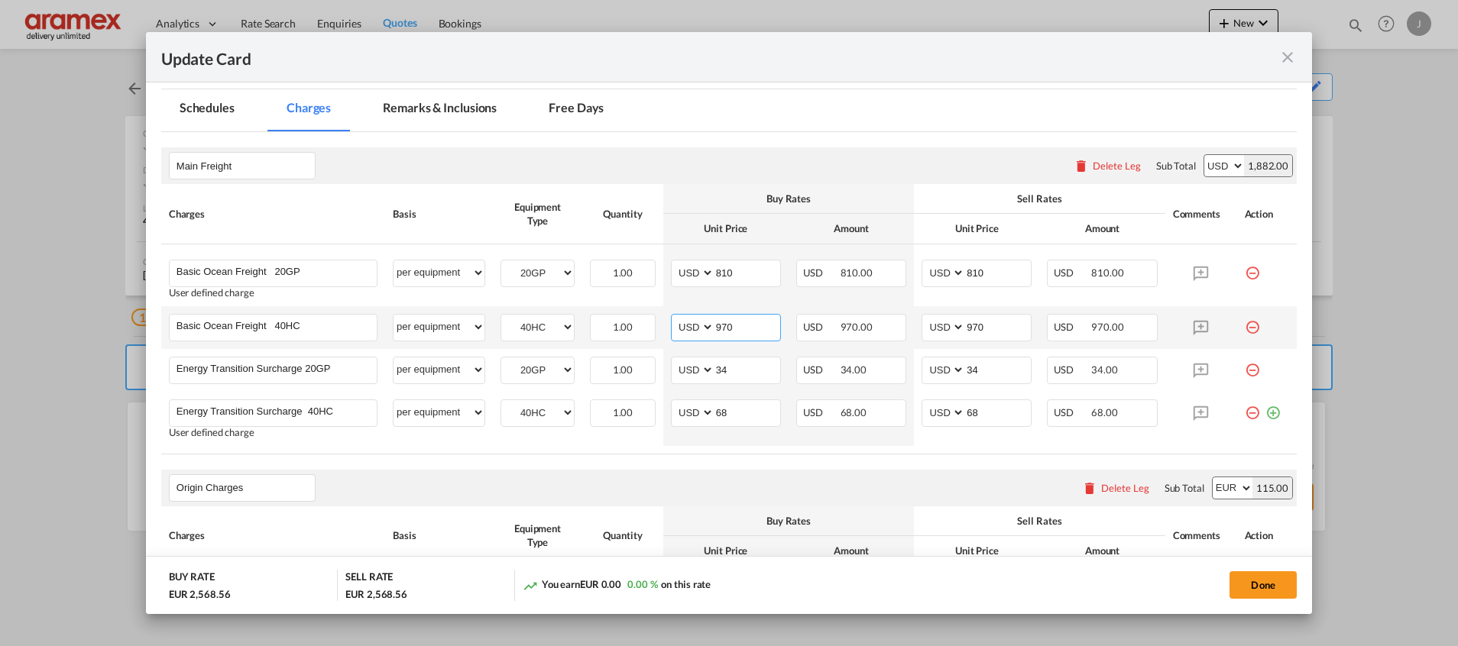
drag, startPoint x: 747, startPoint y: 322, endPoint x: 684, endPoint y: 321, distance: 63.4
click at [684, 321] on md-input-container "AED AFN ALL AMD ANG AOA ARS AUD AWG AZN BAM BBD BDT BGN BHD BIF BMD BND [PERSON…" at bounding box center [726, 328] width 110 height 28
paste input "82"
type input "820"
drag, startPoint x: 982, startPoint y: 328, endPoint x: 906, endPoint y: 329, distance: 75.6
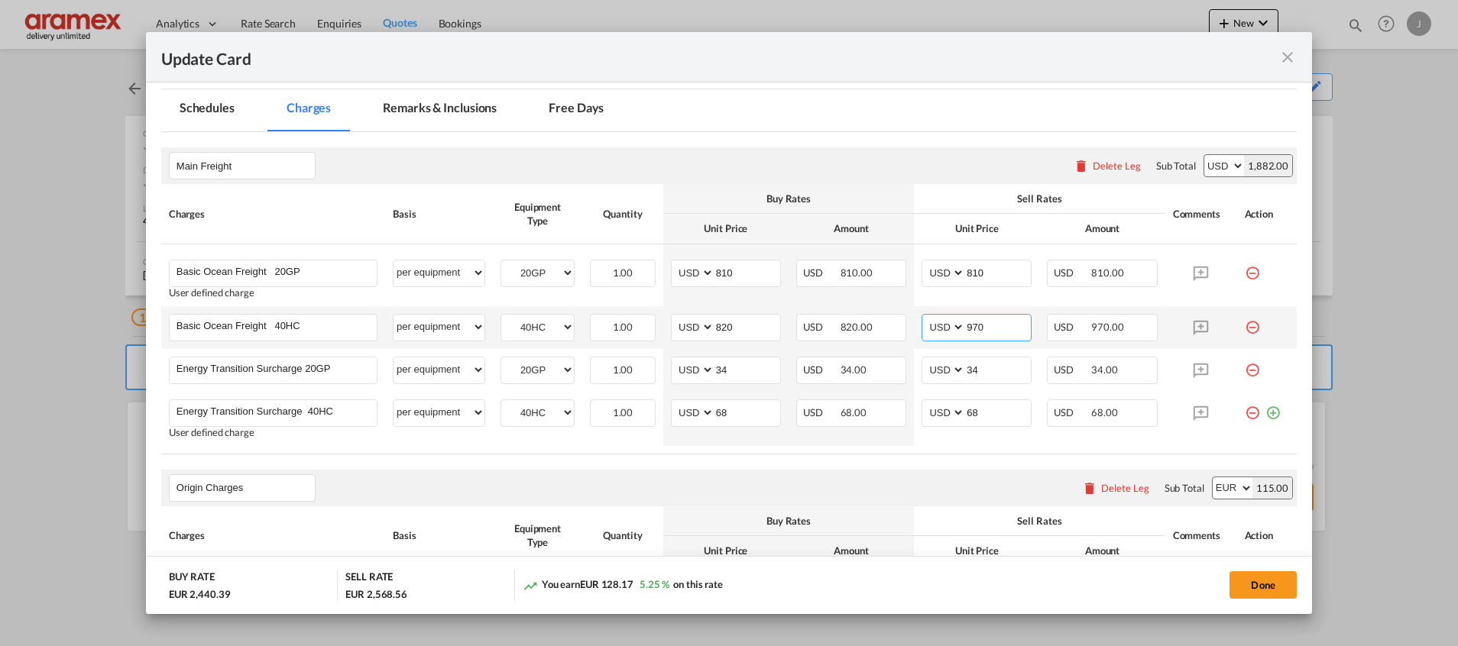
click at [914, 329] on td "AED AFN ALL AMD ANG AOA ARS AUD AWG AZN BAM BBD BDT BGN BHD BIF BMD BND [PERSON…" at bounding box center [976, 327] width 125 height 43
paste input "82"
type input "820"
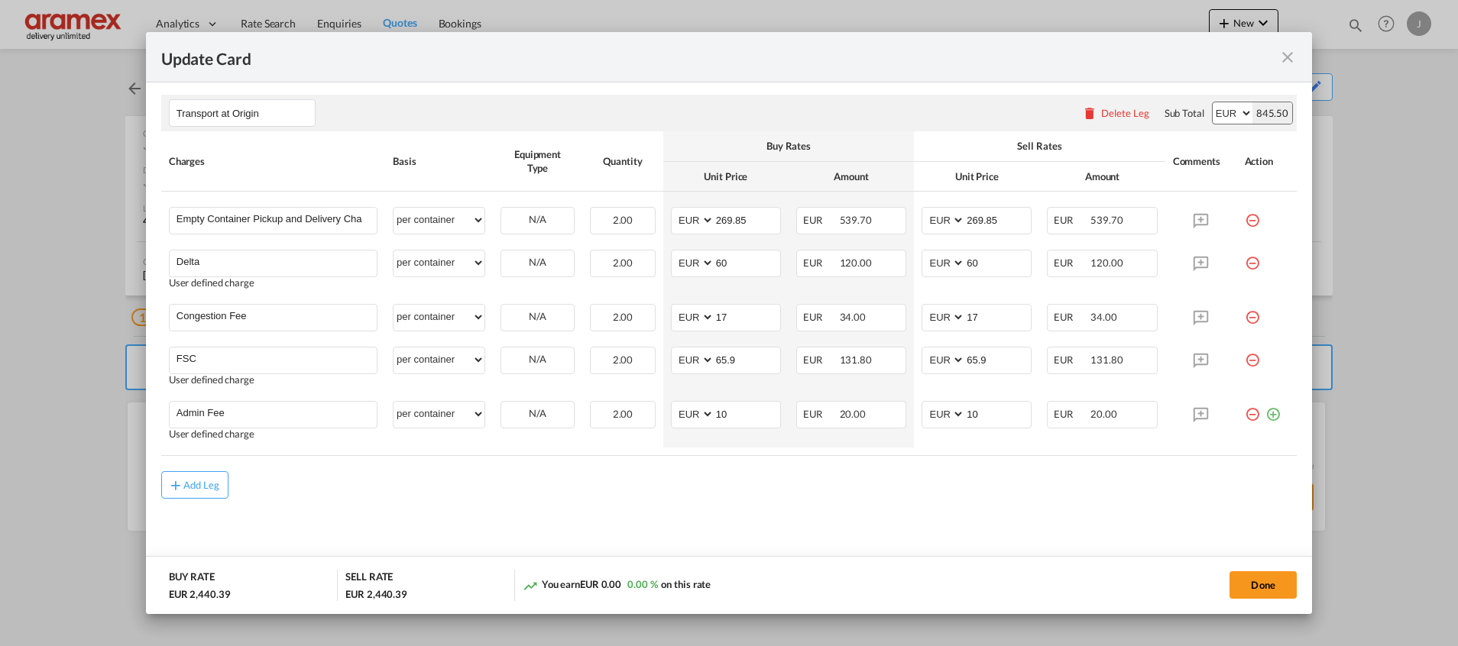
scroll to position [933, 0]
click at [1258, 579] on button "Done" at bounding box center [1262, 585] width 67 height 28
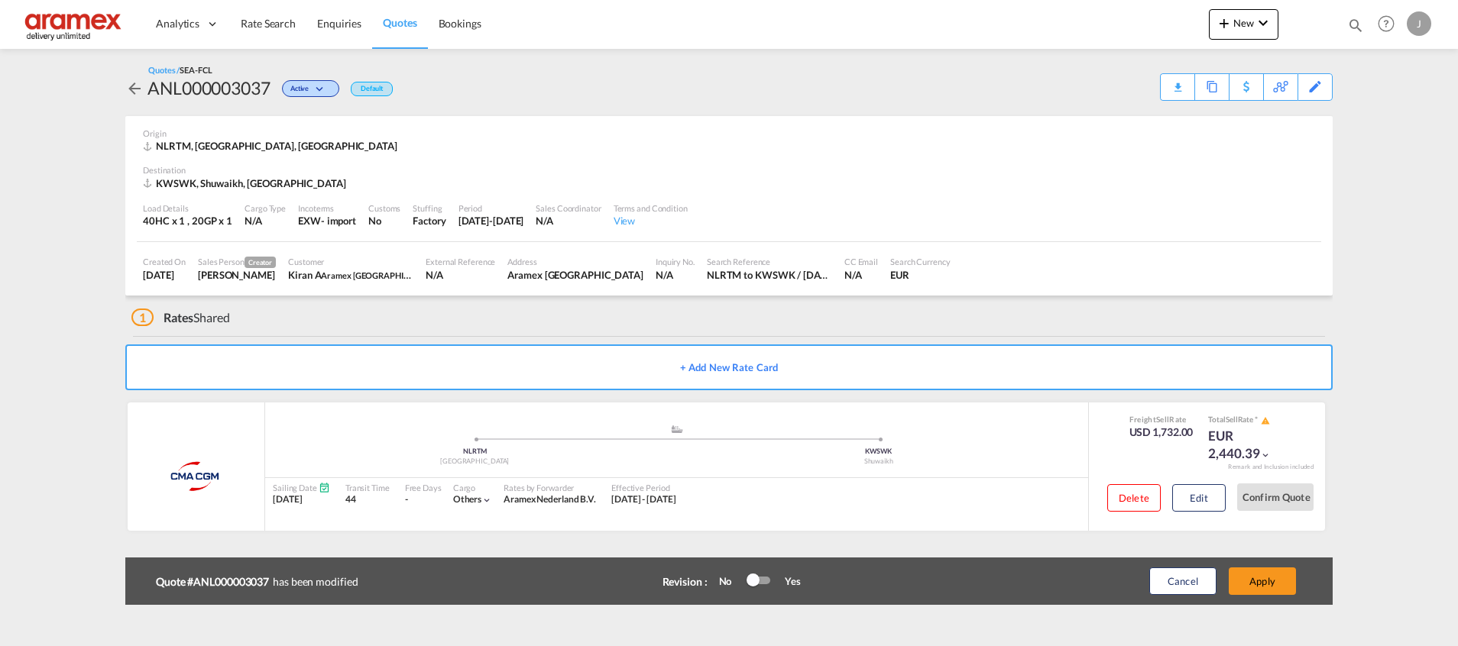
click at [1258, 579] on button "Apply" at bounding box center [1261, 582] width 67 height 28
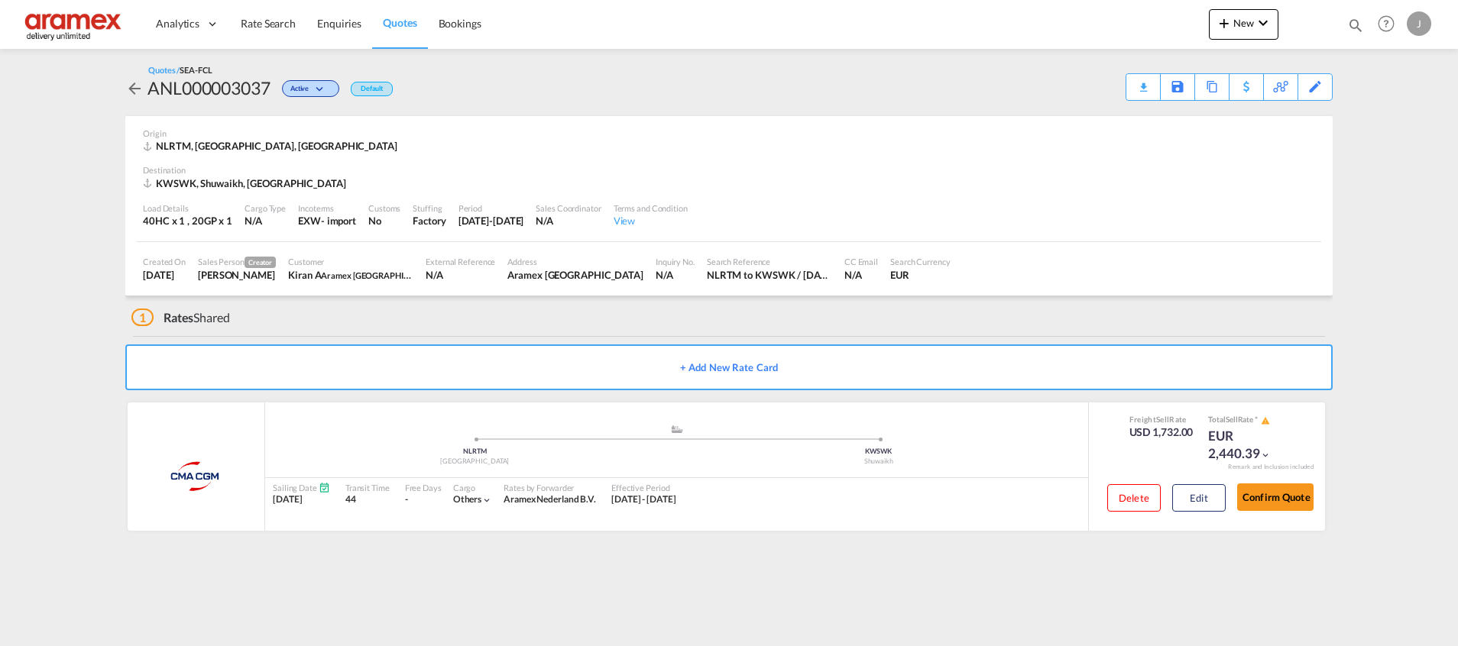
click at [0, 0] on div "Download Quote" at bounding box center [0, 0] width 0 height 0
click at [255, 23] on span "Rate Search" at bounding box center [268, 23] width 55 height 13
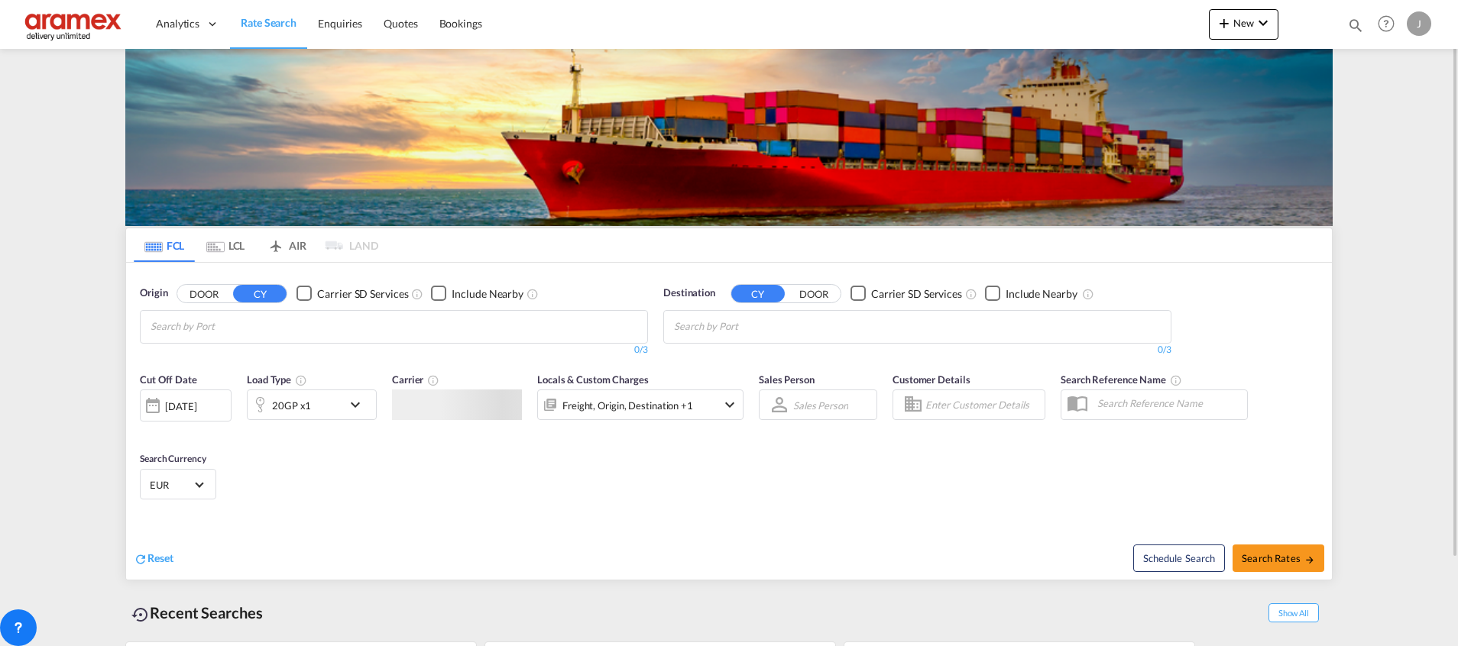
click at [229, 248] on md-tab-item "LCL" at bounding box center [225, 245] width 61 height 34
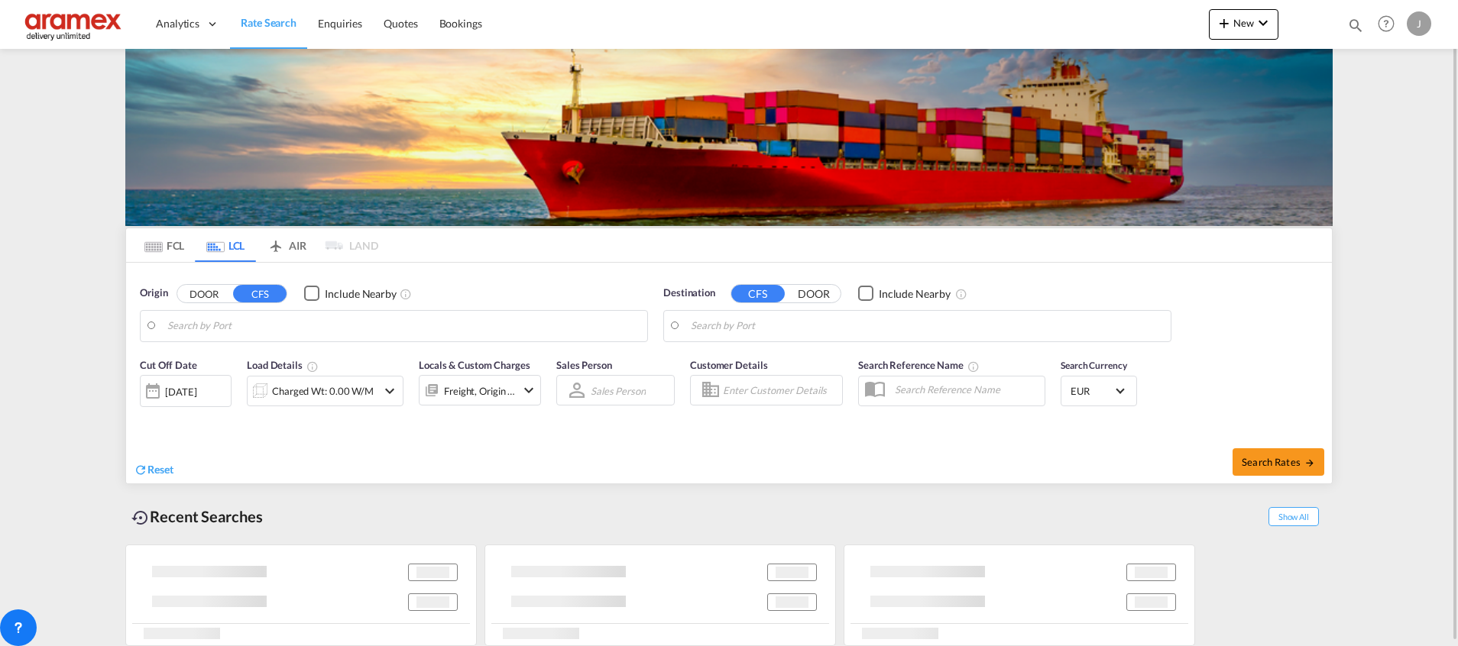
type input "[GEOGRAPHIC_DATA], NLRTM"
type input "Iskenderun, TRISK"
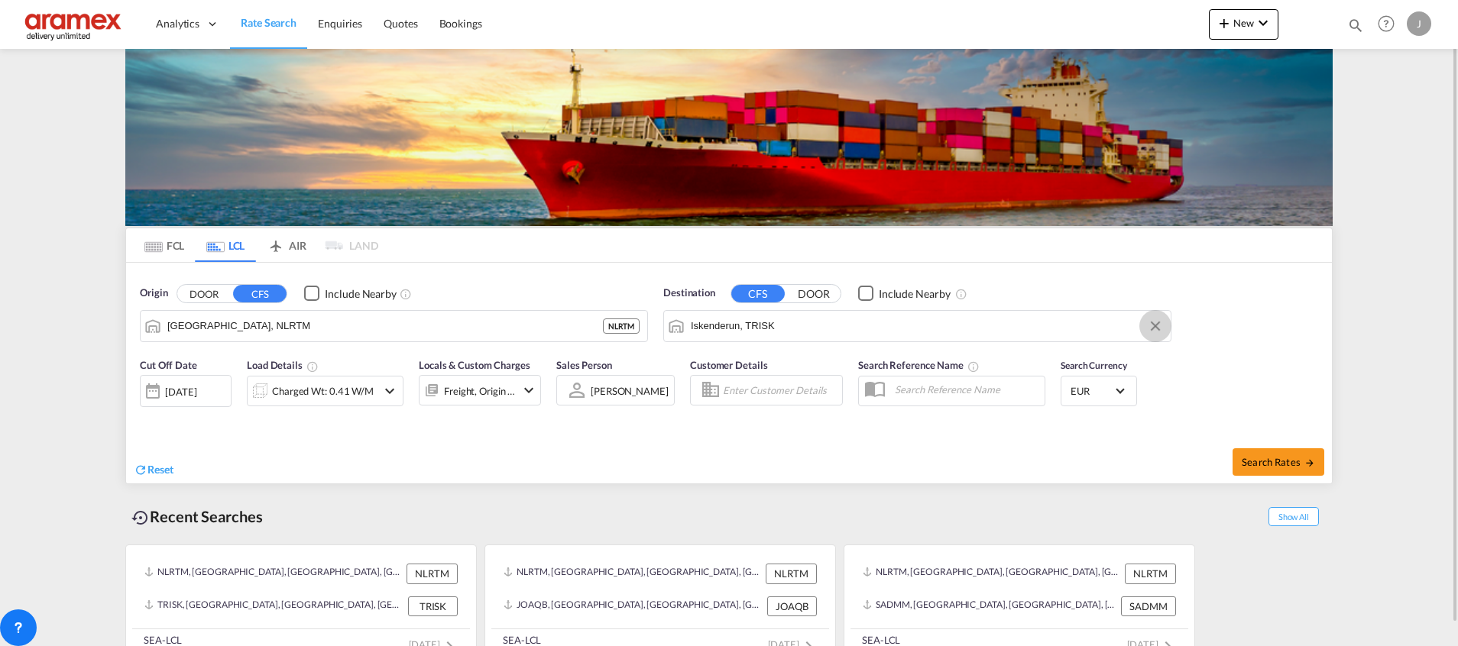
click at [1152, 322] on button "Clear Input" at bounding box center [1155, 326] width 23 height 23
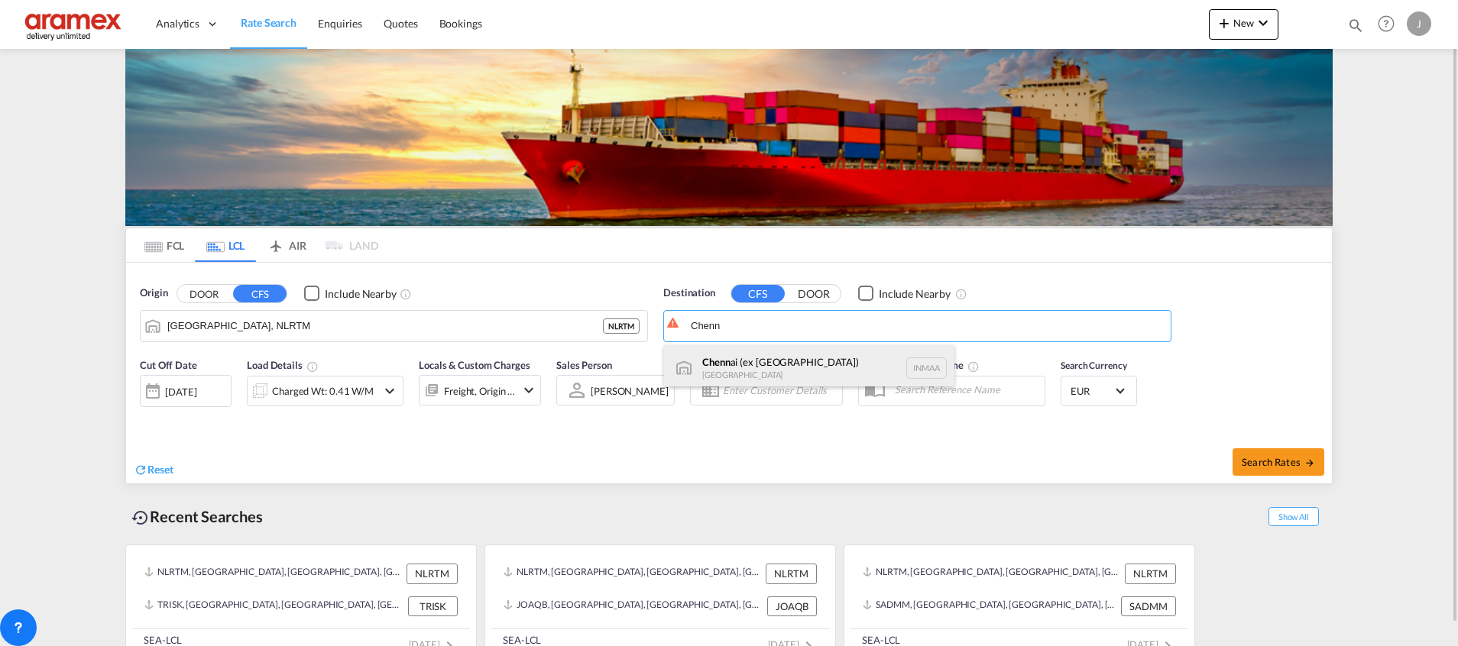
click at [716, 360] on div "Chenn ai (ex [GEOGRAPHIC_DATA]) [GEOGRAPHIC_DATA] [GEOGRAPHIC_DATA]" at bounding box center [809, 368] width 290 height 46
type input "[GEOGRAPHIC_DATA] (ex [GEOGRAPHIC_DATA]), INMAA"
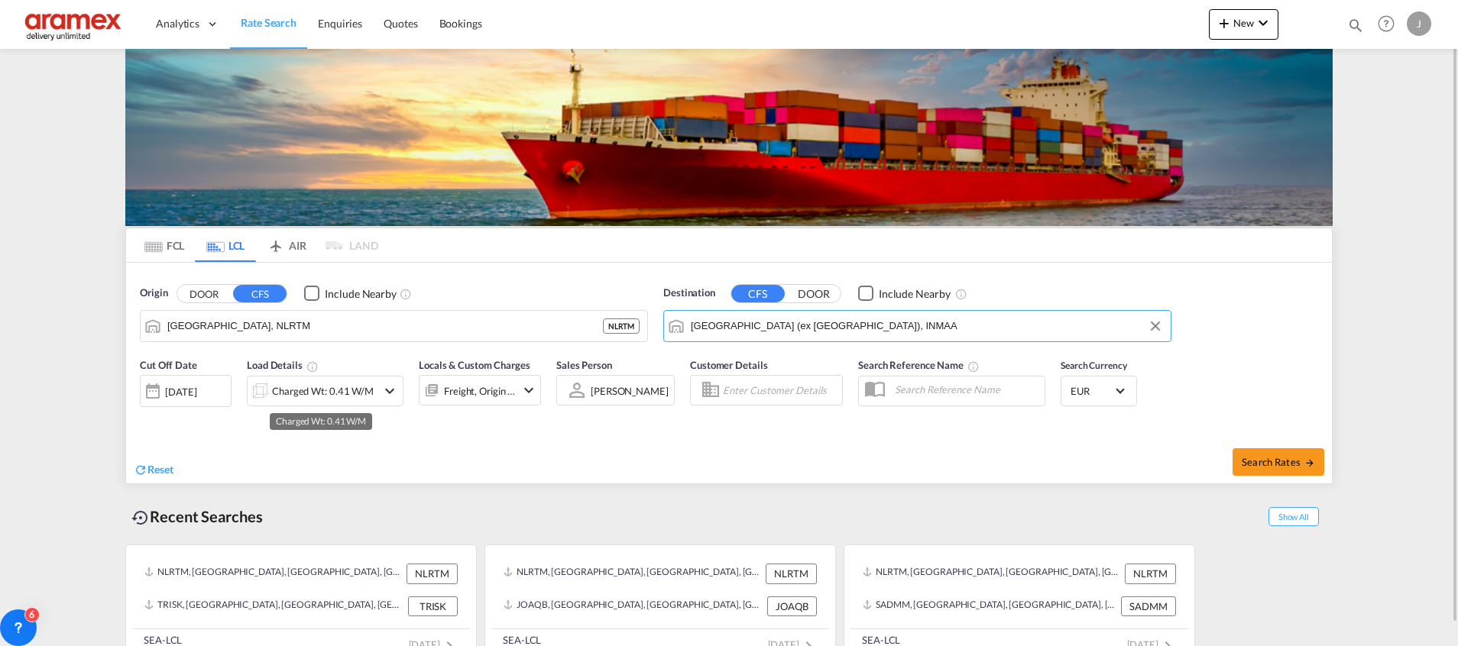
click at [364, 382] on div "Charged Wt: 0.41 W/M" at bounding box center [323, 390] width 102 height 21
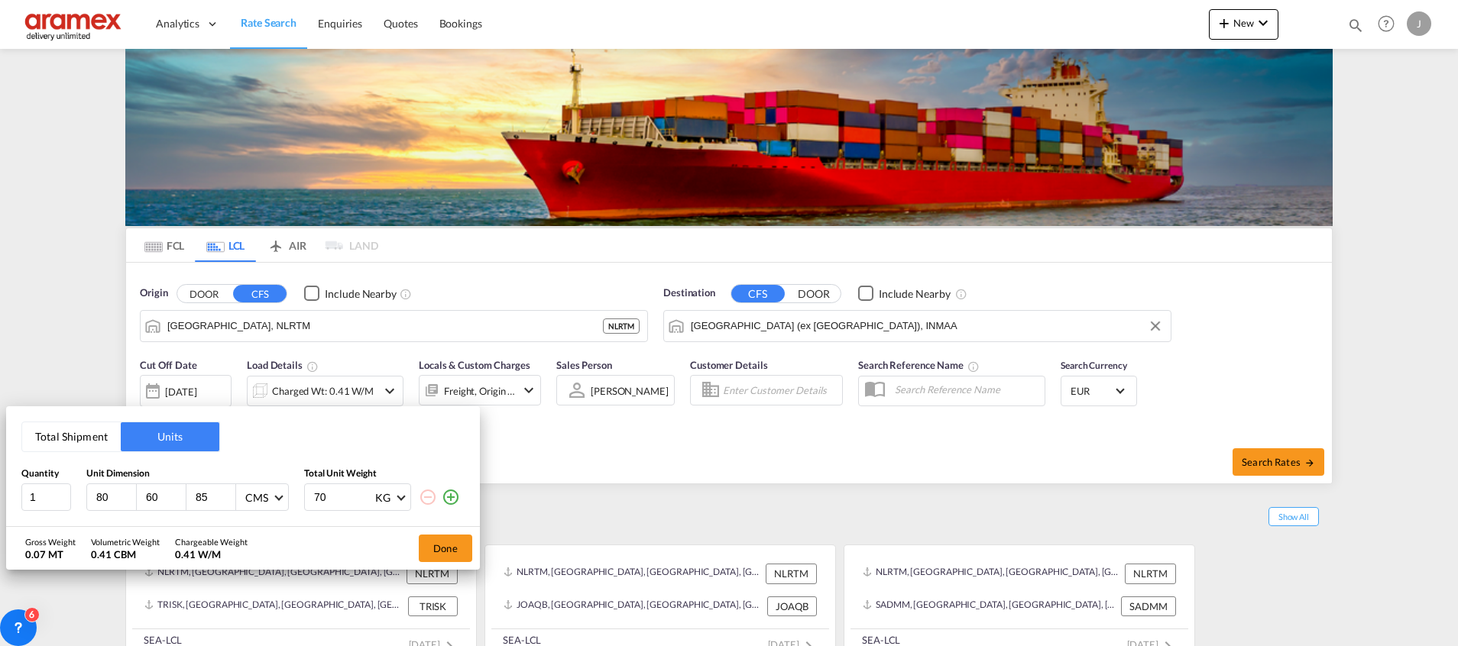
click at [77, 436] on button "Total Shipment" at bounding box center [71, 436] width 99 height 29
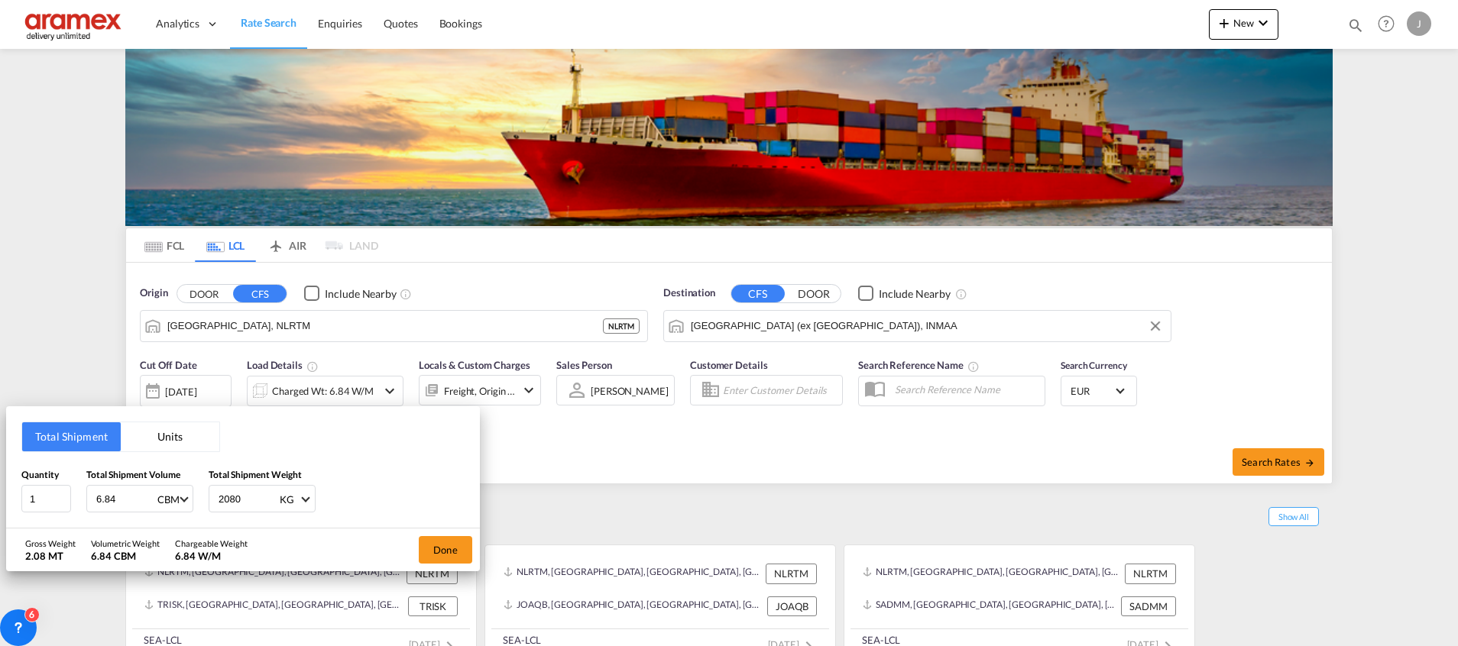
drag, startPoint x: 245, startPoint y: 499, endPoint x: 167, endPoint y: 492, distance: 78.2
click at [169, 494] on div "Quantity 1 Total Shipment Volume 6.84 CBM CBM CFT Total Shipment Weight 2080 KG…" at bounding box center [242, 491] width 443 height 46
type input "1979"
drag, startPoint x: 119, startPoint y: 499, endPoint x: 63, endPoint y: 499, distance: 56.5
click at [63, 499] on div "Quantity 1 Total Shipment Volume 6.84 CBM CBM CFT Total Shipment Weight 1979 KG…" at bounding box center [242, 491] width 443 height 46
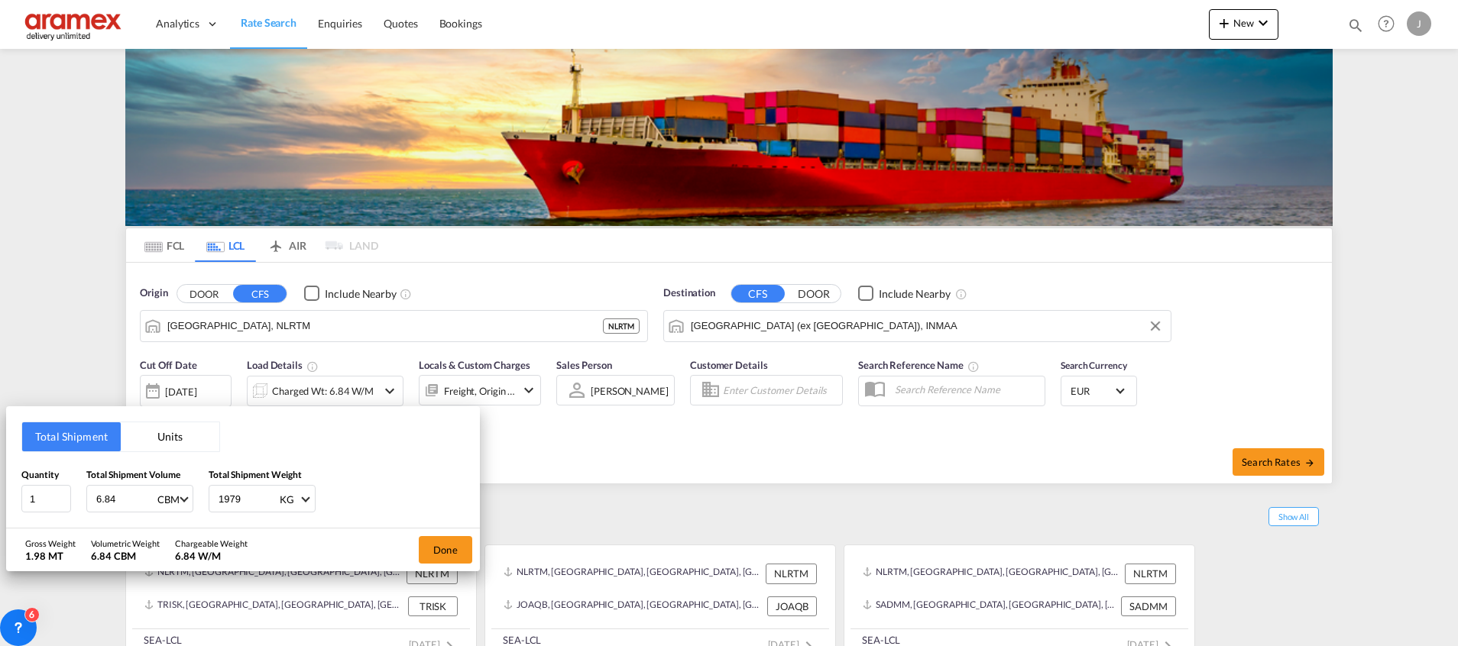
paste input "3"
type input "6.83"
click at [68, 494] on input "2" at bounding box center [46, 499] width 50 height 28
drag, startPoint x: 21, startPoint y: 500, endPoint x: 11, endPoint y: 500, distance: 9.2
click at [11, 500] on div "Total Shipment Units Quantity 2 Total Shipment Volume 6.83 CBM CBM CFT Total Sh…" at bounding box center [243, 467] width 474 height 122
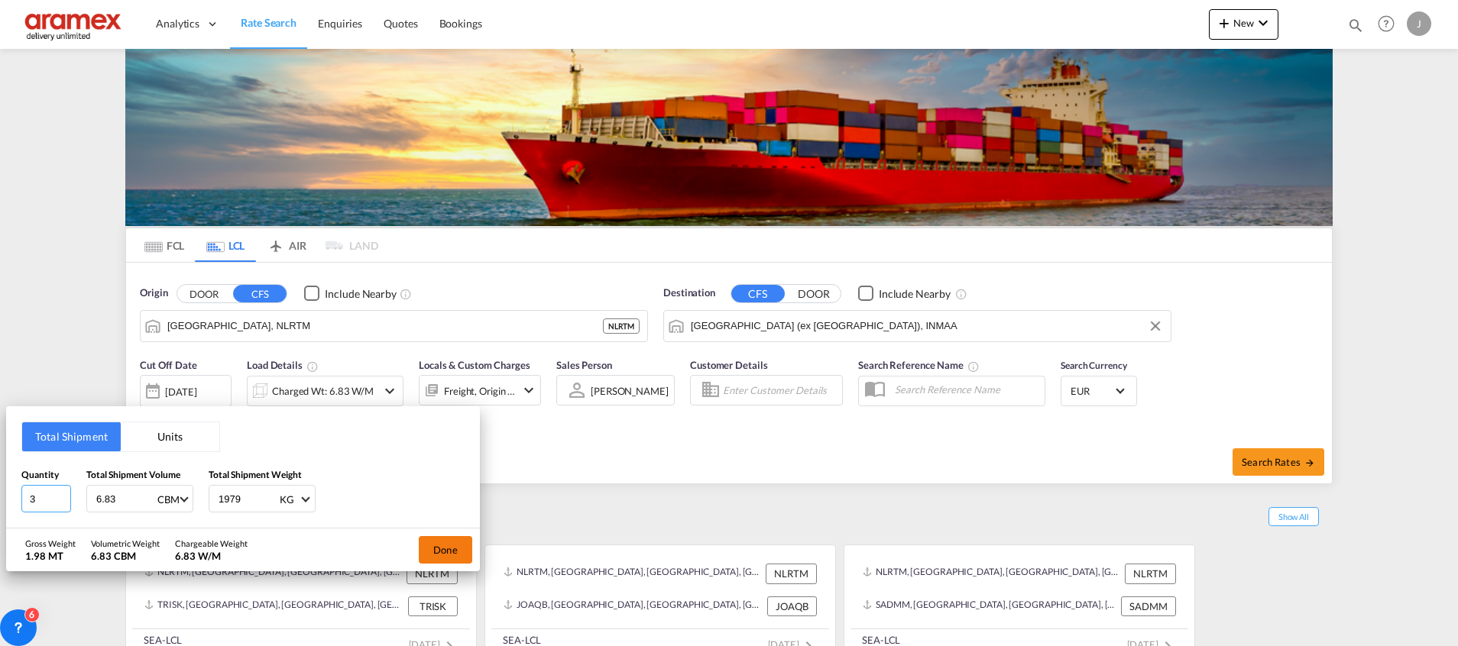
type input "3"
click at [440, 543] on button "Done" at bounding box center [445, 550] width 53 height 28
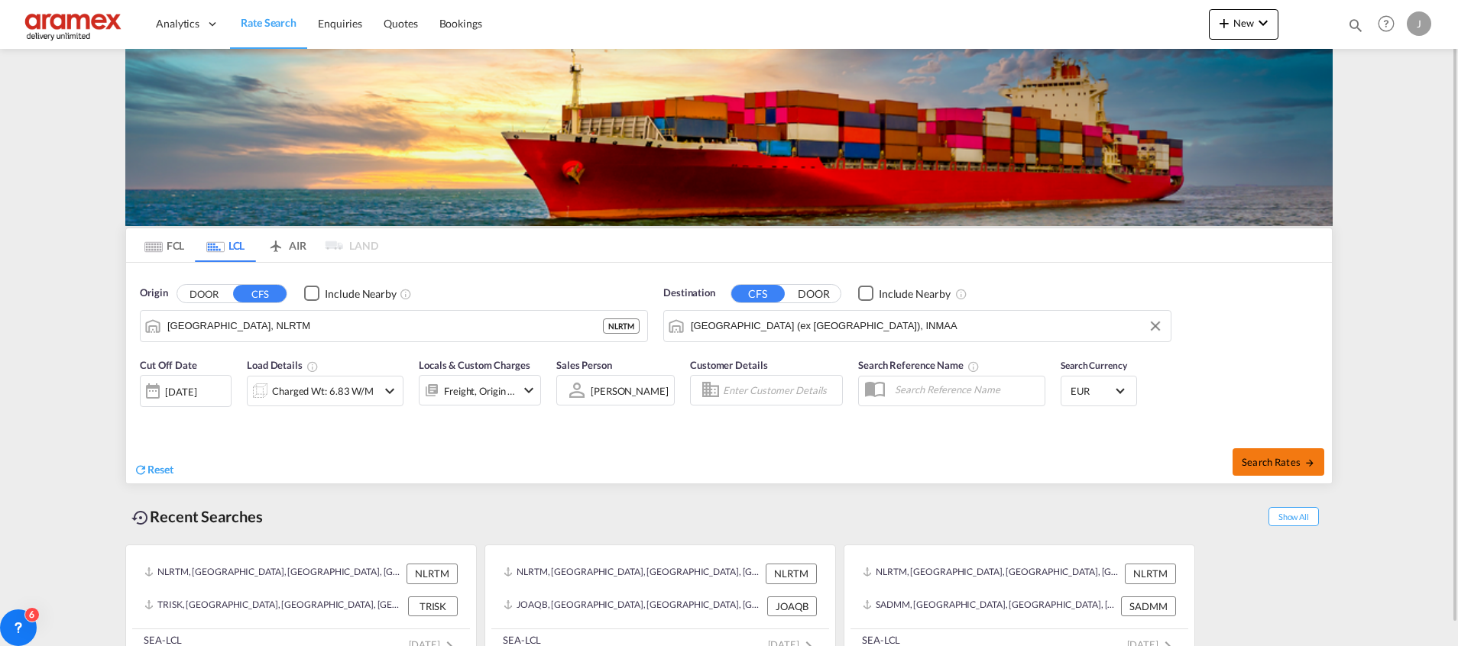
click at [1273, 461] on span "Search Rates" at bounding box center [1277, 462] width 73 height 12
type input "NLRTM to INMAA / [DATE]"
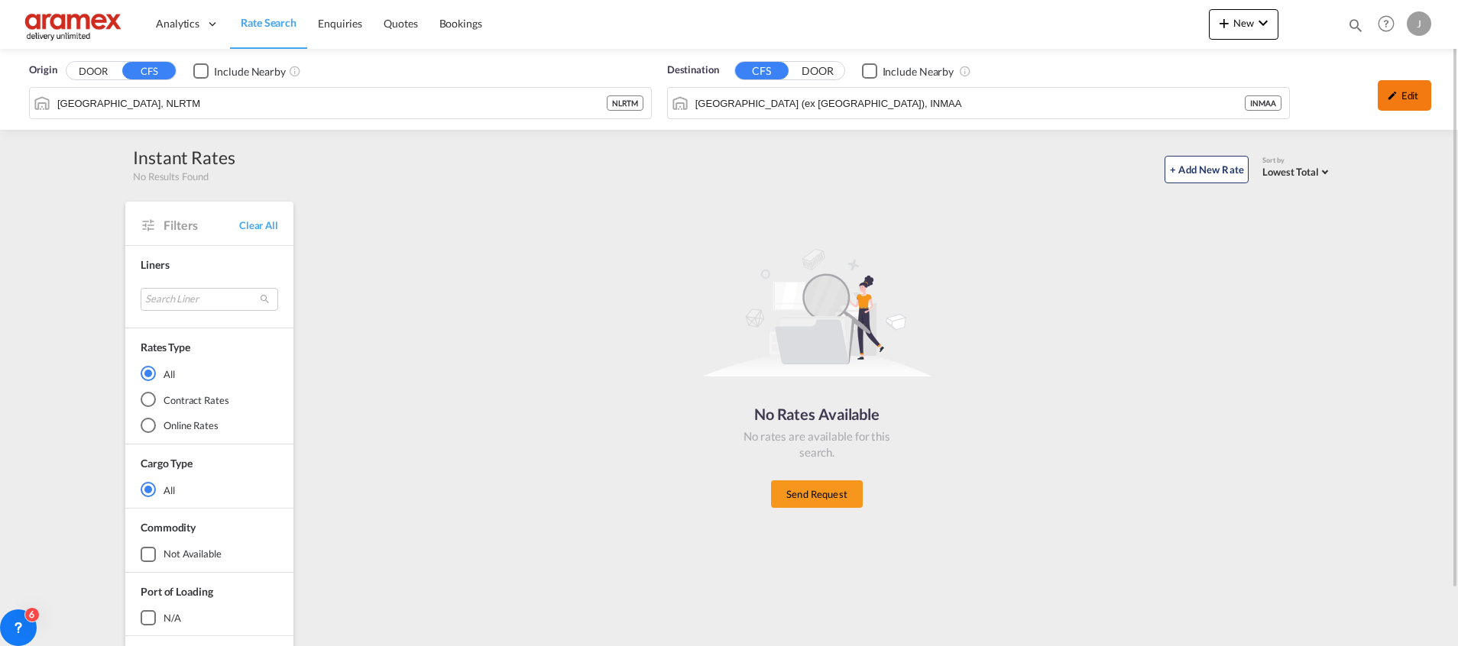
click at [1398, 103] on div "Edit" at bounding box center [1403, 95] width 53 height 31
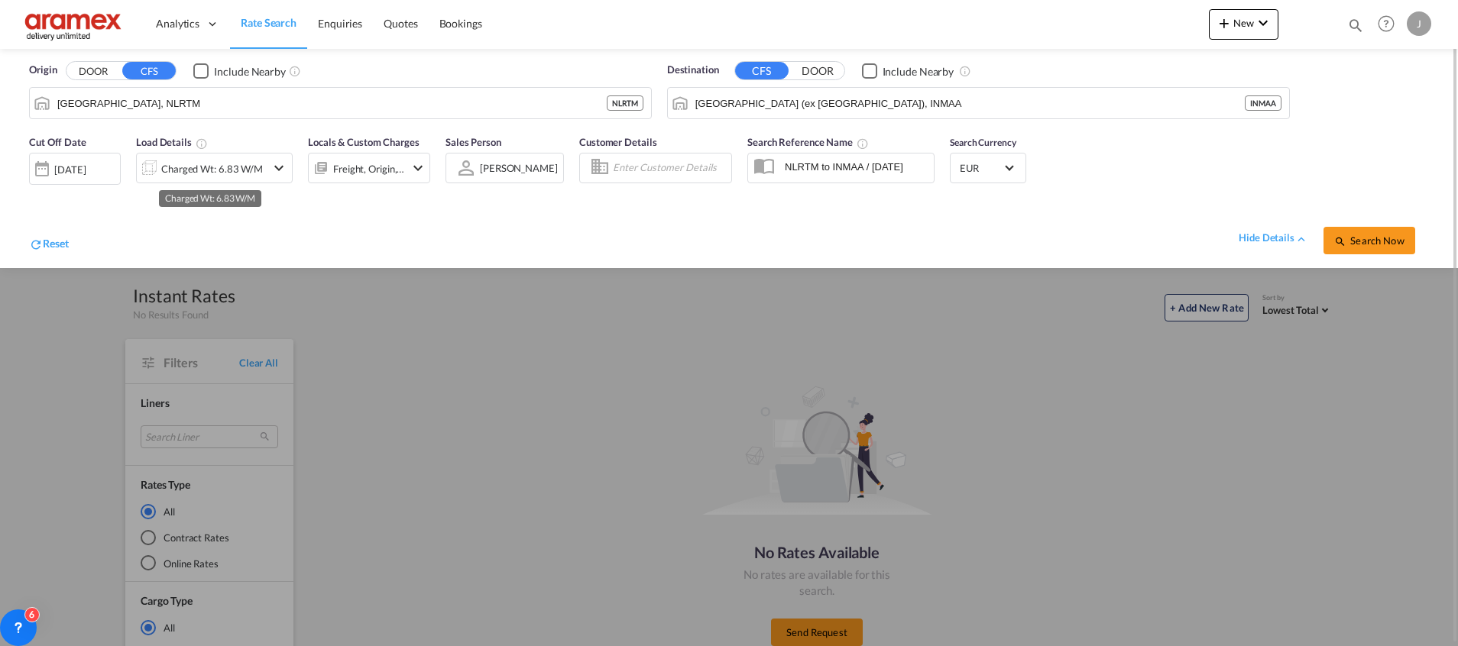
click at [206, 168] on div "Charged Wt: 6.83 W/M" at bounding box center [212, 168] width 102 height 21
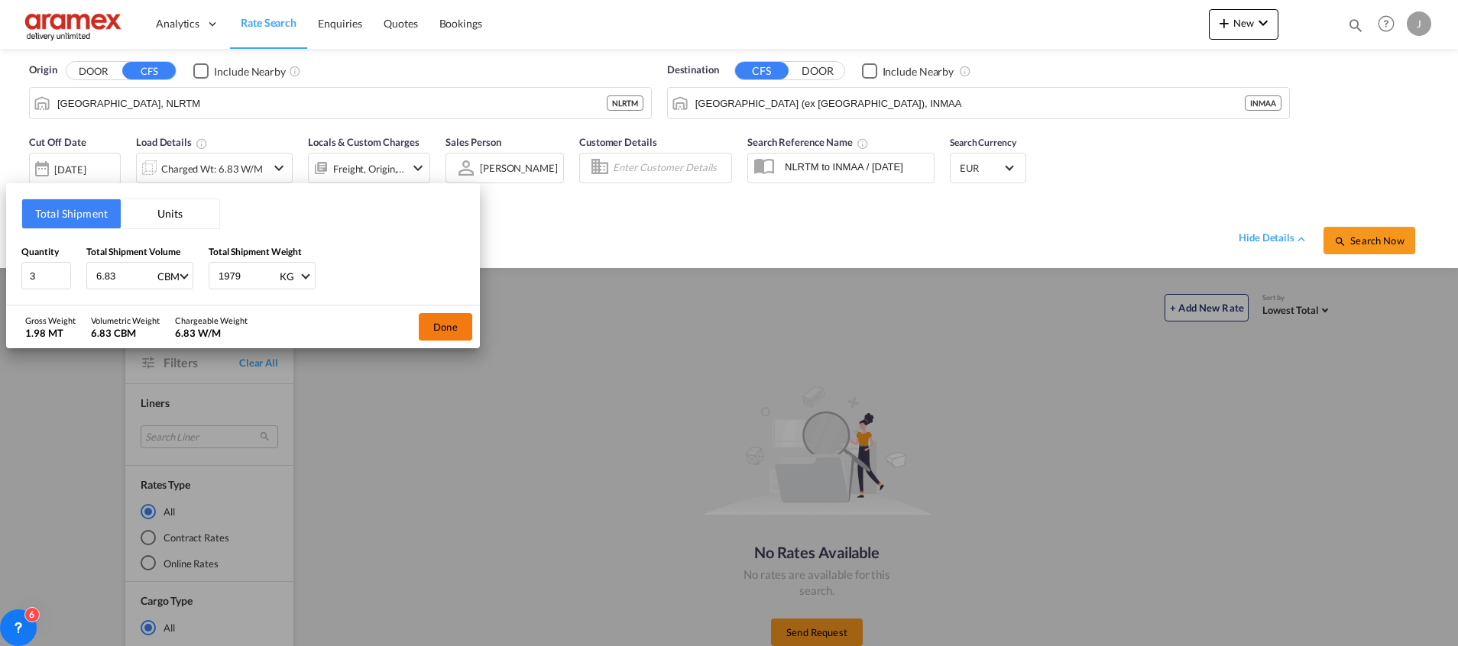
click at [446, 319] on button "Done" at bounding box center [445, 327] width 53 height 28
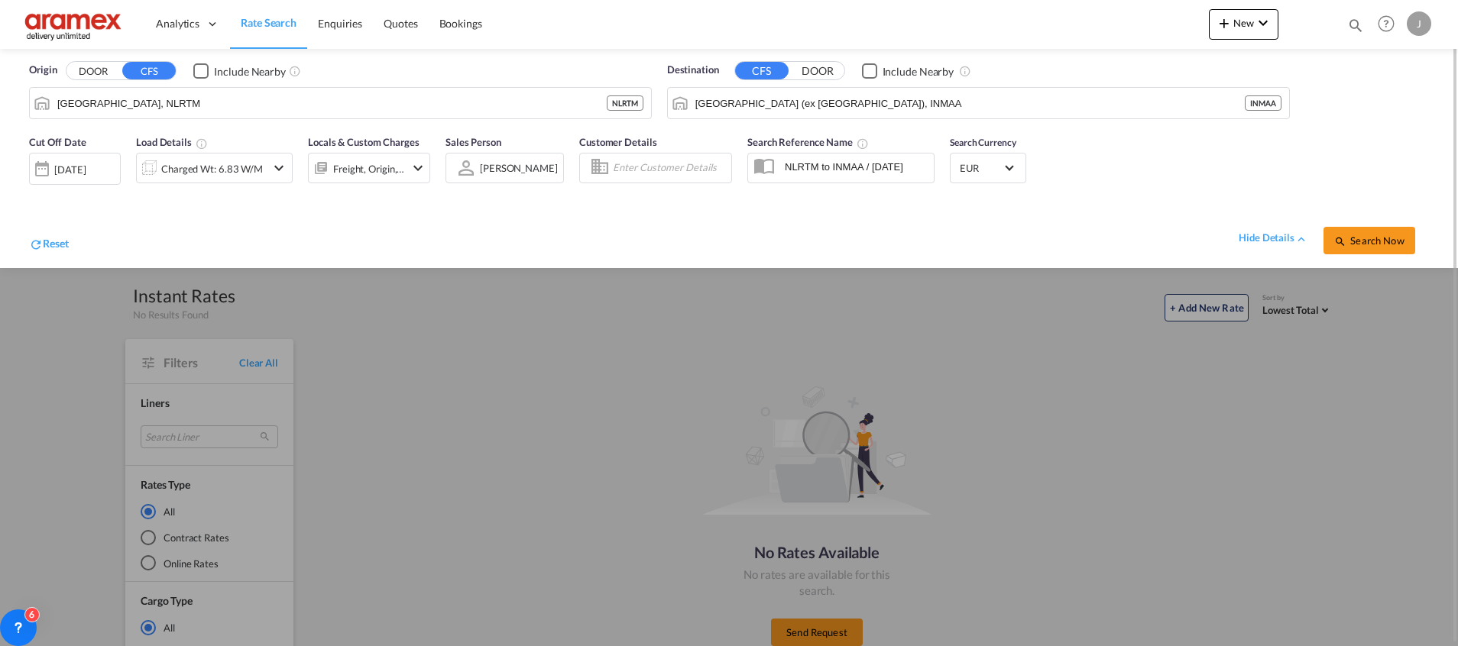
click at [79, 170] on div "[DATE]" at bounding box center [69, 170] width 31 height 14
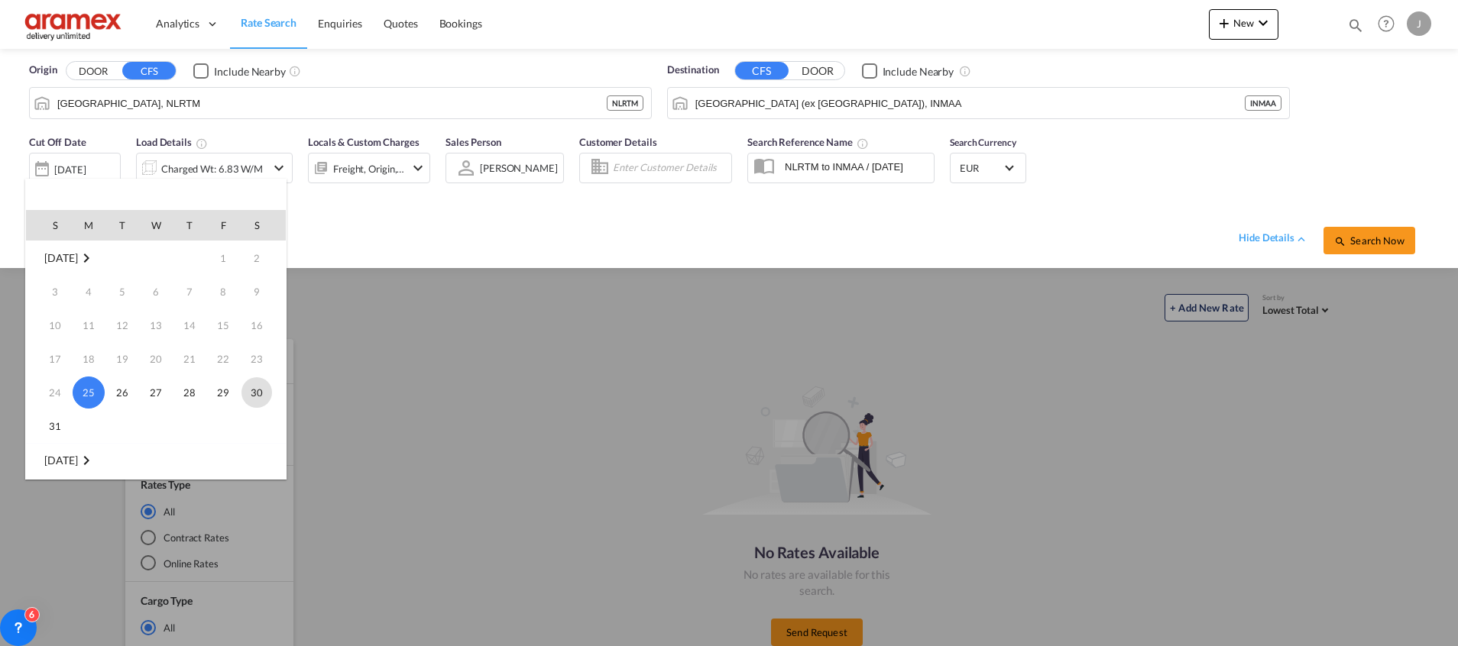
click at [263, 393] on span "30" at bounding box center [256, 392] width 31 height 31
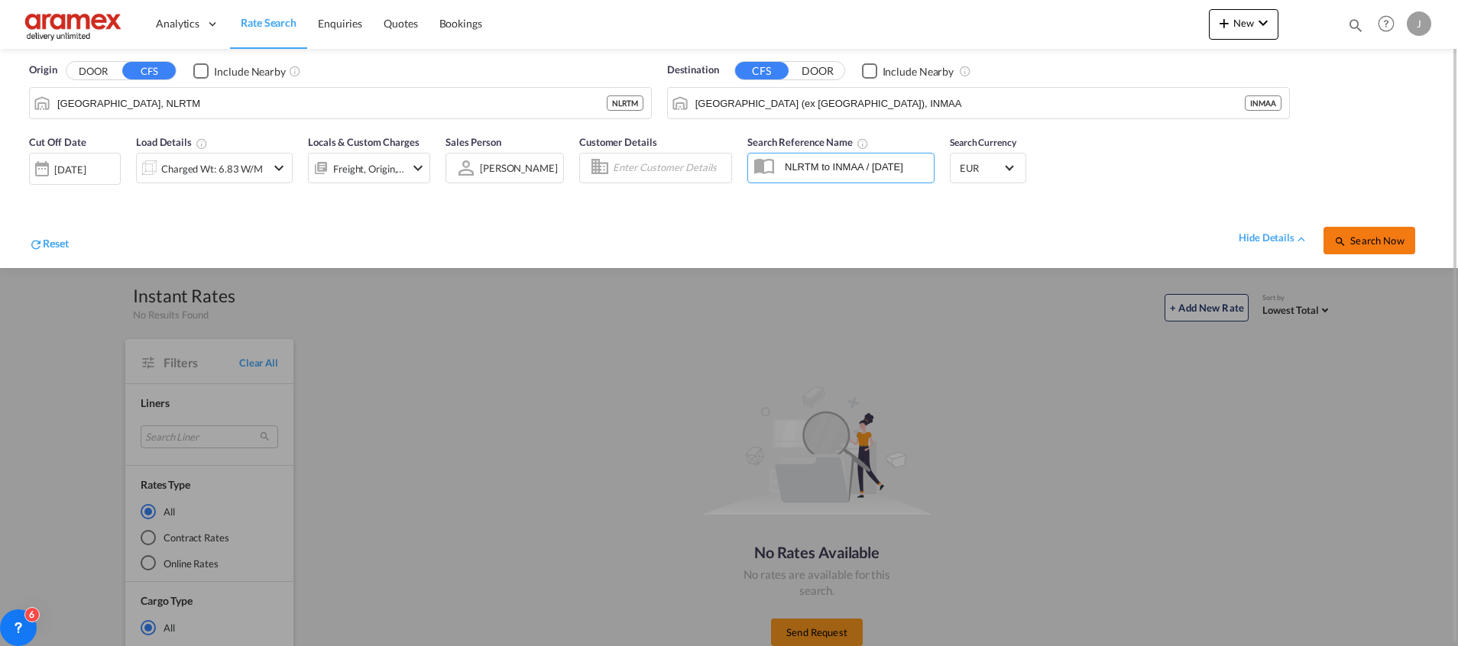
click at [1356, 227] on button "Search Now" at bounding box center [1369, 241] width 92 height 28
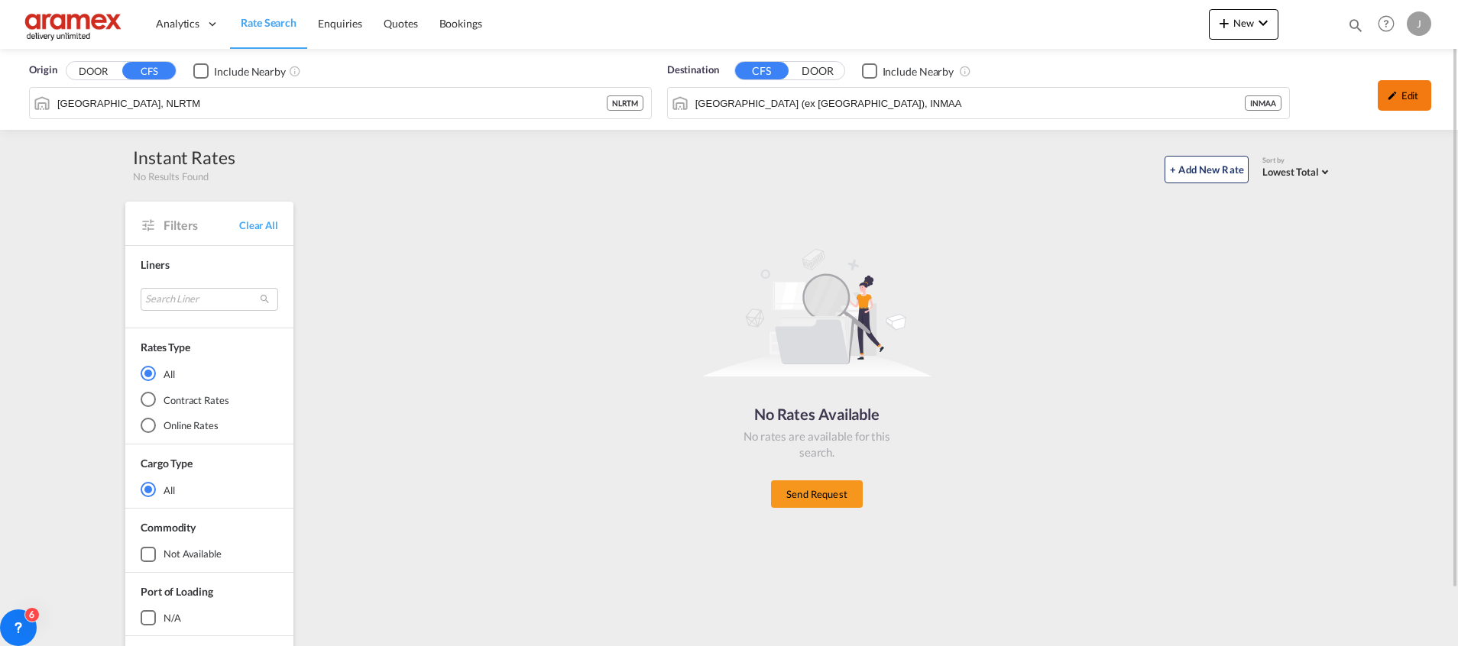
click at [1384, 96] on div "Edit" at bounding box center [1403, 95] width 53 height 31
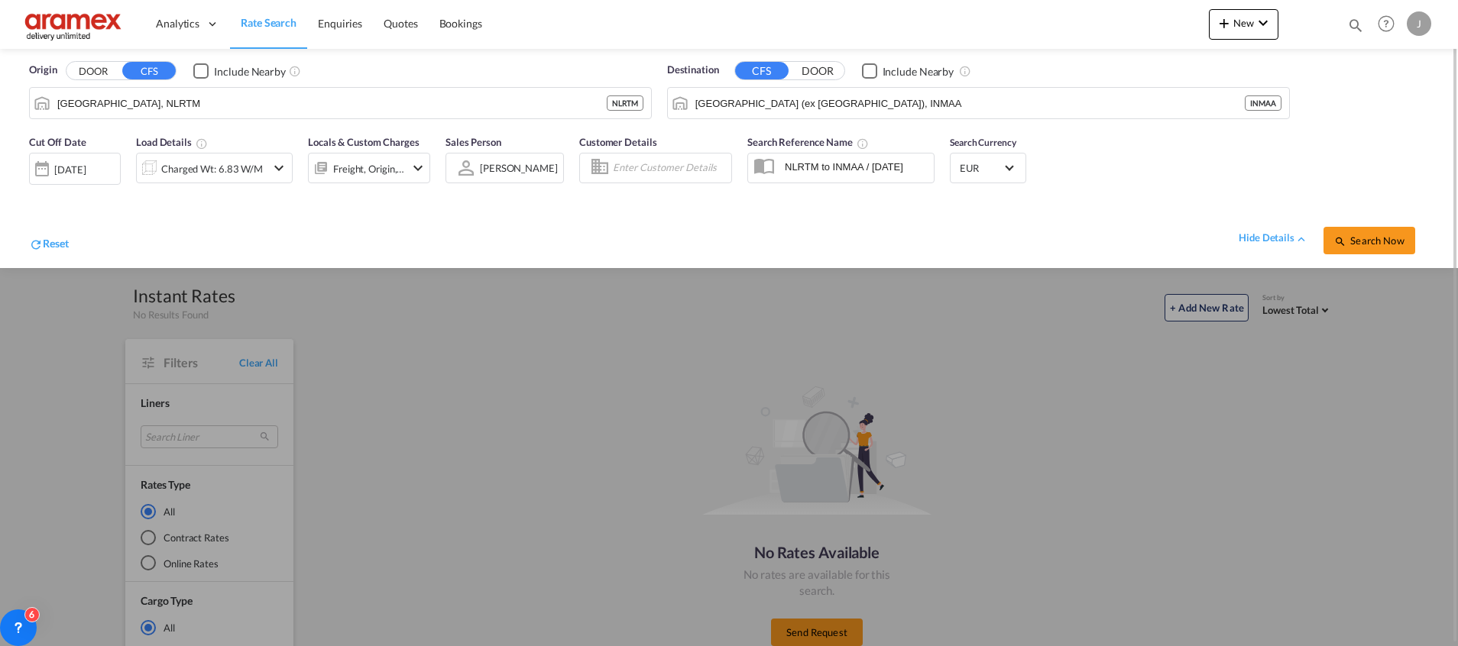
click at [65, 173] on div "[DATE]" at bounding box center [69, 170] width 31 height 14
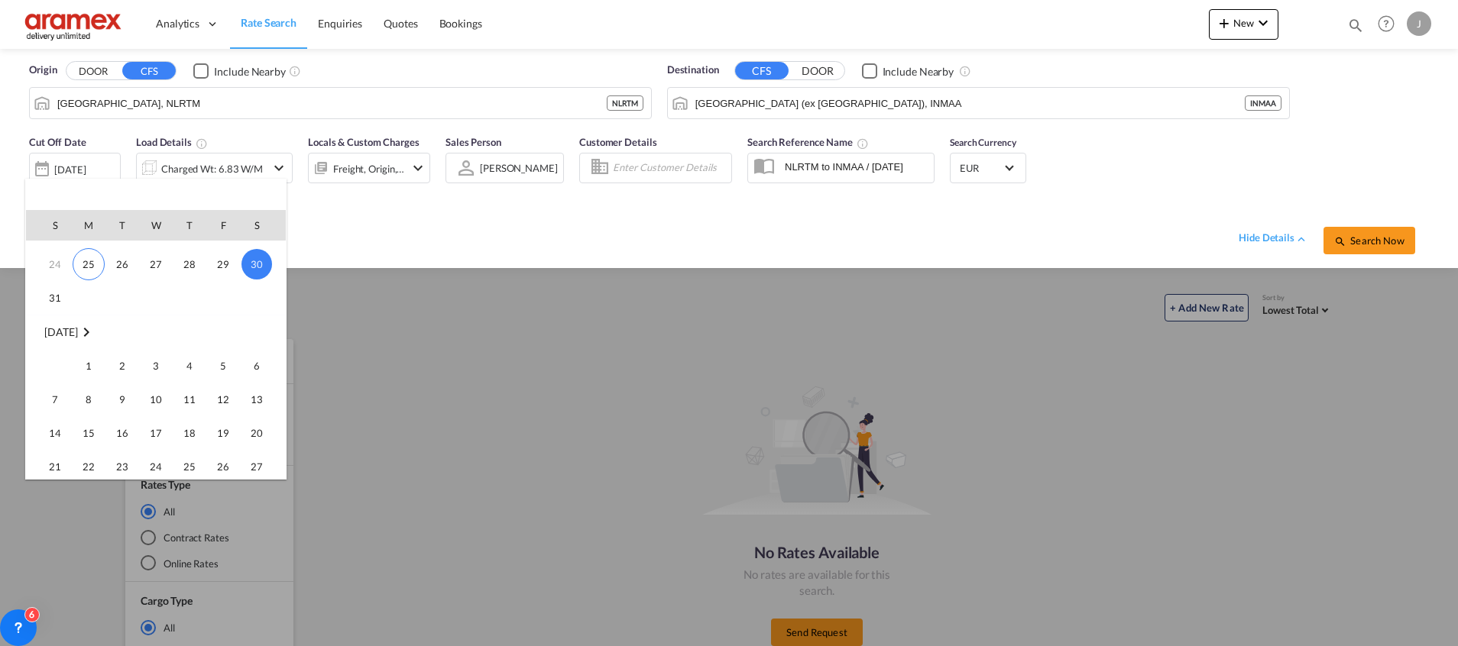
scroll to position [229, 0]
click at [84, 264] on span "1" at bounding box center [88, 265] width 31 height 31
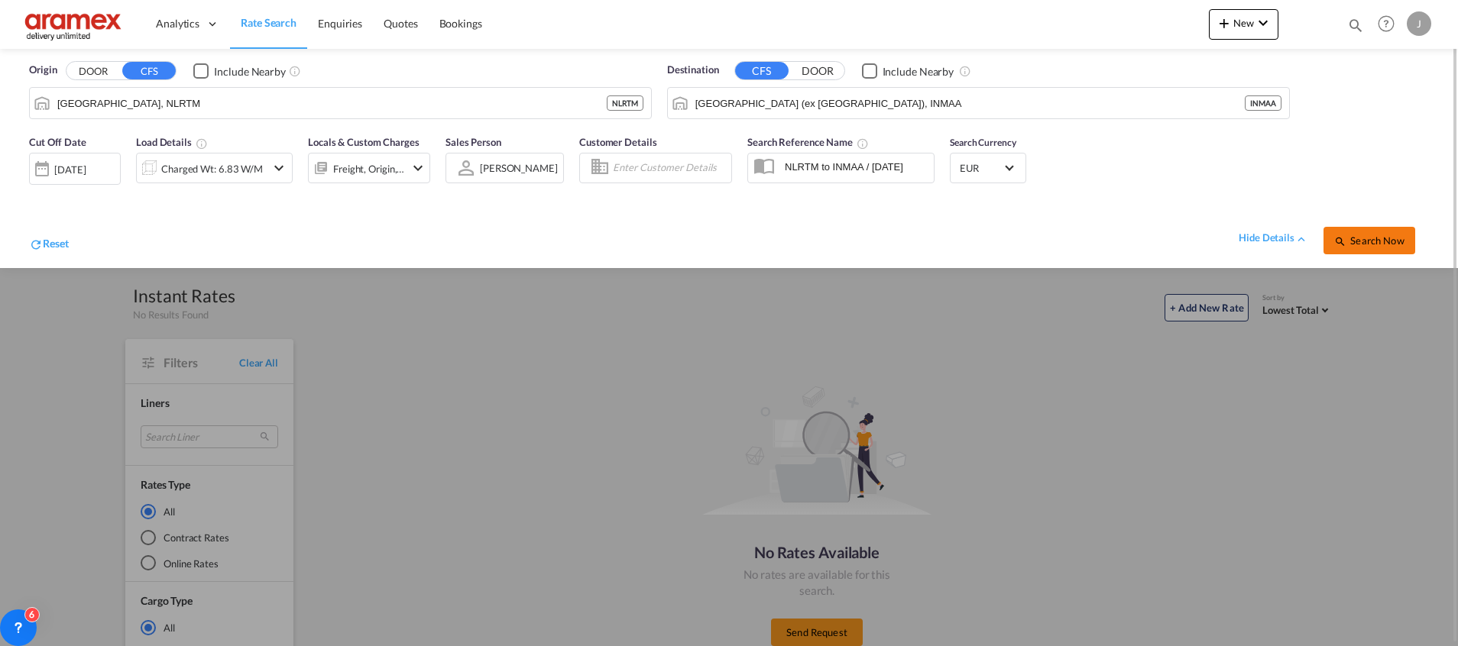
click at [1361, 237] on span "Search Now" at bounding box center [1369, 241] width 70 height 12
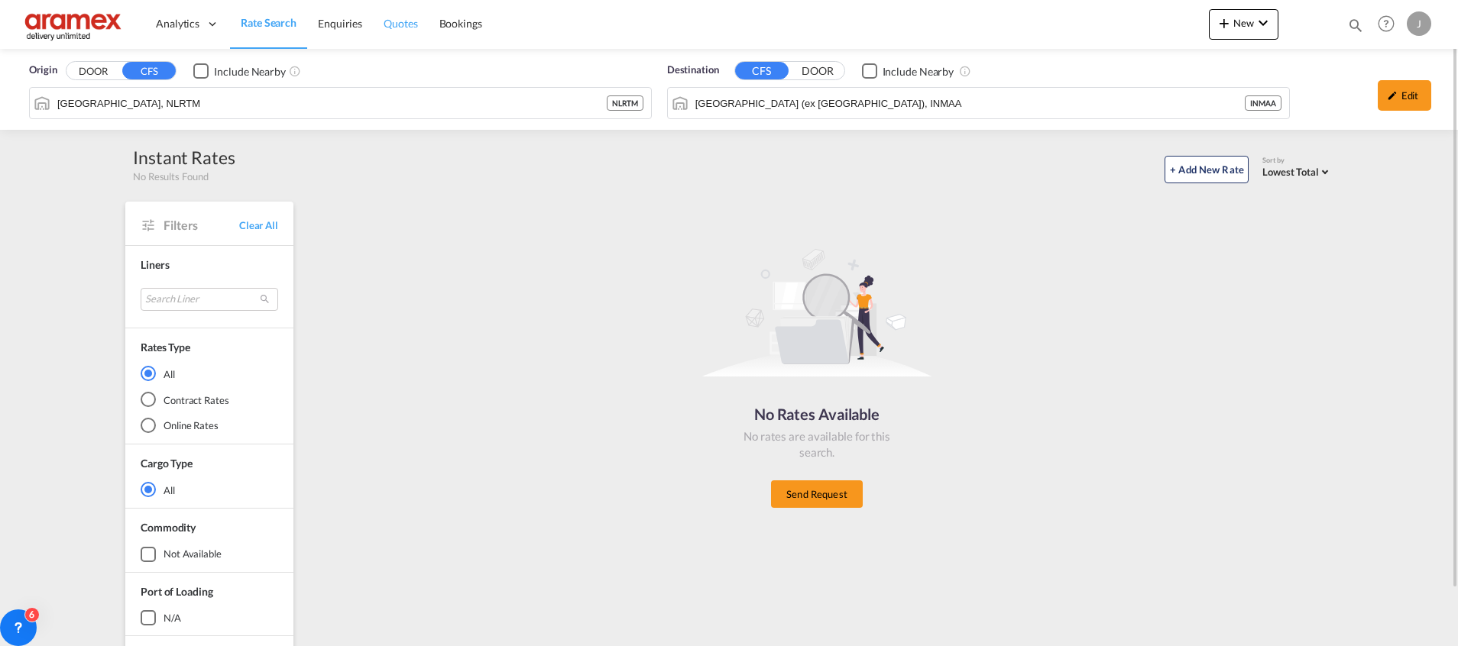
click at [389, 20] on span "Quotes" at bounding box center [401, 23] width 34 height 13
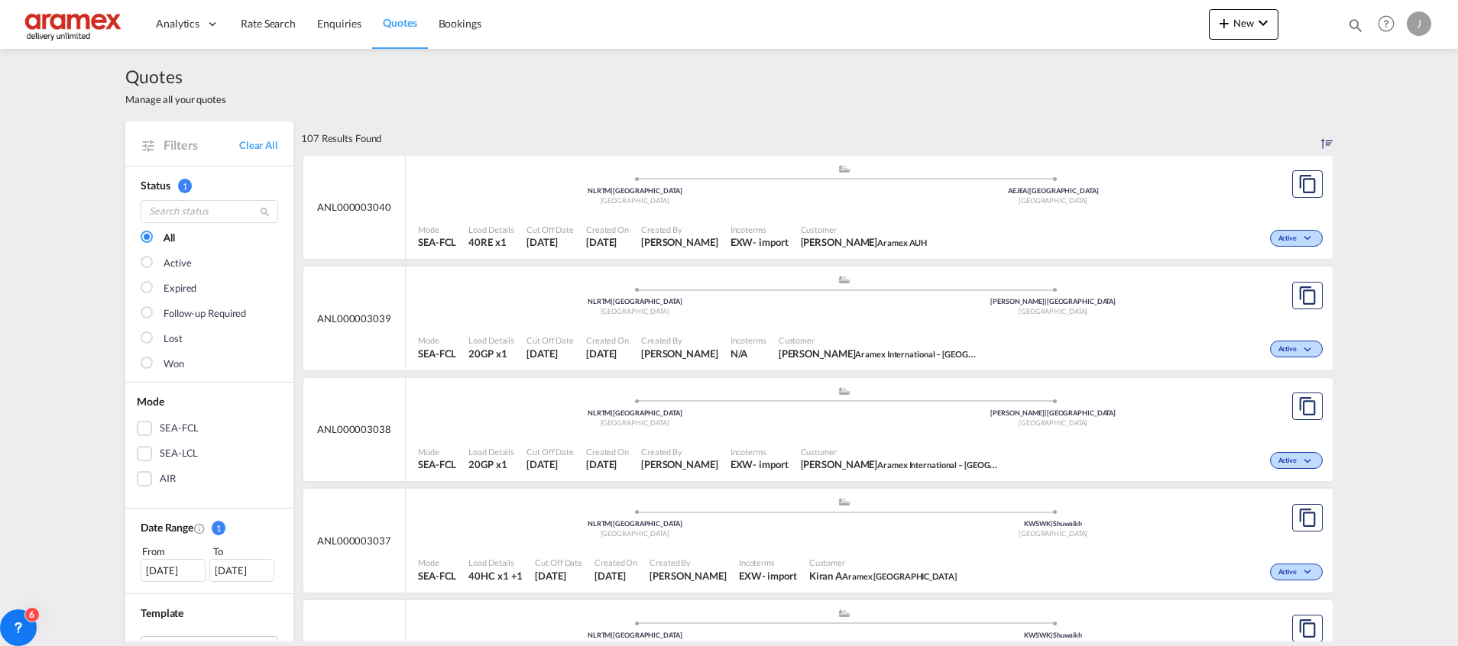
click at [137, 461] on div "SEA-LCL" at bounding box center [144, 453] width 15 height 15
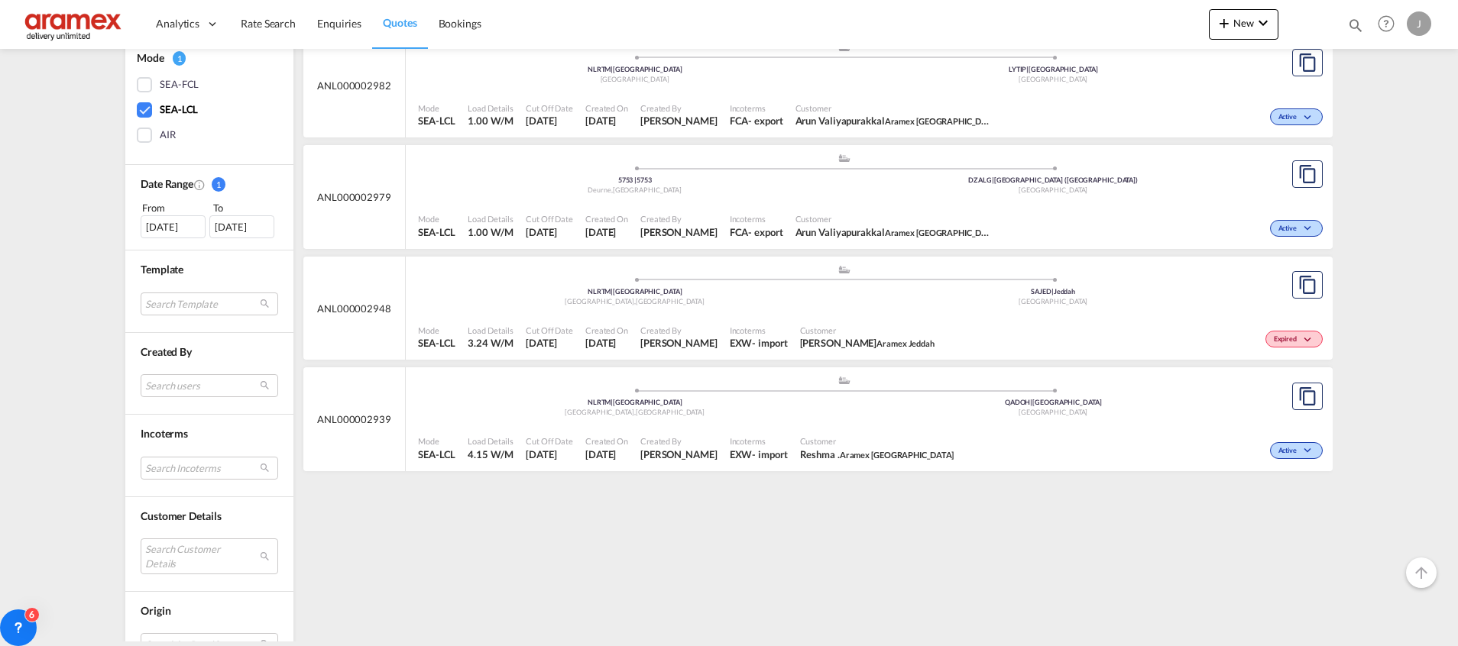
scroll to position [458, 0]
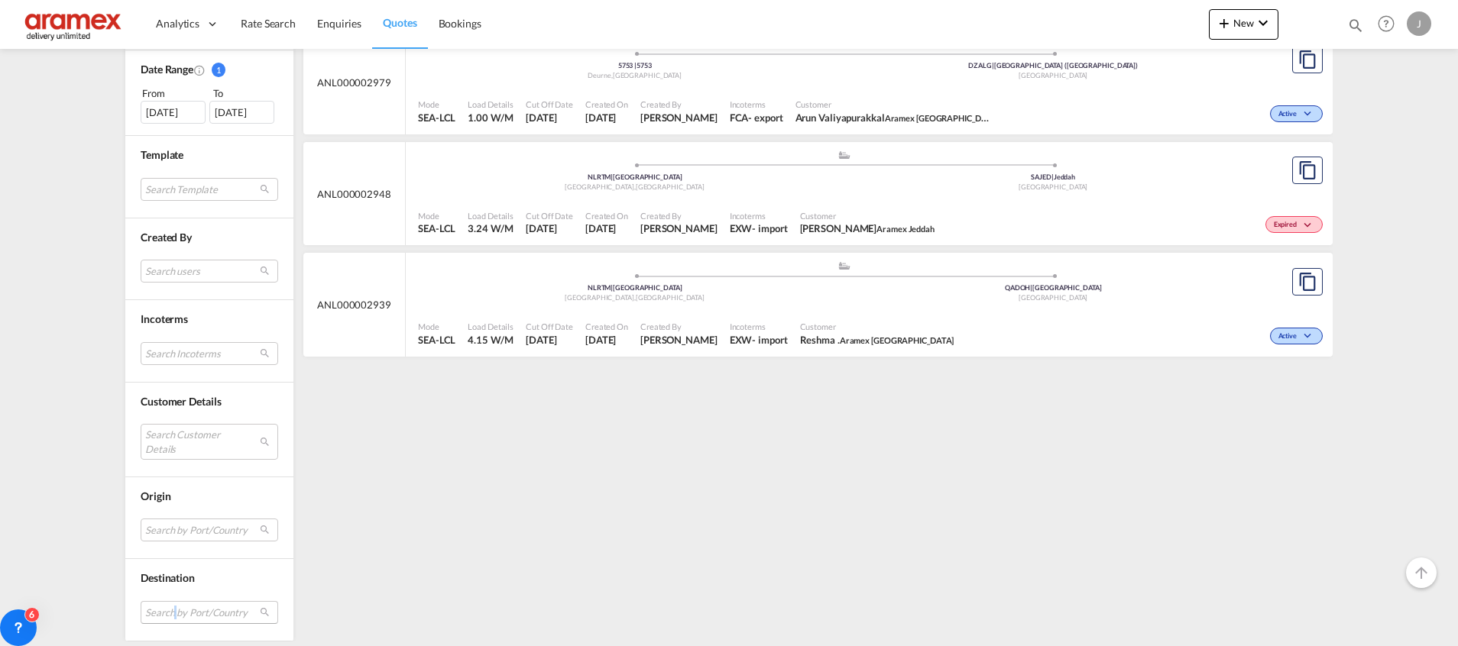
click at [166, 610] on md-select "Search by Port/Country JPNIC nichinan [GEOGRAPHIC_DATA] AEAMF mussafah [GEOGRAP…" at bounding box center [210, 612] width 138 height 23
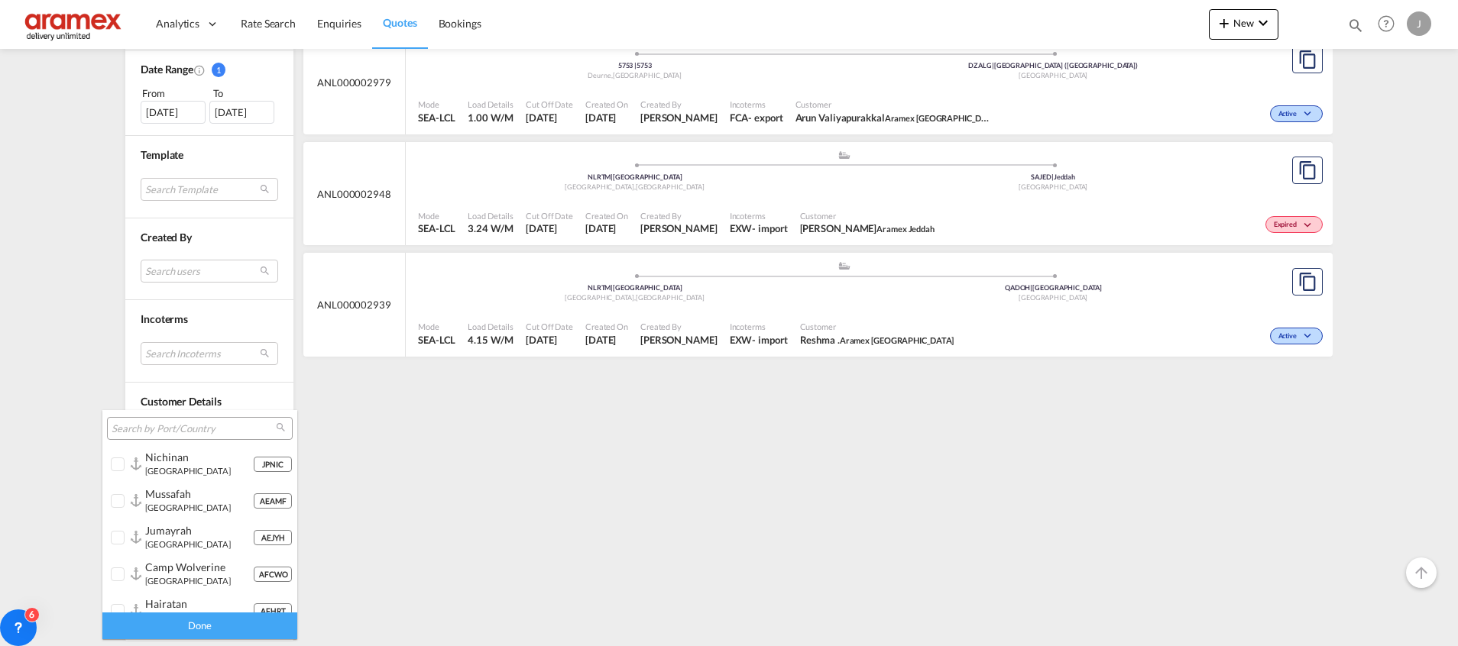
click at [157, 415] on md-select-header at bounding box center [199, 428] width 195 height 37
click at [141, 425] on input "search" at bounding box center [194, 429] width 164 height 14
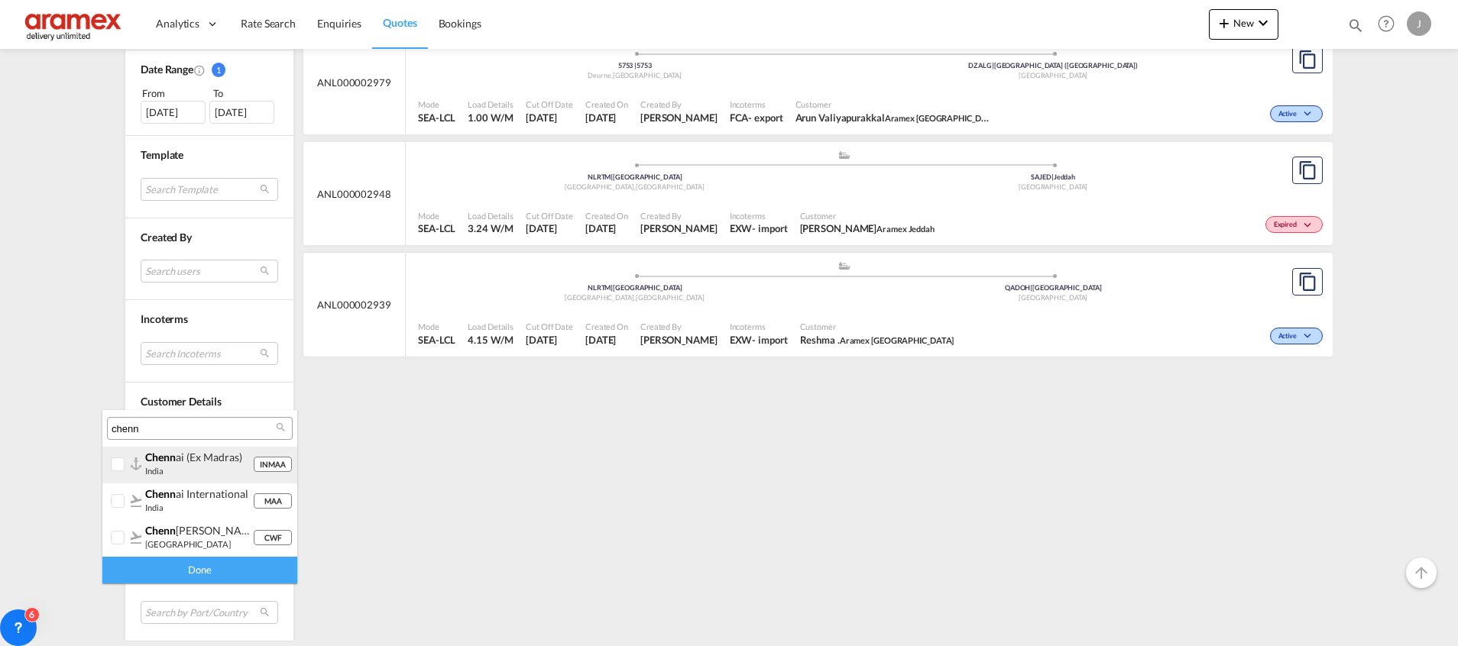
type input "chenn"
click at [126, 464] on div at bounding box center [118, 465] width 15 height 15
click at [176, 564] on div "Done" at bounding box center [199, 570] width 195 height 27
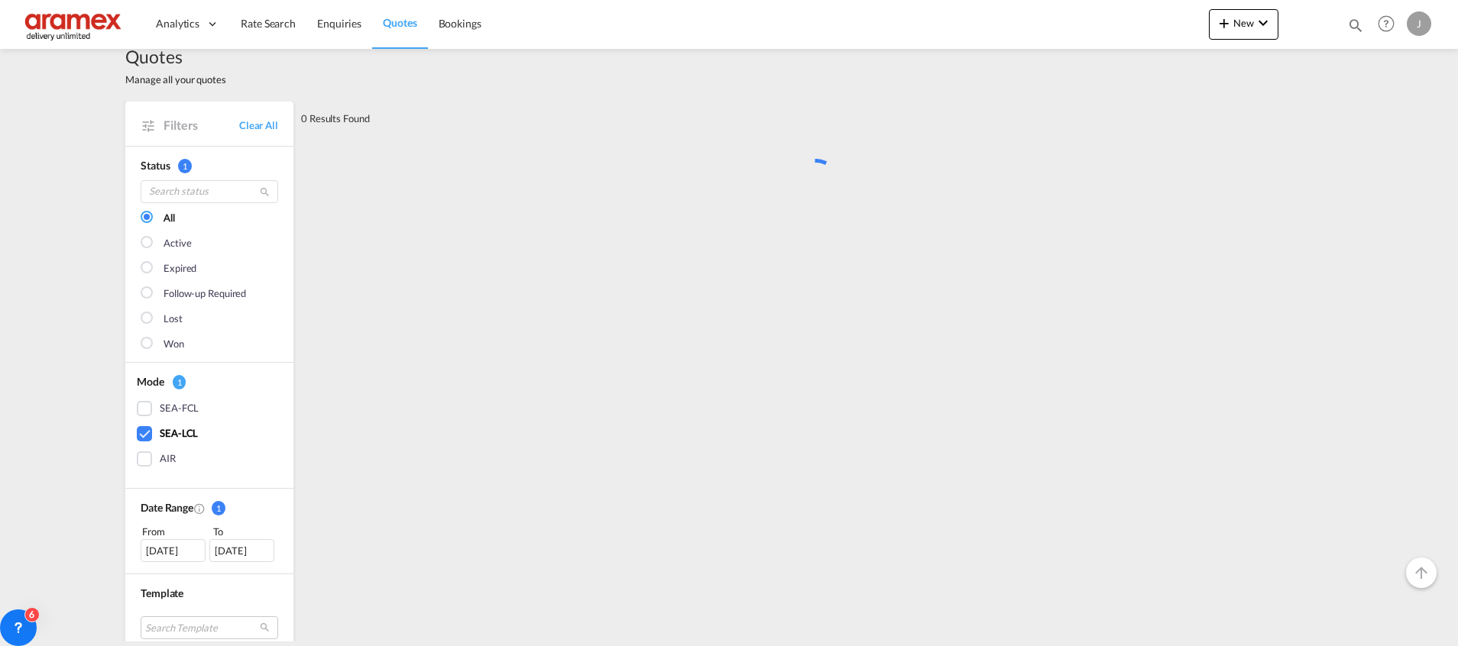
scroll to position [0, 0]
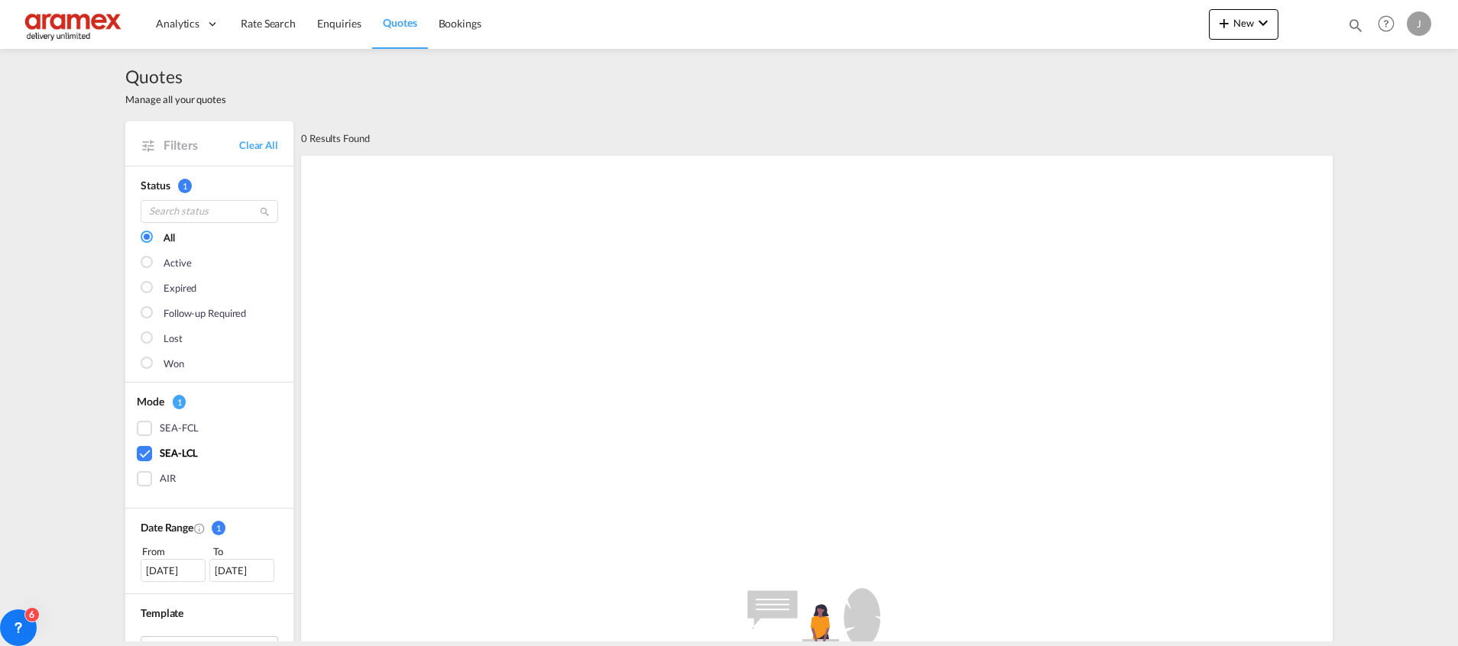
click at [141, 571] on div "[DATE]" at bounding box center [173, 570] width 65 height 23
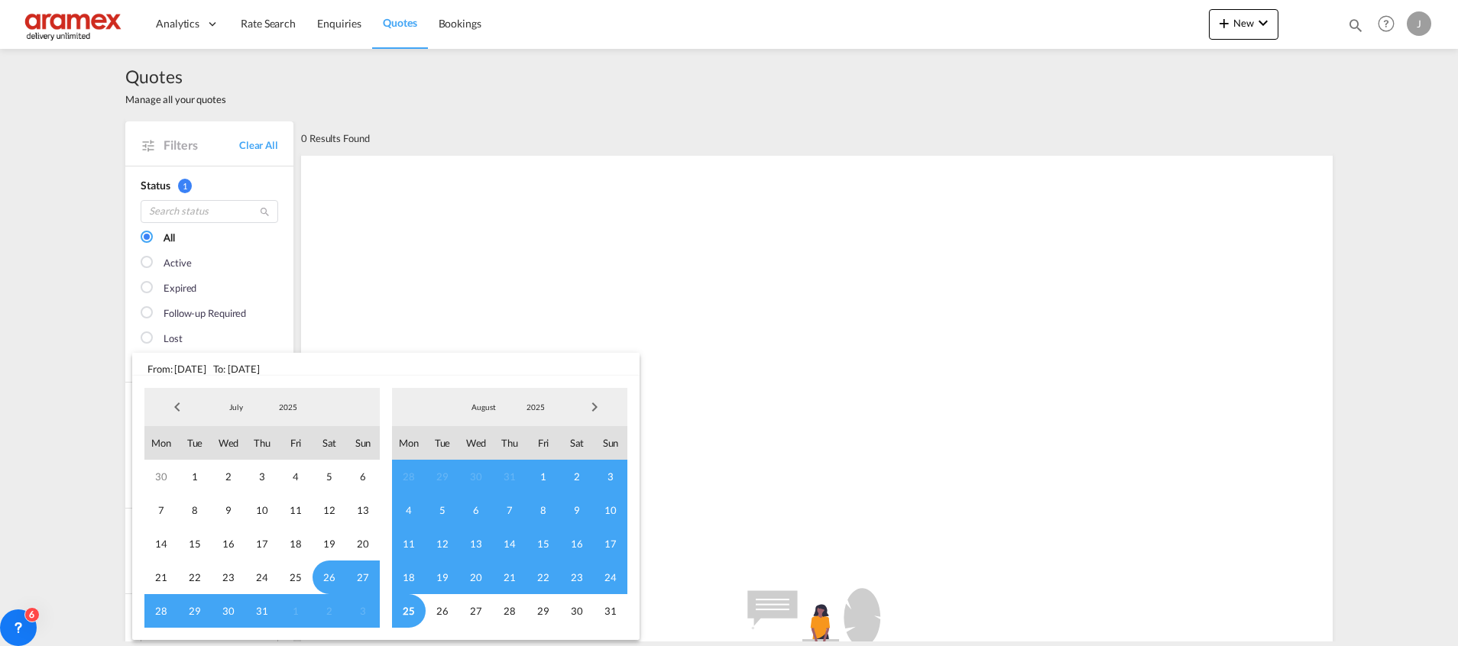
click at [176, 406] on span "Previous Month" at bounding box center [177, 407] width 31 height 31
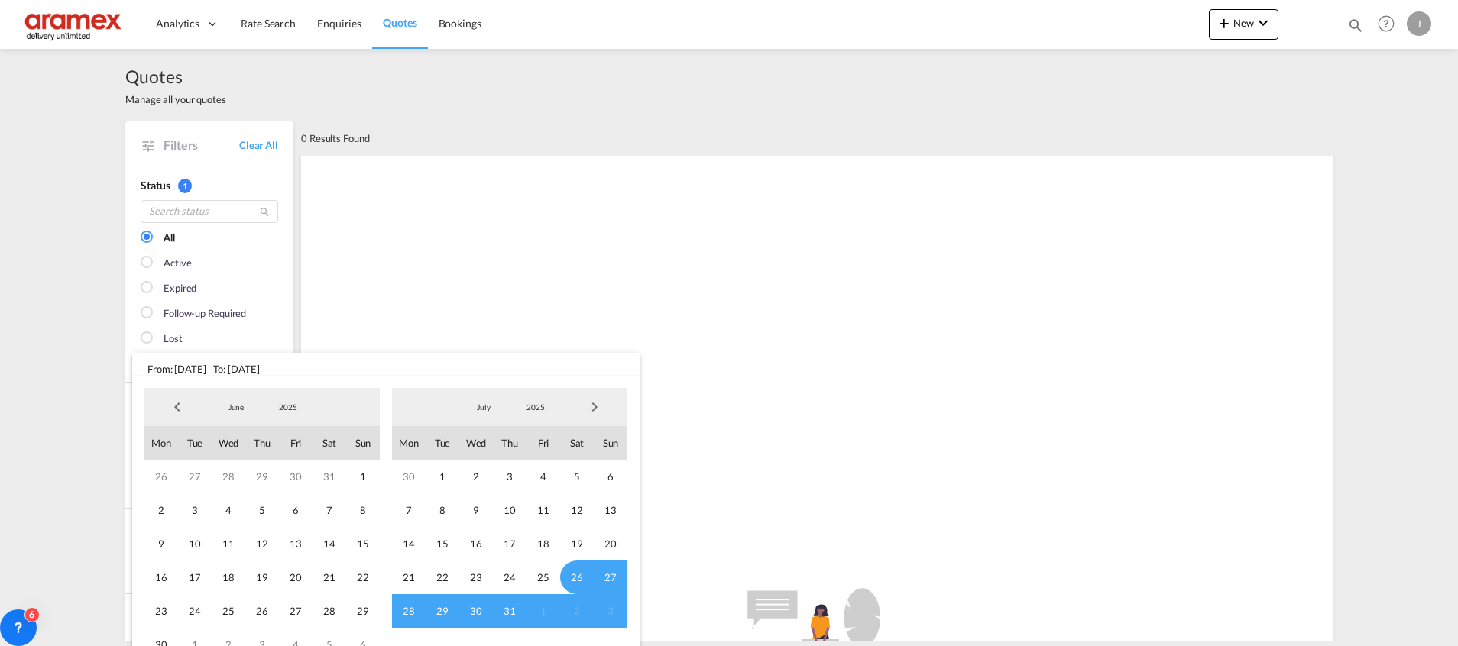
click at [176, 406] on span "Previous Month" at bounding box center [177, 407] width 31 height 31
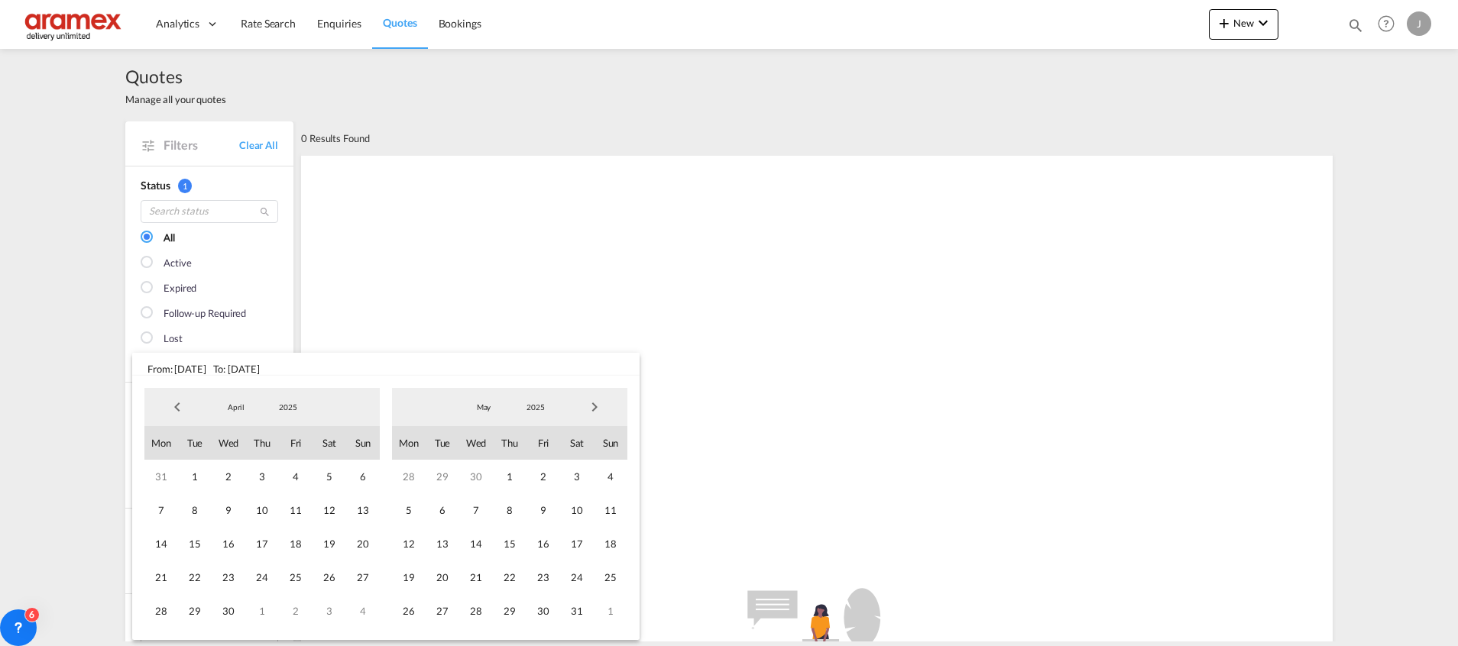
click at [176, 406] on span "Previous Month" at bounding box center [177, 407] width 31 height 31
click at [183, 410] on span "Previous Month" at bounding box center [177, 407] width 31 height 31
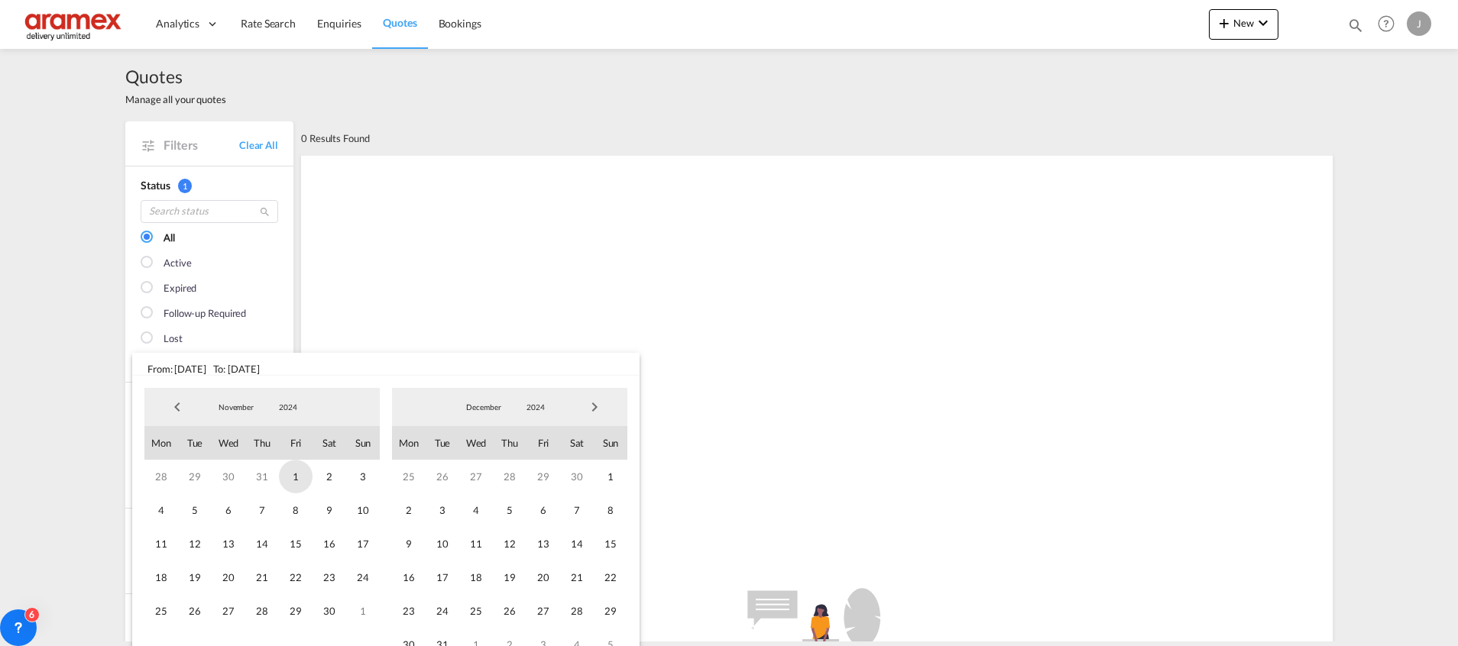
click at [296, 477] on span "1" at bounding box center [296, 477] width 34 height 34
click at [606, 408] on span "Next Month" at bounding box center [594, 407] width 31 height 31
click at [596, 408] on span "Next Month" at bounding box center [594, 407] width 31 height 31
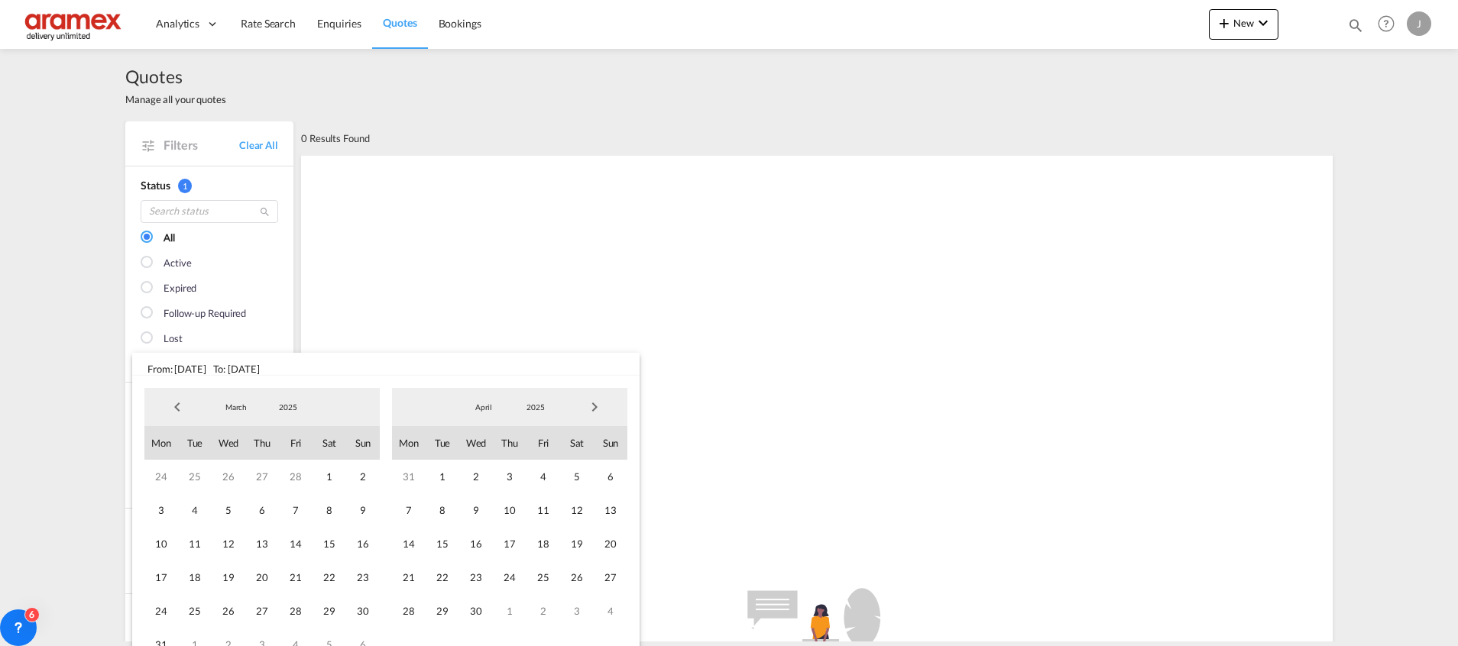
click at [596, 408] on span "Next Month" at bounding box center [594, 407] width 31 height 31
click at [467, 580] on span "18" at bounding box center [476, 578] width 34 height 34
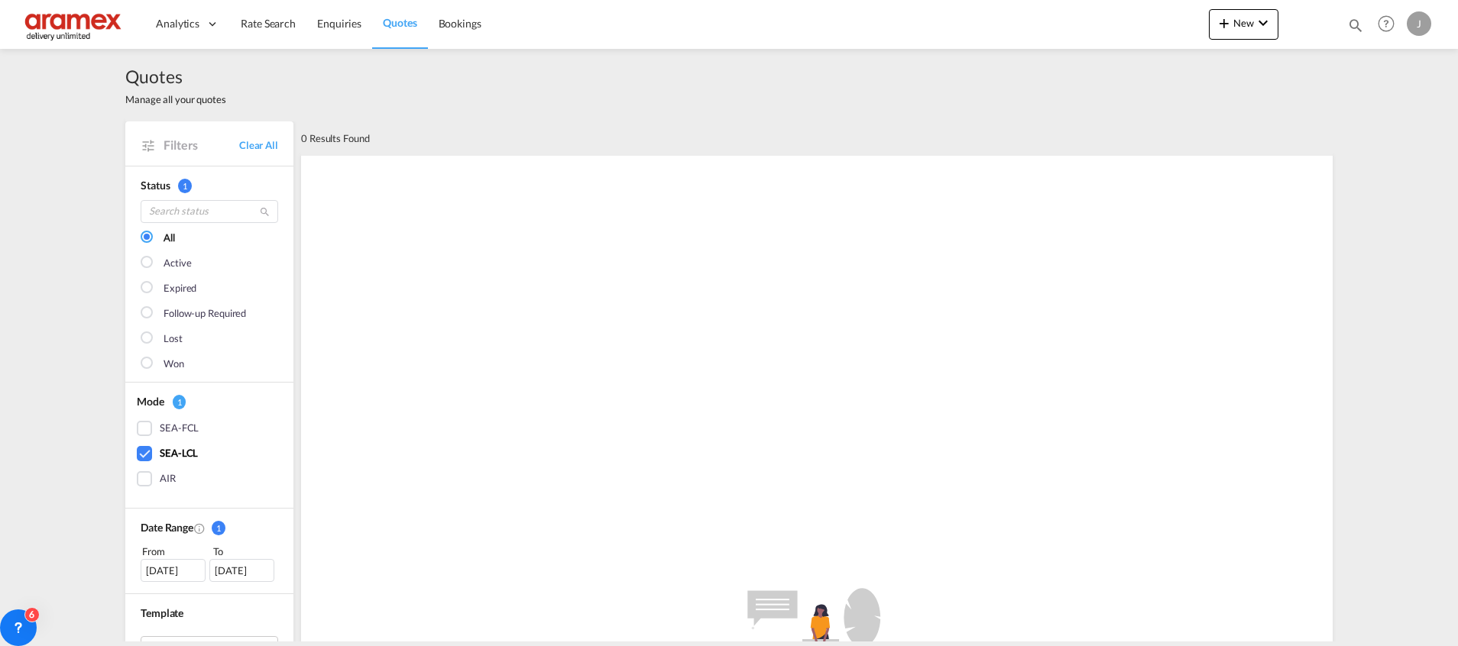
click at [157, 572] on div "[DATE]" at bounding box center [173, 570] width 65 height 23
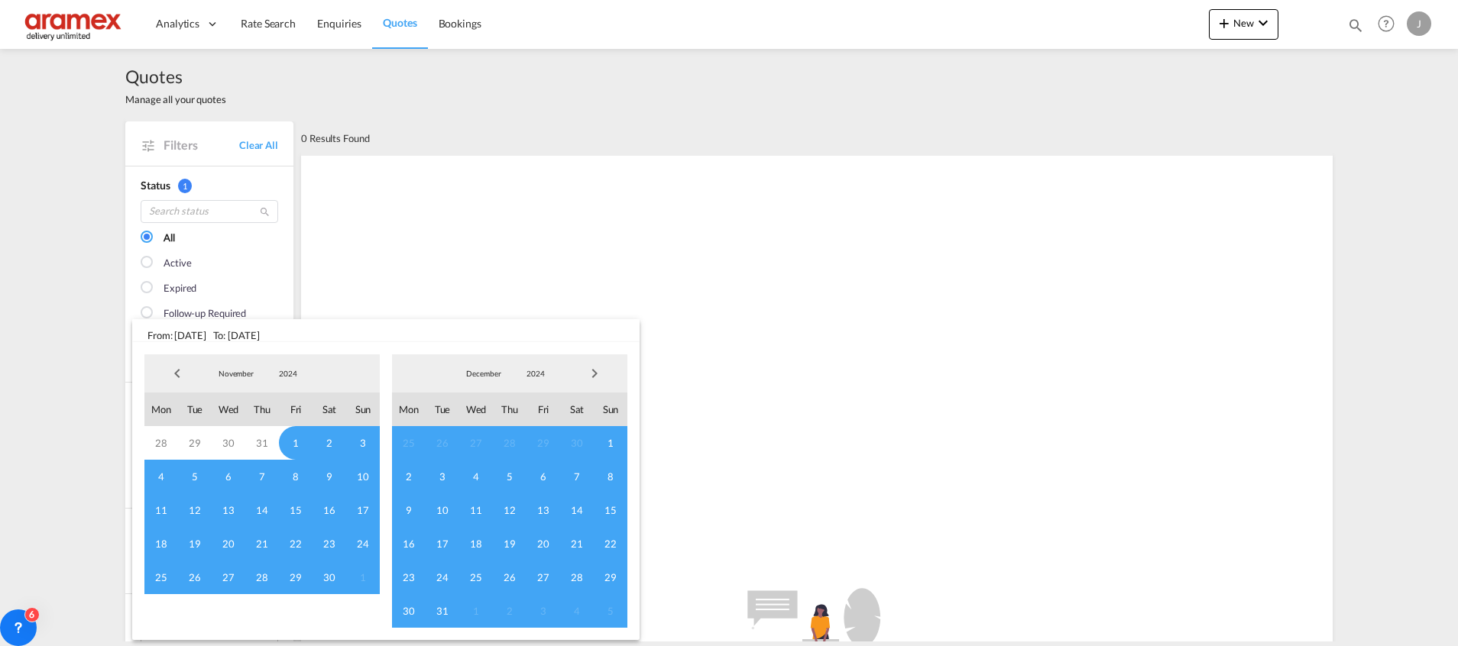
click at [181, 366] on span "Previous Month" at bounding box center [177, 373] width 31 height 31
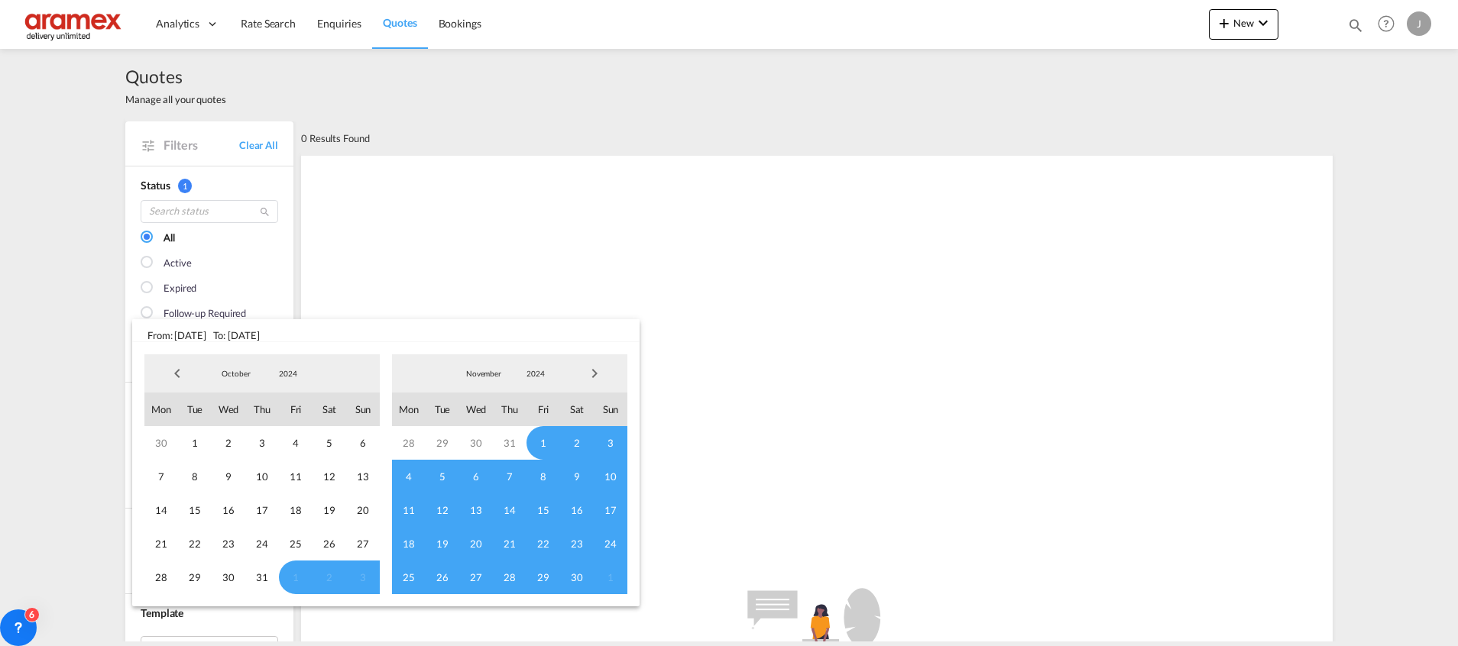
click at [181, 366] on span "Previous Month" at bounding box center [177, 373] width 31 height 31
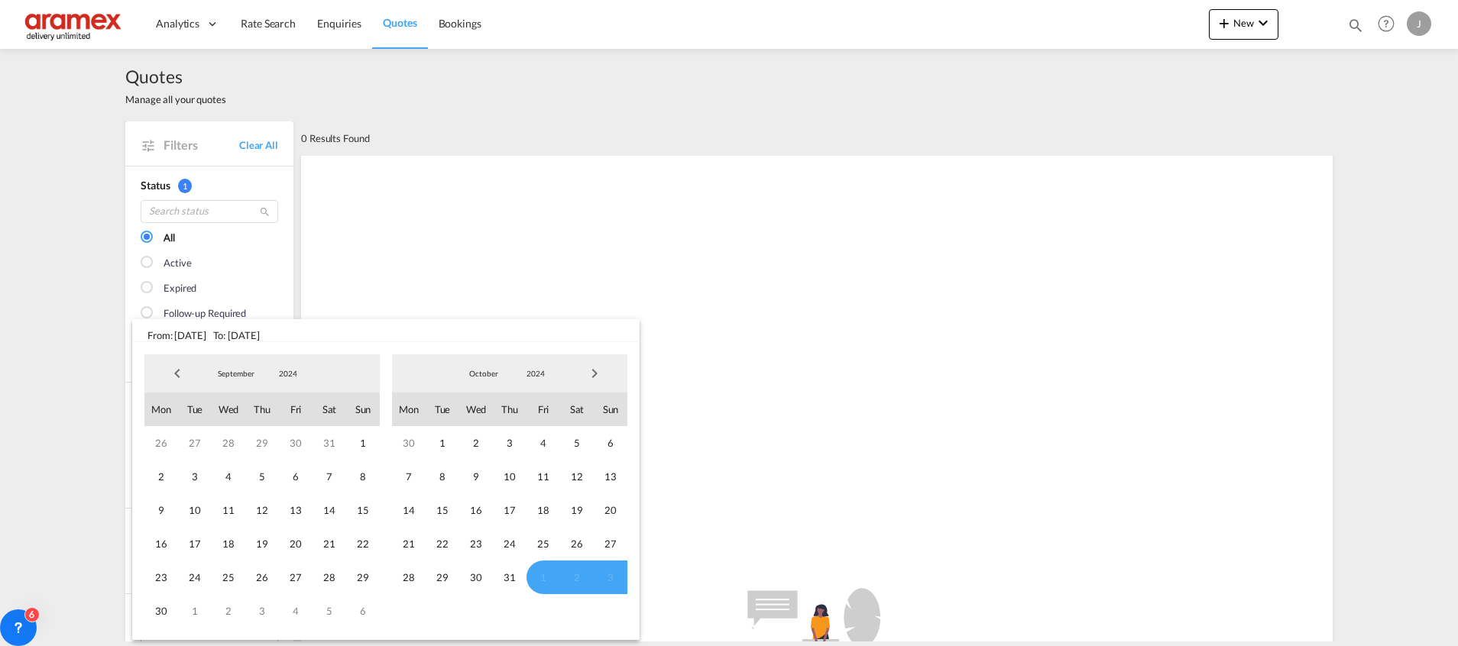
click at [181, 366] on span "Previous Month" at bounding box center [177, 373] width 31 height 31
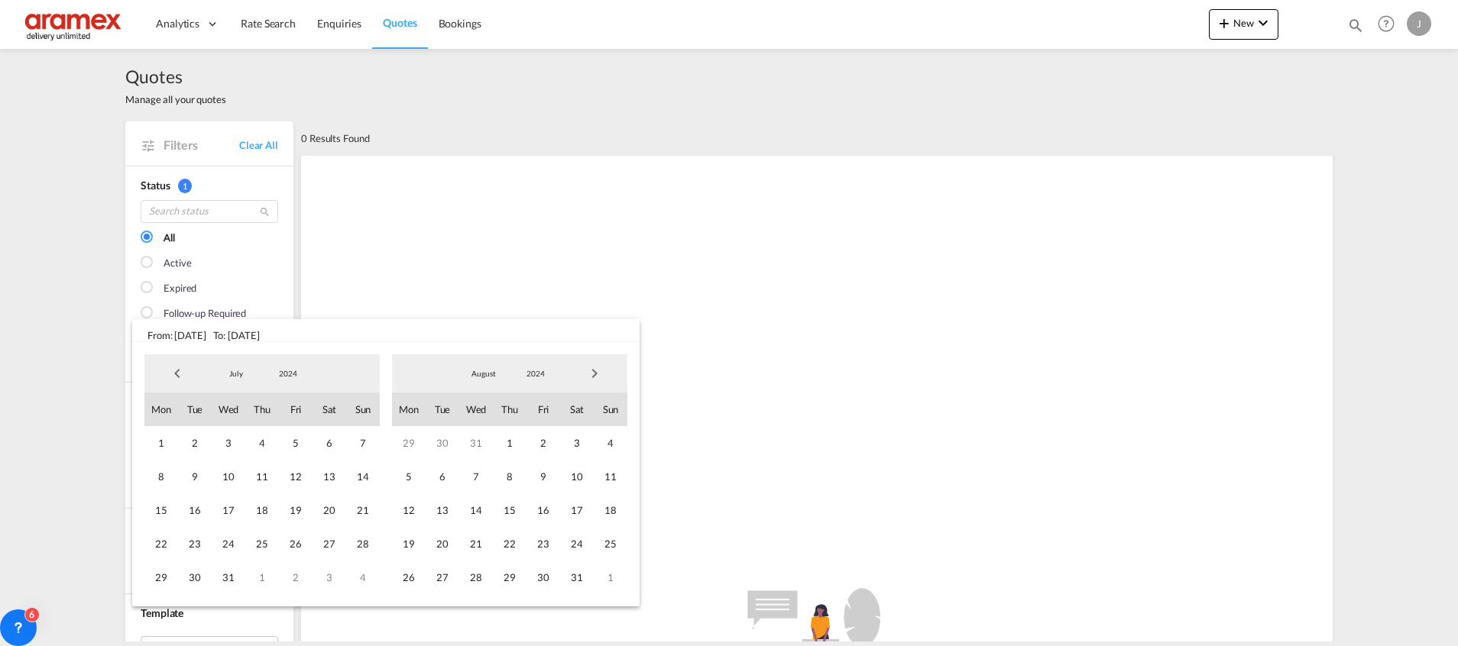
click at [181, 366] on span "Previous Month" at bounding box center [177, 373] width 31 height 31
click at [296, 443] on span "3" at bounding box center [296, 443] width 34 height 34
click at [603, 372] on span "Next Month" at bounding box center [594, 373] width 31 height 31
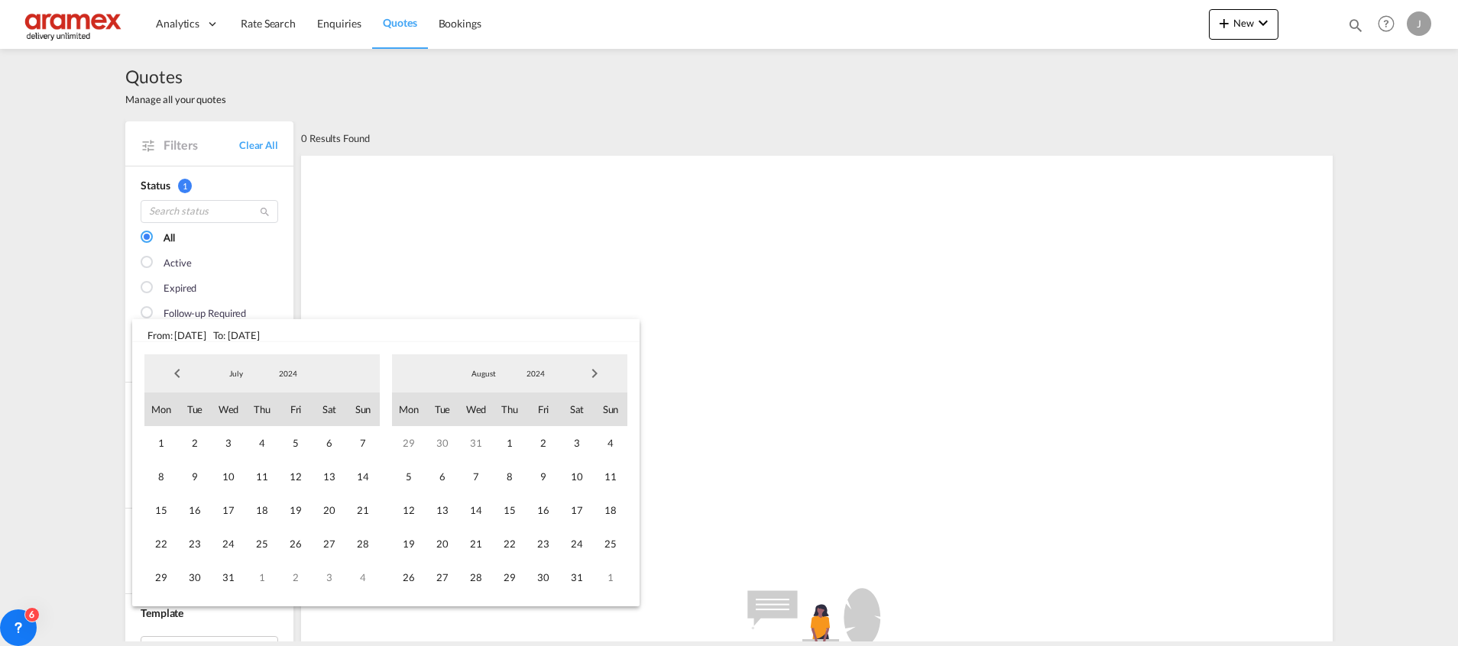
click at [603, 372] on span "Next Month" at bounding box center [594, 373] width 31 height 31
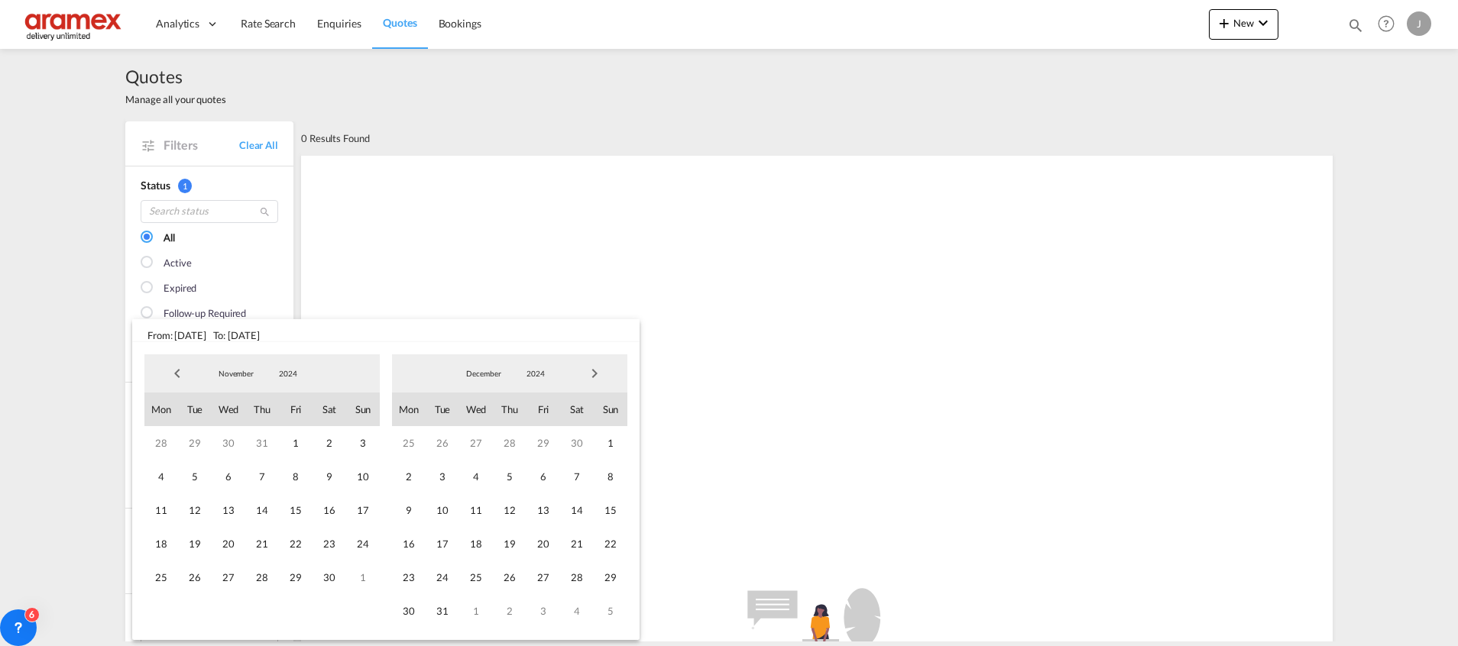
click at [603, 372] on span "Next Month" at bounding box center [594, 373] width 31 height 31
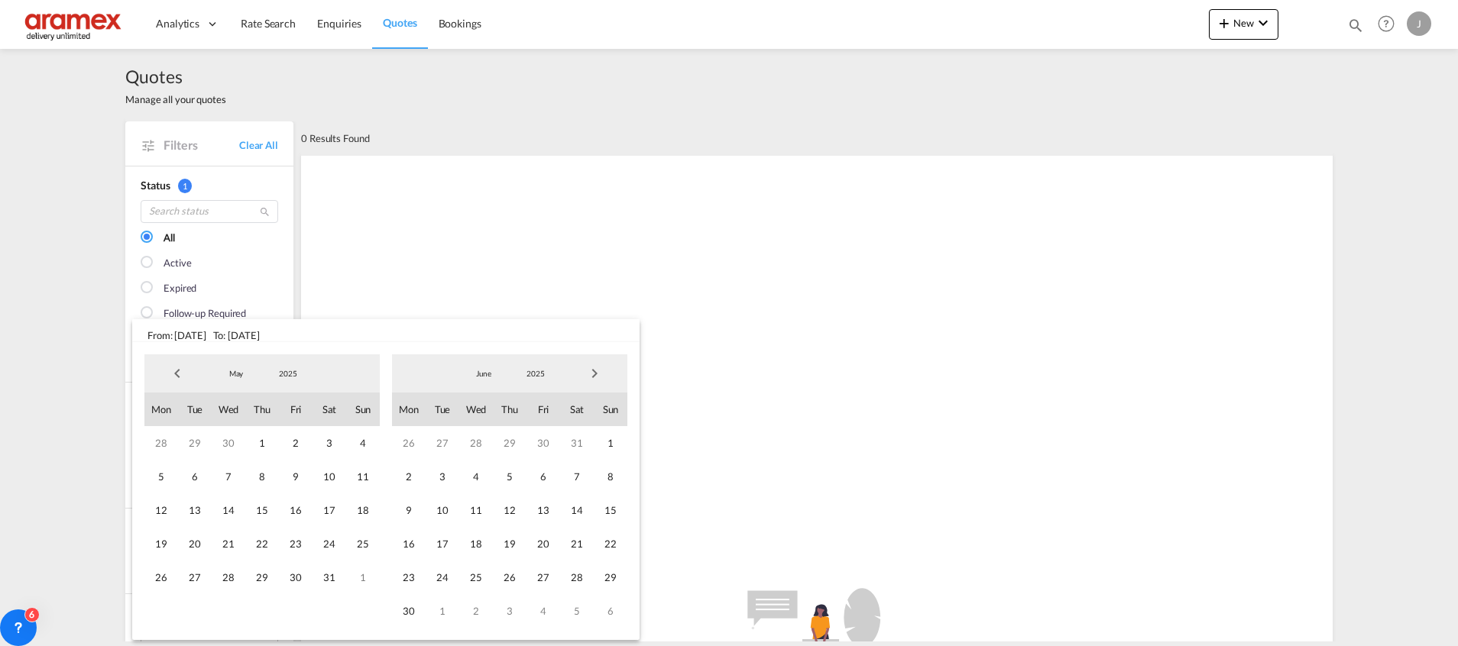
click at [603, 372] on span "Next Month" at bounding box center [594, 373] width 31 height 31
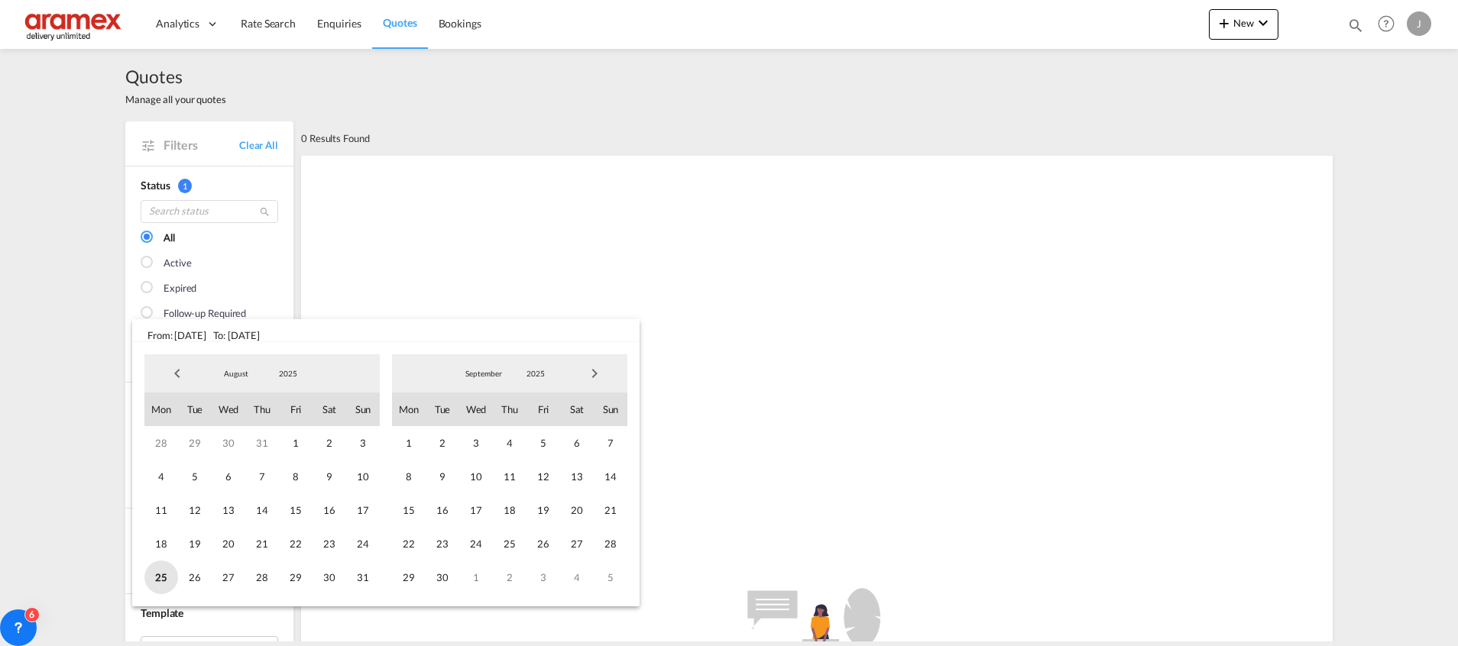
click at [163, 583] on span "25" at bounding box center [161, 578] width 34 height 34
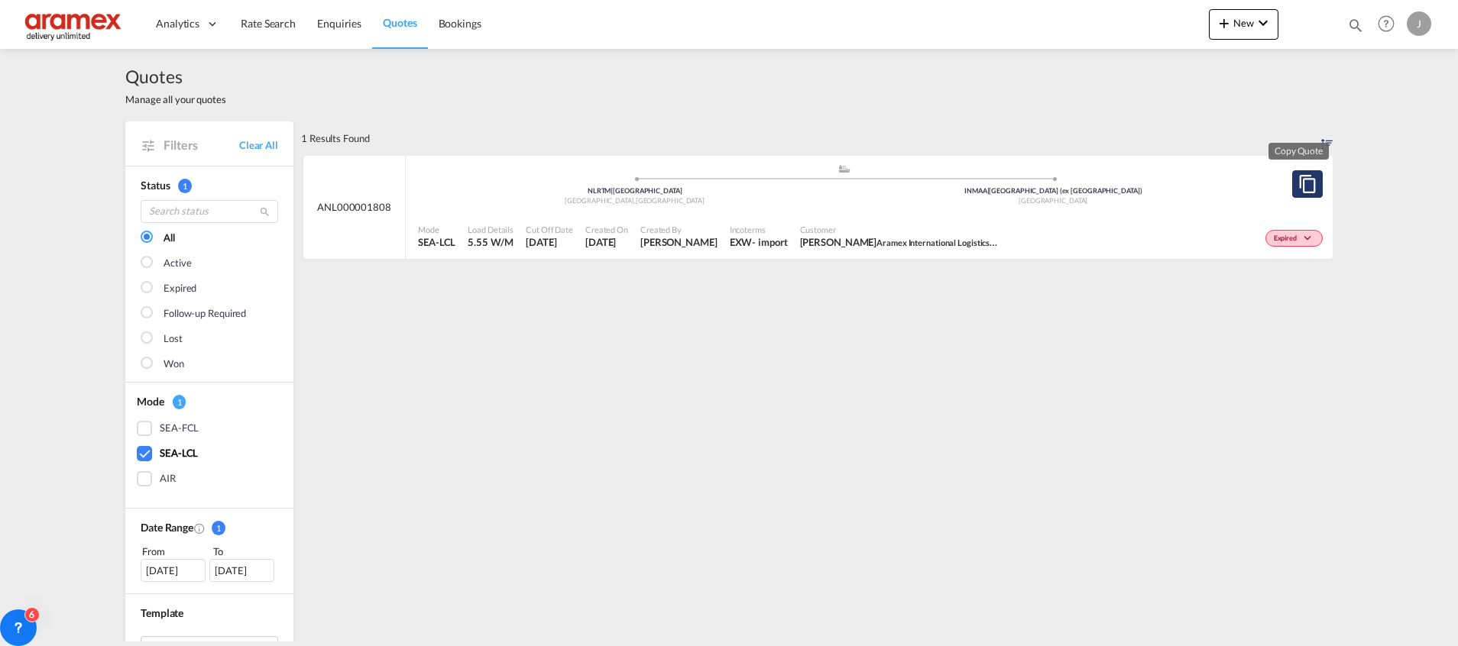
click at [1298, 183] on md-icon "assets/icons/custom/copyQuote.svg" at bounding box center [1307, 184] width 18 height 18
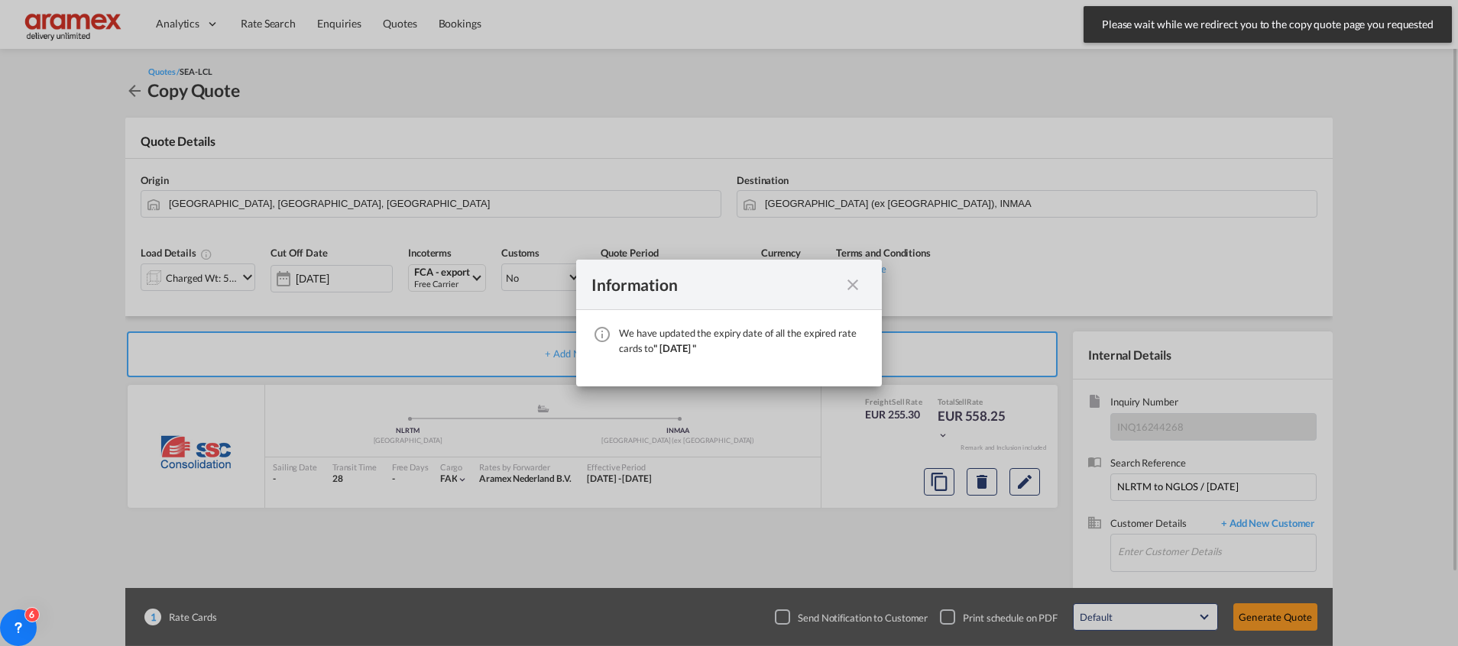
click at [843, 283] on div "We have ..." at bounding box center [853, 284] width 28 height 19
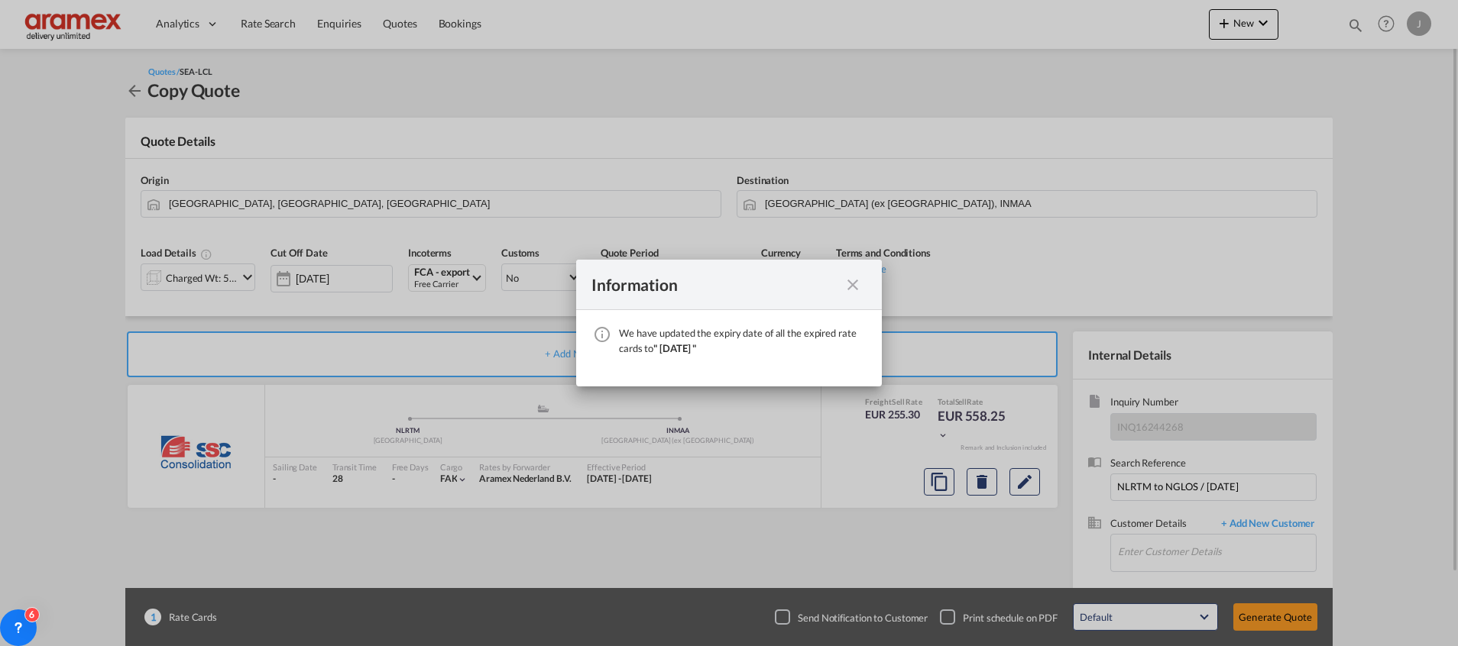
click at [850, 287] on md-icon "icon-close fg-AAA8AD cursor" at bounding box center [852, 285] width 18 height 18
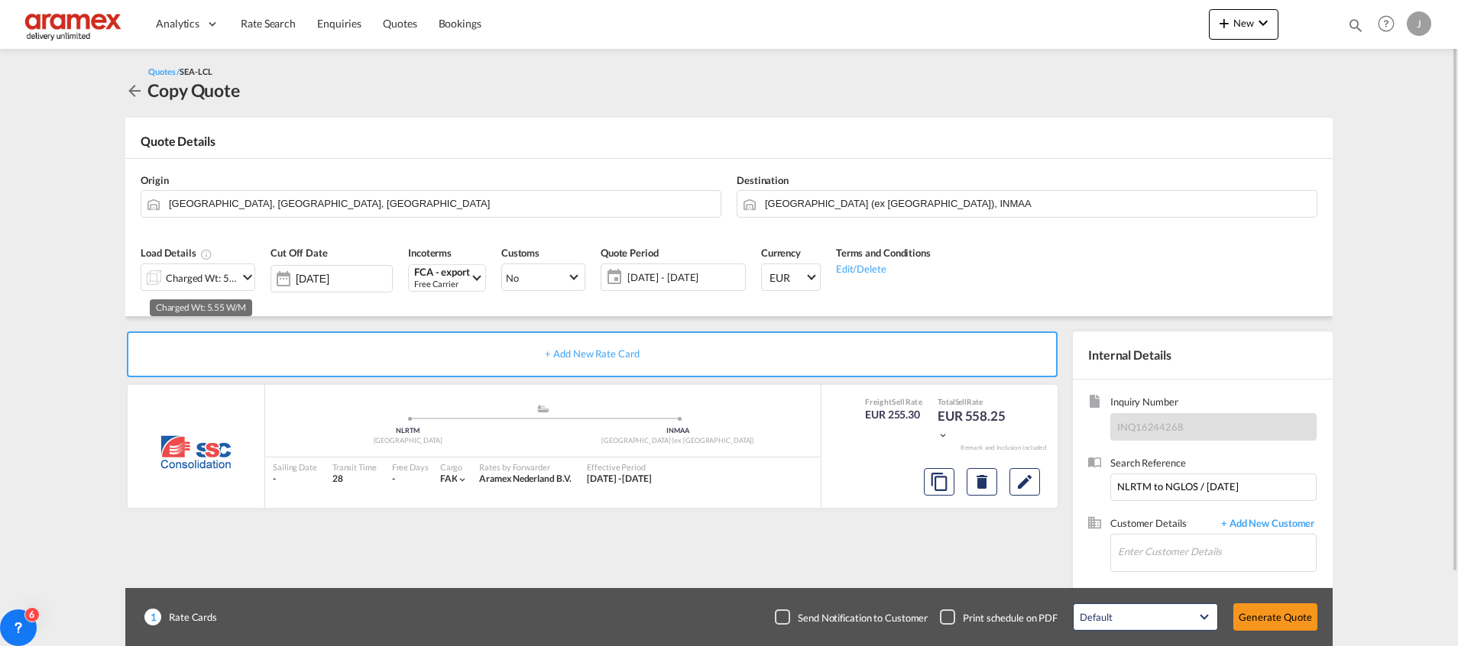
click at [193, 283] on div "Charged Wt: 5.55 W/M" at bounding box center [202, 277] width 72 height 21
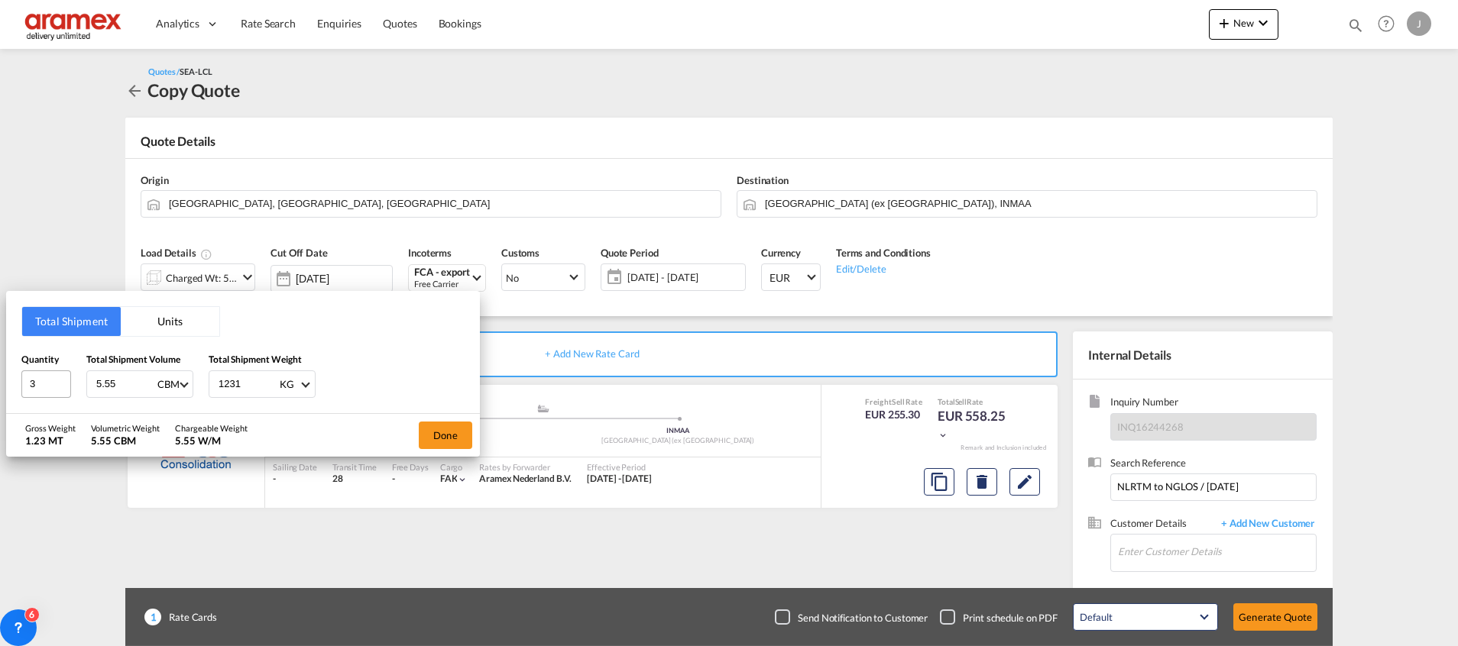
drag, startPoint x: 138, startPoint y: 385, endPoint x: 61, endPoint y: 389, distance: 76.5
click at [61, 389] on div "Quantity 3 Total Shipment Volume 5.55 CBM CBM CFT Total Shipment Weight 1231 KG…" at bounding box center [242, 375] width 443 height 46
paste input "6.83"
type input "6.83"
drag, startPoint x: 251, startPoint y: 388, endPoint x: 196, endPoint y: 388, distance: 54.2
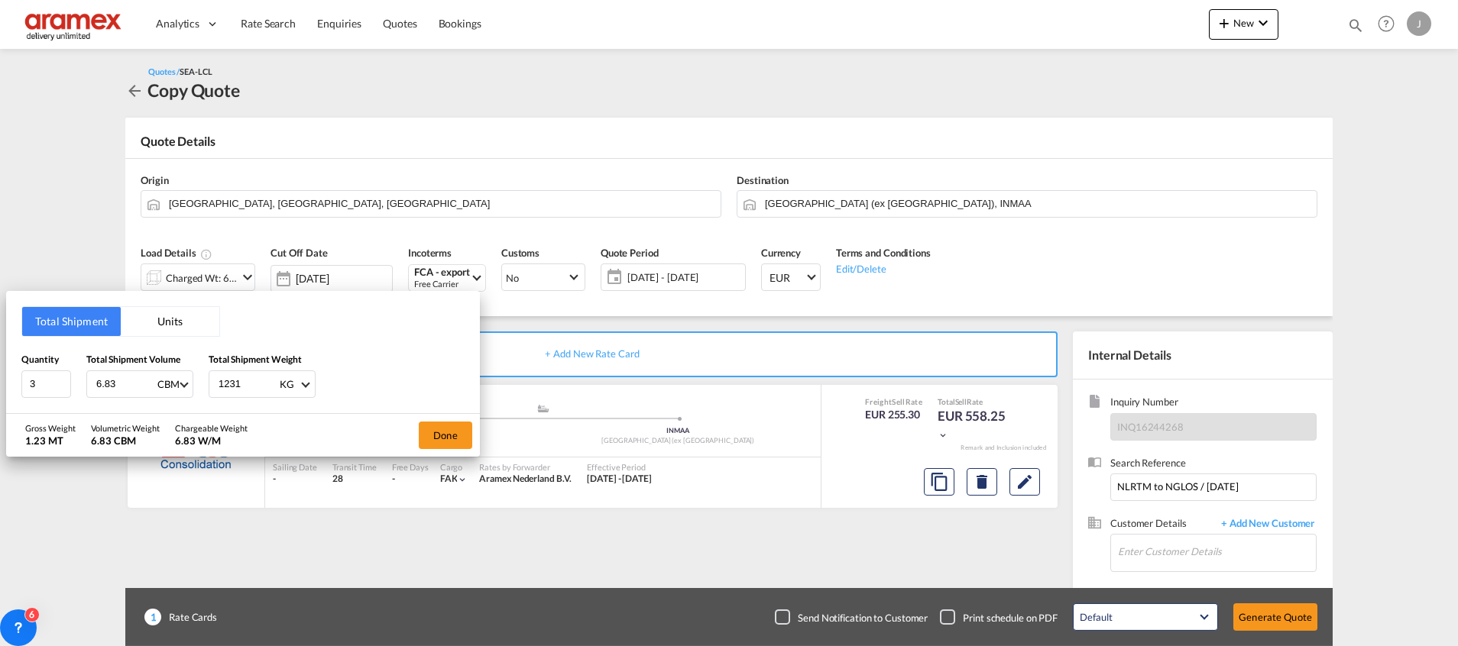
click at [196, 388] on div "Quantity 3 Total Shipment Volume 6.83 CBM CBM CFT Total Shipment Weight 1231 KG…" at bounding box center [242, 375] width 443 height 46
type input "1979"
click at [448, 435] on button "Done" at bounding box center [445, 436] width 53 height 28
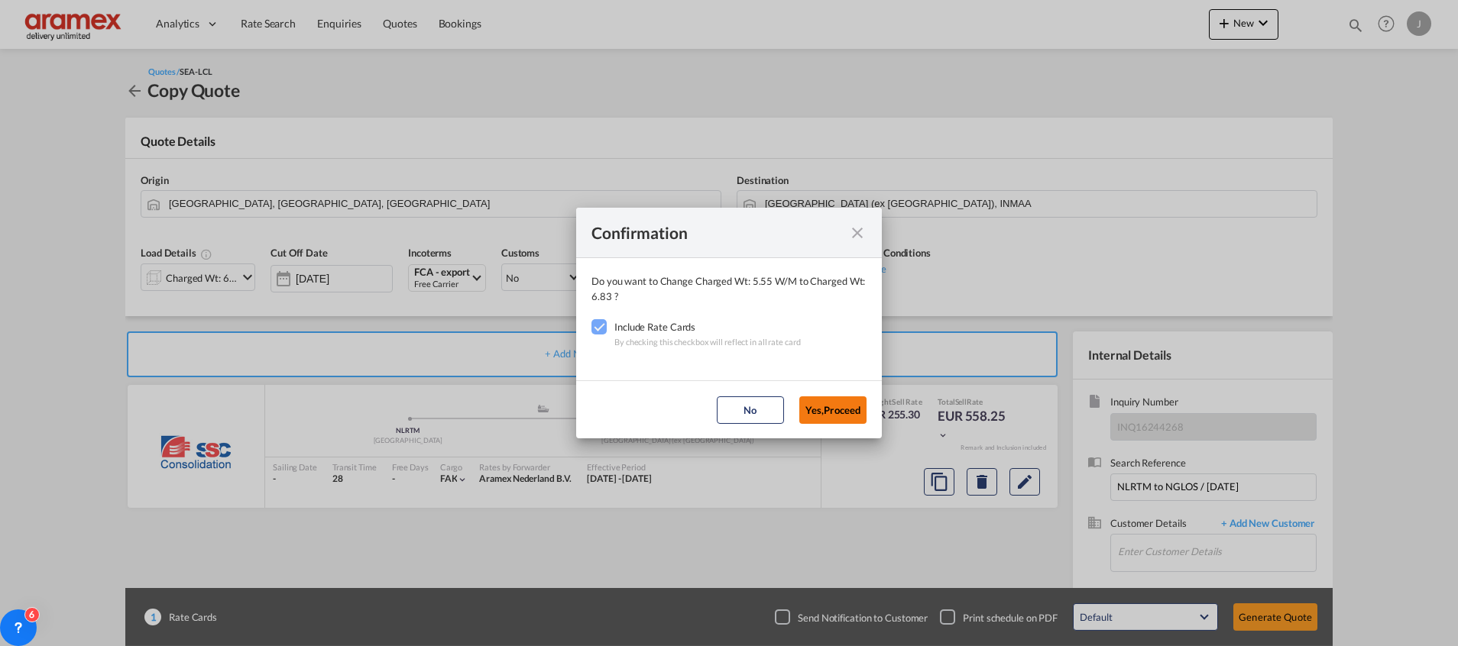
click at [812, 408] on button "Yes,Proceed" at bounding box center [832, 410] width 67 height 28
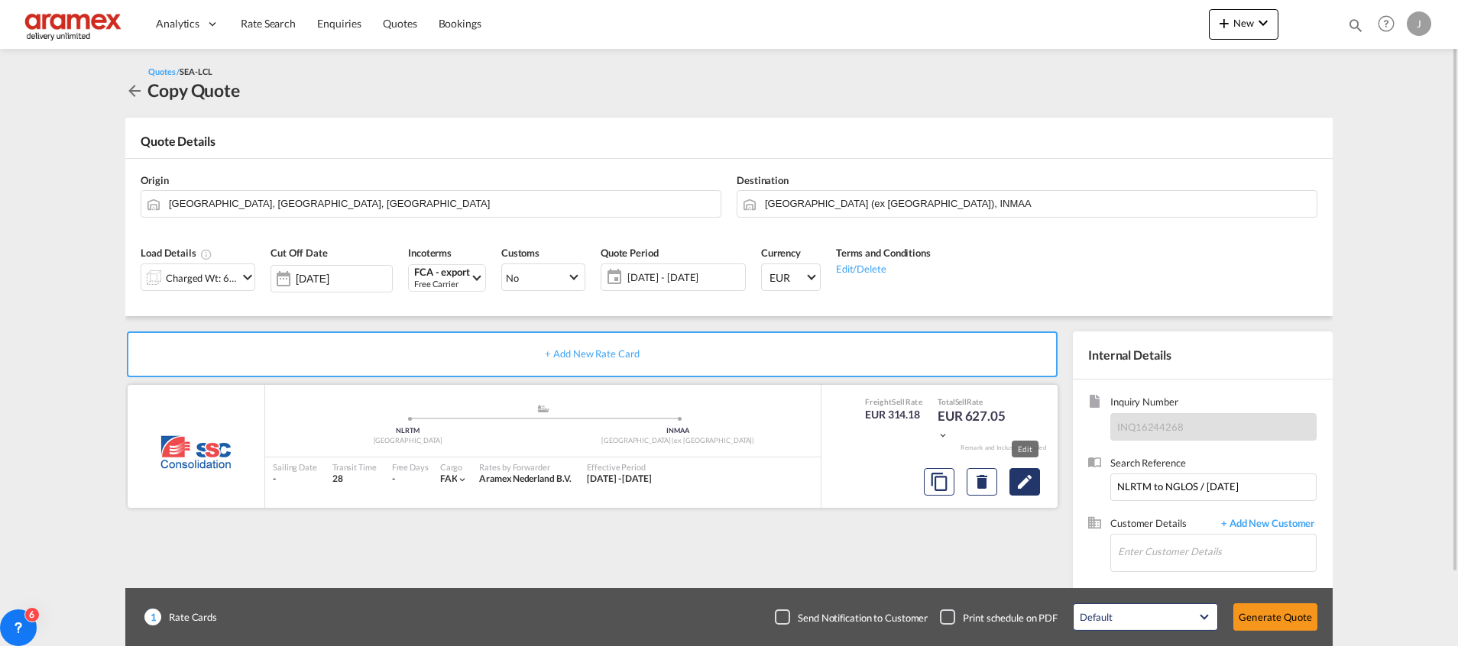
click at [1018, 483] on md-icon "Edit" at bounding box center [1024, 482] width 18 height 18
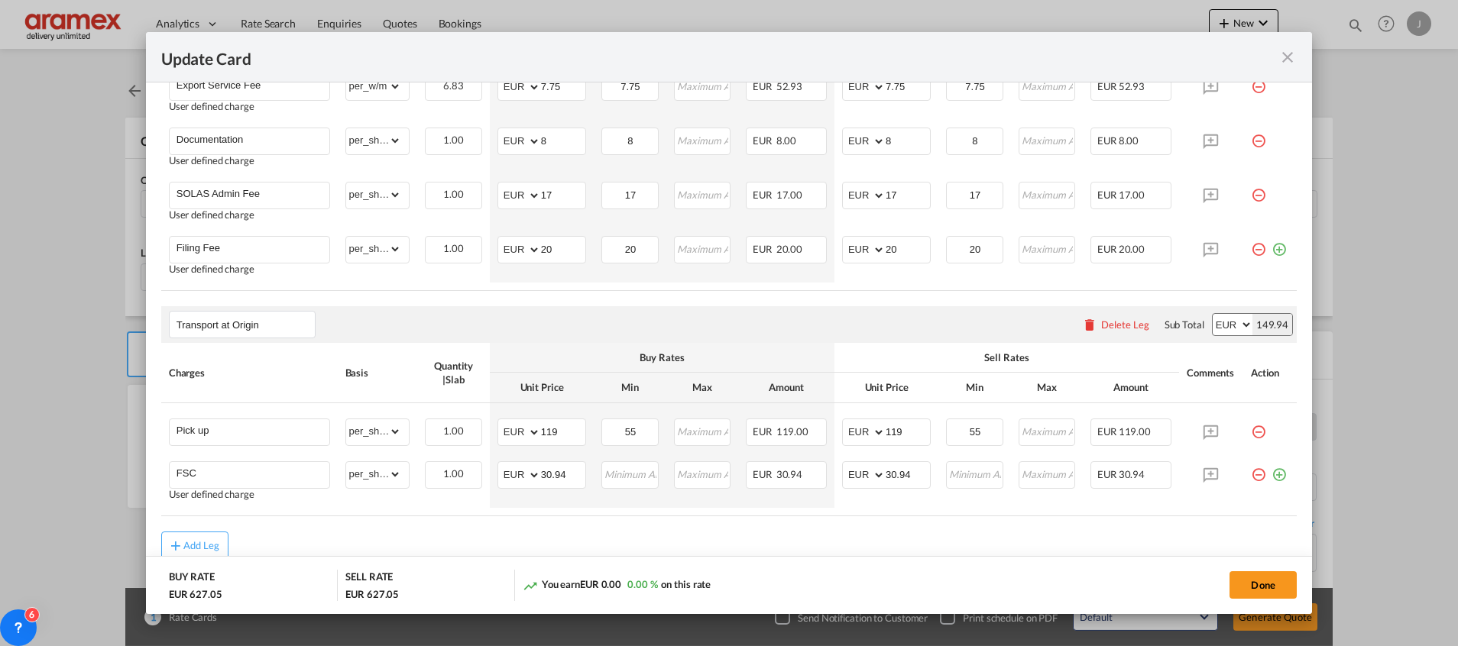
scroll to position [863, 0]
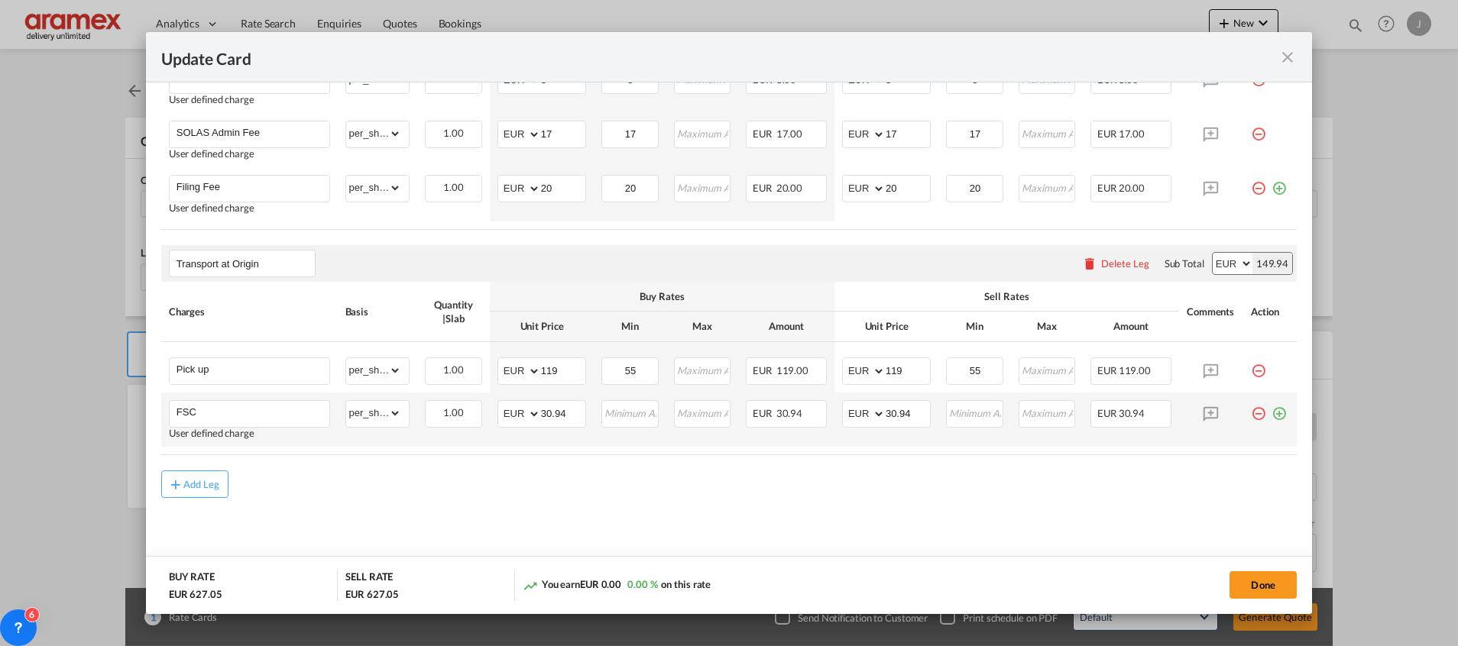
drag, startPoint x: 582, startPoint y: 492, endPoint x: 547, endPoint y: 393, distance: 105.3
click at [581, 473] on div "Add Leg" at bounding box center [728, 485] width 1135 height 28
drag, startPoint x: 562, startPoint y: 372, endPoint x: 488, endPoint y: 373, distance: 74.1
click at [490, 373] on td "AED AFN ALL AMD ANG AOA ARS AUD AWG AZN BAM BBD BDT BGN BHD BIF BMD BND [PERSON…" at bounding box center [542, 367] width 104 height 50
type input "156"
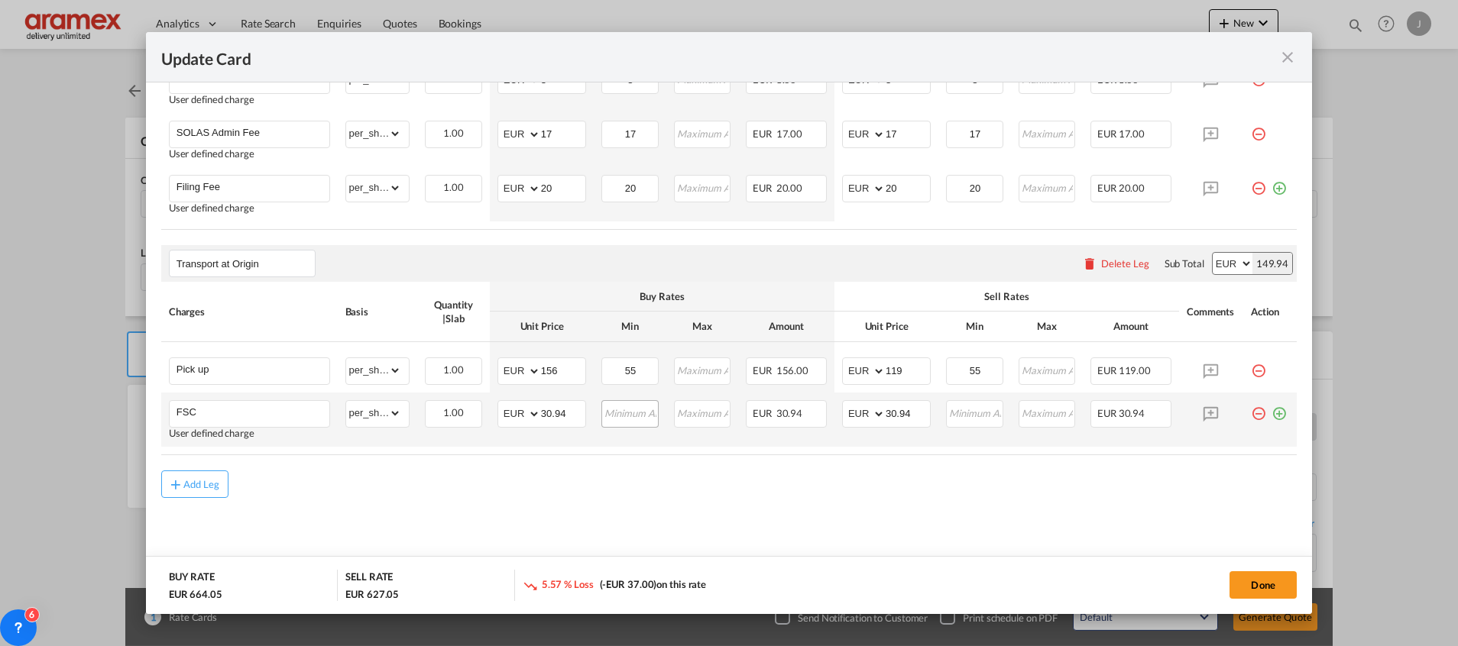
drag, startPoint x: 597, startPoint y: 504, endPoint x: 602, endPoint y: 416, distance: 88.0
click at [601, 477] on md-content "Main Freight Please enter leg name Leg Name Already Exists Delete Leg Sub Total…" at bounding box center [728, 65] width 1135 height 1026
click at [631, 373] on input "55" at bounding box center [630, 369] width 54 height 23
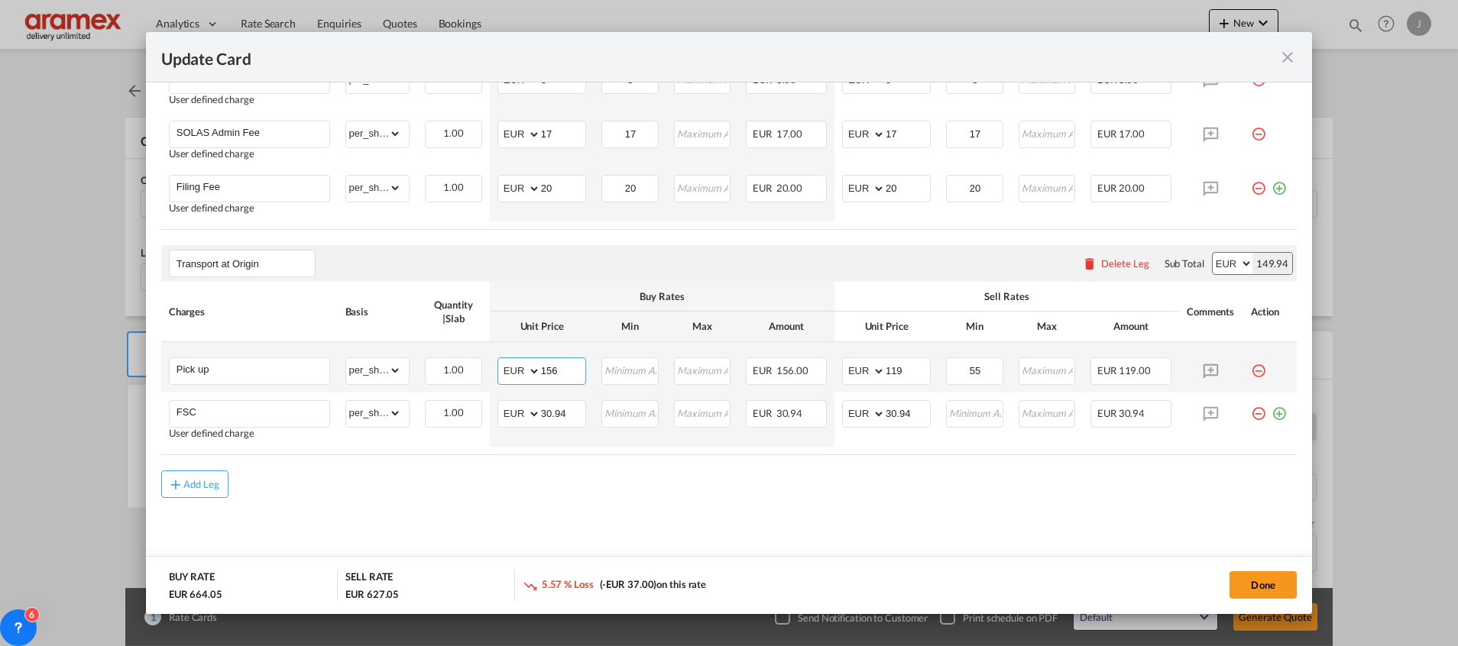
click at [554, 374] on input "156" at bounding box center [563, 369] width 44 height 23
click at [885, 375] on input "119" at bounding box center [907, 369] width 44 height 23
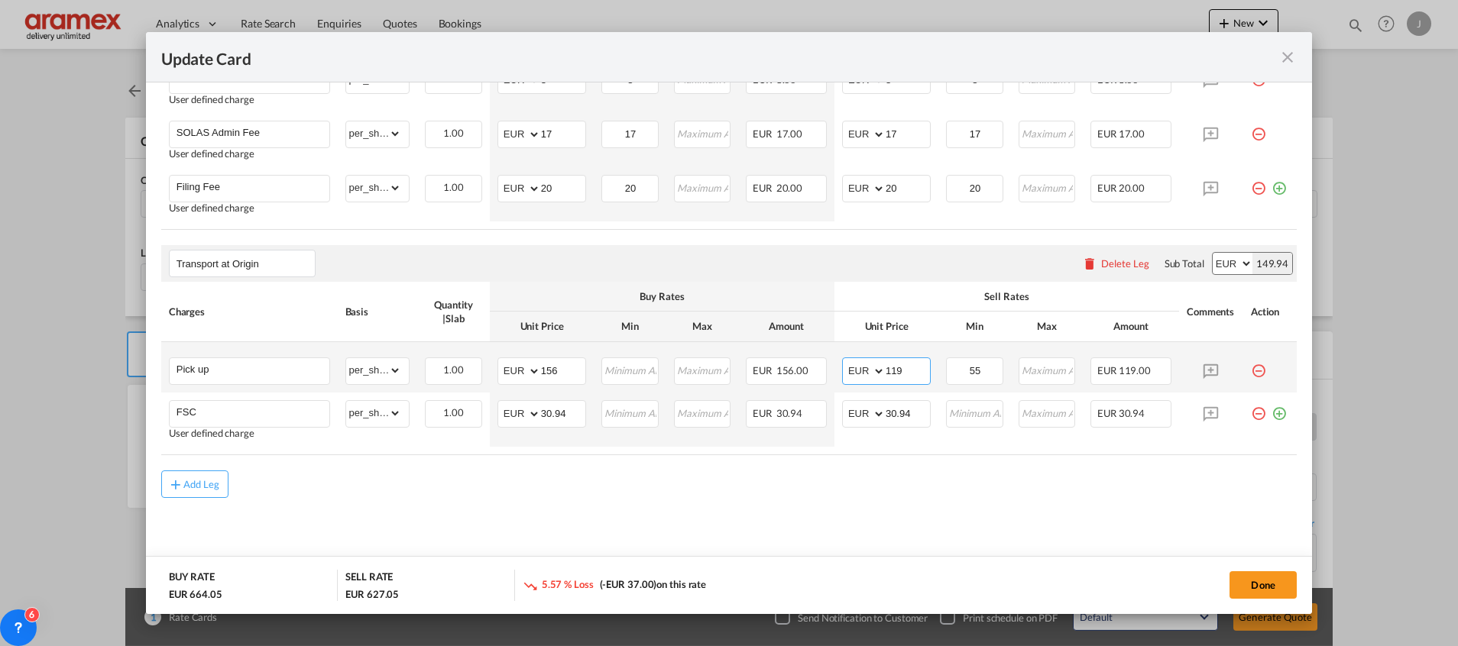
click at [885, 375] on input "119" at bounding box center [907, 369] width 44 height 23
paste input "56"
type input "156"
click at [960, 365] on input "55" at bounding box center [974, 369] width 54 height 23
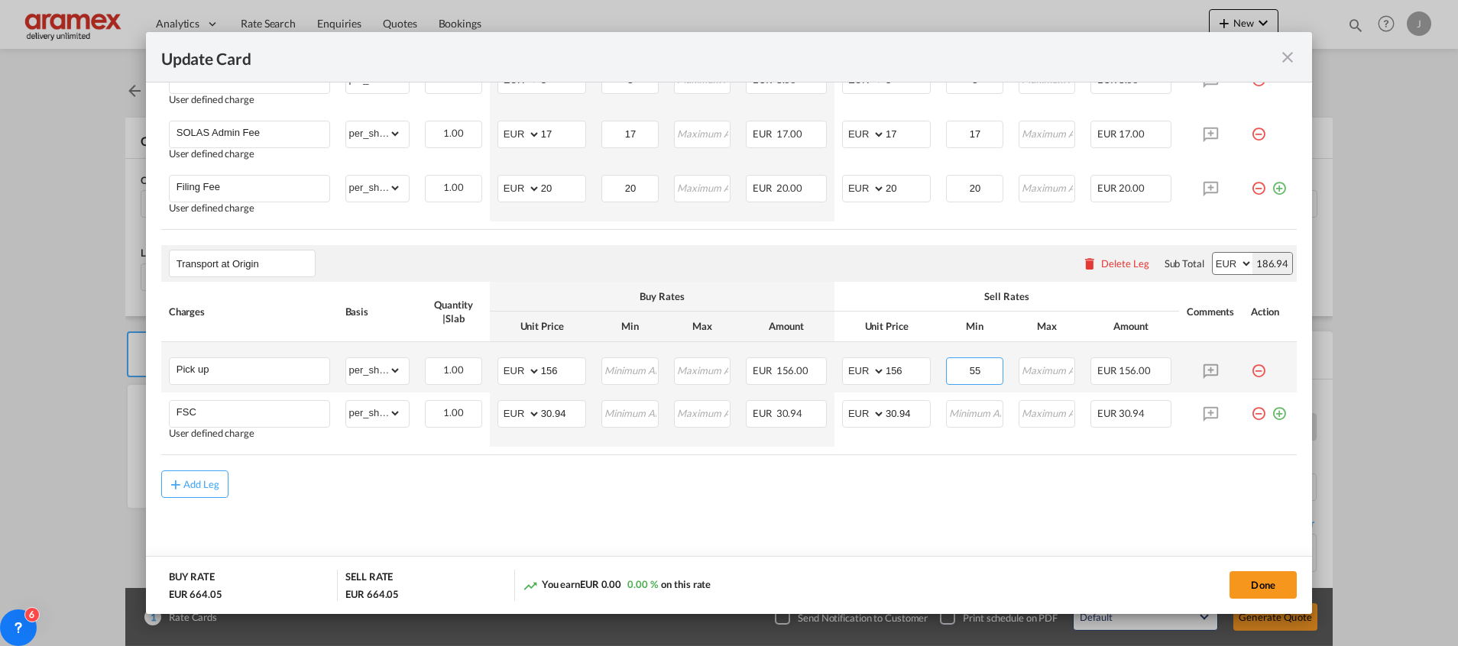
click at [960, 365] on input "55" at bounding box center [974, 369] width 54 height 23
type input "0"
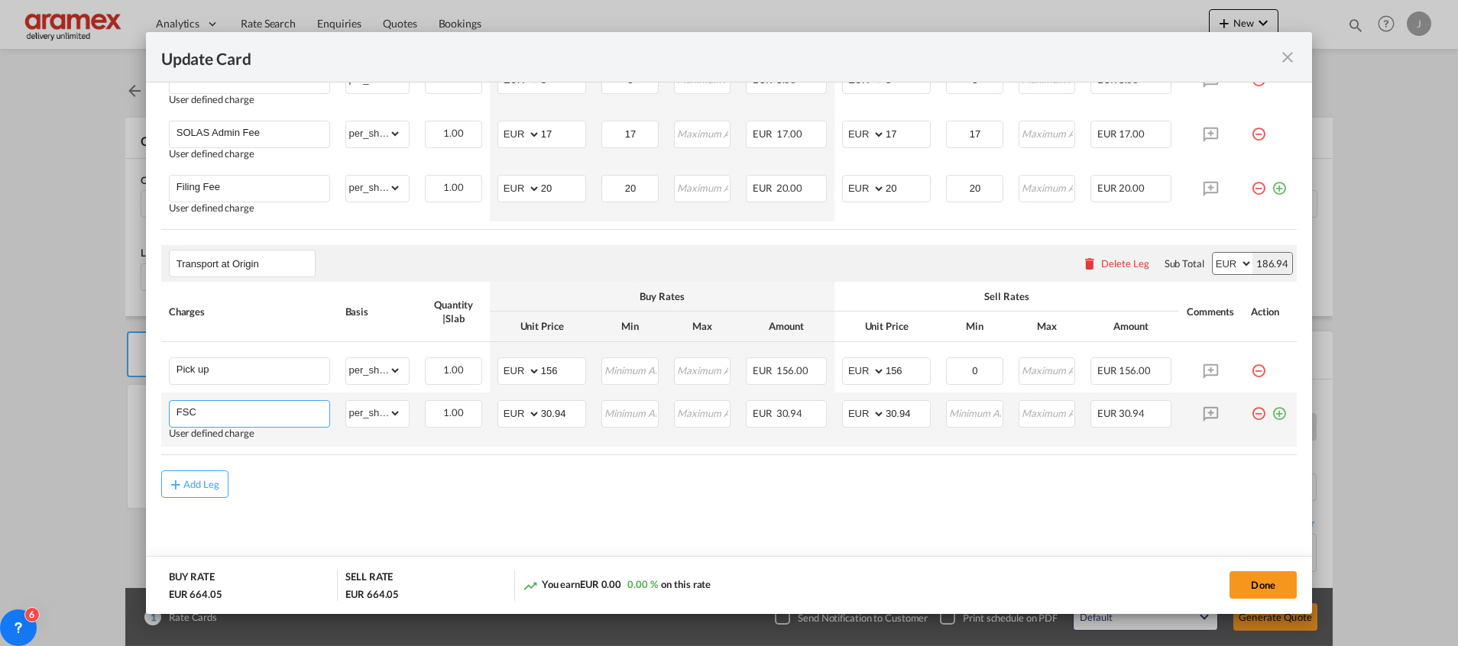
click at [224, 406] on input "FSC" at bounding box center [252, 412] width 153 height 23
click at [367, 419] on select "gross_weight volumetric_weight per_shipment per_bl % on pickup per_km per_hawb …" at bounding box center [374, 413] width 56 height 24
select select "% on pickup"
click at [346, 401] on select "gross_weight volumetric_weight per_shipment per_bl % on pickup per_km per_hawb …" at bounding box center [374, 413] width 56 height 24
drag, startPoint x: 550, startPoint y: 409, endPoint x: 487, endPoint y: 413, distance: 63.5
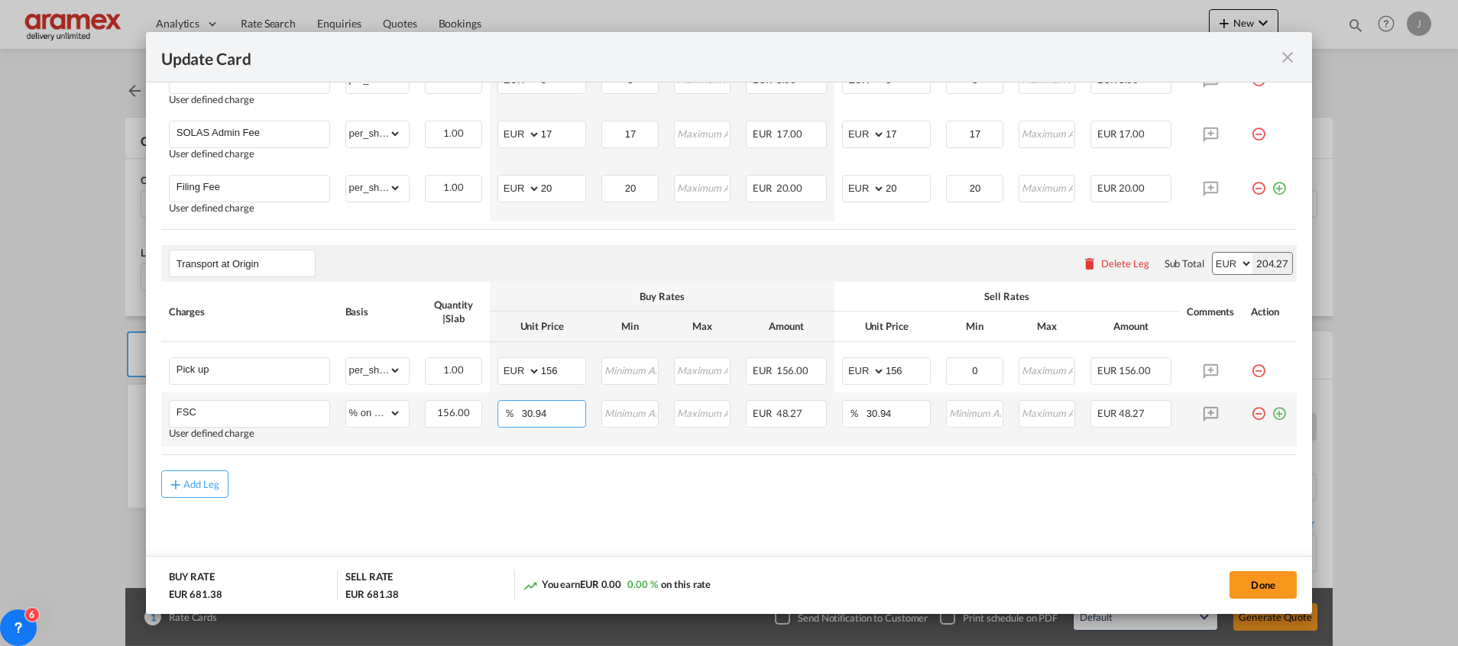
click at [490, 413] on td "% 30.94 Please Enter Invalid Input" at bounding box center [542, 420] width 104 height 54
type input "27"
drag, startPoint x: 547, startPoint y: 489, endPoint x: 639, endPoint y: 468, distance: 94.1
click at [557, 489] on div "Add Leg" at bounding box center [728, 485] width 1135 height 28
drag, startPoint x: 901, startPoint y: 414, endPoint x: 811, endPoint y: 422, distance: 90.5
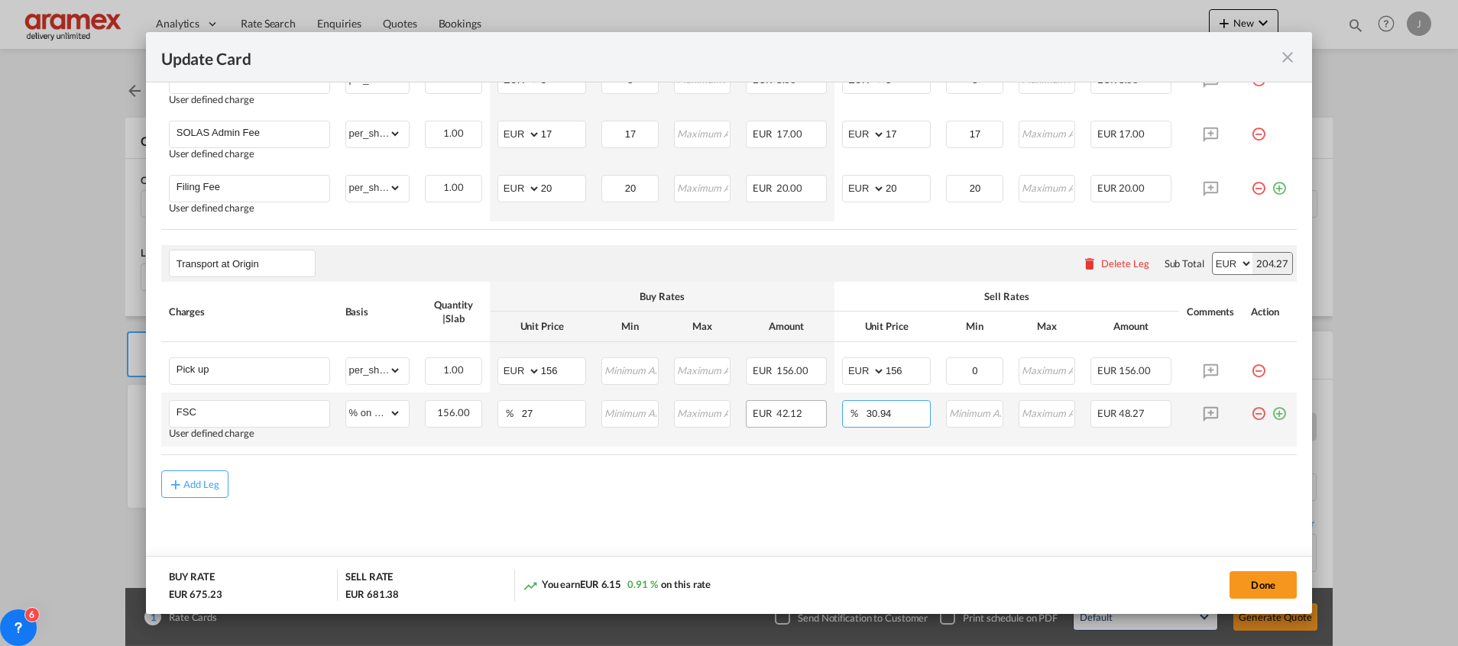
click at [811, 422] on tr "FSC User defined charge Please Enter Already Exists gross_weight volumetric_wei…" at bounding box center [728, 420] width 1135 height 54
type input "27"
click at [743, 545] on md-content "Main Freight Please enter leg name Leg Name Already Exists Delete Leg Sub Total…" at bounding box center [728, 65] width 1135 height 1026
click at [739, 538] on md-content "Main Freight Please enter leg name Leg Name Already Exists Delete Leg Sub Total…" at bounding box center [728, 65] width 1135 height 1026
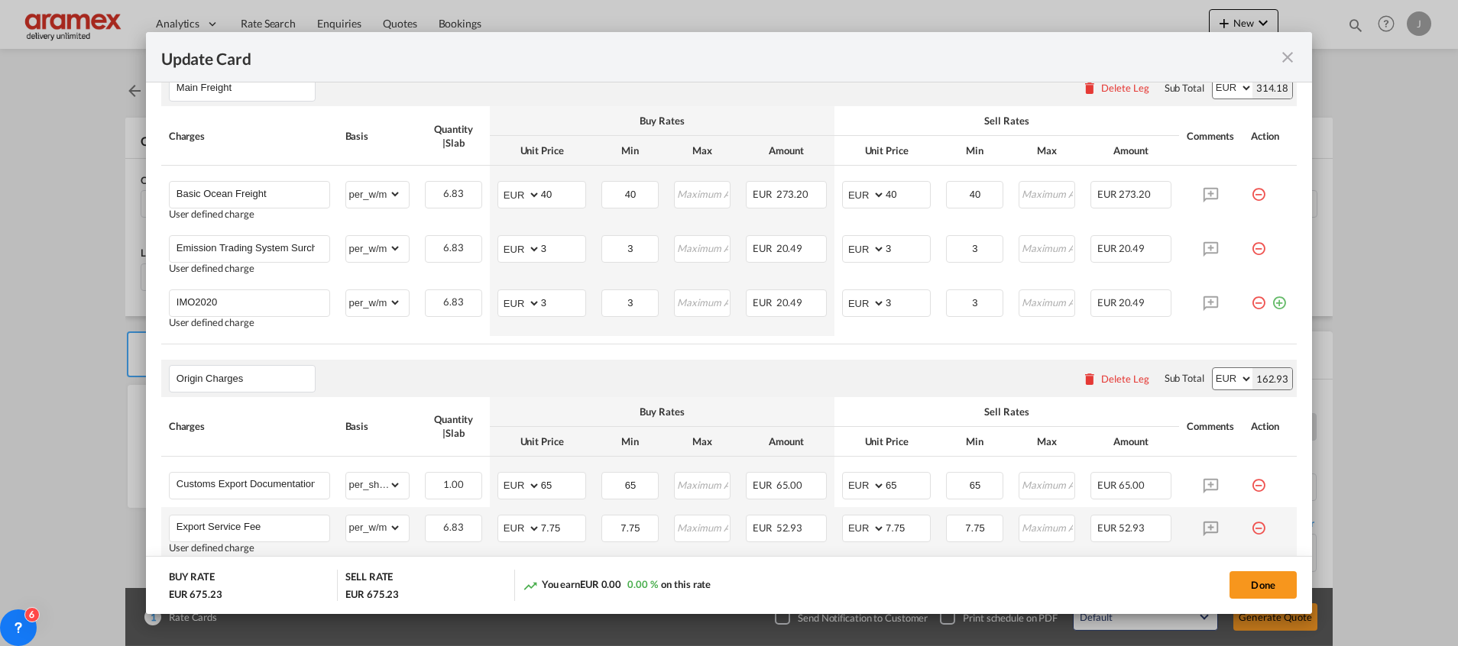
scroll to position [290, 0]
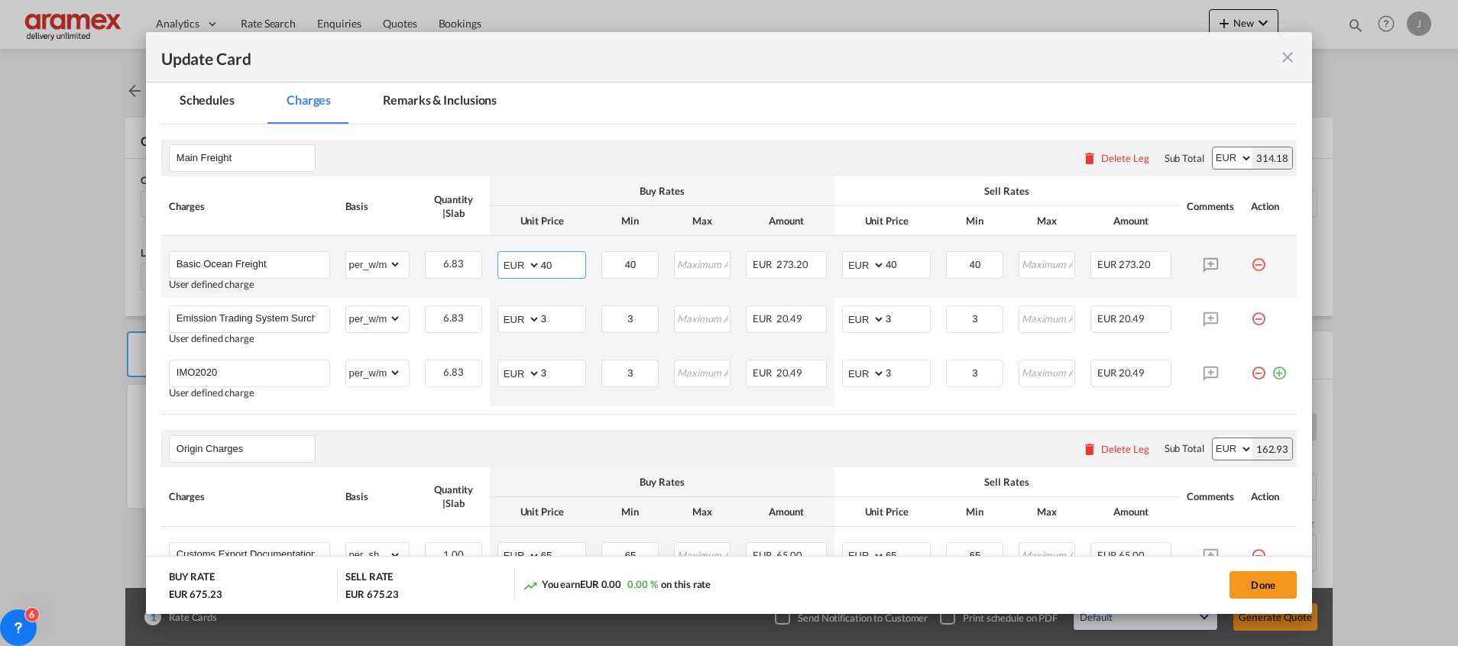
drag, startPoint x: 554, startPoint y: 261, endPoint x: 524, endPoint y: 266, distance: 30.1
click at [524, 266] on md-input-container "AED AFN ALL AMD ANG AOA ARS AUD AWG AZN BAM BBD BDT BGN BHD BIF BMD BND [PERSON…" at bounding box center [541, 265] width 89 height 28
paste input ".00"
type input "40"
drag, startPoint x: 477, startPoint y: 446, endPoint x: 568, endPoint y: 318, distance: 157.3
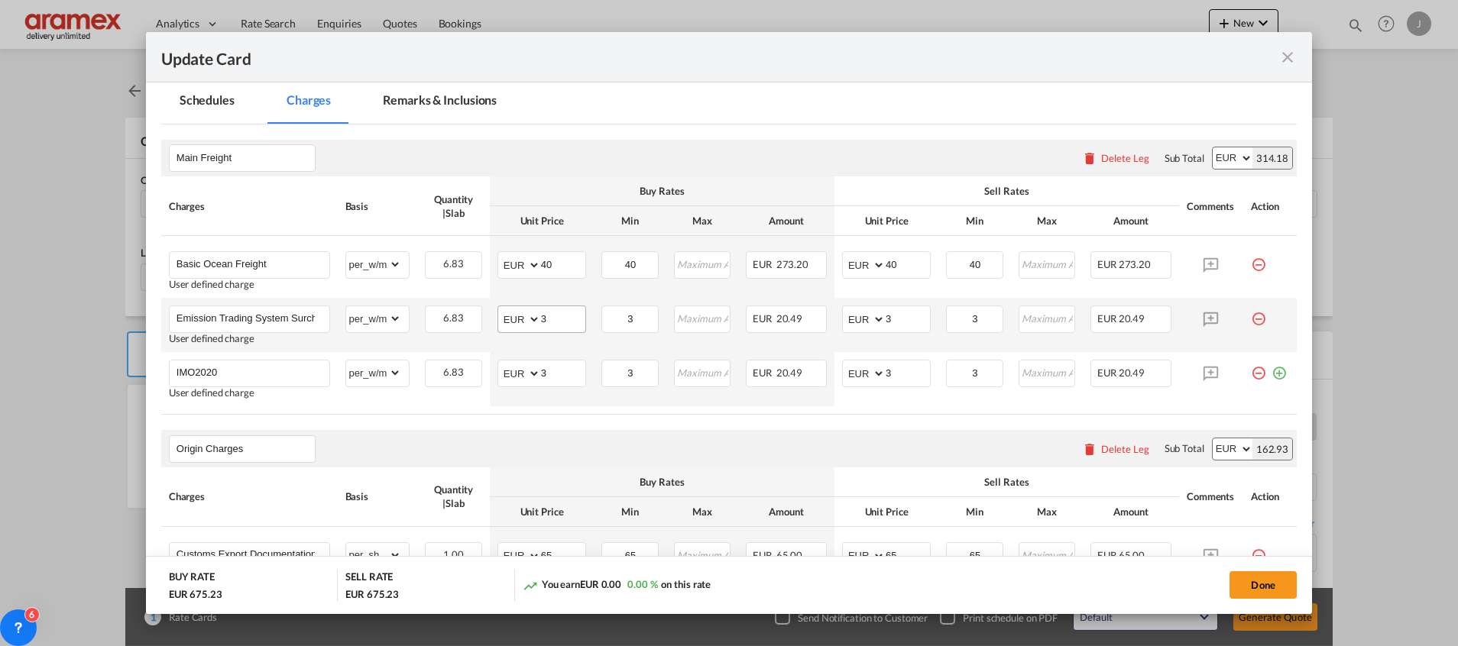
click at [496, 434] on div "Origin Charges Please enter leg name Leg Name Already Exists Delete Leg Sub Tot…" at bounding box center [728, 448] width 1135 height 37
click at [551, 267] on input "40" at bounding box center [563, 263] width 44 height 23
click at [541, 266] on input "40" at bounding box center [563, 263] width 44 height 23
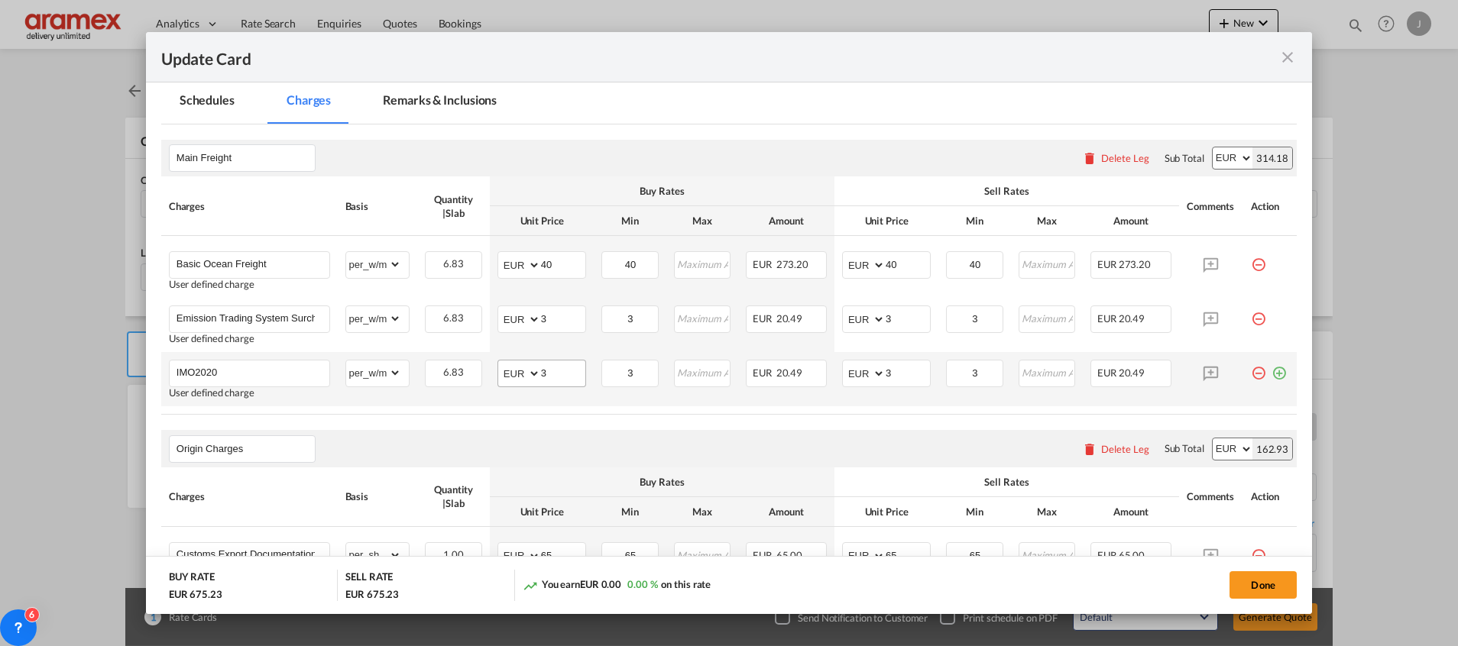
drag, startPoint x: 368, startPoint y: 447, endPoint x: 502, endPoint y: 369, distance: 154.7
click at [369, 443] on div "Origin Charges Please enter leg name Leg Name Already Exists Delete Leg Sub Tot…" at bounding box center [728, 448] width 1135 height 37
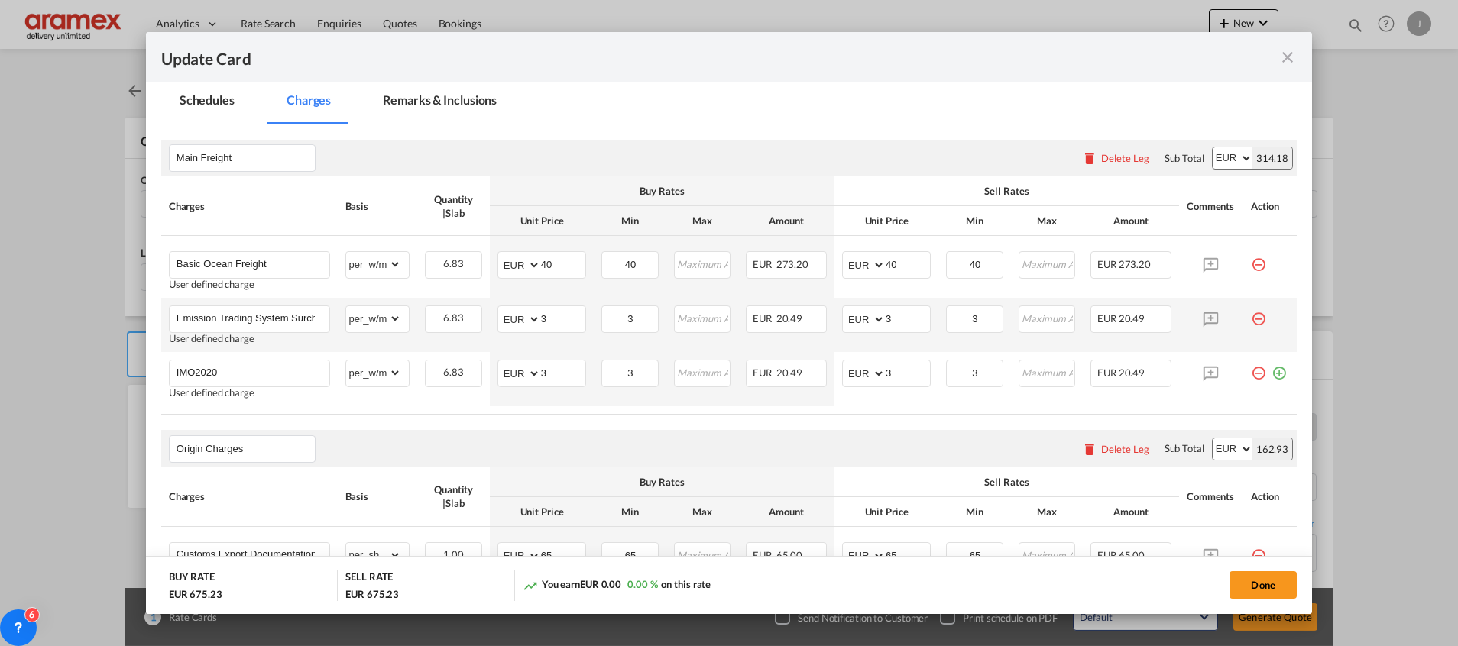
click at [1251, 316] on md-icon "icon-minus-circle-outline red-400-fg pt-7" at bounding box center [1258, 313] width 15 height 15
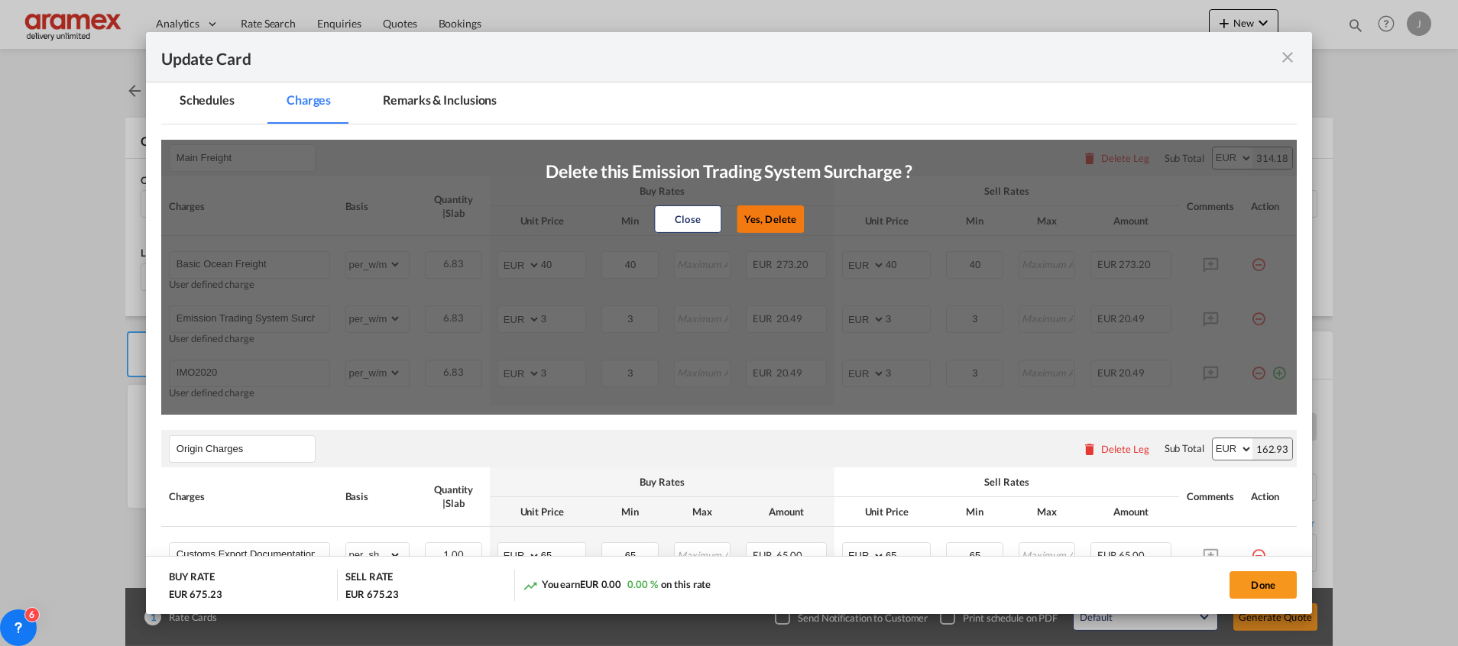
click at [778, 220] on button "Yes, Delete" at bounding box center [769, 220] width 67 height 28
type input "IMO2020"
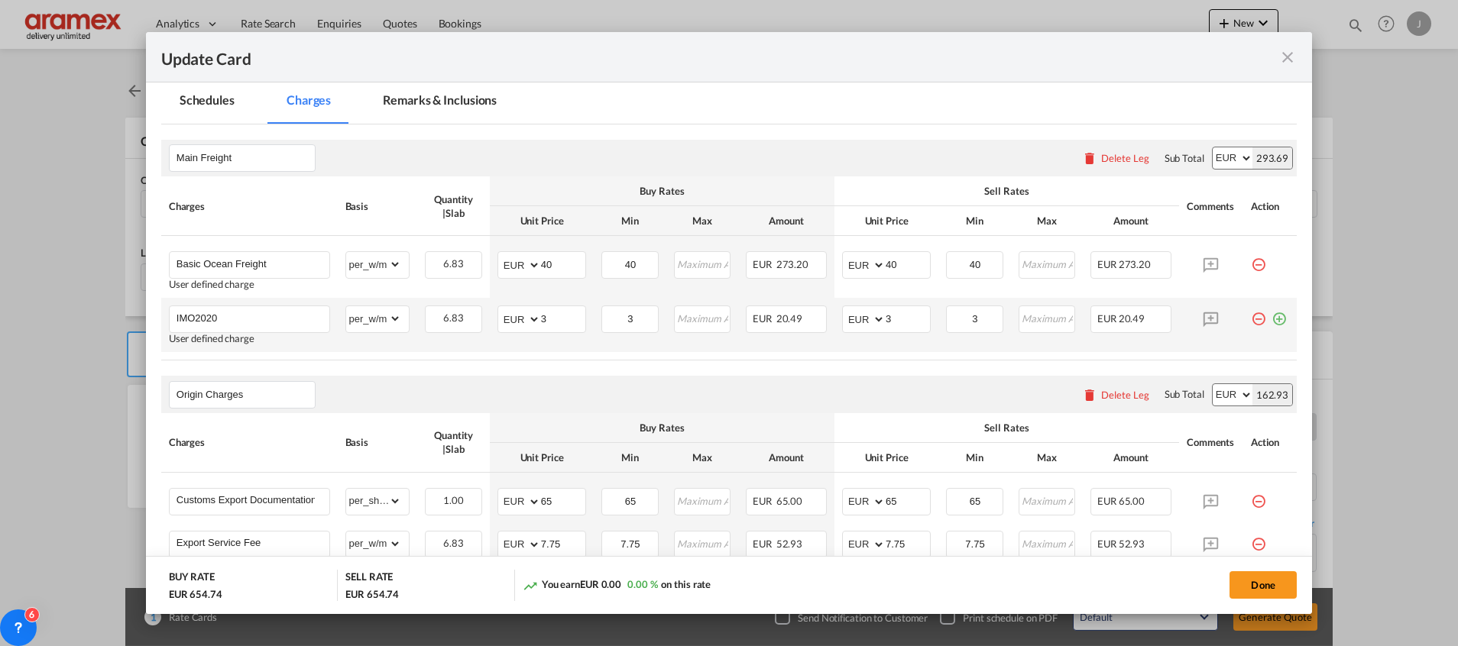
click at [1251, 317] on md-icon "icon-minus-circle-outline red-400-fg pt-7" at bounding box center [1258, 313] width 15 height 15
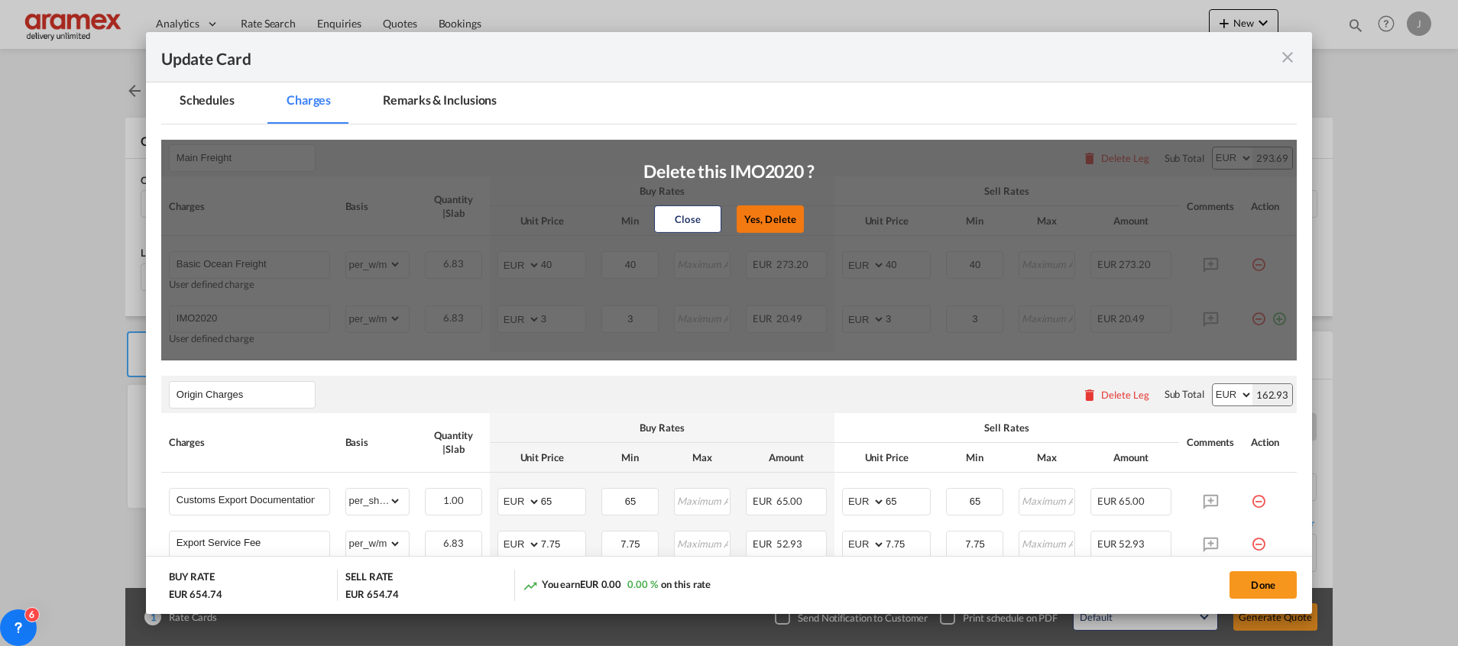
click at [774, 226] on button "Yes, Delete" at bounding box center [769, 220] width 67 height 28
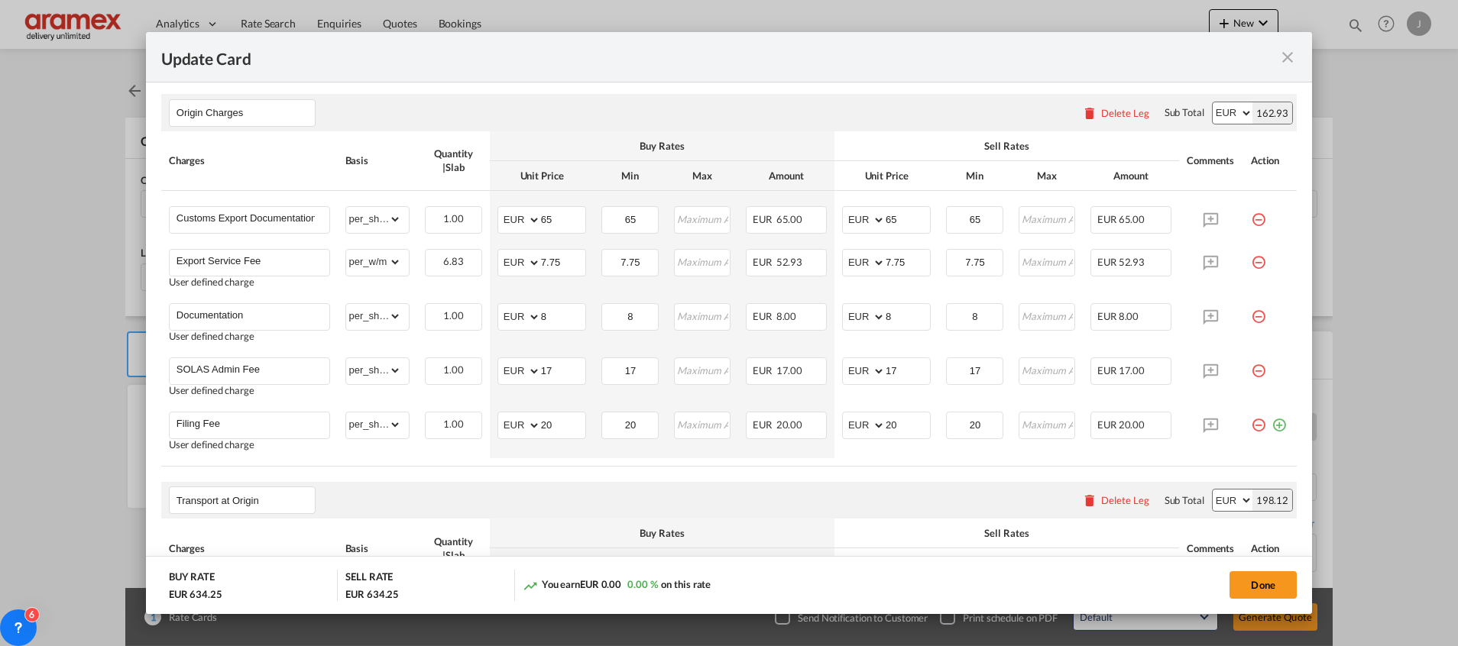
scroll to position [519, 0]
drag, startPoint x: 565, startPoint y: 259, endPoint x: 642, endPoint y: 255, distance: 78.0
click at [520, 254] on md-input-container "AED AFN ALL AMD ANG AOA ARS AUD AWG AZN BAM BBD BDT BGN BHD BIF BMD BND [PERSON…" at bounding box center [541, 262] width 89 height 28
paste input "8"
type input "8.75"
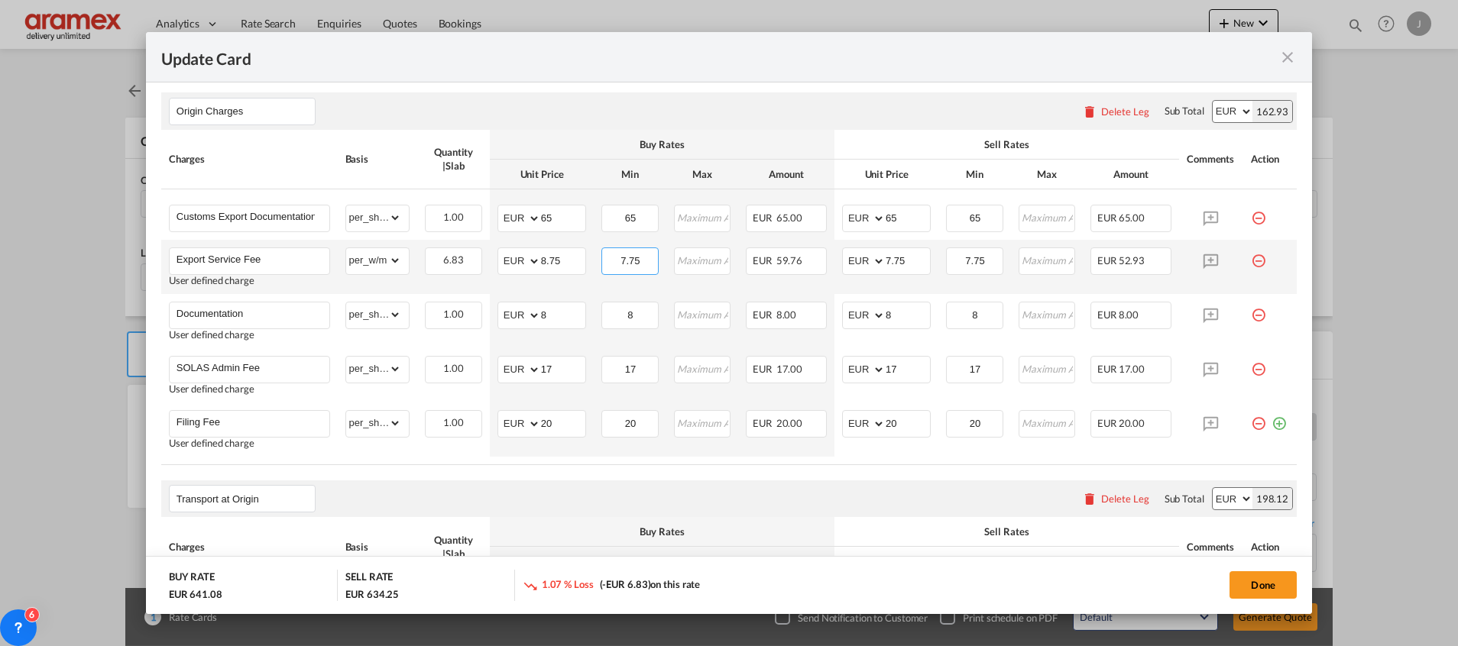
drag, startPoint x: 644, startPoint y: 257, endPoint x: 589, endPoint y: 257, distance: 55.0
click at [594, 257] on td "7.75 Please Enter Invalid Input" at bounding box center [630, 267] width 72 height 54
paste input "8"
type input "8.75"
drag, startPoint x: 893, startPoint y: 257, endPoint x: 939, endPoint y: 258, distance: 45.8
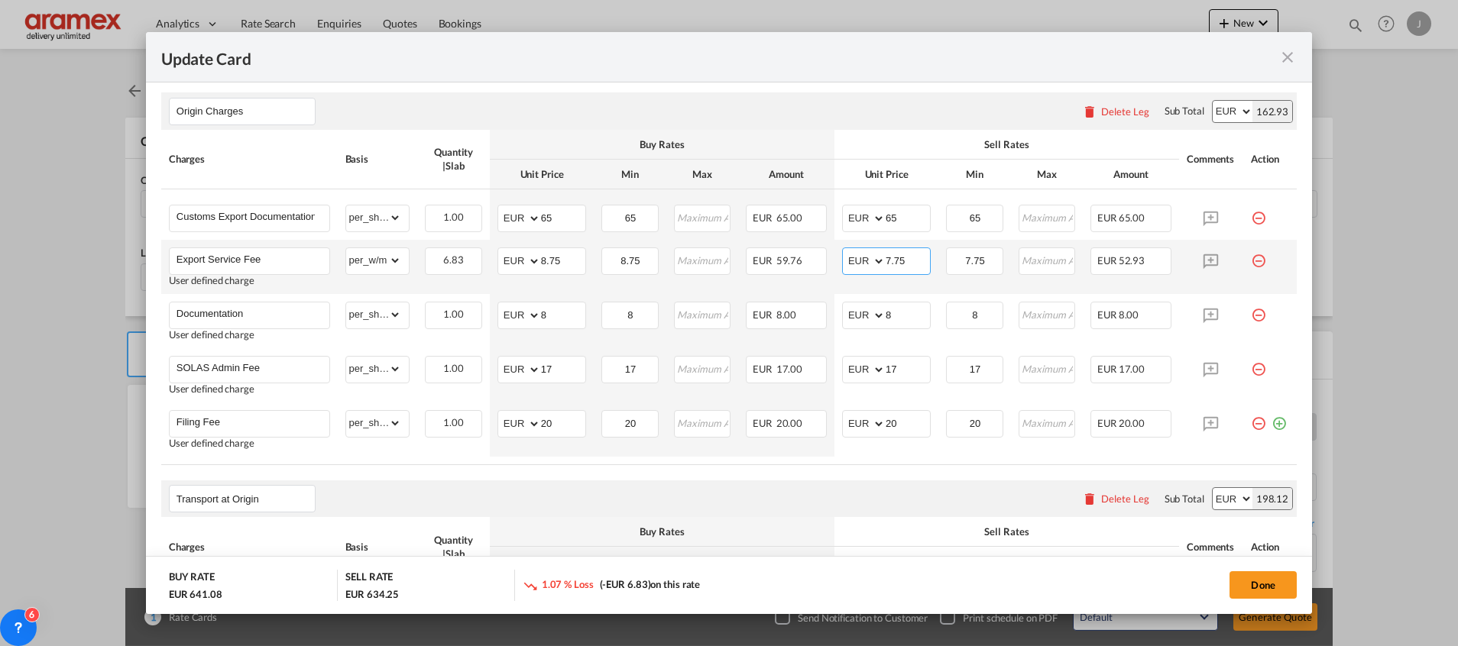
click at [843, 257] on md-input-container "AED AFN ALL AMD ANG AOA ARS AUD AWG AZN BAM BBD BDT BGN BHD BIF BMD BND [PERSON…" at bounding box center [886, 262] width 89 height 28
paste input "8"
type input "8.75"
click at [951, 257] on input "7.75" at bounding box center [974, 259] width 54 height 23
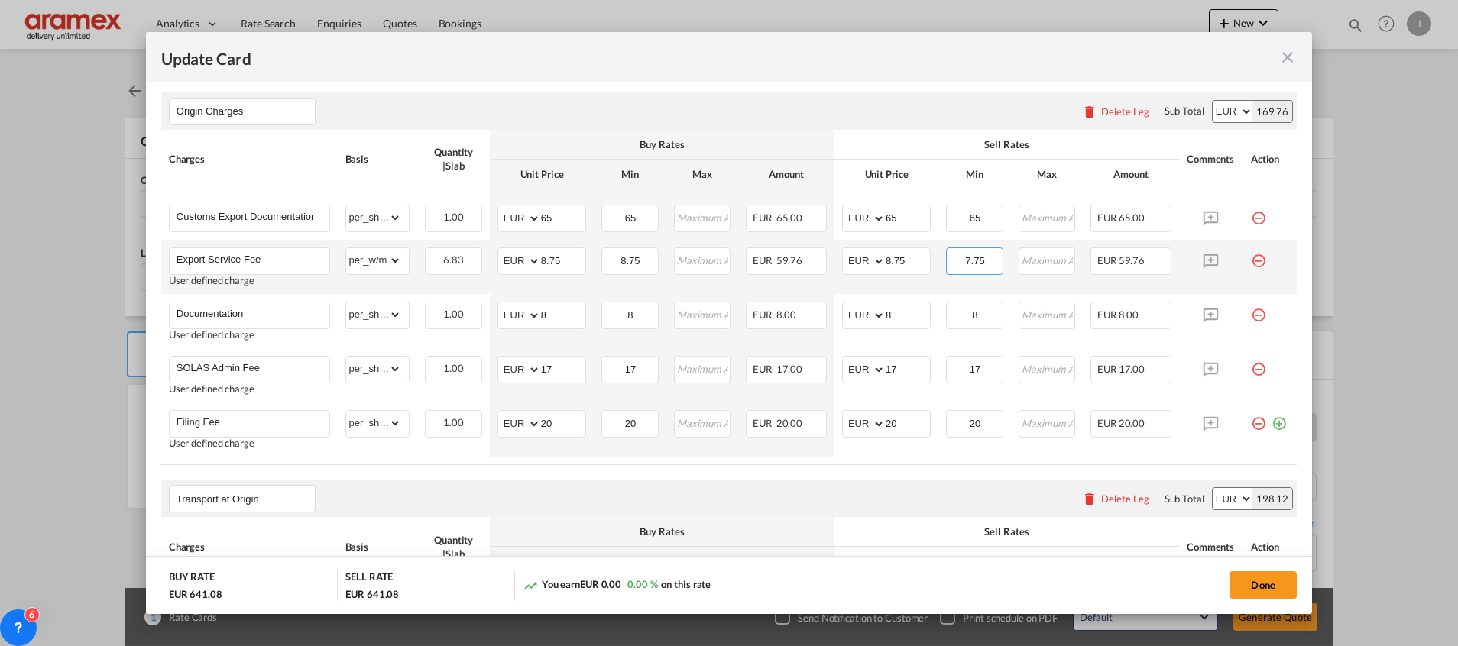
click at [951, 257] on input "7.75" at bounding box center [974, 259] width 54 height 23
paste input "8"
type input "8.75"
drag, startPoint x: 565, startPoint y: 371, endPoint x: 527, endPoint y: 372, distance: 37.4
click at [527, 372] on md-input-container "AED AFN ALL AMD ANG AOA ARS AUD AWG AZN BAM BBD BDT BGN BHD BIF BMD BND [PERSON…" at bounding box center [541, 370] width 89 height 28
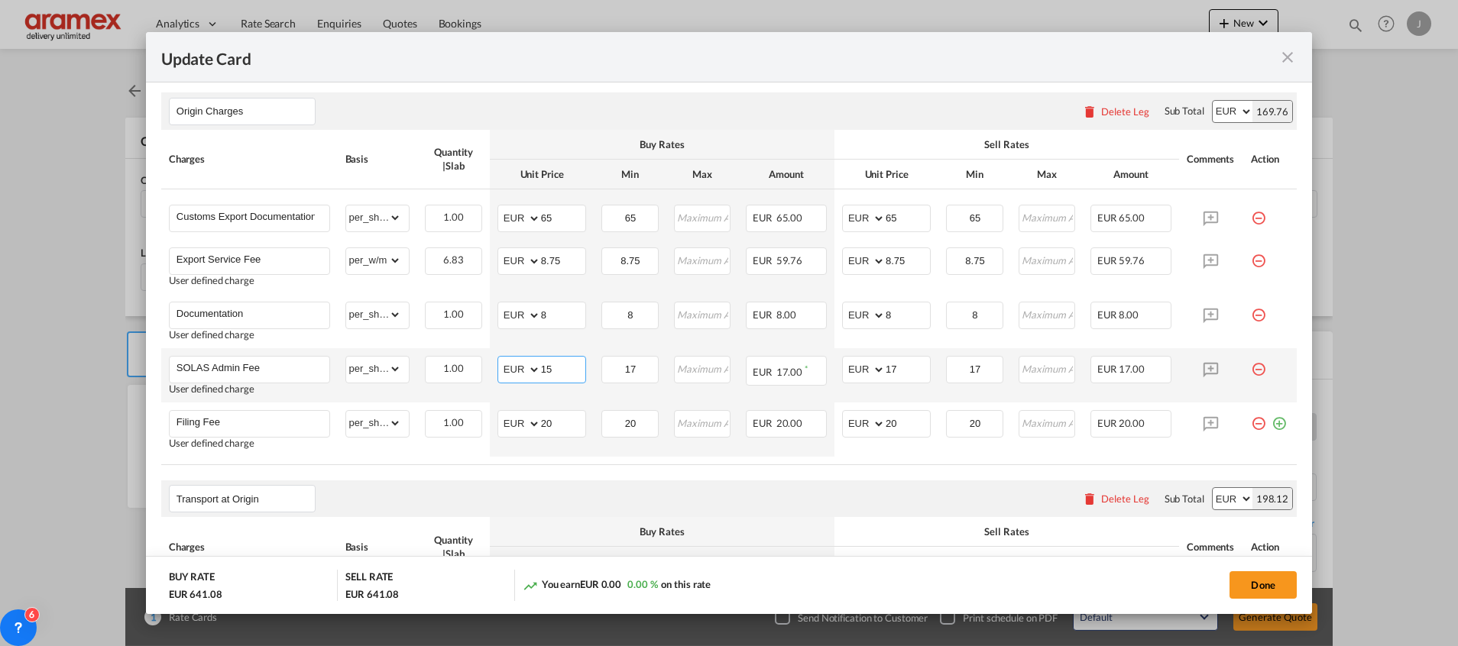
click at [559, 371] on input "15" at bounding box center [563, 368] width 44 height 23
type input "15"
click at [613, 370] on input "17" at bounding box center [630, 368] width 54 height 23
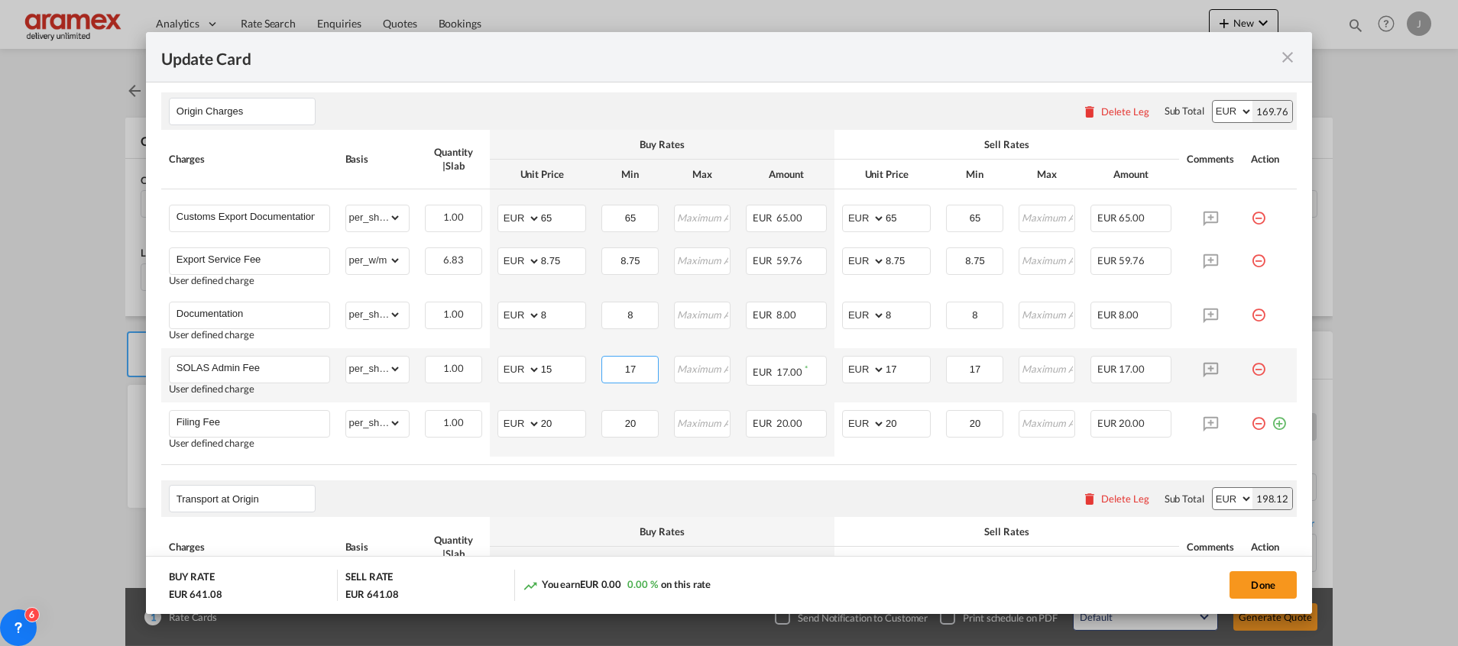
click at [613, 370] on input "17" at bounding box center [630, 368] width 54 height 23
paste input "5"
type input "15"
click at [885, 369] on div "Update Card Port ..." at bounding box center [885, 370] width 1 height 26
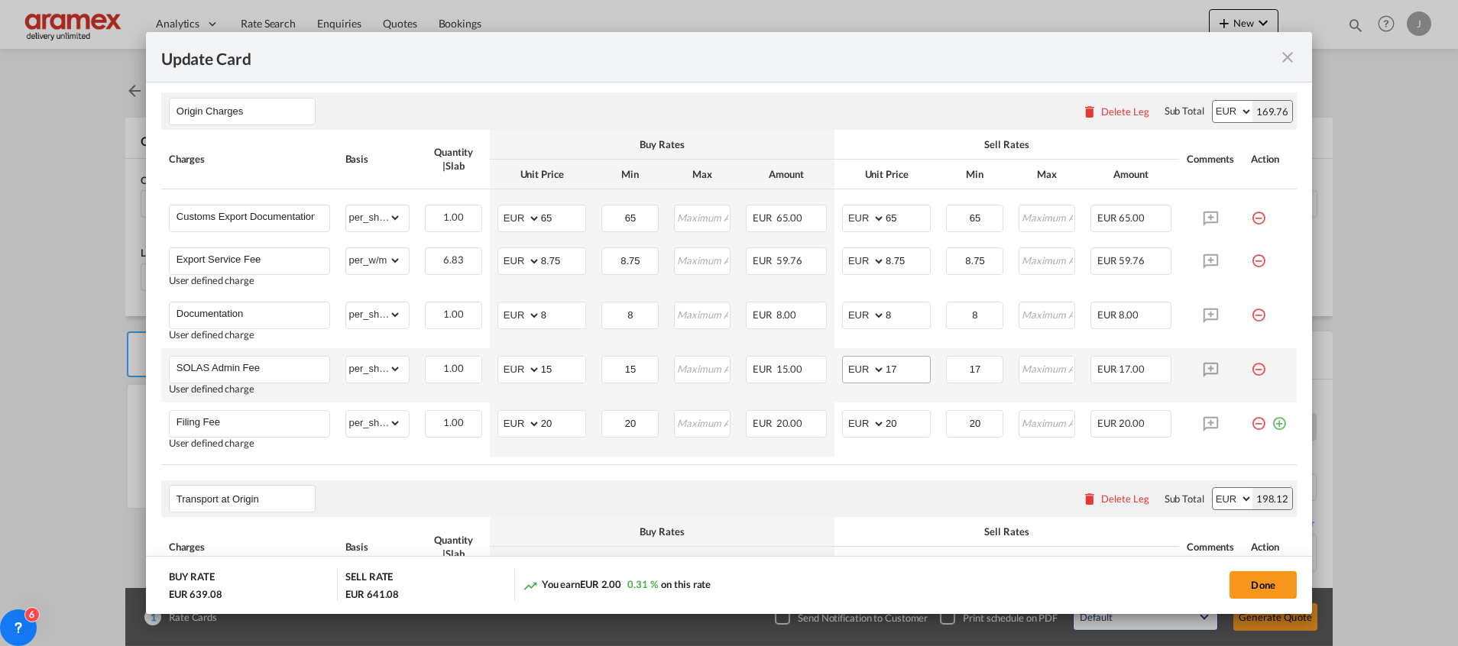
click at [885, 369] on div "Update Card Port ..." at bounding box center [885, 370] width 1 height 26
click at [890, 366] on input "17" at bounding box center [907, 368] width 44 height 23
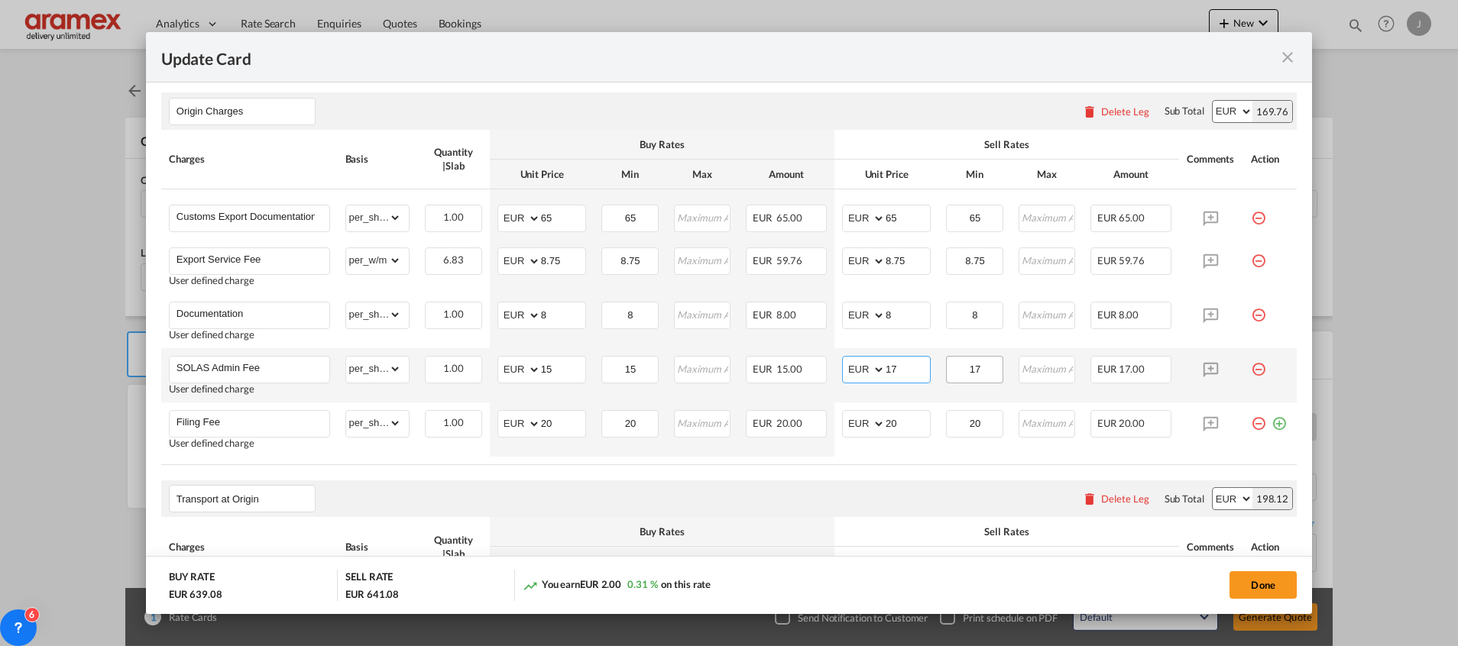
paste input "5"
type input "15"
click at [972, 376] on input "17" at bounding box center [974, 368] width 54 height 23
click at [969, 367] on input "17" at bounding box center [974, 368] width 54 height 23
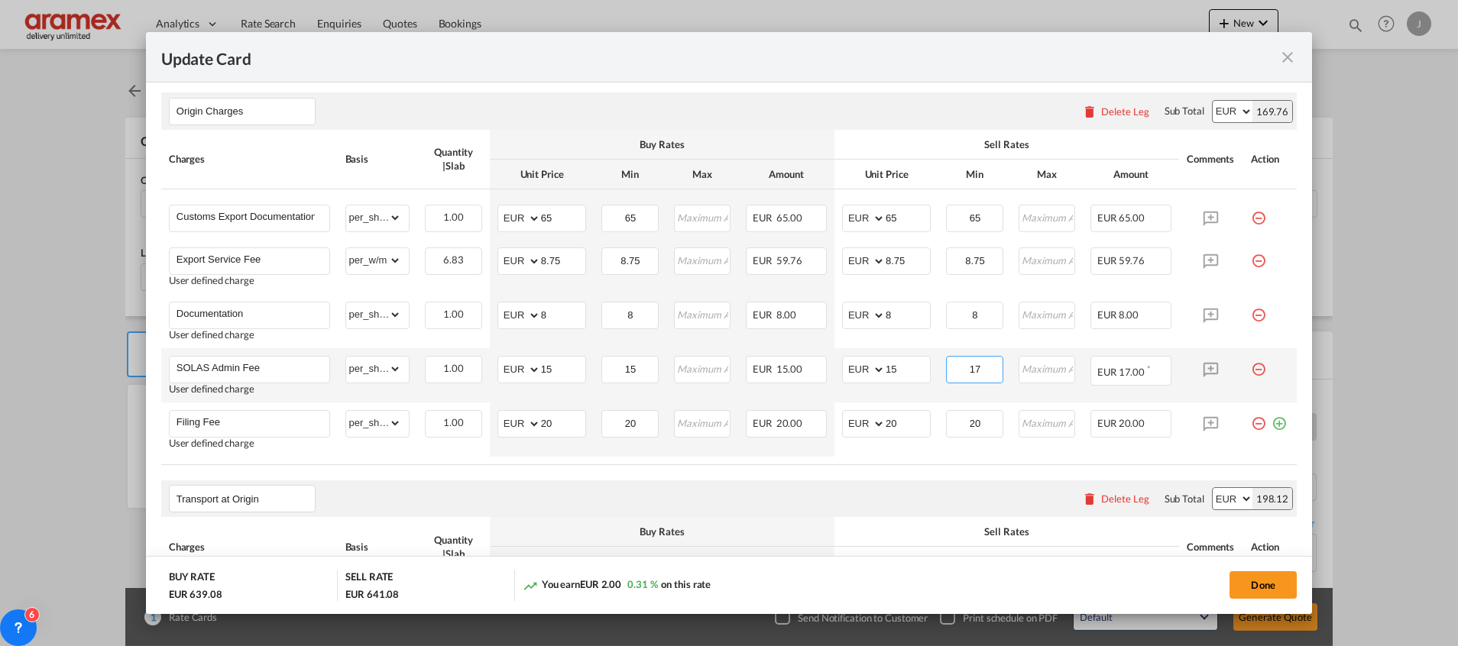
click at [969, 367] on input "17" at bounding box center [974, 368] width 54 height 23
paste input "5"
type input "15"
drag, startPoint x: 549, startPoint y: 313, endPoint x: 506, endPoint y: 317, distance: 43.0
click at [506, 317] on md-input-container "AED AFN ALL AMD ANG AOA ARS AUD AWG AZN BAM BBD BDT BGN BHD BIF BMD BND [PERSON…" at bounding box center [541, 316] width 89 height 28
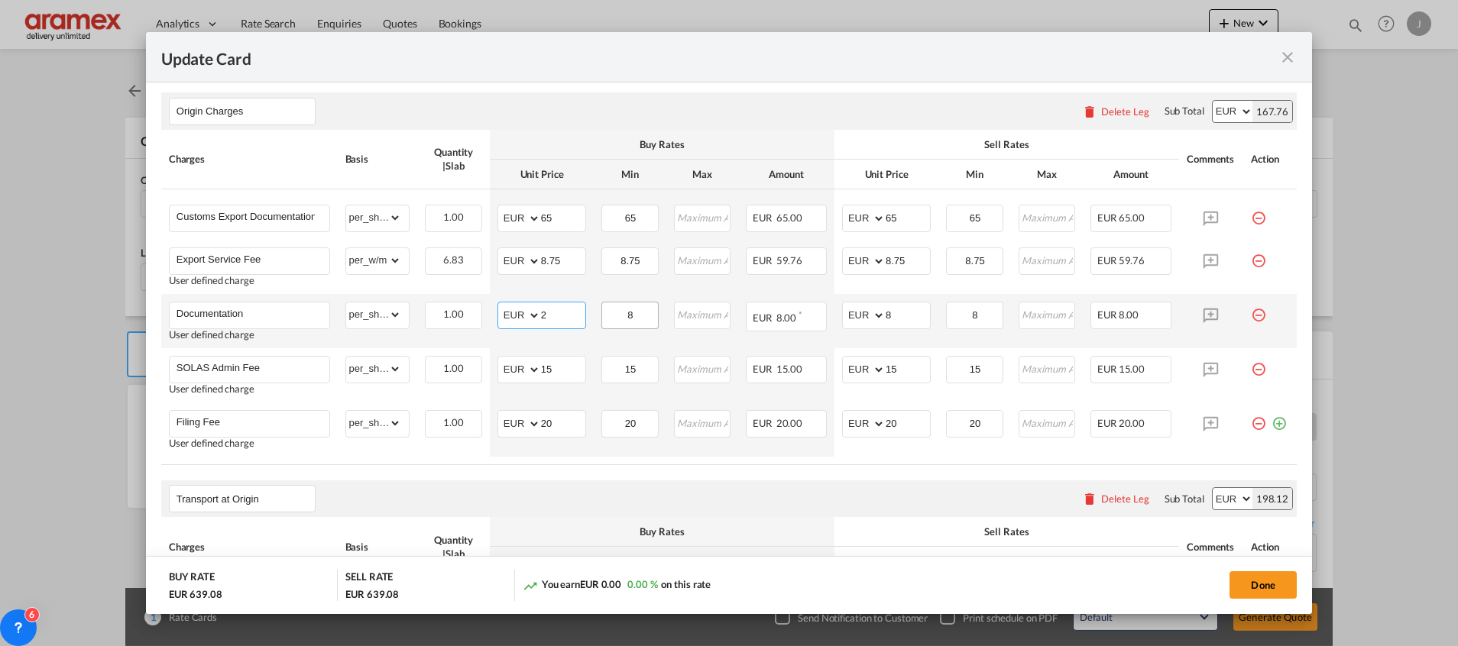
type input "2"
drag, startPoint x: 630, startPoint y: 312, endPoint x: 799, endPoint y: 315, distance: 168.9
click at [585, 314] on tr "Documentation User defined charge Please Enter Already Exists gross_weight volu…" at bounding box center [728, 321] width 1135 height 54
type input "2"
drag, startPoint x: 895, startPoint y: 315, endPoint x: 976, endPoint y: 307, distance: 81.3
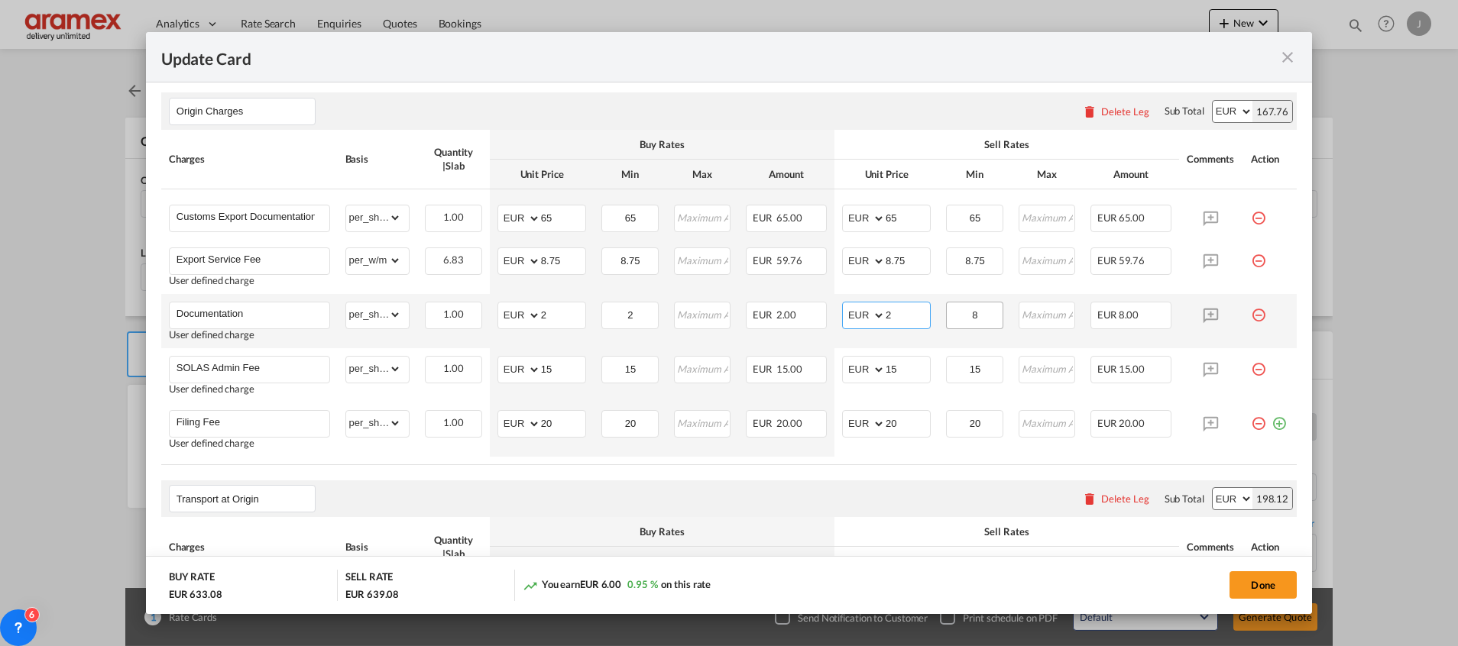
click at [859, 312] on md-input-container "AED AFN ALL AMD ANG AOA ARS AUD AWG AZN BAM BBD BDT BGN BHD BIF BMD BND [PERSON…" at bounding box center [886, 316] width 89 height 28
type input "2"
drag, startPoint x: 981, startPoint y: 306, endPoint x: 925, endPoint y: 308, distance: 55.8
click at [918, 309] on tr "Documentation User defined charge Please Enter Already Exists gross_weight volu…" at bounding box center [728, 321] width 1135 height 54
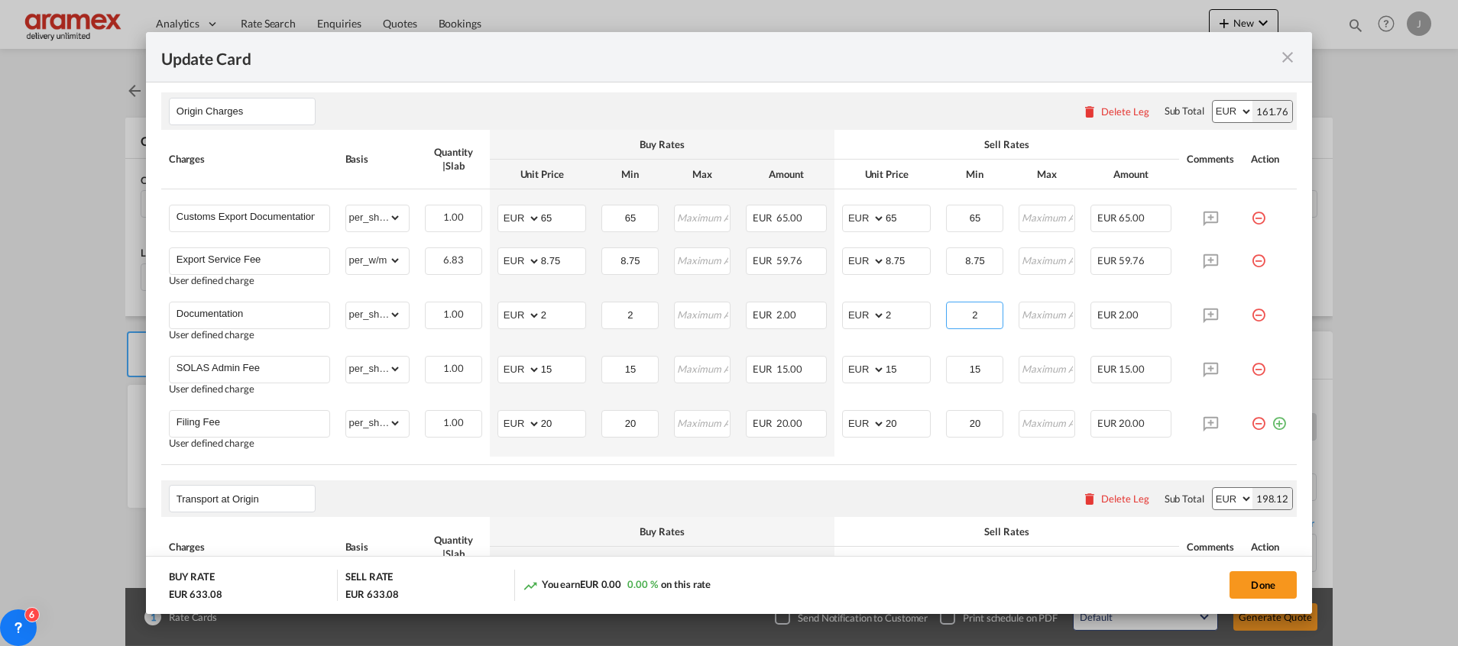
type input "2"
drag, startPoint x: 559, startPoint y: 423, endPoint x: 527, endPoint y: 423, distance: 32.1
click at [527, 423] on md-input-container "AED AFN ALL AMD ANG AOA ARS AUD AWG AZN BAM BBD BDT BGN BHD BIF BMD BND [PERSON…" at bounding box center [541, 424] width 89 height 28
click at [545, 420] on input "222" at bounding box center [563, 422] width 44 height 23
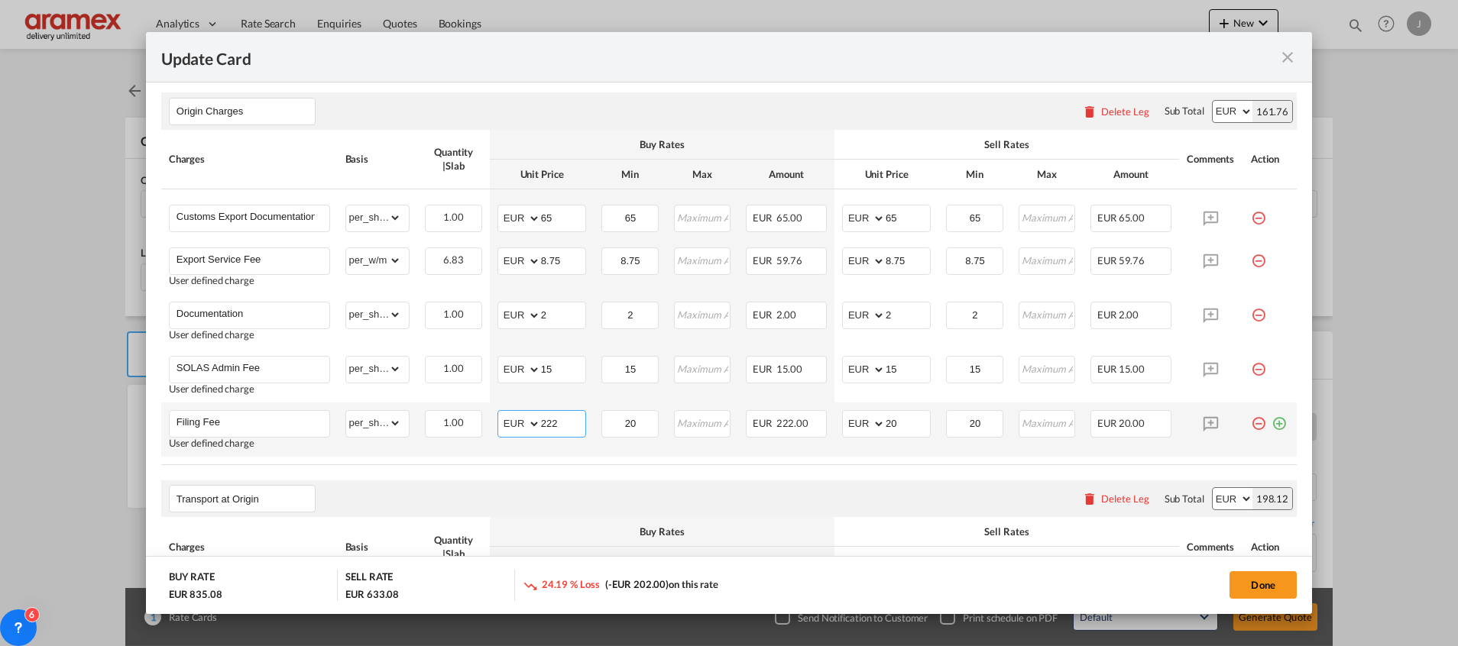
click at [542, 422] on input "222" at bounding box center [563, 422] width 44 height 23
type input "222"
click at [519, 471] on air-lcl-rate-modification "Main Freight Please enter leg name Leg Name Already Exists Delete Leg Sub Total…" at bounding box center [728, 314] width 1135 height 838
click at [552, 416] on input "222" at bounding box center [563, 422] width 44 height 23
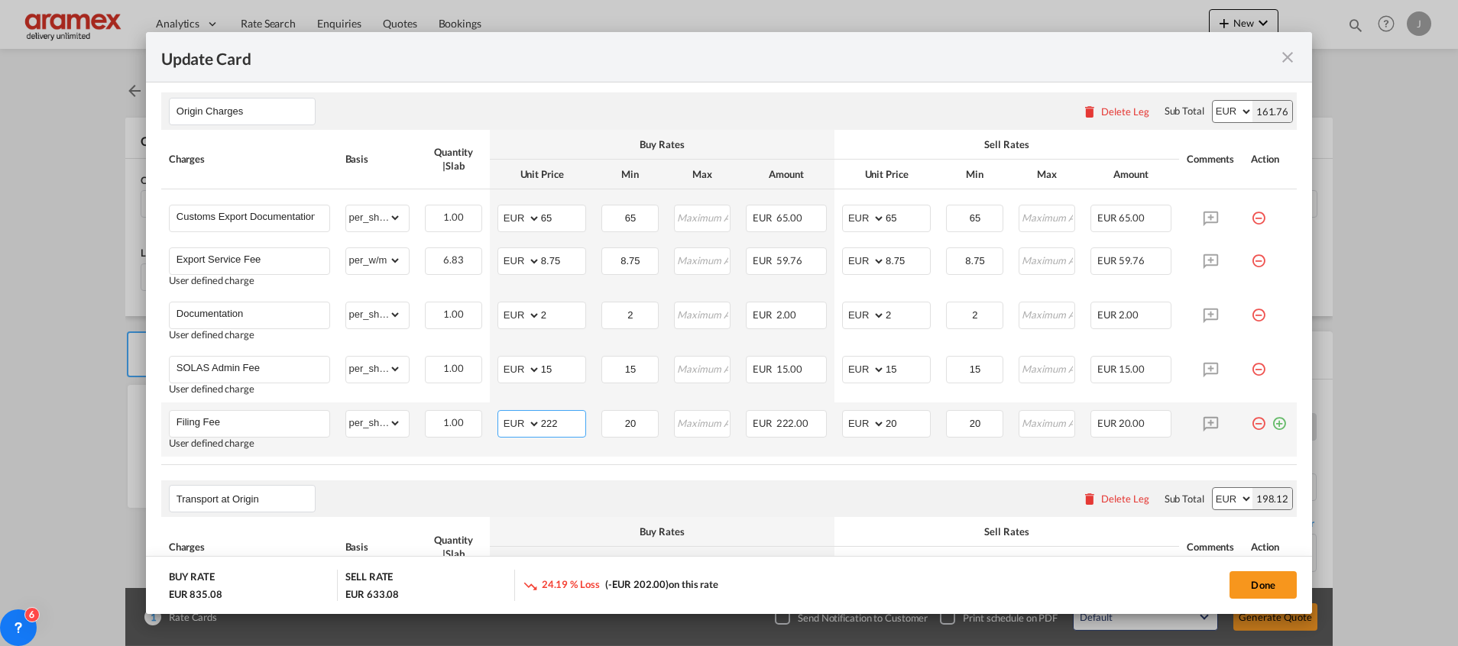
click at [552, 416] on input "222" at bounding box center [563, 422] width 44 height 23
click at [434, 478] on air-lcl-rate-modification "Main Freight Please enter leg name Leg Name Already Exists Delete Leg Sub Total…" at bounding box center [728, 314] width 1135 height 838
click at [557, 422] on input "222" at bounding box center [563, 422] width 44 height 23
click at [541, 423] on input "222" at bounding box center [563, 422] width 44 height 23
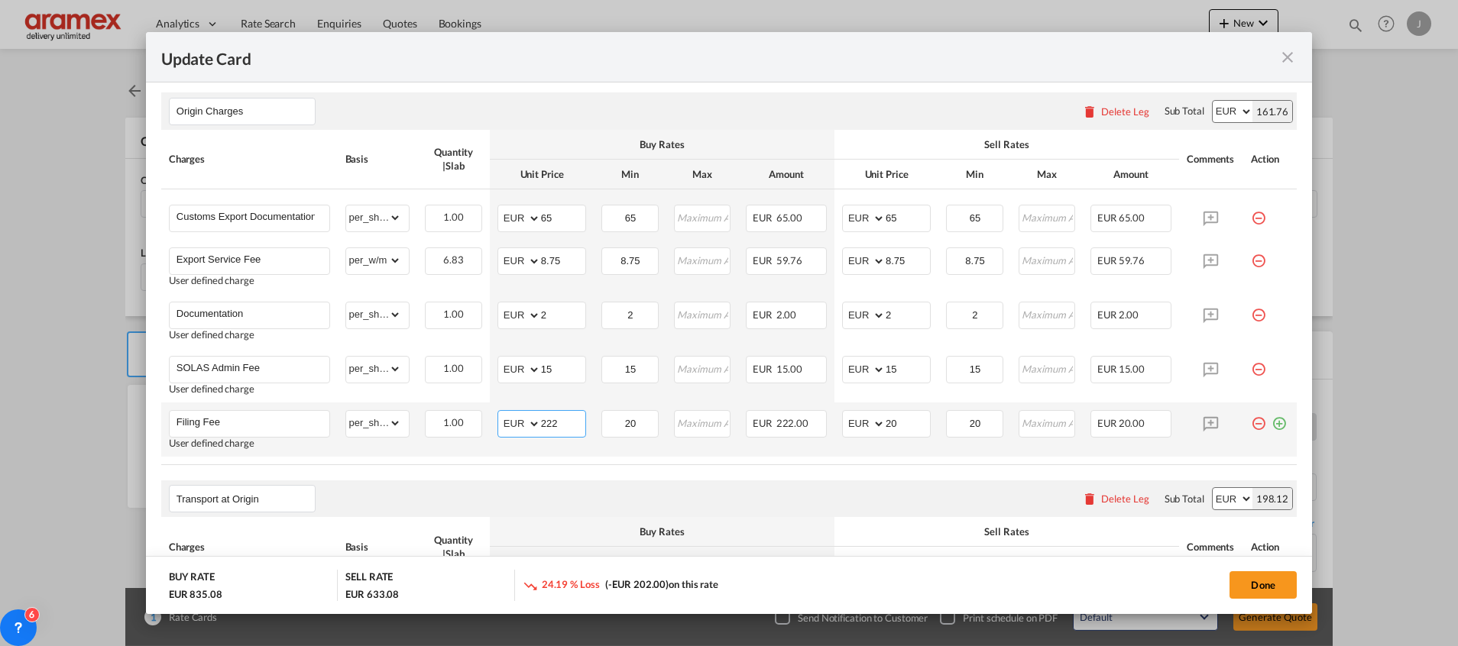
click at [541, 423] on input "222" at bounding box center [563, 422] width 44 height 23
type input "22"
click at [890, 423] on input "20" at bounding box center [907, 422] width 44 height 23
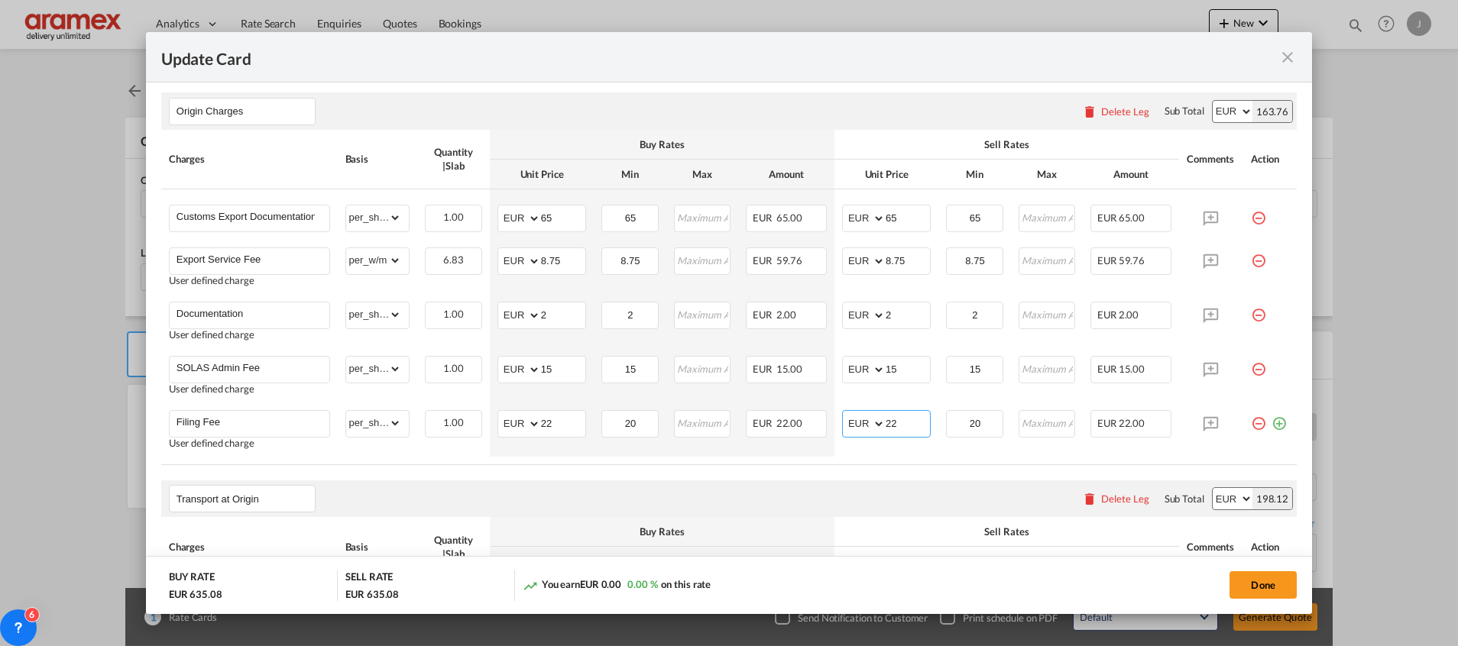
type input "22"
click at [814, 477] on air-lcl-rate-modification "Main Freight Please enter leg name Leg Name Already Exists Delete Leg Sub Total…" at bounding box center [728, 314] width 1135 height 838
click at [629, 428] on input "20" at bounding box center [630, 422] width 54 height 23
type input "22"
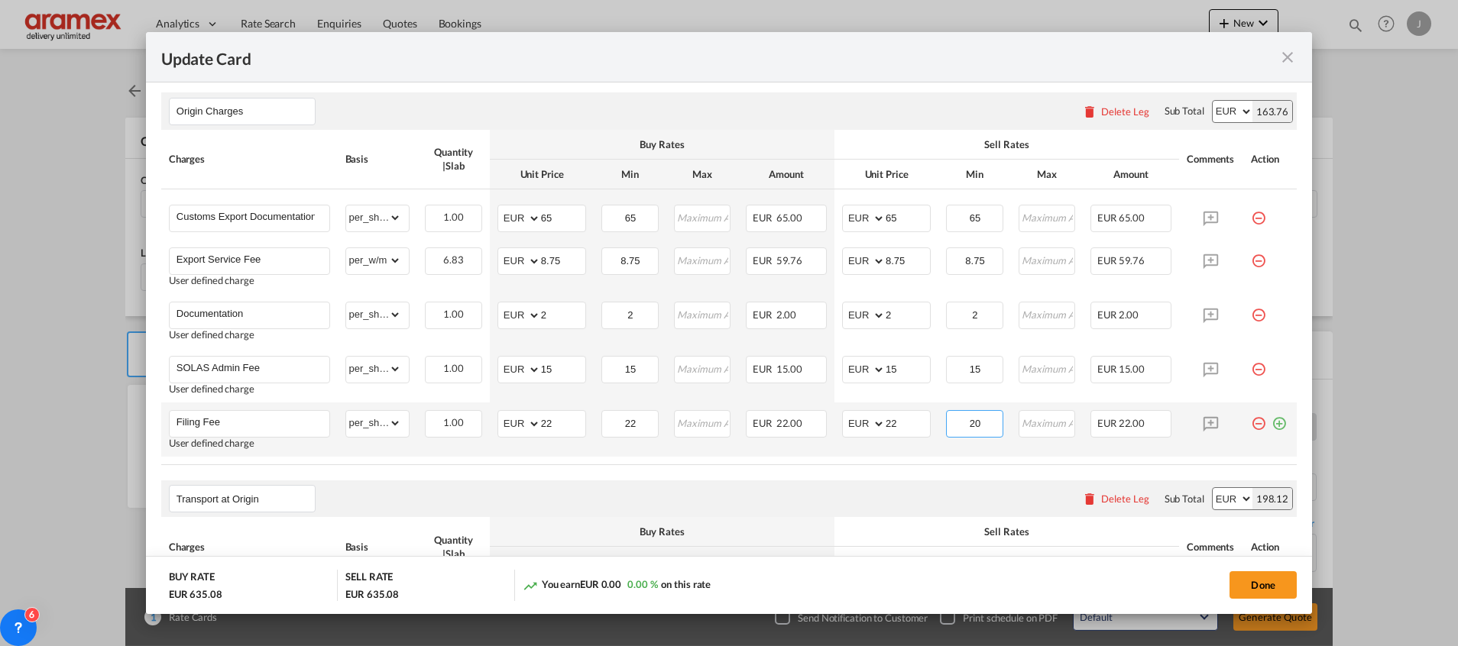
click at [976, 431] on input "20" at bounding box center [974, 422] width 54 height 23
type input "22"
click at [843, 484] on div "Transport at Origin Please enter leg name Leg Name Already Exists Delete Leg Su…" at bounding box center [728, 499] width 1135 height 37
click at [1271, 421] on md-icon "icon-plus-circle-outline green-400-fg" at bounding box center [1278, 417] width 15 height 15
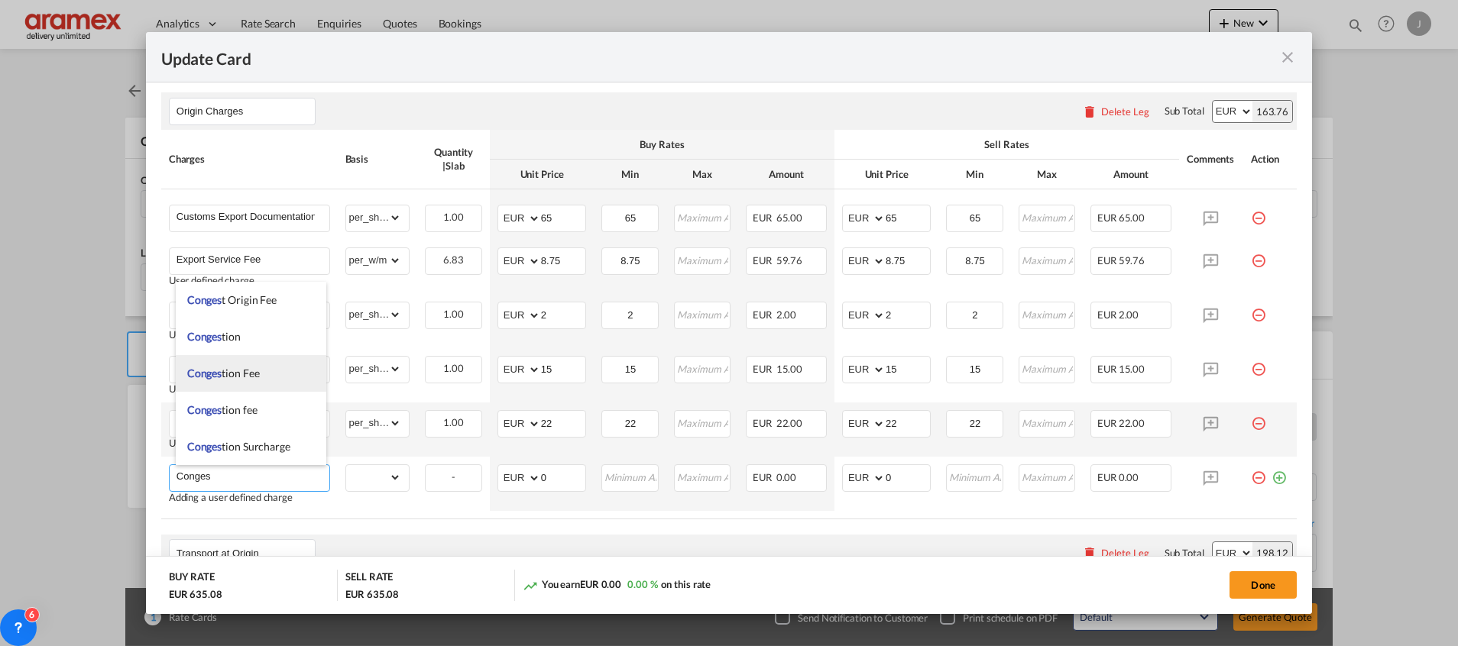
click at [251, 374] on span "Conges tion Fee" at bounding box center [223, 373] width 73 height 13
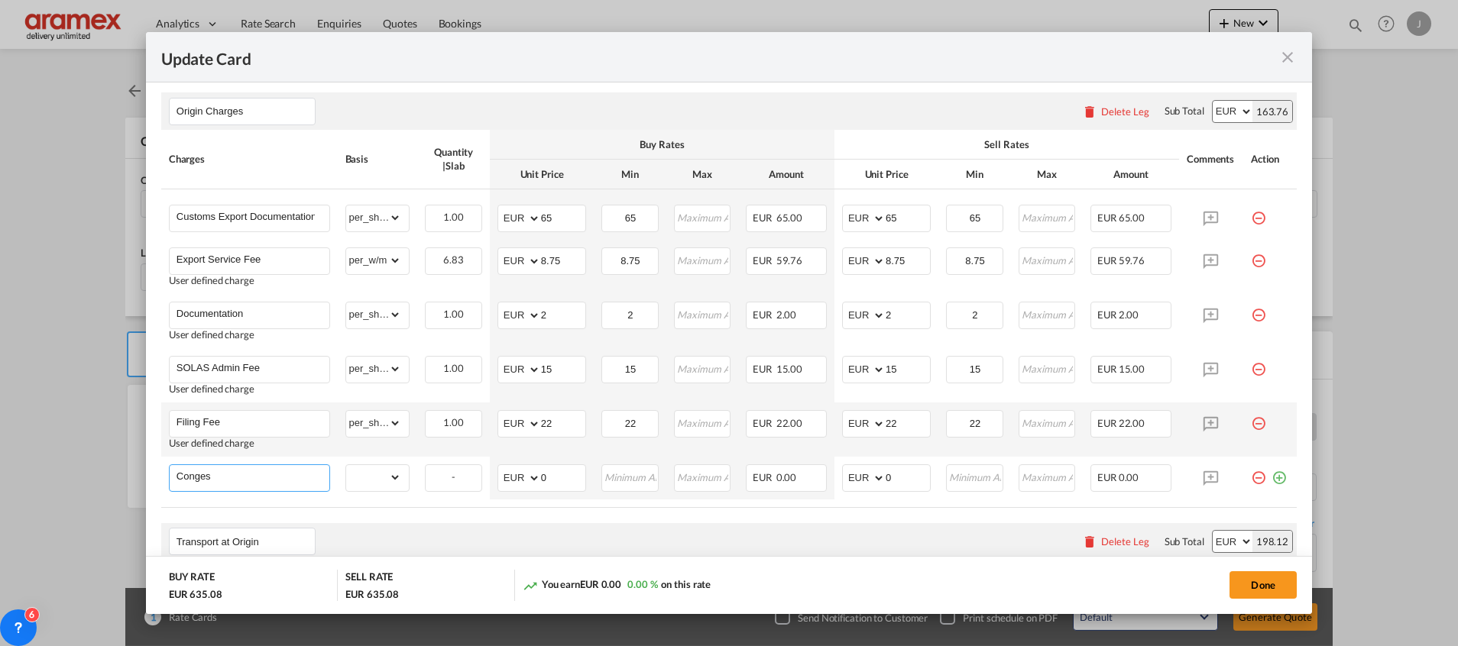
type input "Congestion Fee"
click at [389, 477] on select "gross_weight volumetric_weight per_shipment per_bl per_km per_hawb per_kg flat …" at bounding box center [374, 477] width 56 height 24
select select "per_w/m"
click at [346, 465] on select "gross_weight volumetric_weight per_shipment per_bl per_km per_hawb per_kg flat …" at bounding box center [374, 477] width 56 height 24
click at [529, 481] on md-input-container "AED AFN ALL AMD ANG AOA ARS AUD AWG AZN BAM BBD BDT BGN BHD BIF BMD BND [PERSON…" at bounding box center [541, 478] width 89 height 28
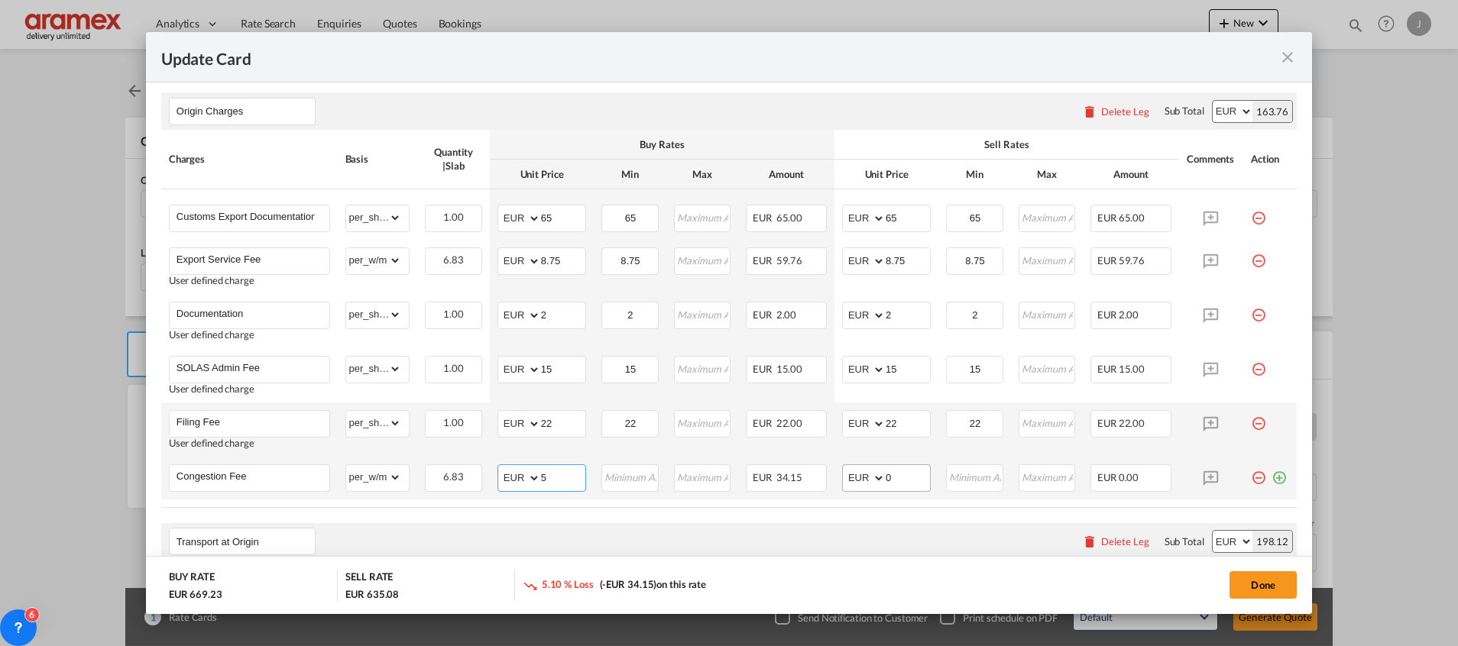
type input "5"
drag, startPoint x: 892, startPoint y: 473, endPoint x: 834, endPoint y: 478, distance: 57.5
click at [842, 478] on md-input-container "AED AFN ALL AMD ANG AOA ARS AUD AWG AZN BAM BBD BDT BGN BHD BIF BMD BND [PERSON…" at bounding box center [886, 478] width 89 height 28
type input "5"
drag, startPoint x: 791, startPoint y: 516, endPoint x: 657, endPoint y: 496, distance: 135.2
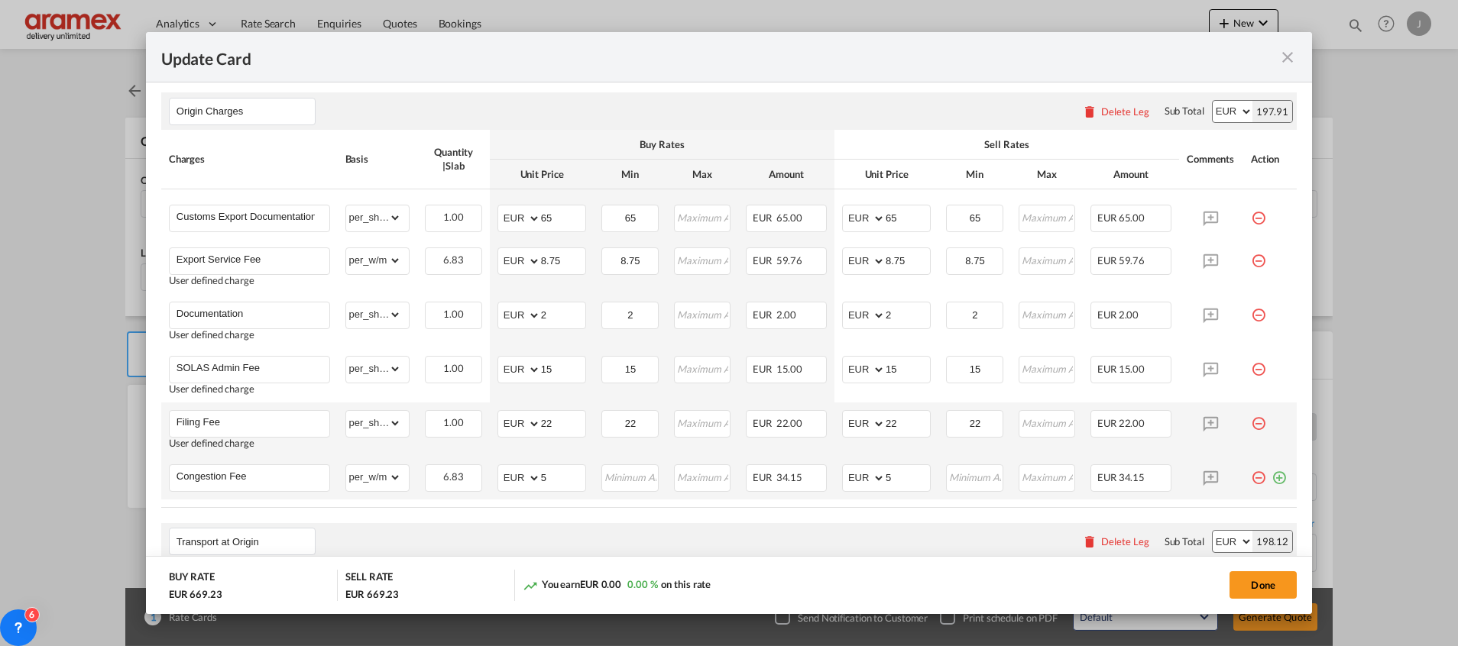
click at [754, 513] on air-lcl-rate-modification "Main Freight Please enter leg name Leg Name Already Exists Delete Leg Sub Total…" at bounding box center [728, 335] width 1135 height 881
click at [619, 482] on input "Update Card Port ..." at bounding box center [630, 476] width 54 height 23
type input "5"
click at [966, 476] on input "Update Card Port ..." at bounding box center [974, 476] width 54 height 23
type input "5"
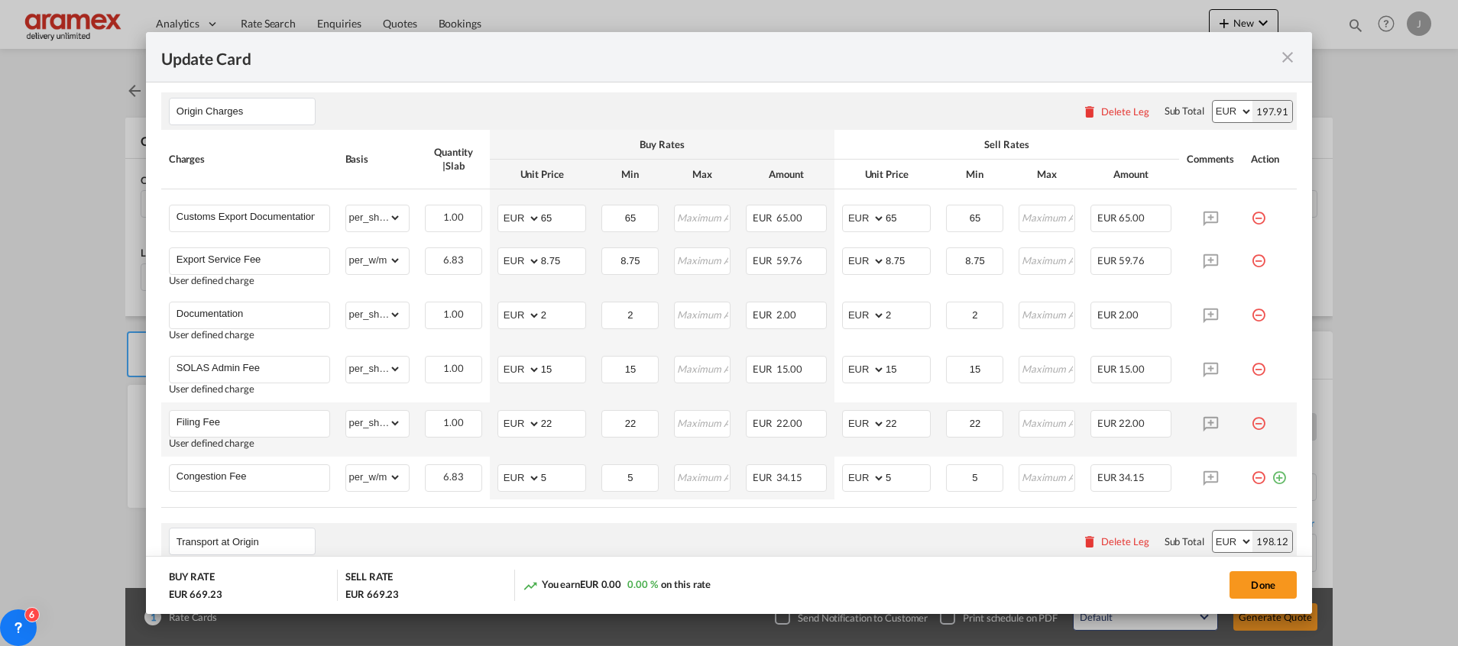
click at [909, 512] on air-lcl-rate-modification "Main Freight Please enter leg name Leg Name Already Exists Delete Leg Sub Total…" at bounding box center [728, 335] width 1135 height 881
click at [622, 318] on input "2" at bounding box center [630, 314] width 54 height 23
click at [635, 313] on input "2" at bounding box center [630, 314] width 54 height 23
drag, startPoint x: 635, startPoint y: 313, endPoint x: 597, endPoint y: 313, distance: 38.2
click at [603, 313] on input "2" at bounding box center [630, 314] width 54 height 23
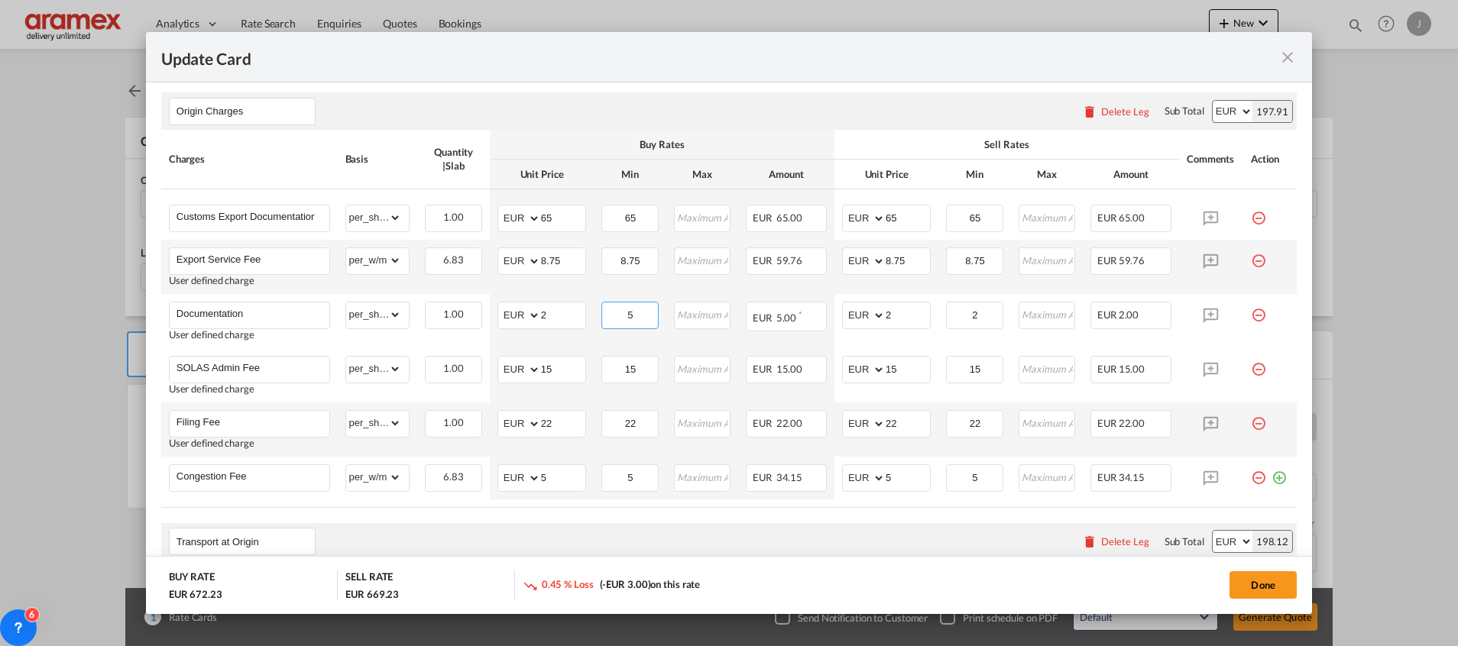
type input "5"
click at [604, 288] on td "8.75 Please Enter Invalid Input" at bounding box center [630, 267] width 72 height 54
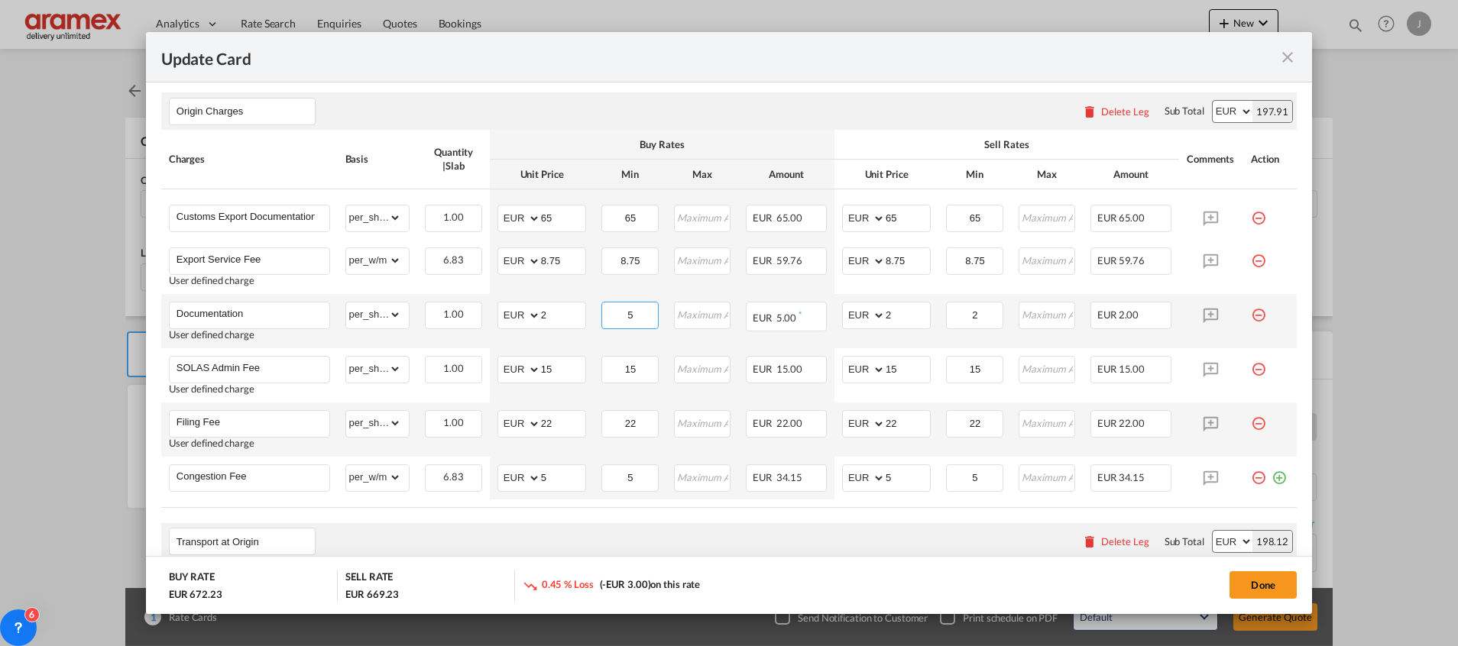
drag, startPoint x: 642, startPoint y: 312, endPoint x: 591, endPoint y: 312, distance: 51.9
click at [594, 312] on td "5 Please Enter Invalid Input" at bounding box center [630, 321] width 72 height 54
drag, startPoint x: 630, startPoint y: 311, endPoint x: 589, endPoint y: 311, distance: 40.5
click at [594, 311] on td "5 Please Enter Invalid Input" at bounding box center [630, 321] width 72 height 54
drag, startPoint x: 633, startPoint y: 366, endPoint x: 585, endPoint y: 366, distance: 47.4
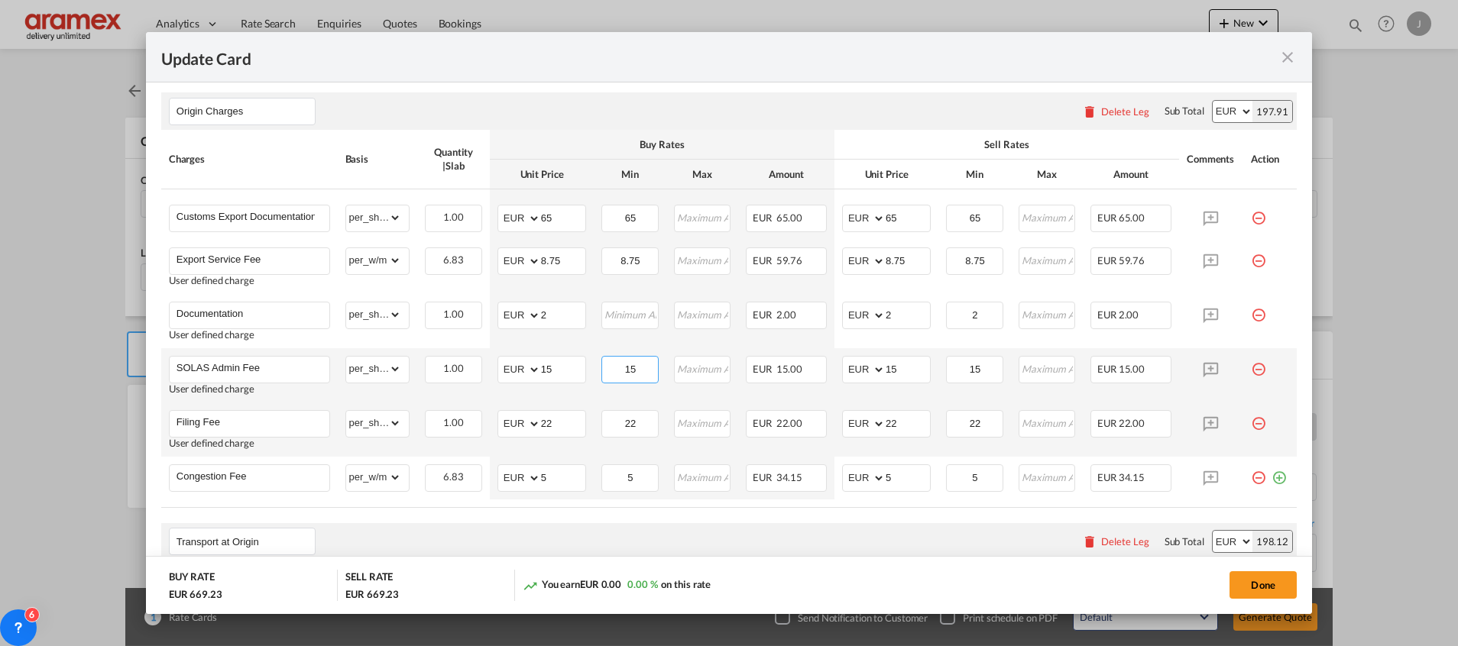
click at [585, 366] on tr "SOLAS Admin Fee User defined charge Please Enter Already Exists gross_weight vo…" at bounding box center [728, 375] width 1135 height 54
drag, startPoint x: 604, startPoint y: 520, endPoint x: 637, endPoint y: 439, distance: 88.1
click at [613, 510] on air-lcl-rate-modification "Main Freight Please enter leg name Leg Name Already Exists Delete Leg Sub Total…" at bounding box center [728, 335] width 1135 height 881
drag, startPoint x: 638, startPoint y: 419, endPoint x: 598, endPoint y: 422, distance: 39.8
click at [577, 420] on tr "Filing Fee User defined charge Please Enter Already Exists gross_weight volumet…" at bounding box center [728, 430] width 1135 height 54
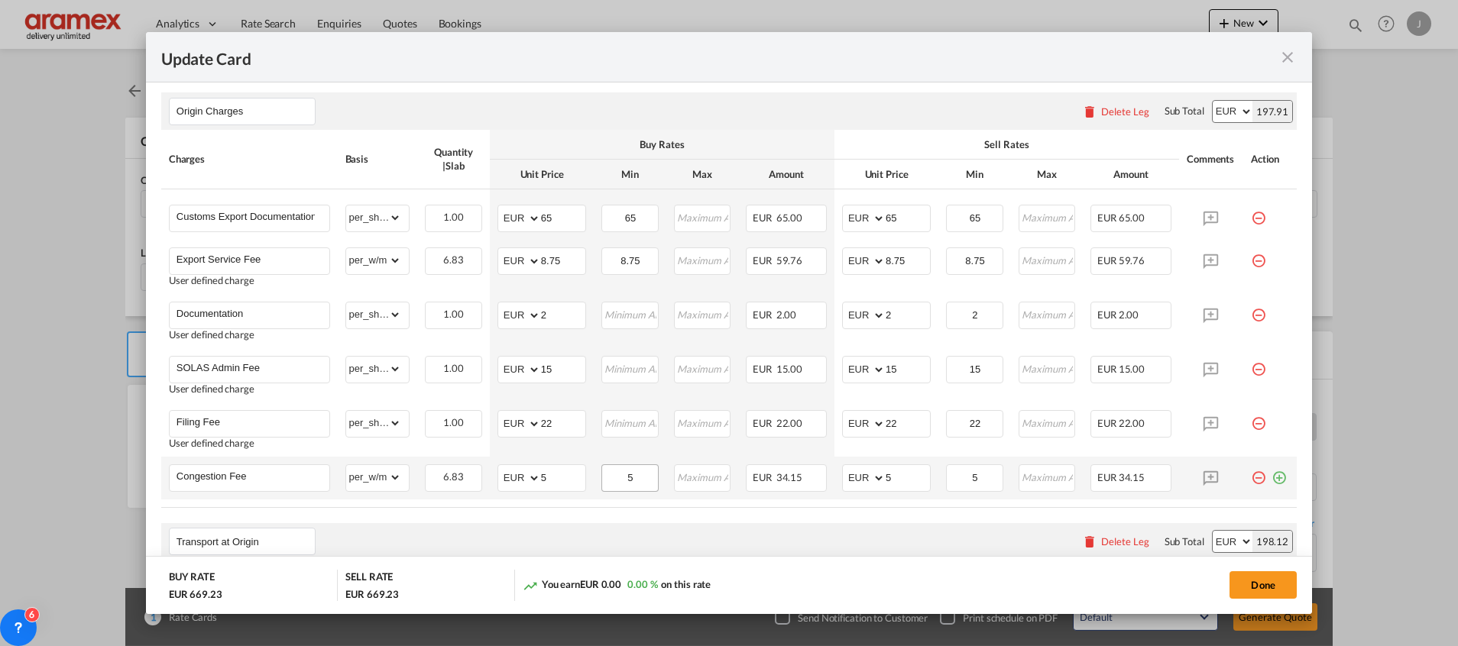
drag, startPoint x: 636, startPoint y: 520, endPoint x: 629, endPoint y: 490, distance: 30.8
click at [636, 513] on air-lcl-rate-modification "Main Freight Please enter leg name Leg Name Already Exists Delete Leg Sub Total…" at bounding box center [728, 335] width 1135 height 881
drag, startPoint x: 630, startPoint y: 471, endPoint x: 616, endPoint y: 471, distance: 14.5
click at [616, 471] on input "5" at bounding box center [630, 476] width 54 height 23
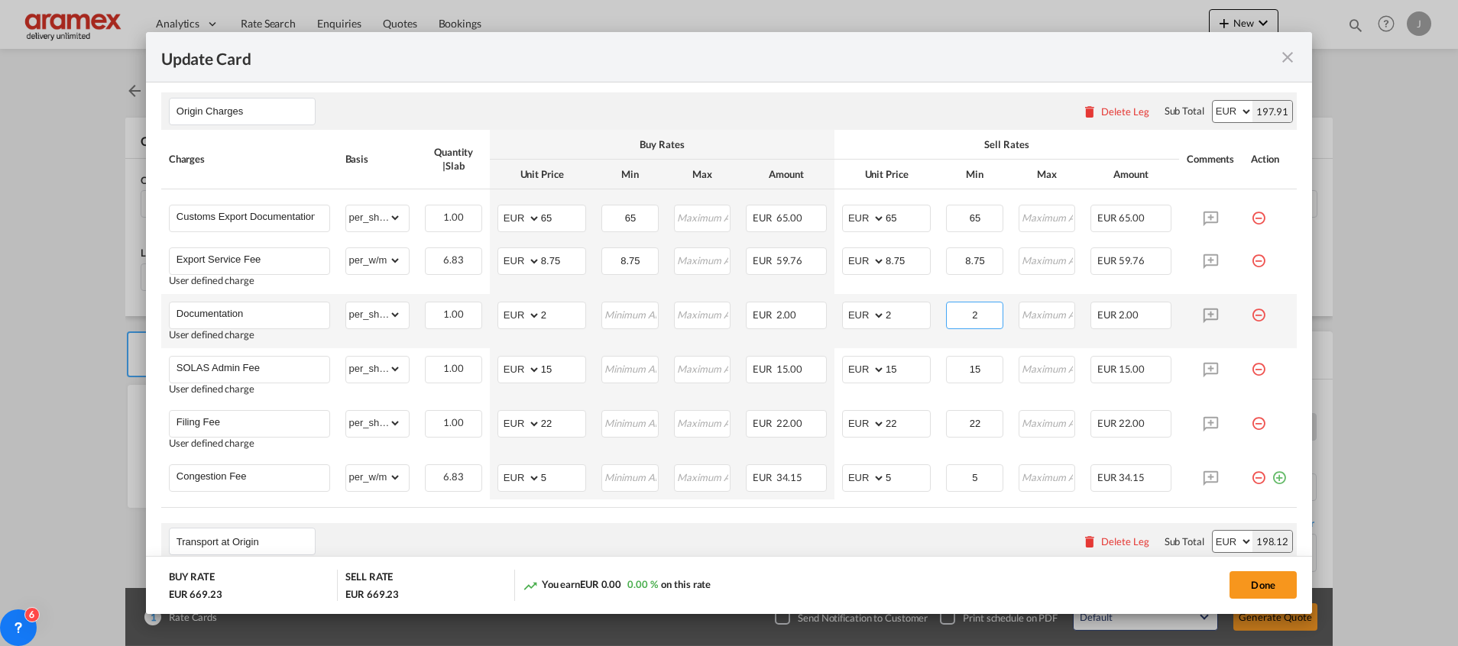
drag, startPoint x: 972, startPoint y: 307, endPoint x: 931, endPoint y: 333, distance: 48.1
click at [918, 314] on tr "Documentation User defined charge Please Enter Already Exists gross_weight volu…" at bounding box center [728, 321] width 1135 height 54
drag, startPoint x: 974, startPoint y: 374, endPoint x: 936, endPoint y: 372, distance: 38.3
click at [947, 372] on input "15" at bounding box center [974, 368] width 54 height 23
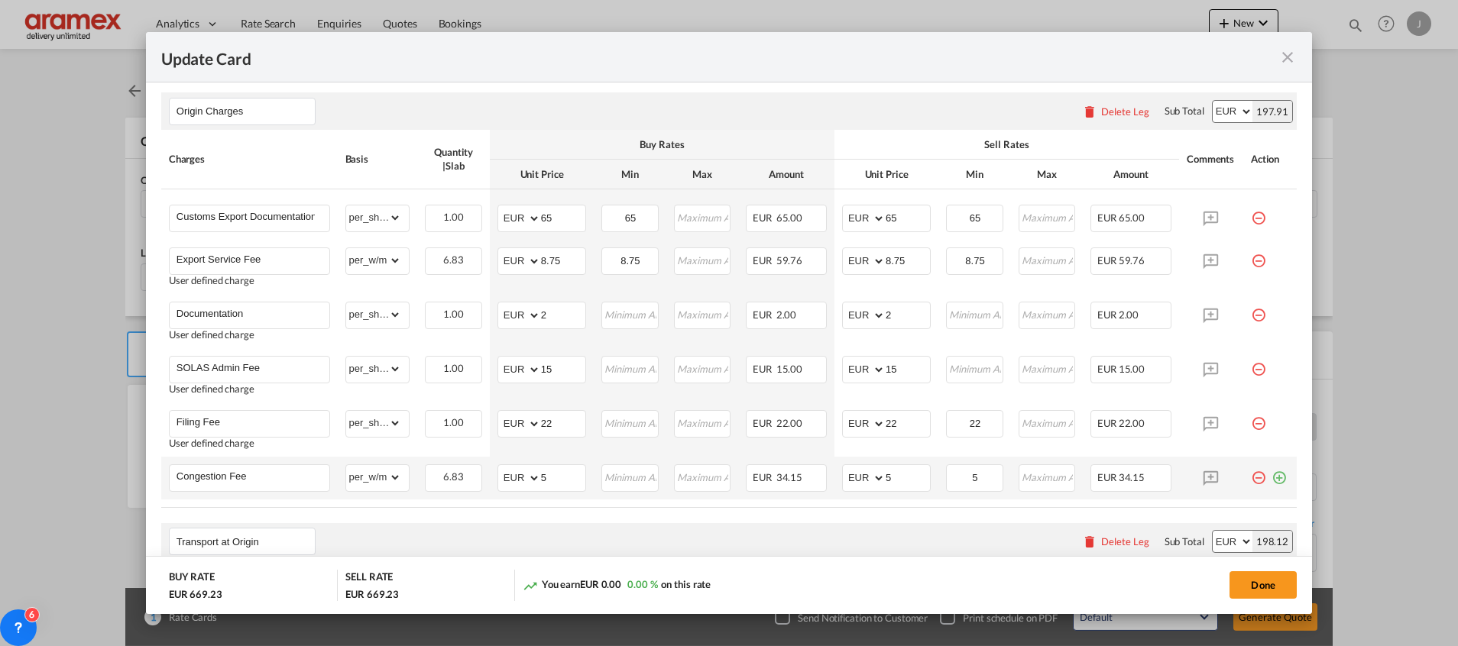
drag, startPoint x: 936, startPoint y: 536, endPoint x: 981, endPoint y: 494, distance: 62.1
click at [969, 507] on air-lcl-rate-modification "Main Freight Please enter leg name Leg Name Already Exists Delete Leg Sub Total…" at bounding box center [728, 335] width 1135 height 881
drag, startPoint x: 970, startPoint y: 419, endPoint x: 940, endPoint y: 432, distance: 33.5
click at [947, 422] on input "22" at bounding box center [974, 422] width 54 height 23
drag, startPoint x: 972, startPoint y: 482, endPoint x: 933, endPoint y: 488, distance: 39.4
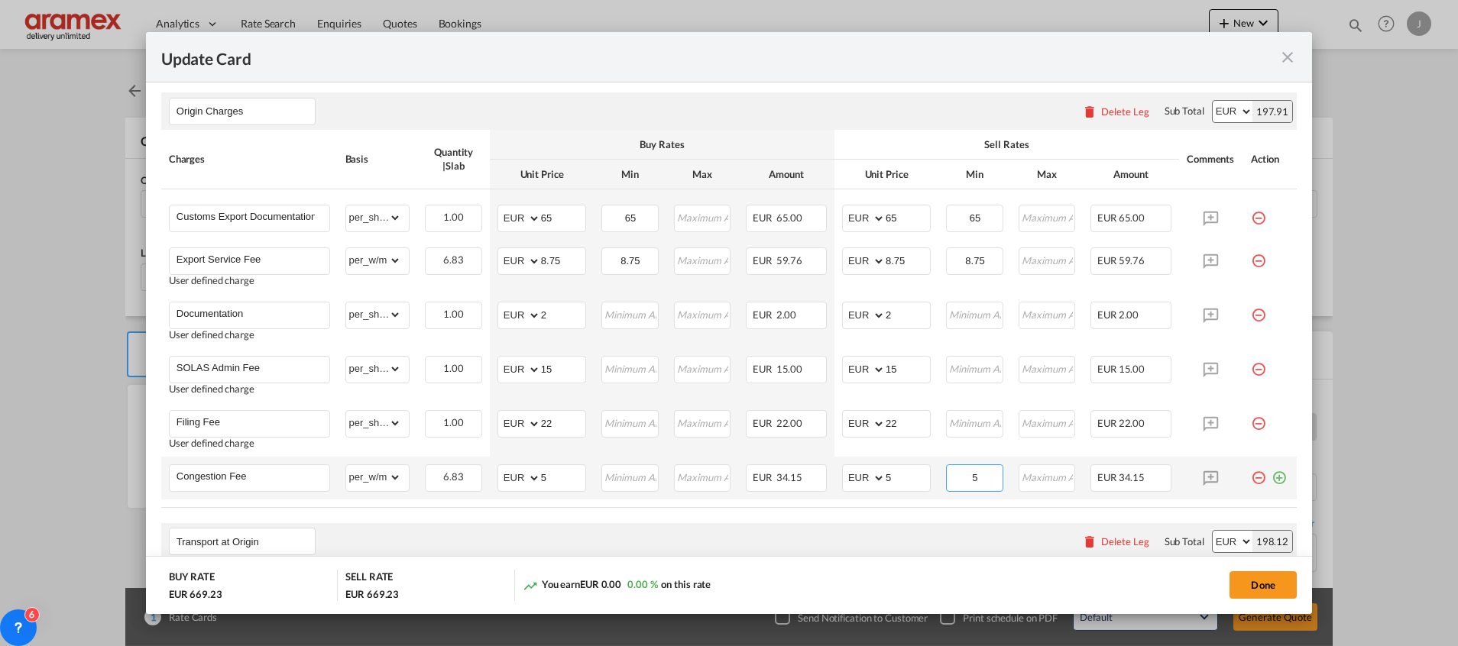
click at [938, 485] on td "5 Please Enter Invalid Input" at bounding box center [974, 478] width 72 height 43
click at [905, 549] on div "Transport at Origin Please enter leg name Leg Name Already Exists Delete Leg Su…" at bounding box center [728, 541] width 1135 height 37
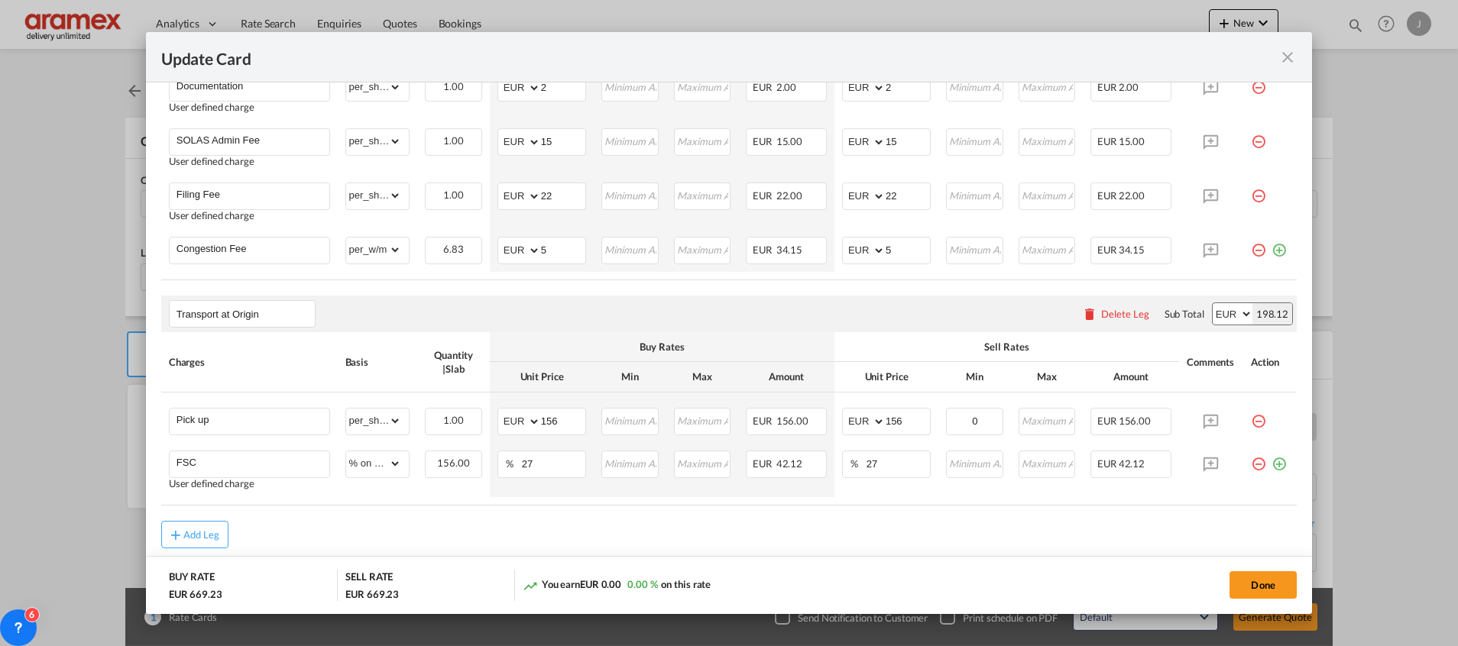
scroll to position [798, 0]
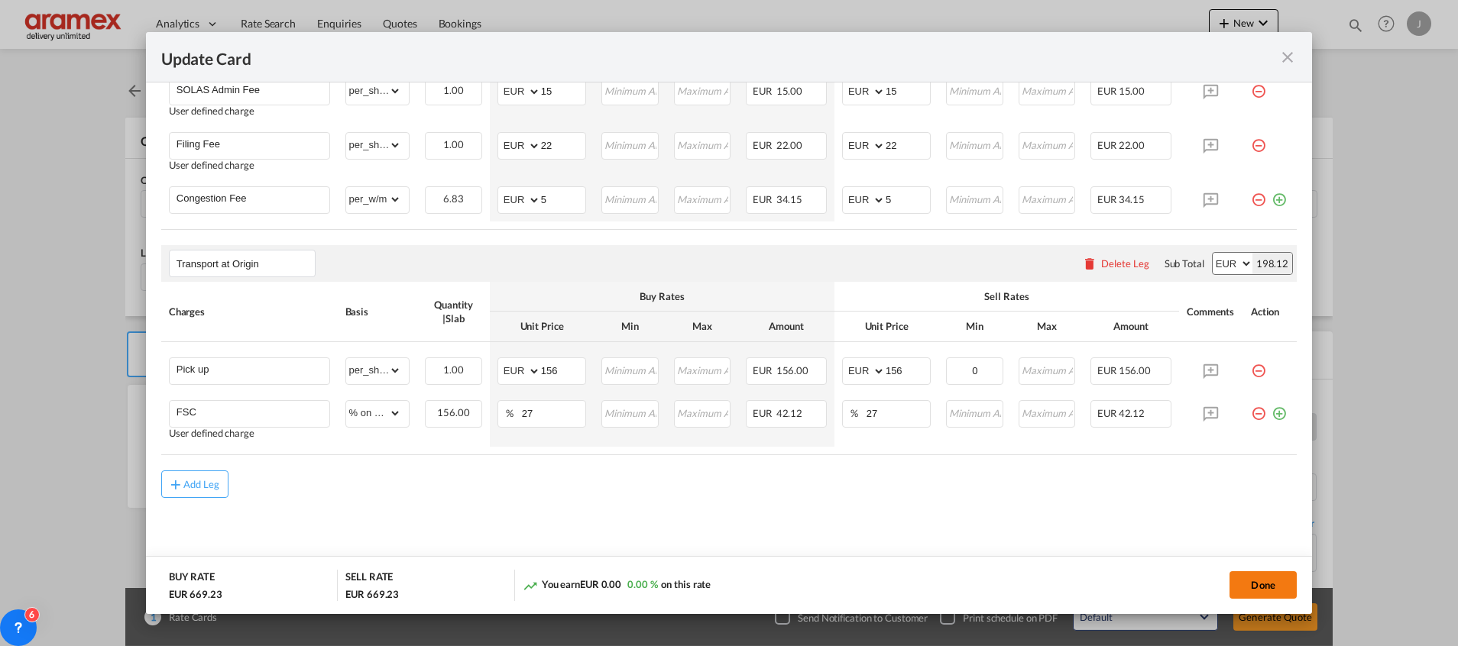
click at [1267, 591] on button "Done" at bounding box center [1262, 585] width 67 height 28
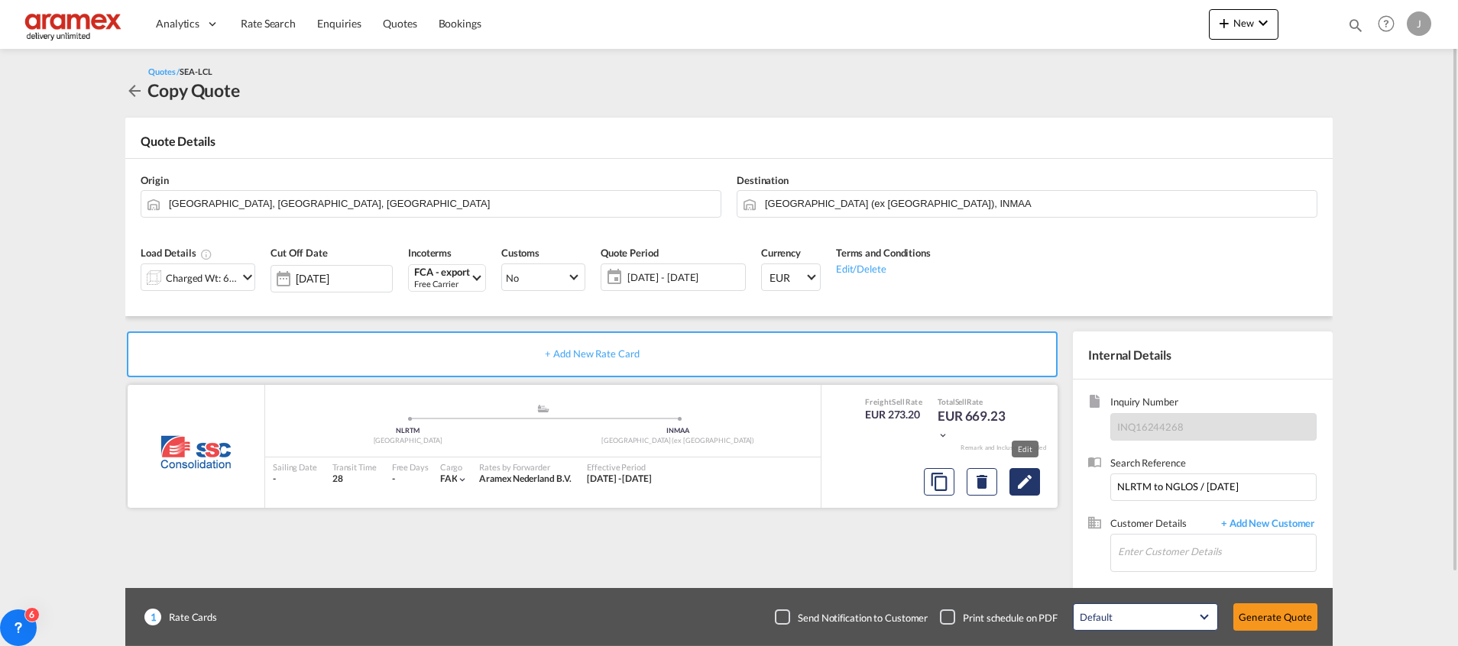
click at [1022, 484] on md-icon "Edit" at bounding box center [1024, 482] width 18 height 18
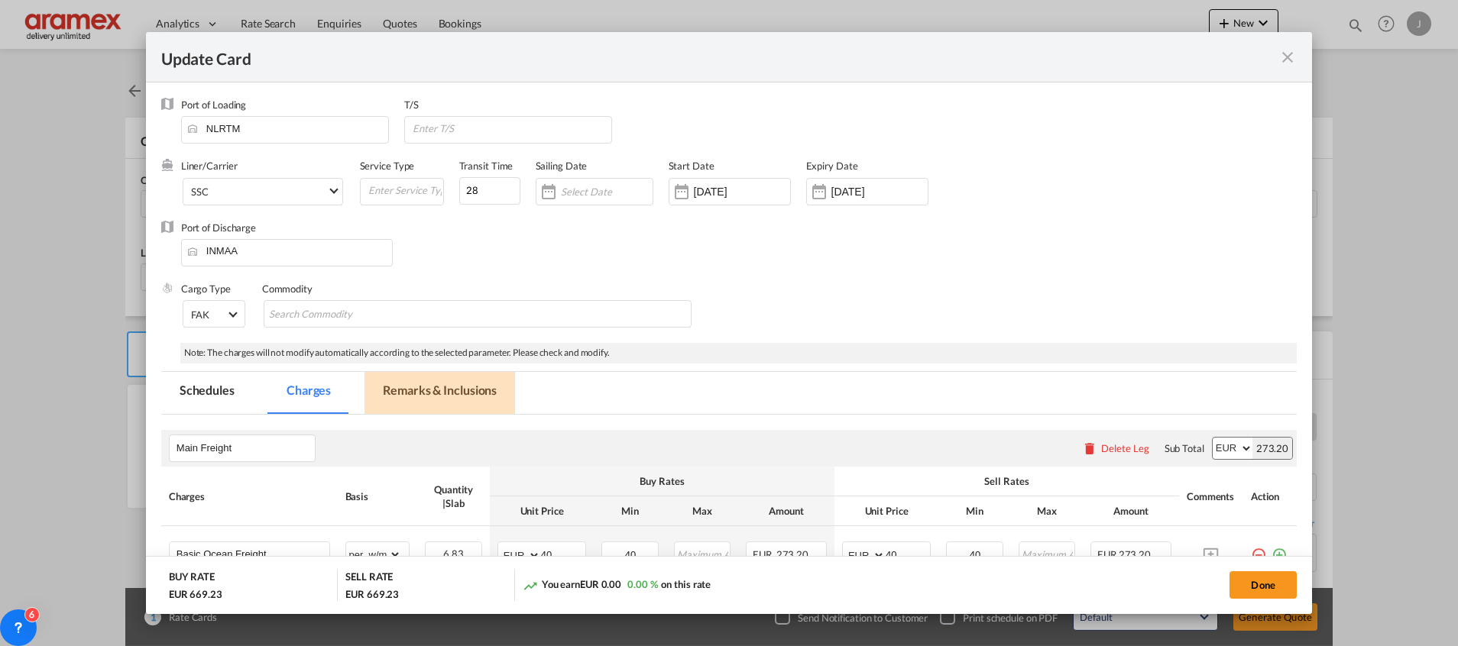
click at [431, 385] on md-tab-item "Remarks & Inclusions" at bounding box center [439, 393] width 151 height 42
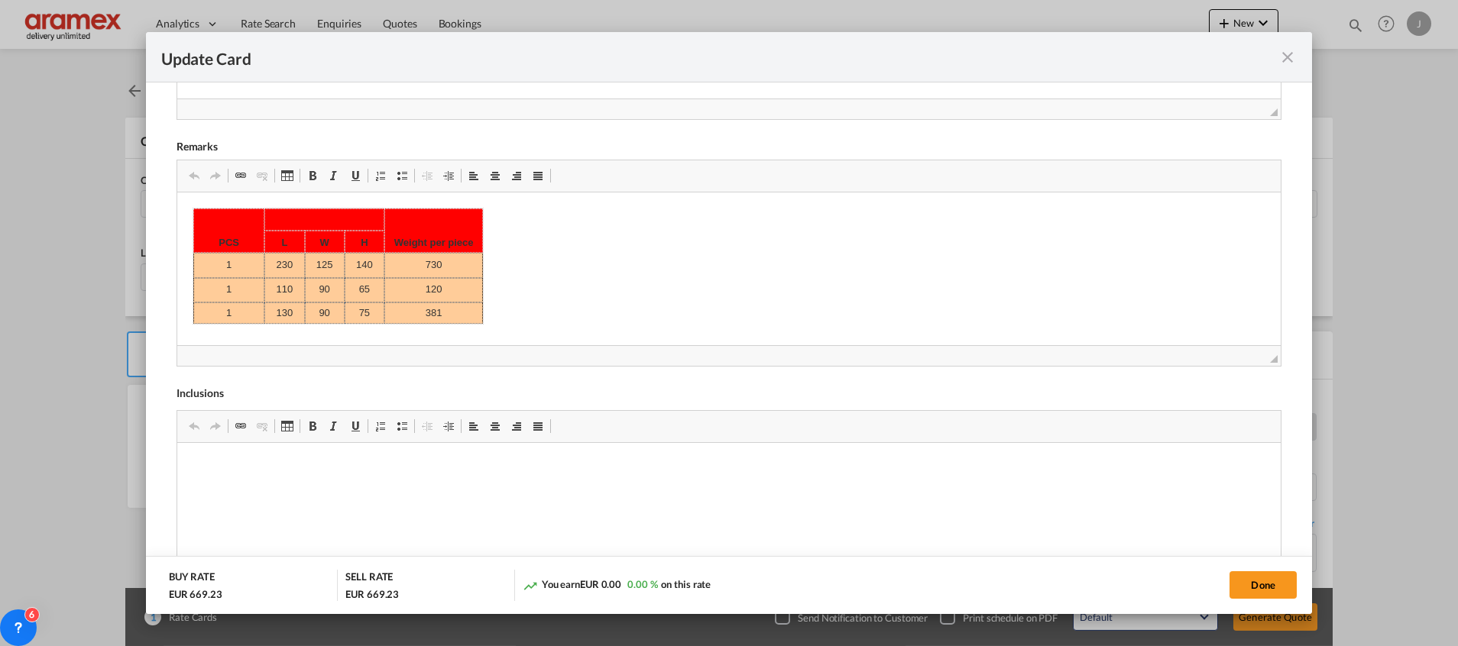
scroll to position [507, 0]
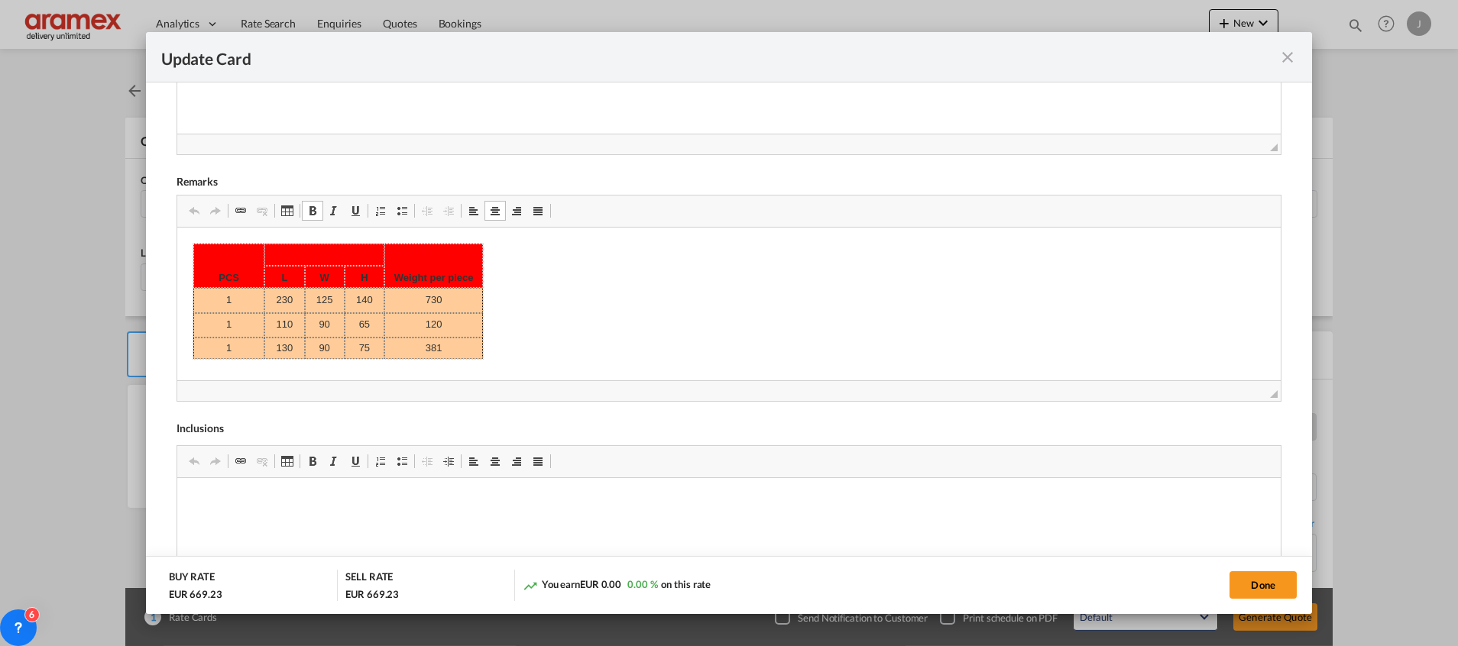
drag, startPoint x: 204, startPoint y: 268, endPoint x: 371, endPoint y: 306, distance: 170.7
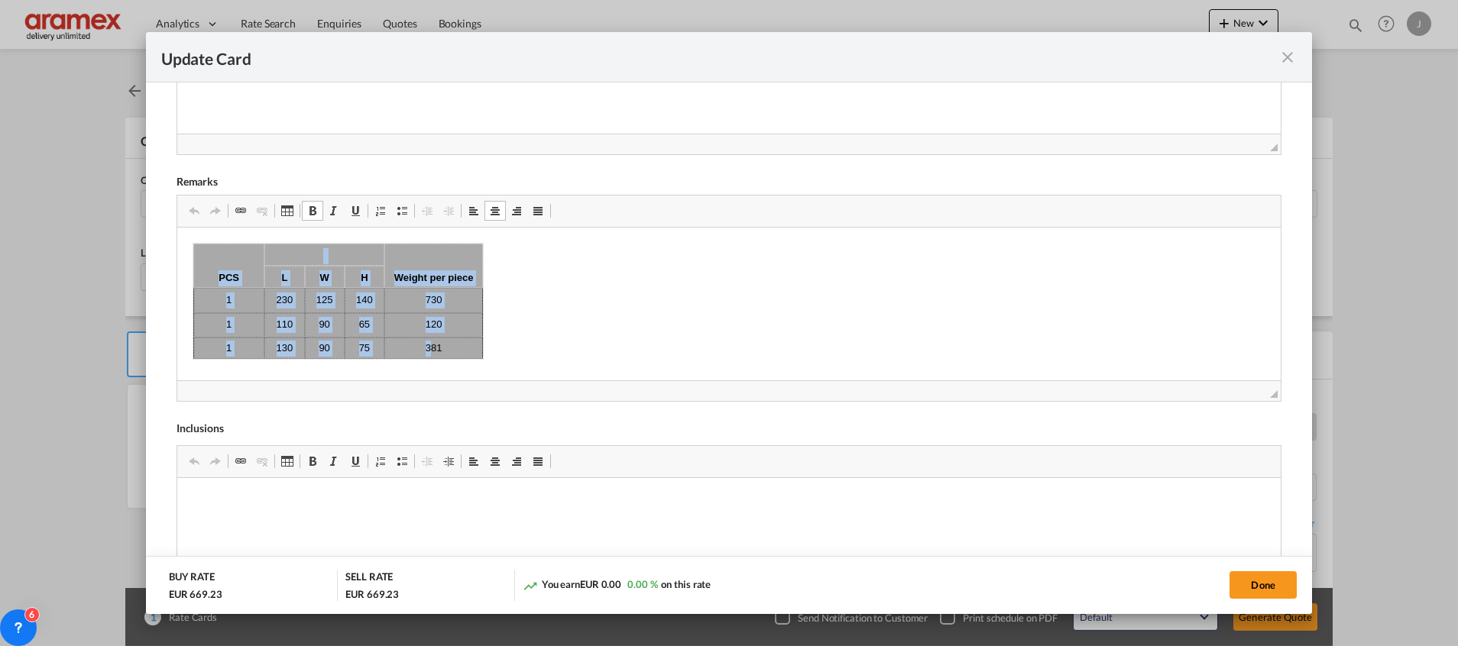
drag, startPoint x: 222, startPoint y: 274, endPoint x: 432, endPoint y: 354, distance: 223.9
click at [432, 354] on tbody "PCS Weight per piece L W H 1 230 125 140 730 1 110 90 65 120 1 130 90 75 381" at bounding box center [338, 300] width 290 height 115
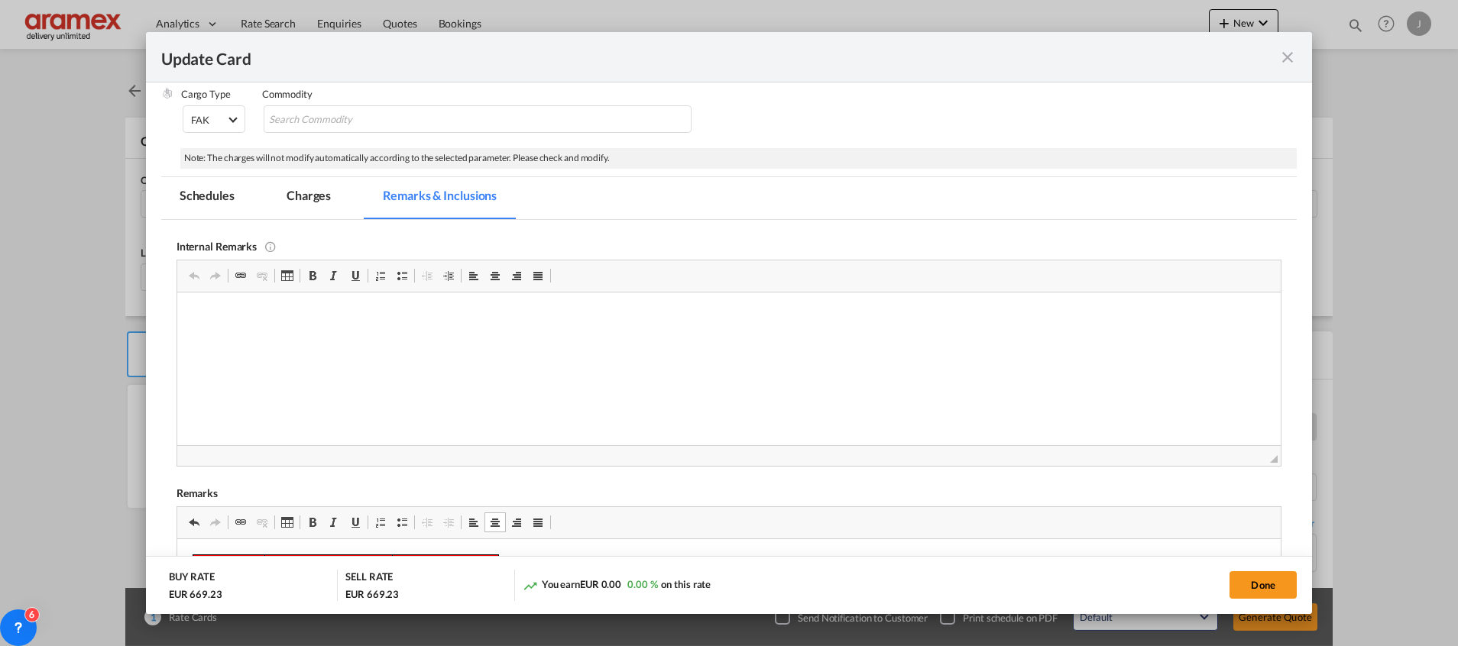
scroll to position [163, 0]
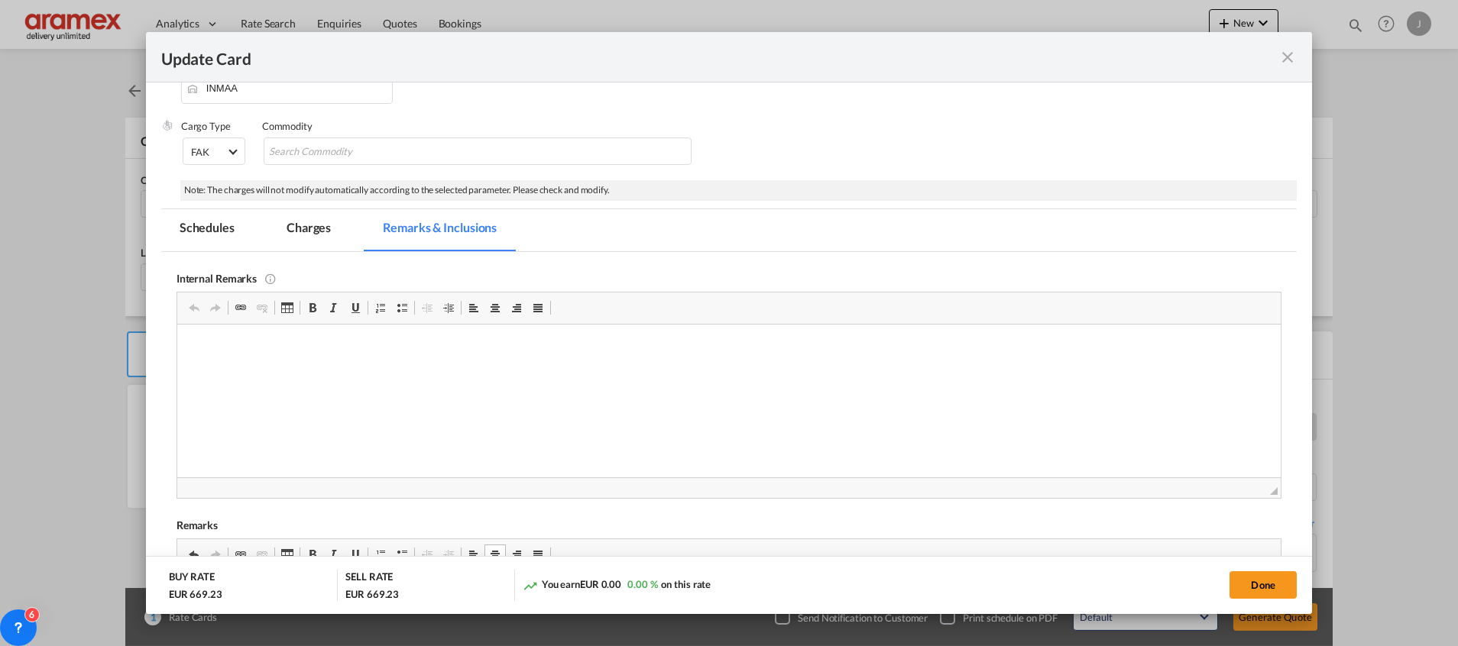
click at [297, 216] on md-tab-item "Charges" at bounding box center [308, 230] width 81 height 42
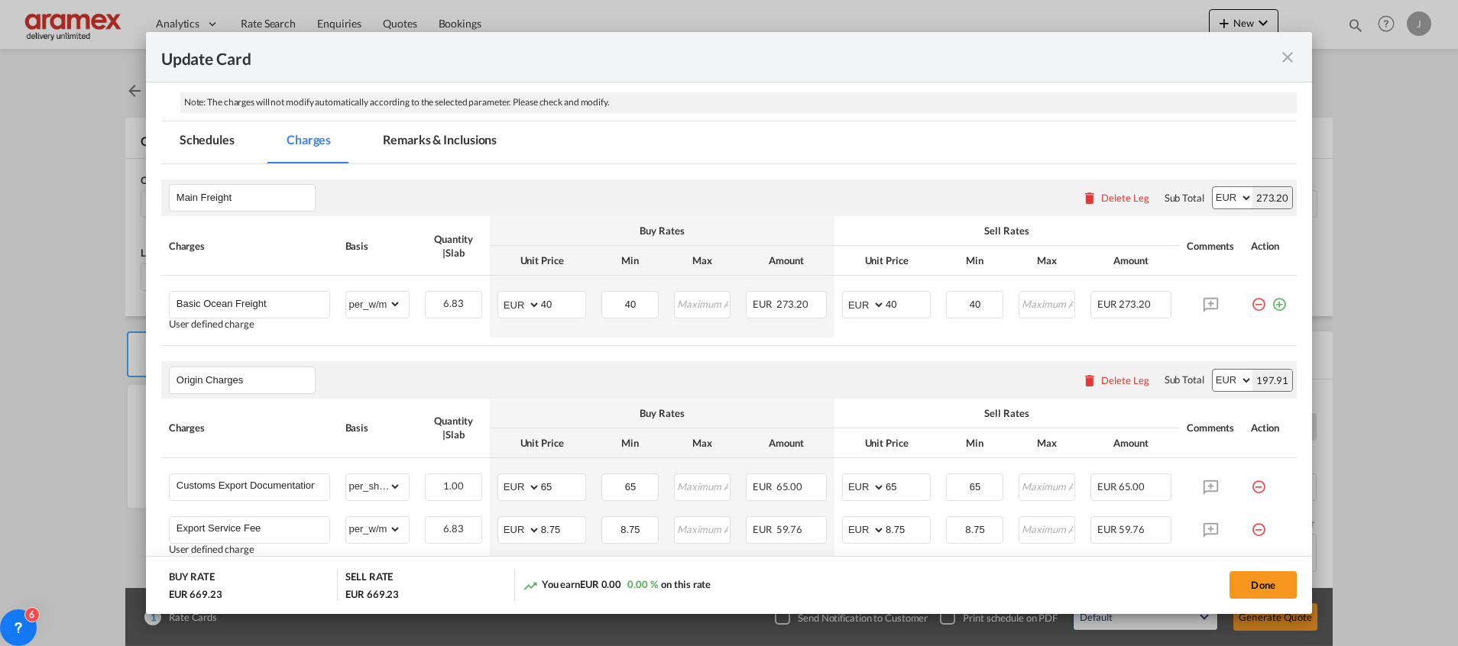
scroll to position [225, 0]
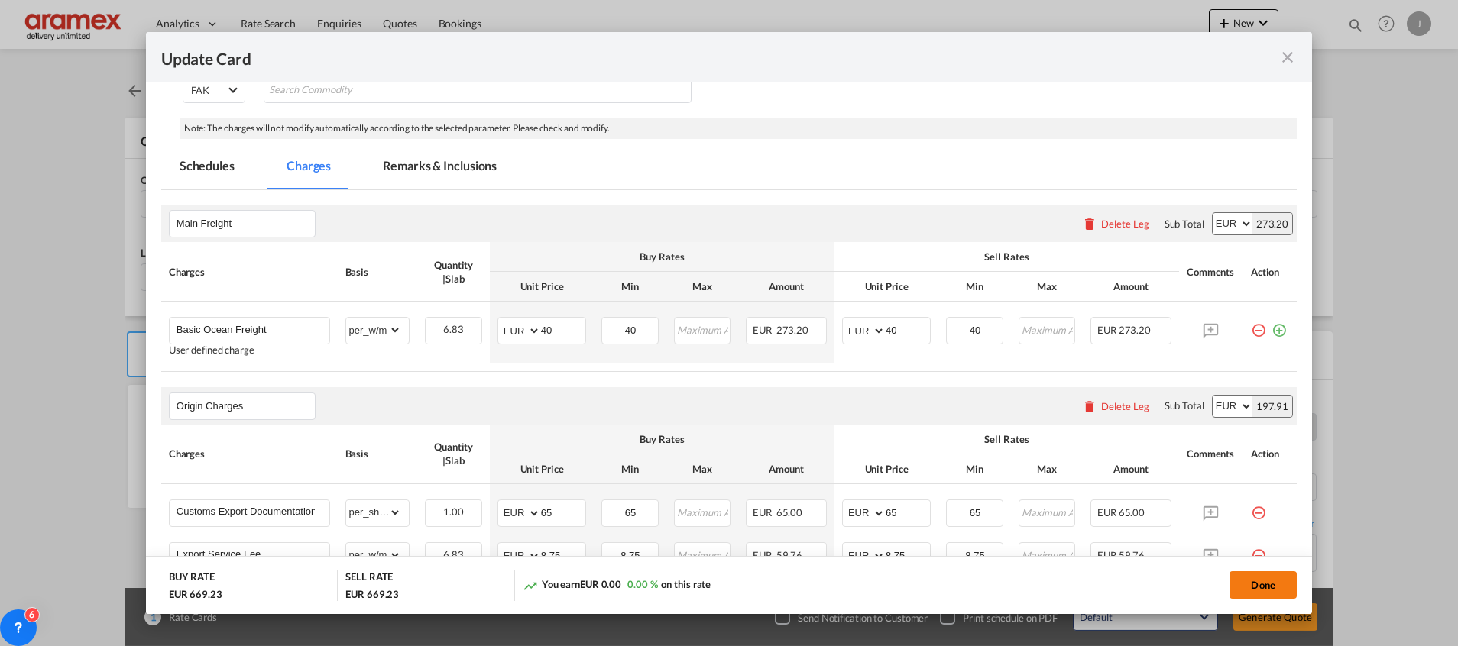
click at [1272, 581] on button "Done" at bounding box center [1262, 585] width 67 height 28
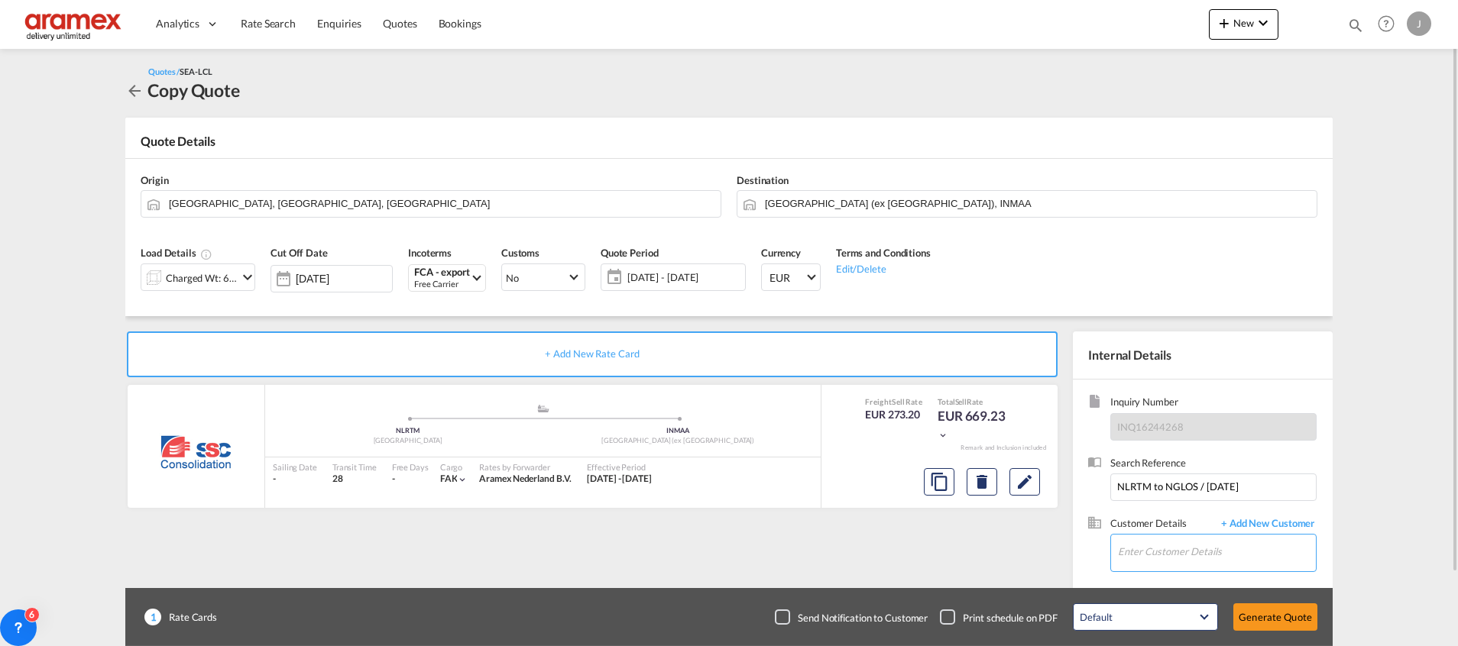
click at [1187, 543] on input "Enter Customer Details" at bounding box center [1217, 552] width 198 height 34
paste input "[PERSON_NAME]"
click at [1079, 548] on body "Analytics Dashboard Rate Search Enquiries Quotes Bookings" at bounding box center [729, 323] width 1458 height 646
paste input "[EMAIL_ADDRESS][DOMAIN_NAME]"
type input "[EMAIL_ADDRESS][DOMAIN_NAME]"
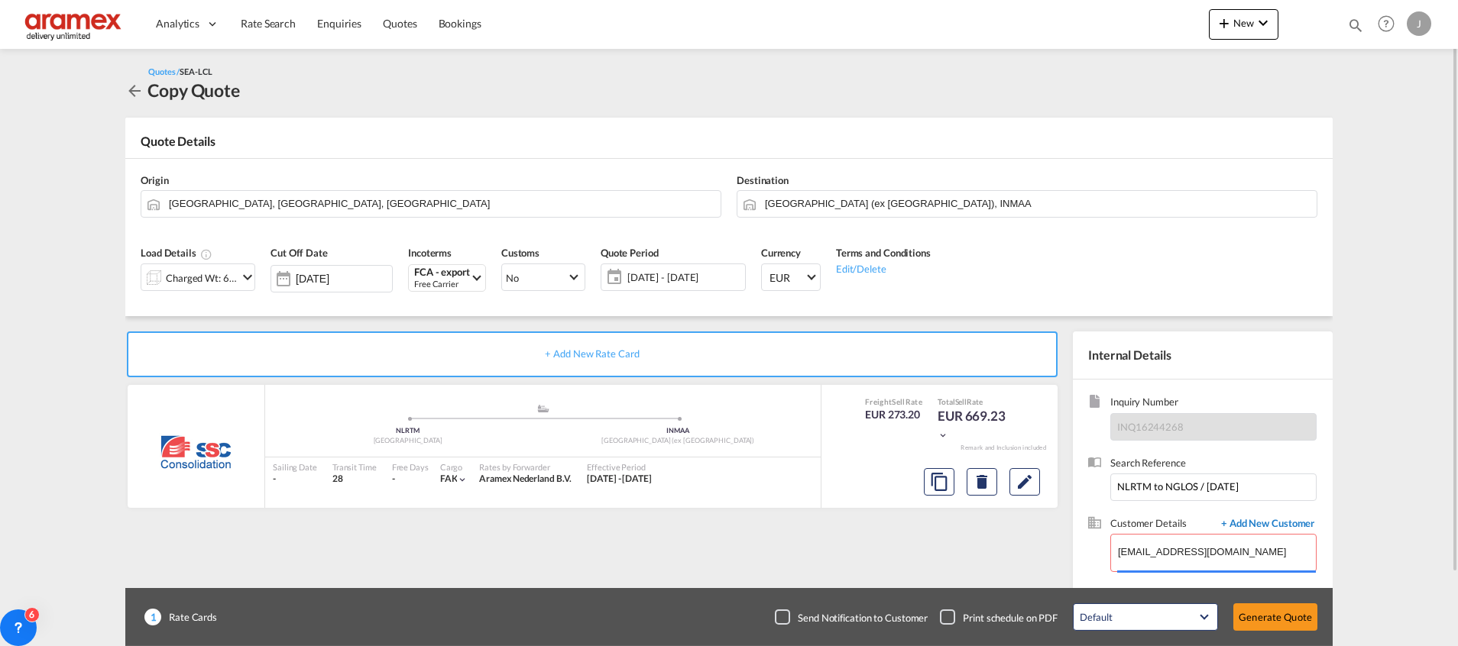
click at [1270, 527] on span "+ Add New Customer" at bounding box center [1264, 525] width 103 height 18
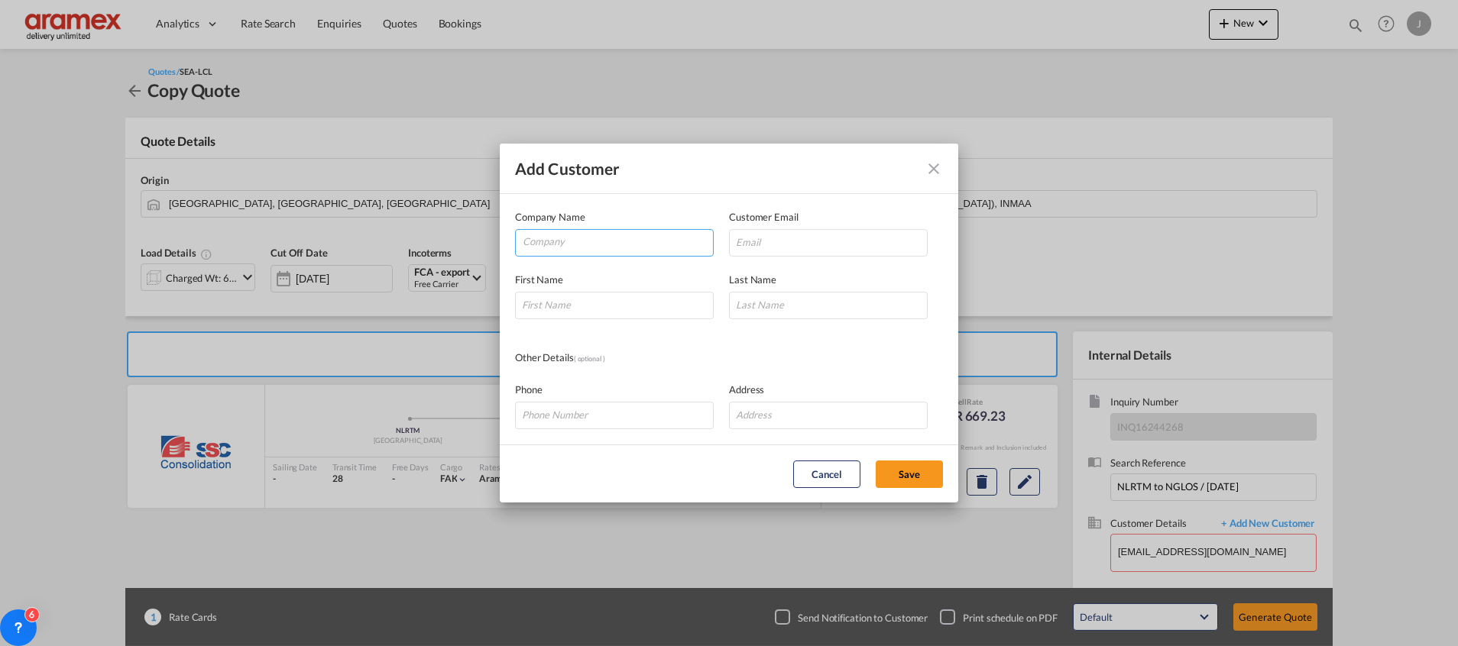
click at [560, 241] on input "Company" at bounding box center [618, 241] width 190 height 23
paste input "Aramex Transportation India Private Limited"
type input "Aramex Transportation India Private Limited"
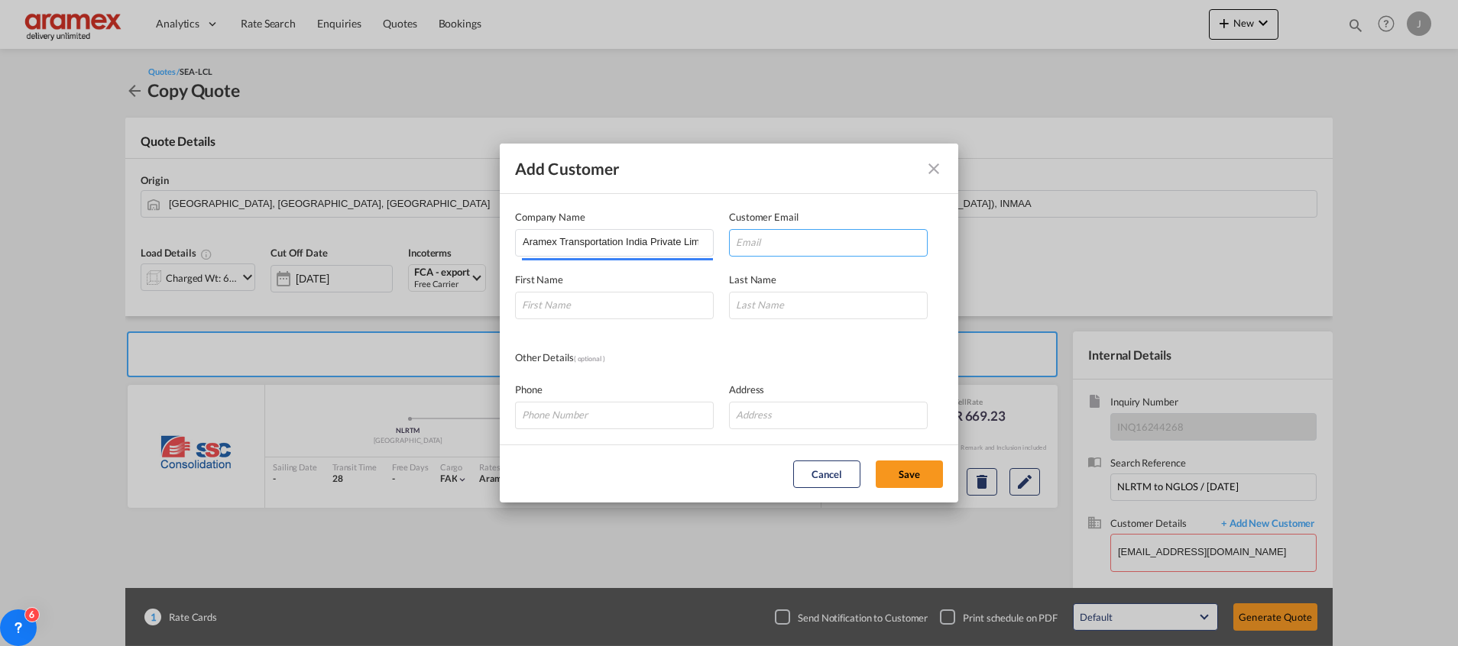
drag, startPoint x: 824, startPoint y: 242, endPoint x: 825, endPoint y: 228, distance: 13.8
click at [828, 241] on input "Add Customer Company ..." at bounding box center [828, 243] width 199 height 28
paste input "[EMAIL_ADDRESS][DOMAIN_NAME]"
type input "[EMAIL_ADDRESS][DOMAIN_NAME]"
click at [597, 306] on input "Add Customer Company ..." at bounding box center [614, 306] width 199 height 28
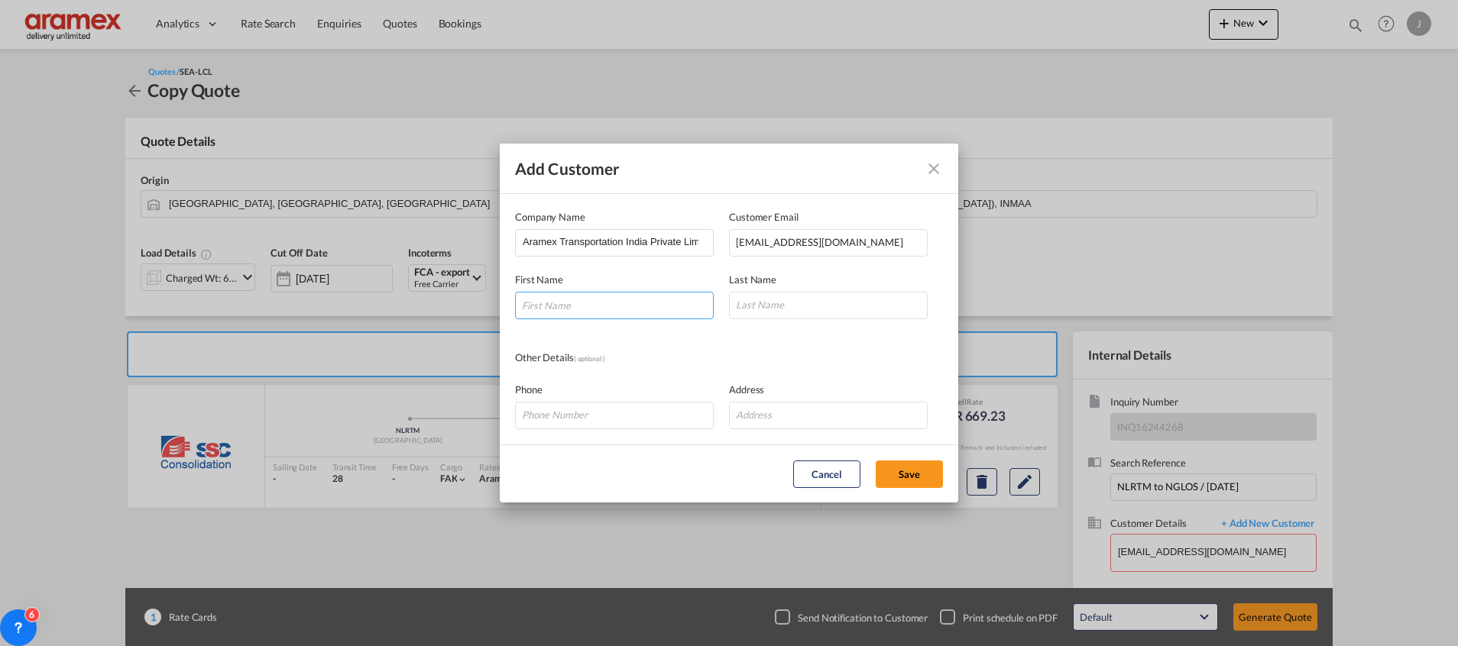
paste input "[PERSON_NAME]"
click at [562, 305] on input "[PERSON_NAME]" at bounding box center [614, 306] width 199 height 28
type input "Rakesh"
click at [778, 314] on input "Add Customer Company ..." at bounding box center [828, 306] width 199 height 28
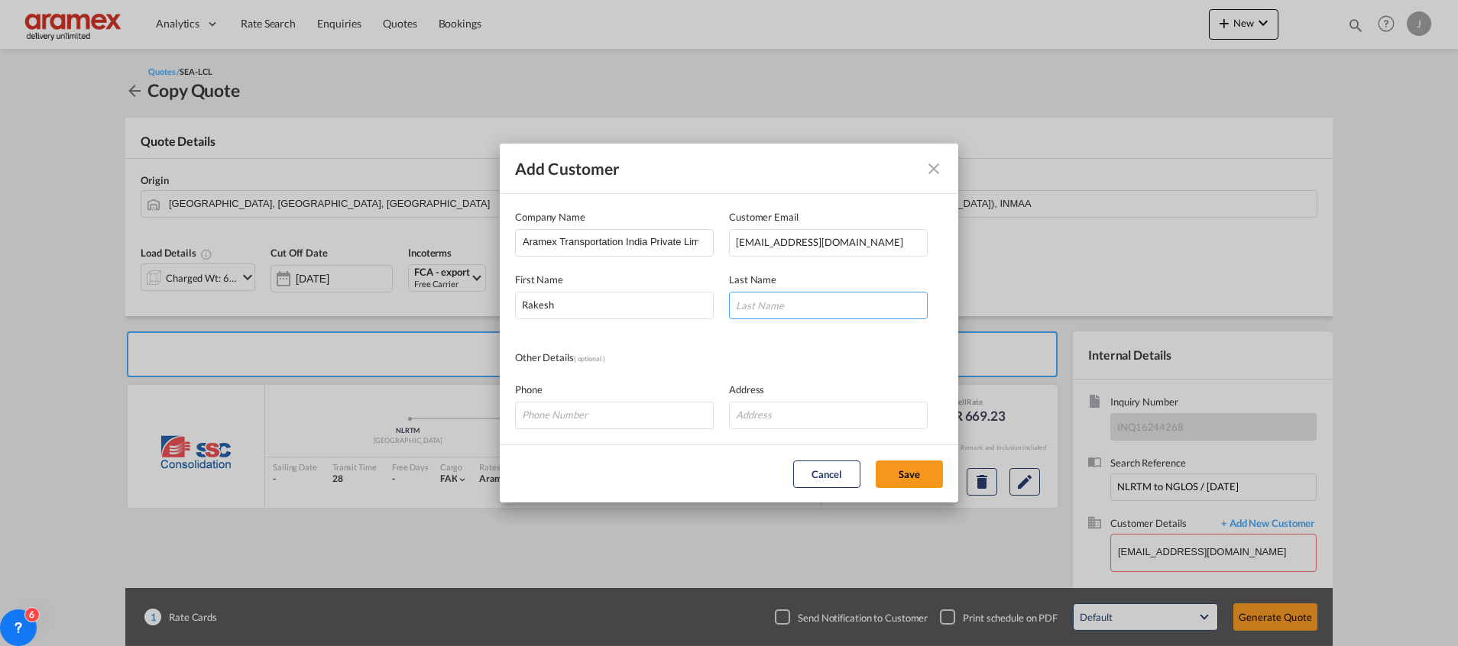
paste input "[PERSON_NAME]"
type input "[PERSON_NAME]"
click at [672, 348] on md-dialog-content "Company Name Aramex Transportation India Private Limited Customer Email [PERSON…" at bounding box center [729, 319] width 458 height 251
click at [921, 477] on button "Save" at bounding box center [908, 475] width 67 height 28
type input "Aramex Transportation India Private Limited, [PERSON_NAME], [PERSON_NAME][EMAIL…"
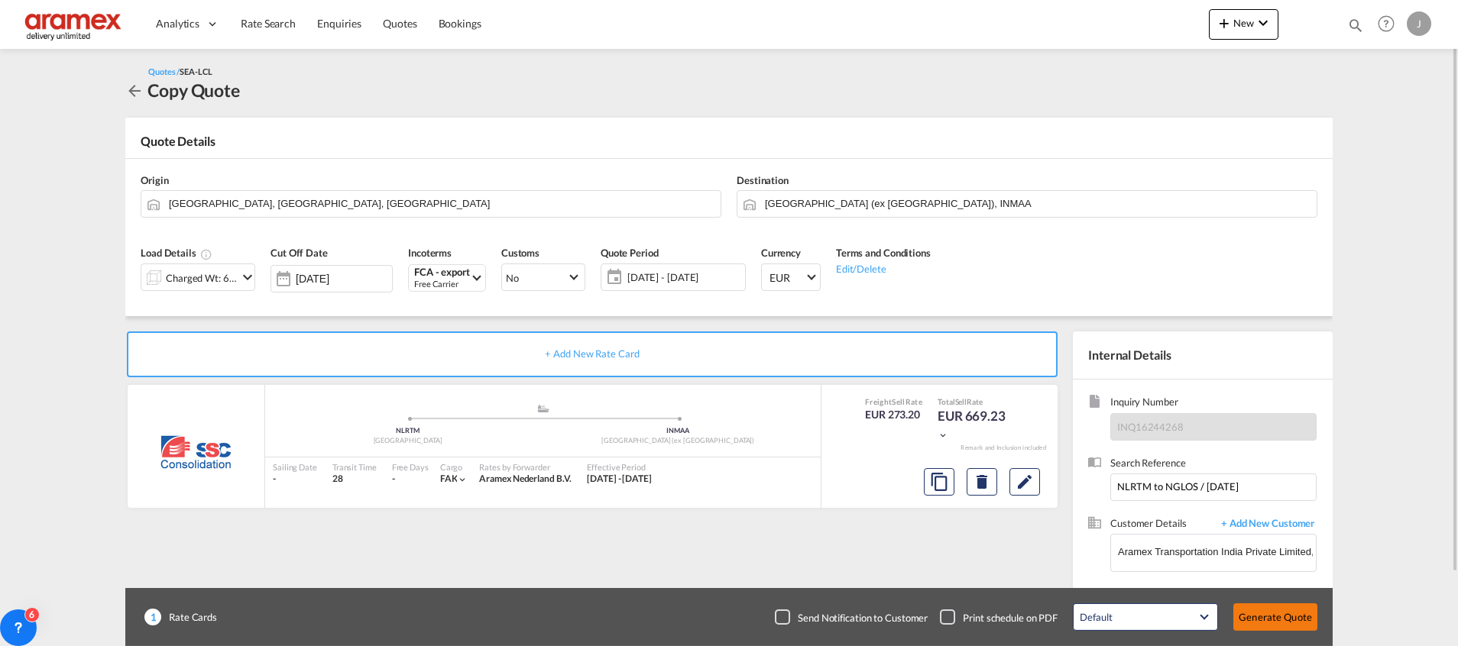
click at [1255, 617] on button "Generate Quote" at bounding box center [1275, 618] width 84 height 28
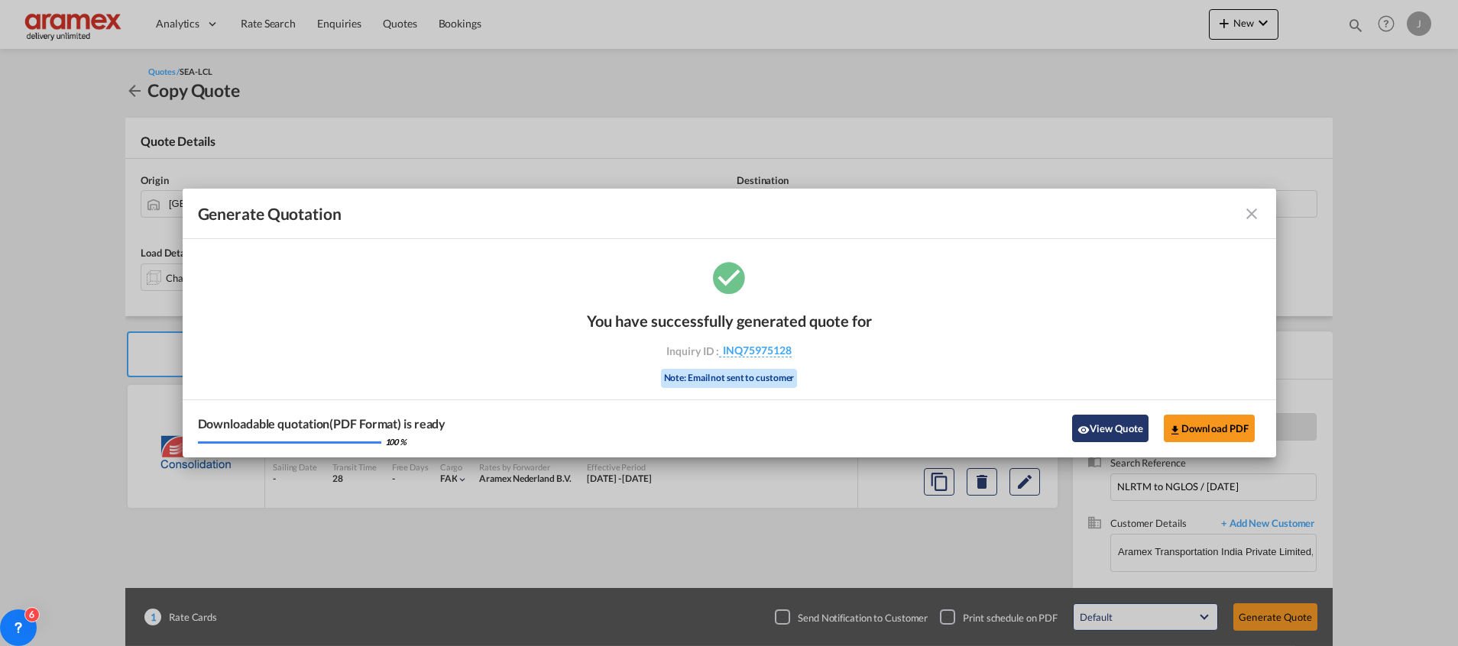
click at [1127, 429] on button "View Quote" at bounding box center [1110, 429] width 76 height 28
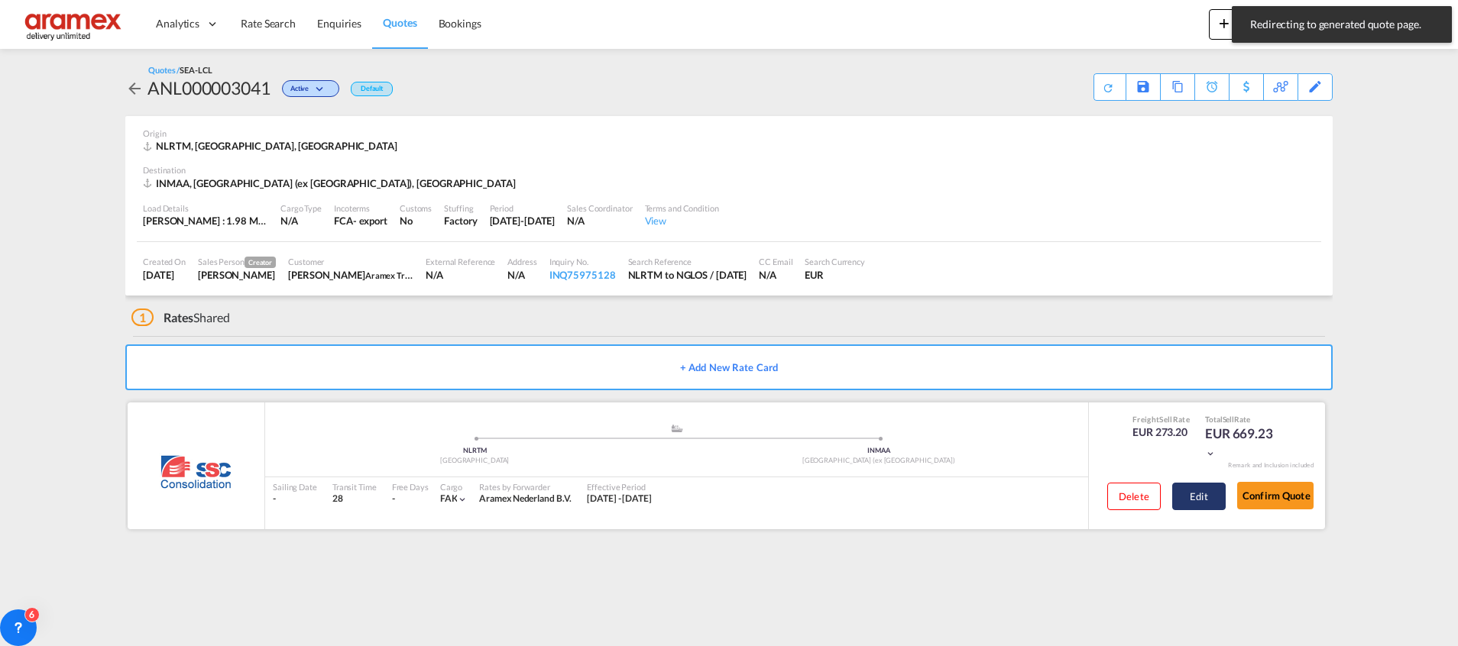
click at [1193, 504] on button "Edit" at bounding box center [1198, 497] width 53 height 28
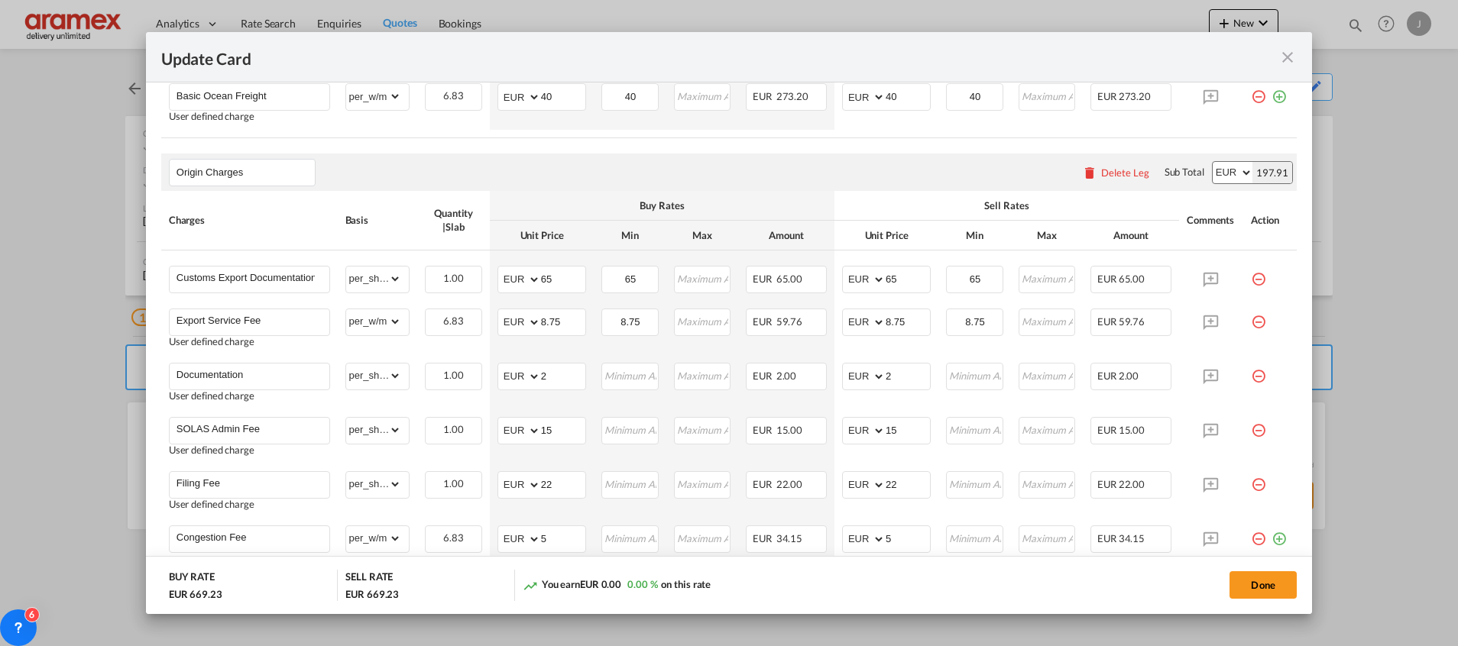
scroll to position [798, 0]
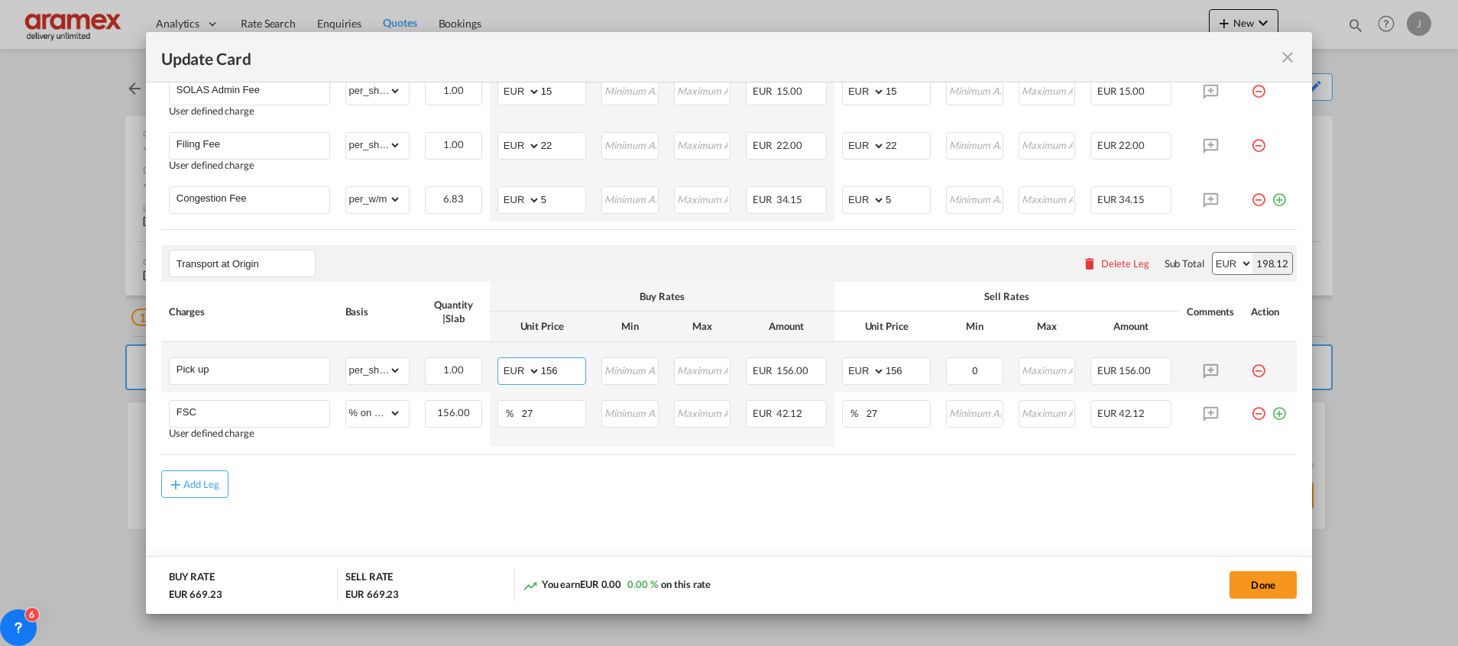
drag, startPoint x: 566, startPoint y: 371, endPoint x: 513, endPoint y: 371, distance: 52.7
click at [513, 371] on md-input-container "AED AFN ALL AMD ANG AOA ARS AUD AWG AZN BAM BBD BDT BGN BHD BIF BMD BND [PERSON…" at bounding box center [541, 372] width 89 height 28
type input "176"
drag, startPoint x: 911, startPoint y: 373, endPoint x: 846, endPoint y: 373, distance: 64.2
click at [846, 373] on md-input-container "AED AFN ALL AMD ANG AOA ARS AUD AWG AZN BAM BBD BDT BGN BHD BIF BMD BND [PERSON…" at bounding box center [886, 372] width 89 height 28
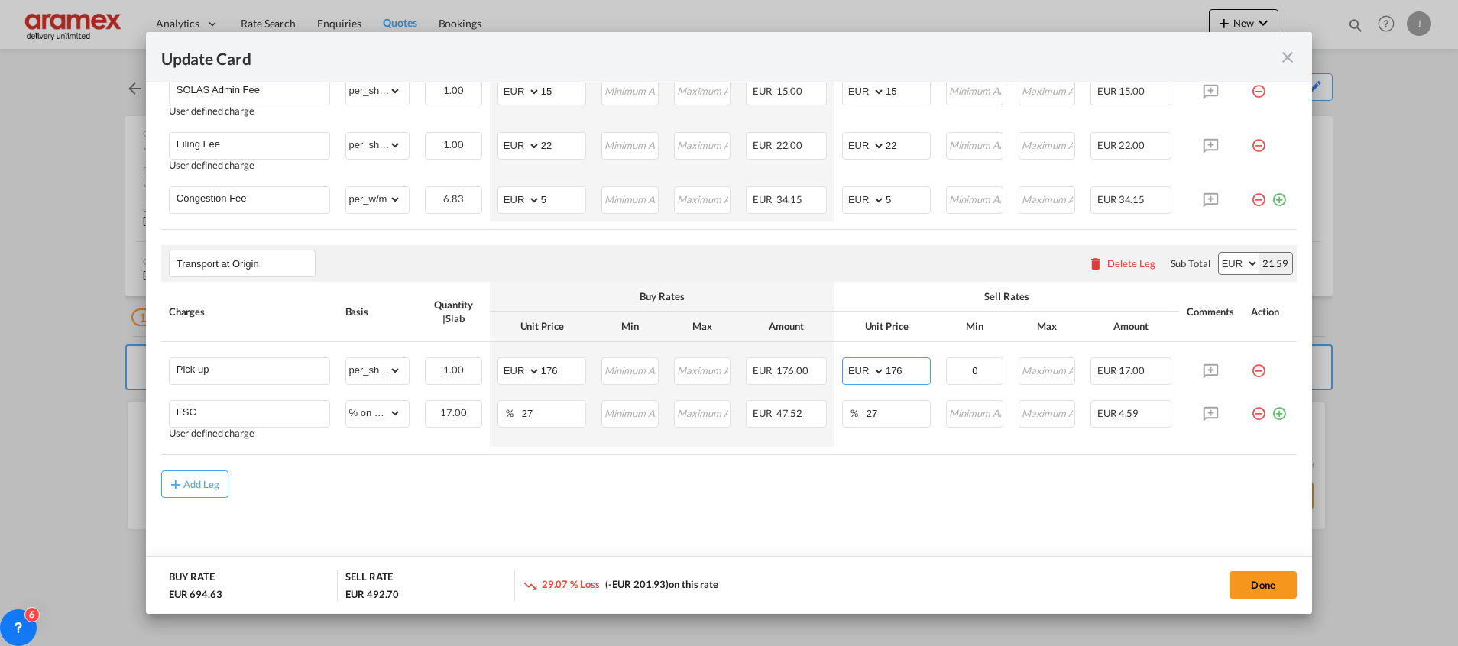
type input "176"
click at [843, 471] on div "Add Leg" at bounding box center [728, 485] width 1135 height 28
click at [555, 371] on input "176" at bounding box center [563, 369] width 44 height 23
click at [416, 487] on div "Add Leg" at bounding box center [728, 485] width 1135 height 28
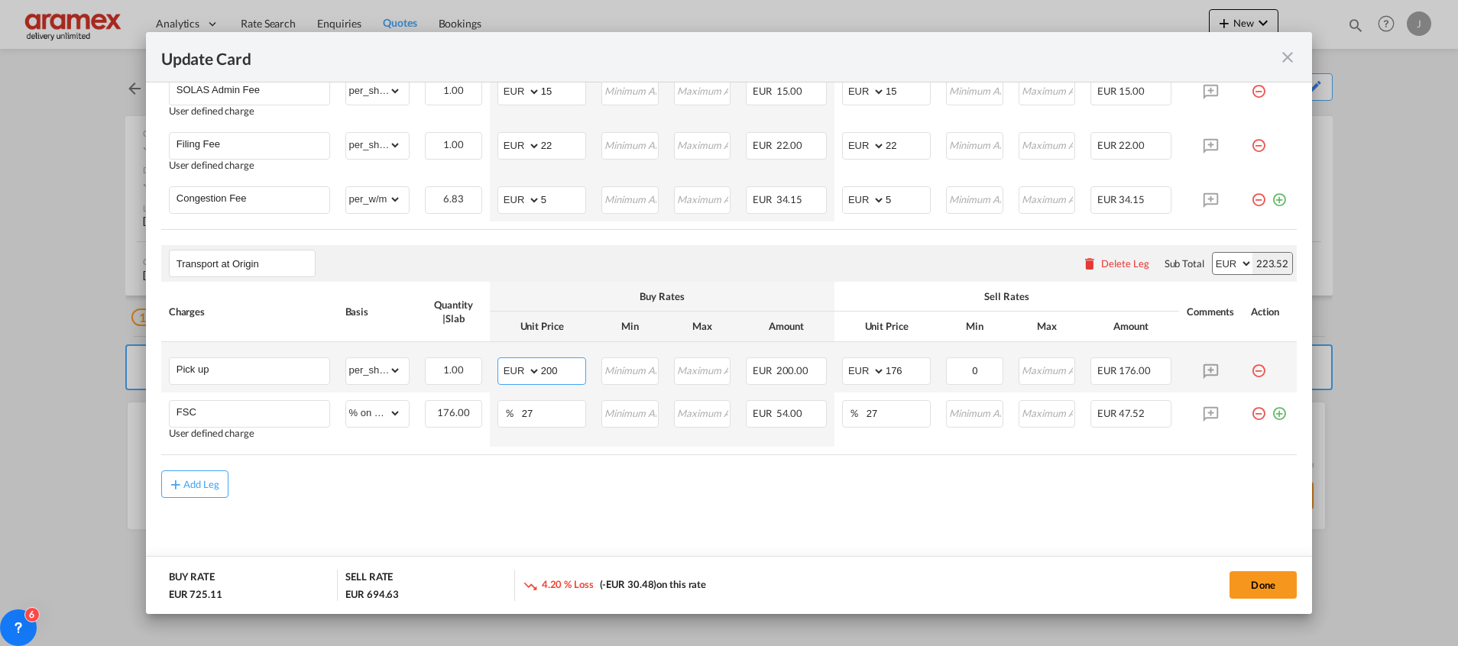
click at [549, 371] on input "200" at bounding box center [563, 369] width 44 height 23
type input "176"
click at [453, 486] on div "Add Leg" at bounding box center [728, 485] width 1135 height 28
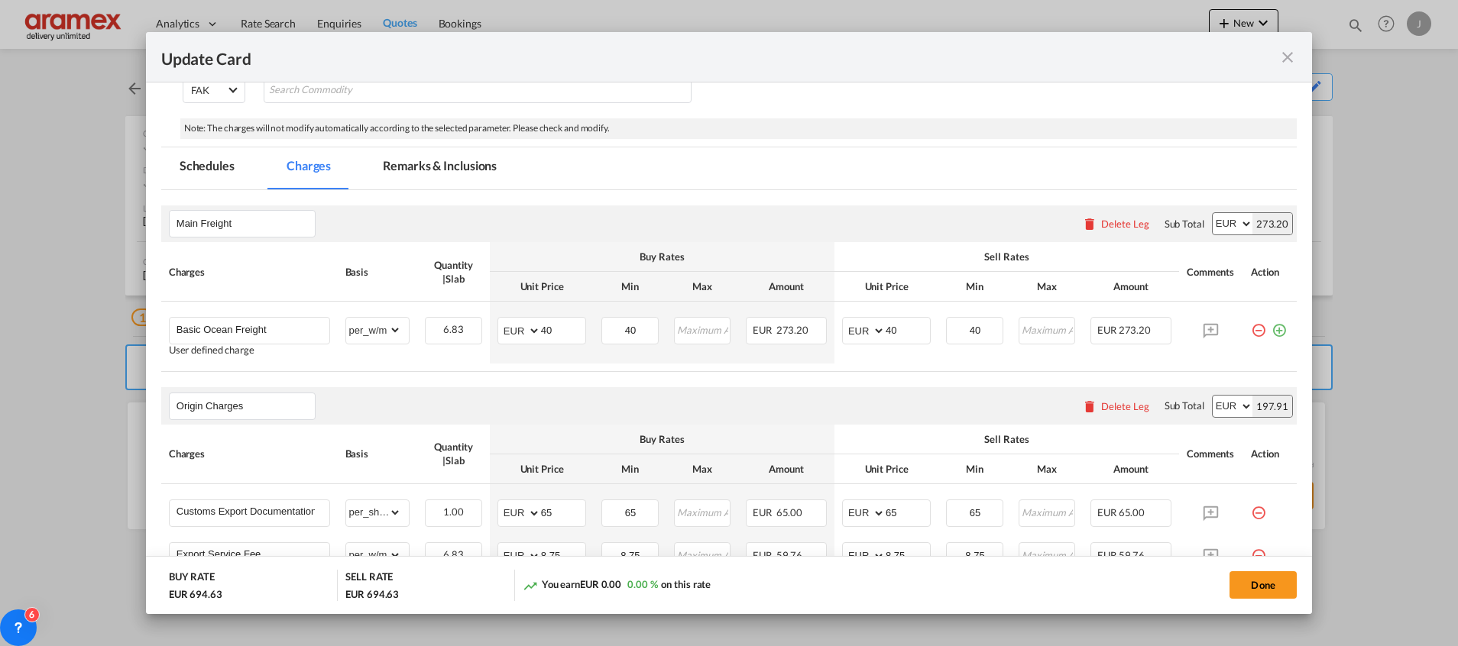
scroll to position [0, 0]
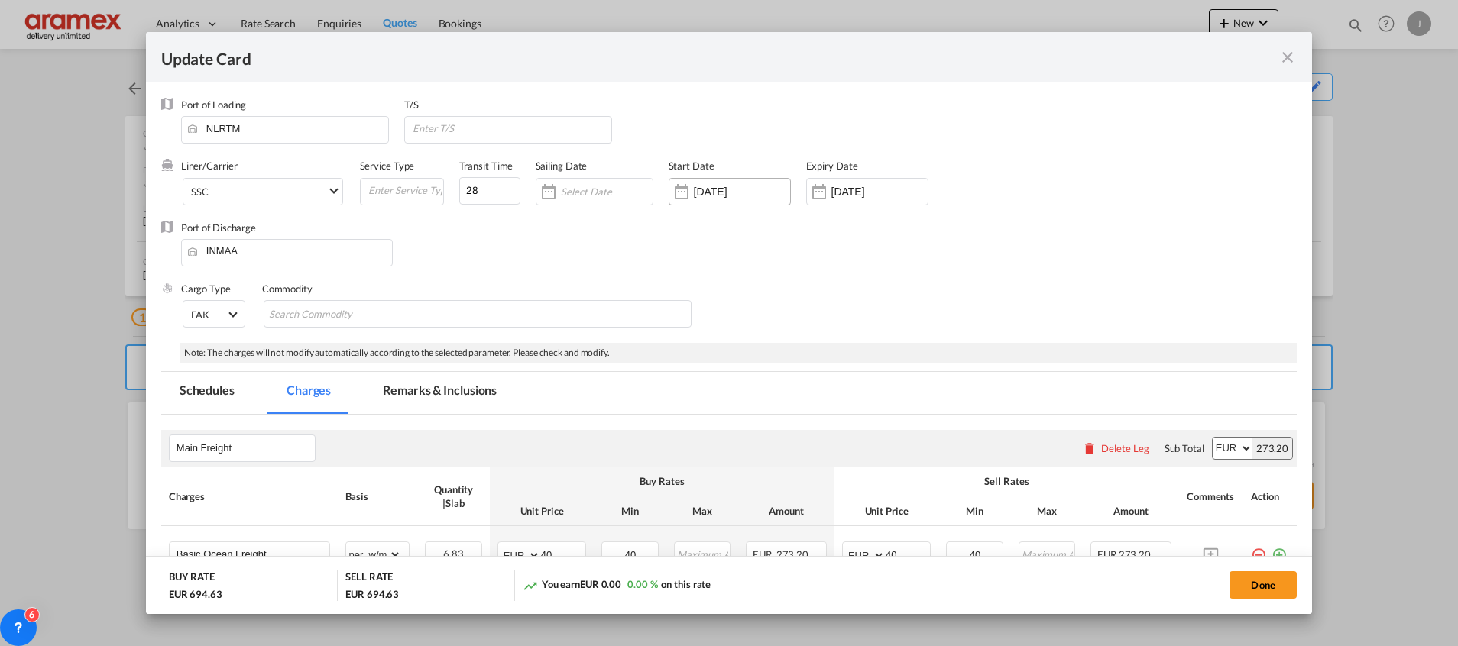
click at [743, 198] on input "[DATE]" at bounding box center [742, 192] width 96 height 12
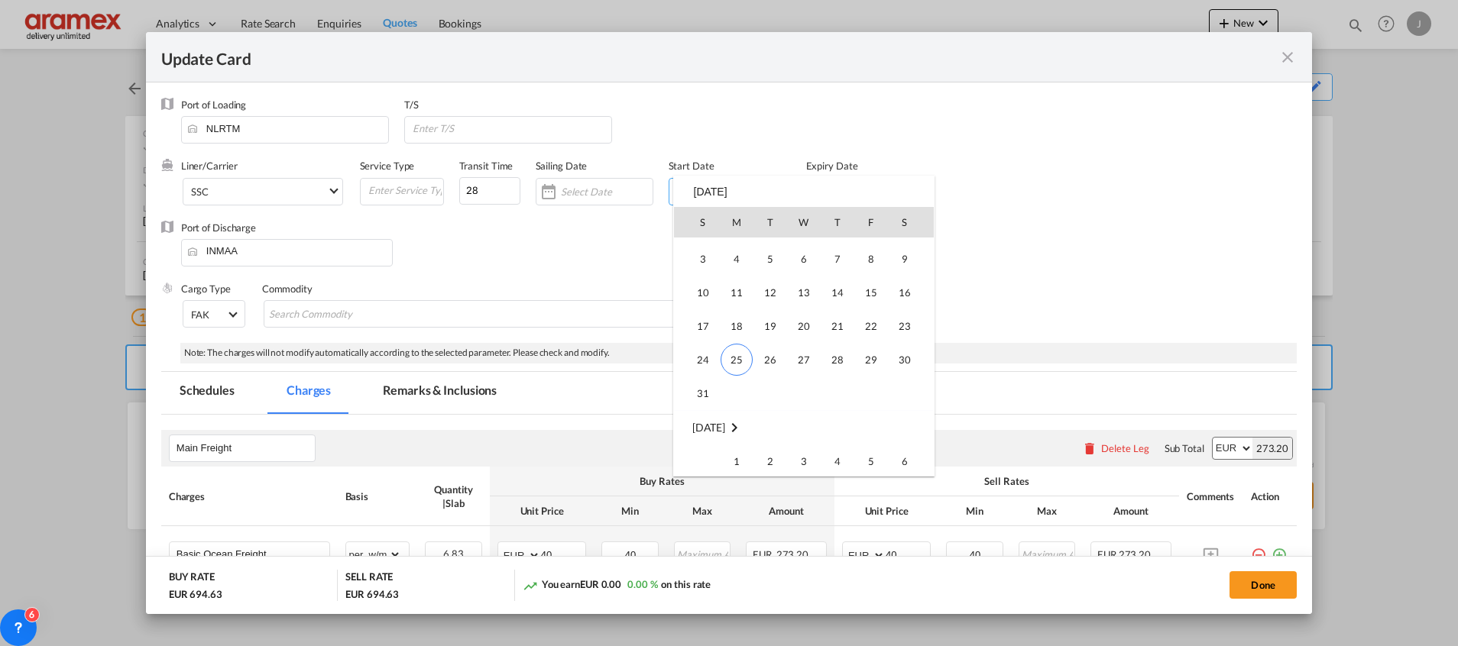
scroll to position [353655, 0]
click at [738, 411] on span "25" at bounding box center [736, 414] width 32 height 32
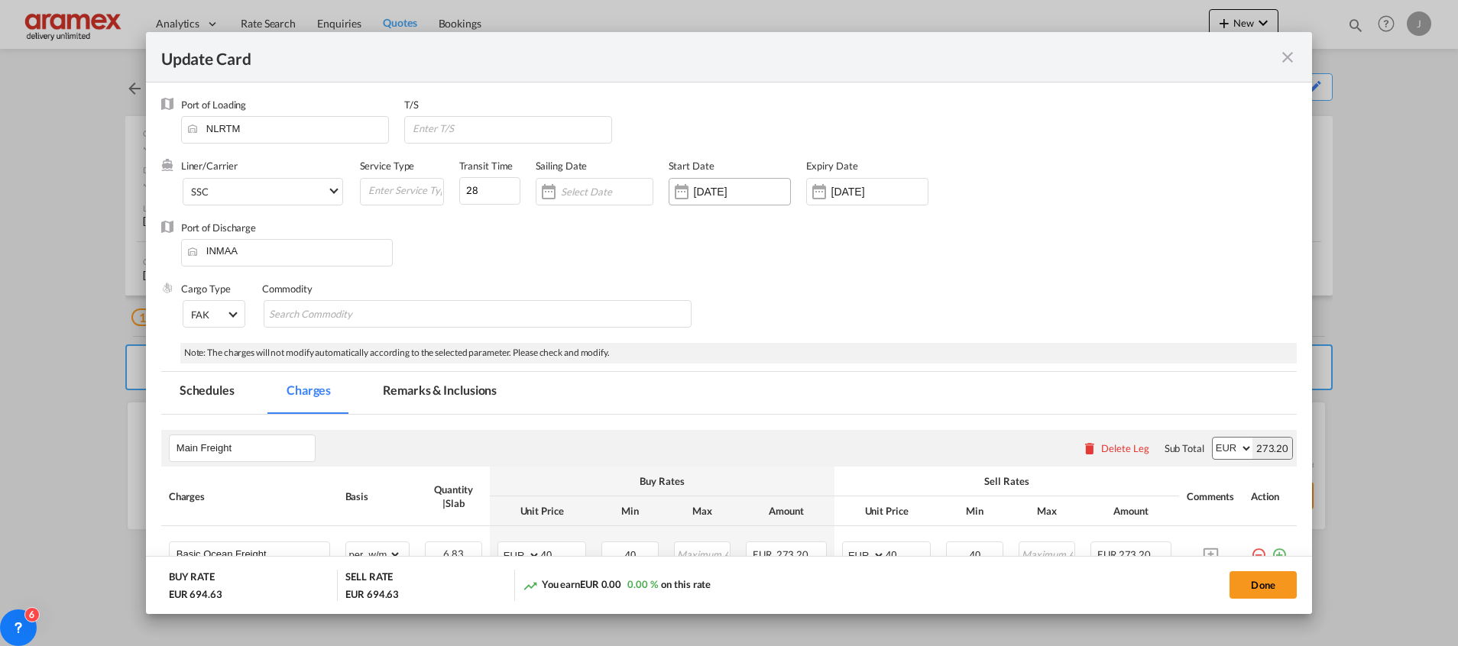
click at [717, 189] on input "[DATE]" at bounding box center [742, 192] width 96 height 12
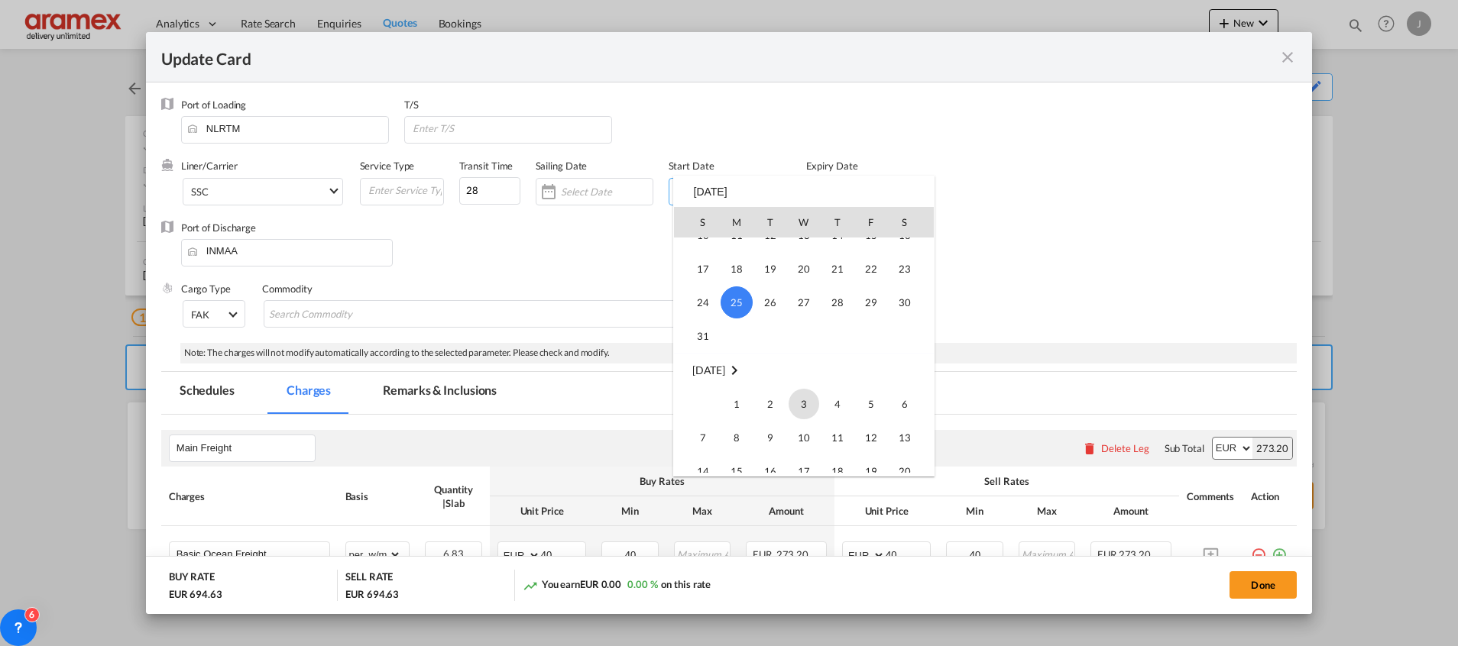
scroll to position [353794, 0]
click at [743, 374] on span "1" at bounding box center [736, 376] width 31 height 31
type input "[DATE]"
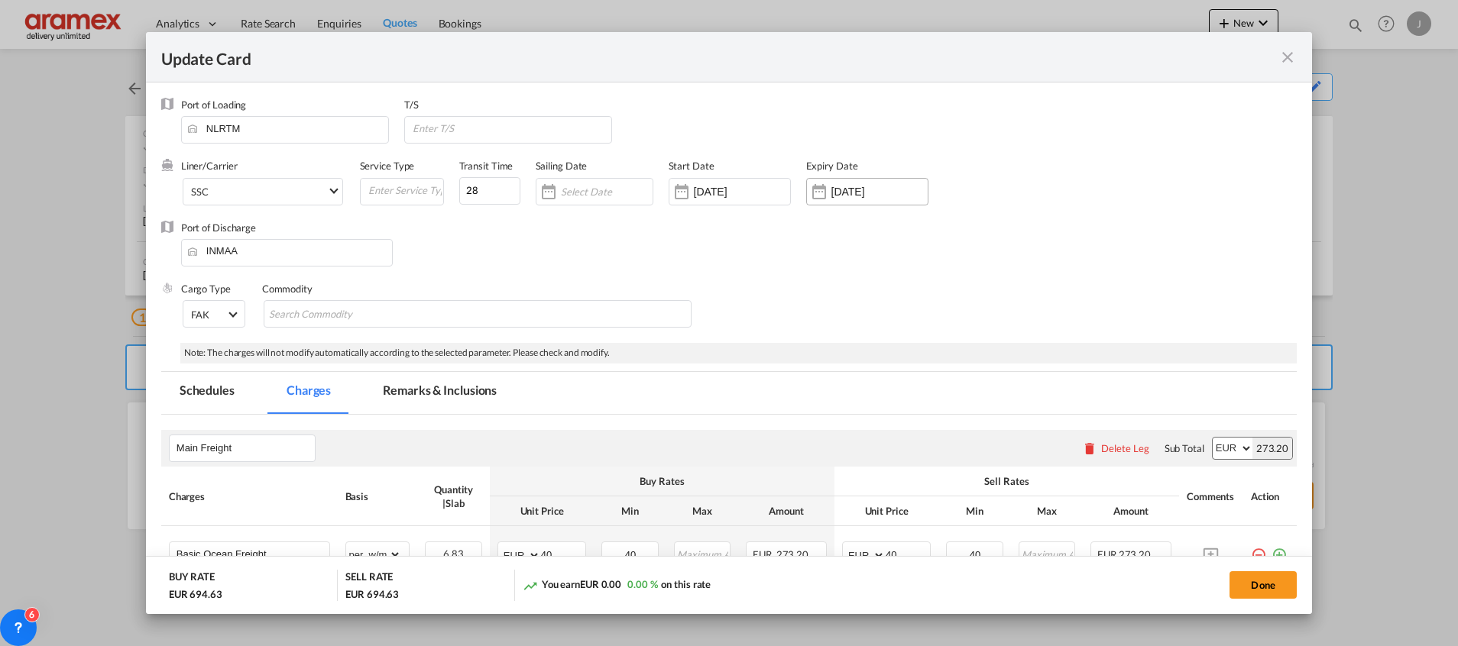
click at [868, 189] on input "[DATE]" at bounding box center [879, 192] width 96 height 12
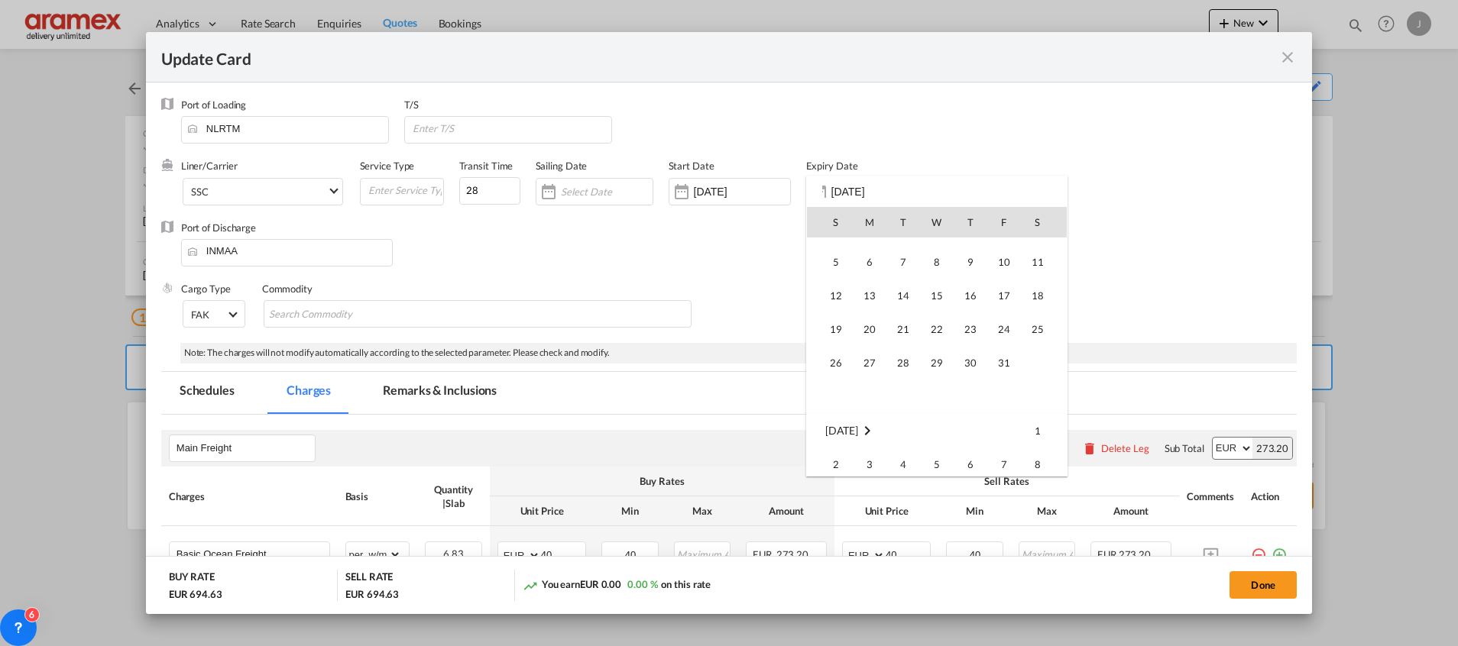
scroll to position [0, 0]
click at [902, 420] on span "30" at bounding box center [903, 423] width 31 height 31
type input "[DATE]"
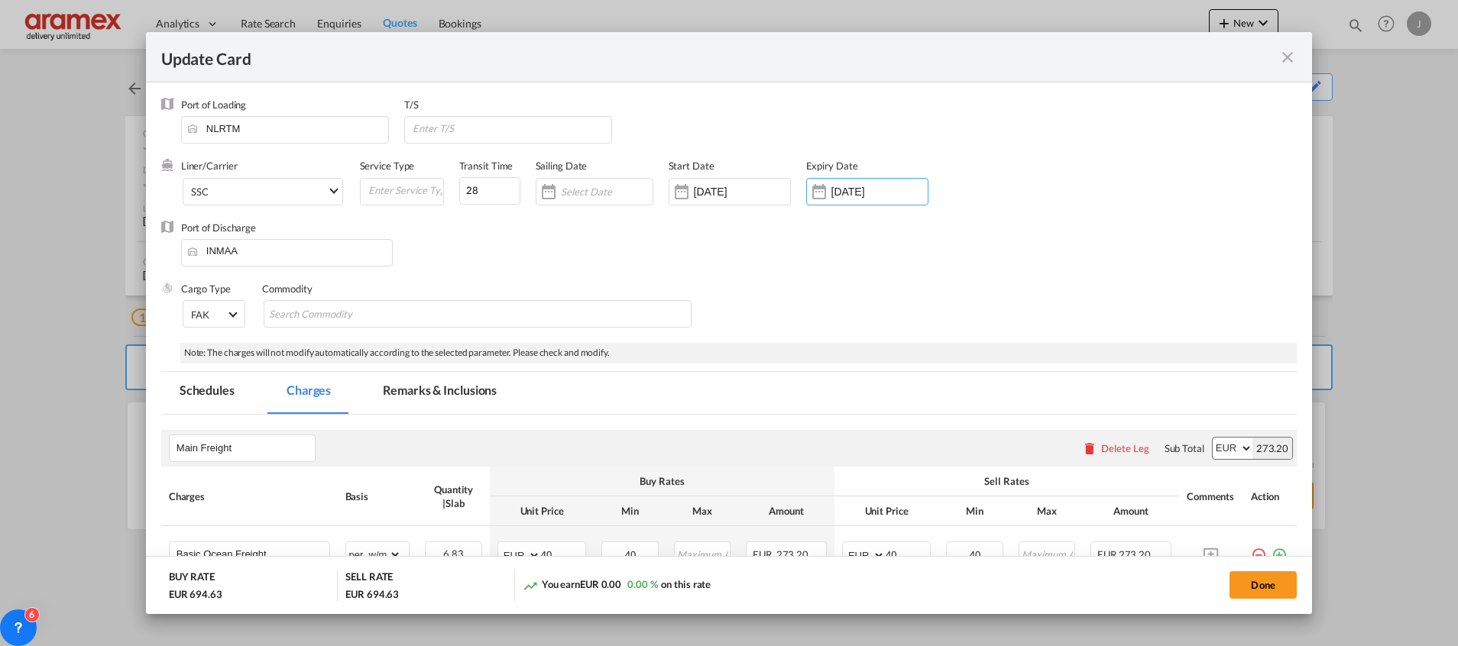
click at [784, 292] on div "Cargo Type FAK FAK GCR GDSM General Cargo Hazardous Cargo Ambient Foodstuff Chi…" at bounding box center [738, 312] width 1115 height 61
click at [587, 193] on input "Update Card Port ..." at bounding box center [607, 192] width 92 height 12
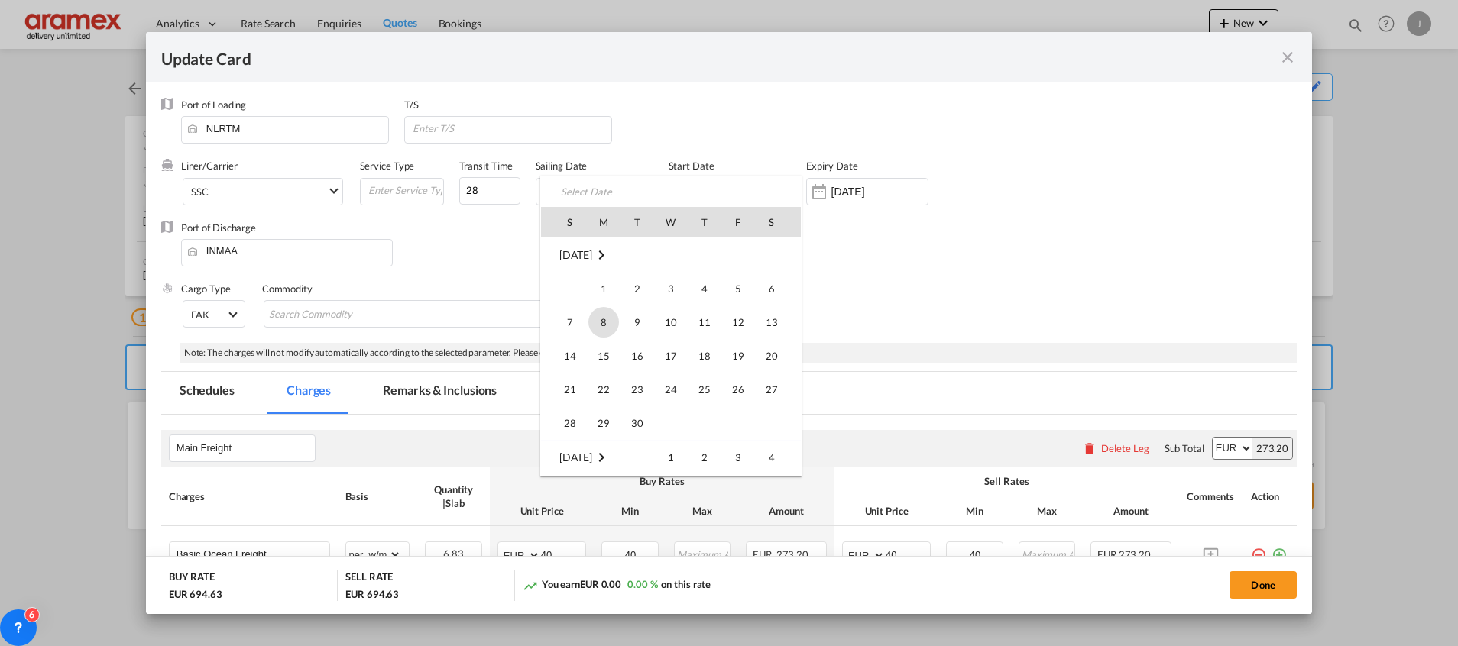
click at [604, 323] on span "8" at bounding box center [603, 322] width 31 height 31
type input "[DATE]"
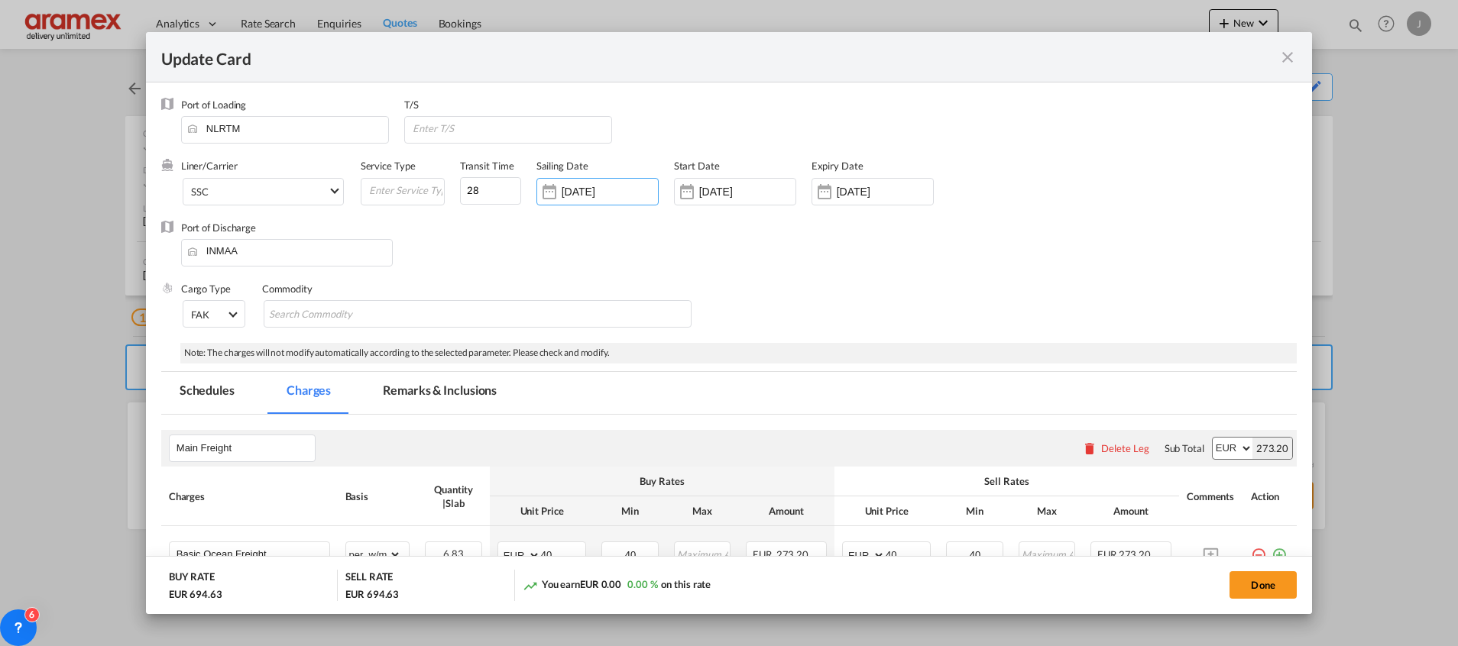
click at [1010, 287] on div "Cargo Type FAK FAK GCR GDSM General Cargo Hazardous Cargo Ambient Foodstuff Chi…" at bounding box center [738, 312] width 1115 height 61
drag, startPoint x: 481, startPoint y: 184, endPoint x: 426, endPoint y: 186, distance: 55.8
click at [426, 186] on div "Liner/Carrier SSC 2HM LOGISTICS D.O.O AAXL GLOBAL SHIPPING LINES LLC [PERSON_NA…" at bounding box center [630, 189] width 898 height 61
type input "53"
click at [721, 263] on div "Port of Discharge [GEOGRAPHIC_DATA]" at bounding box center [728, 251] width 1135 height 61
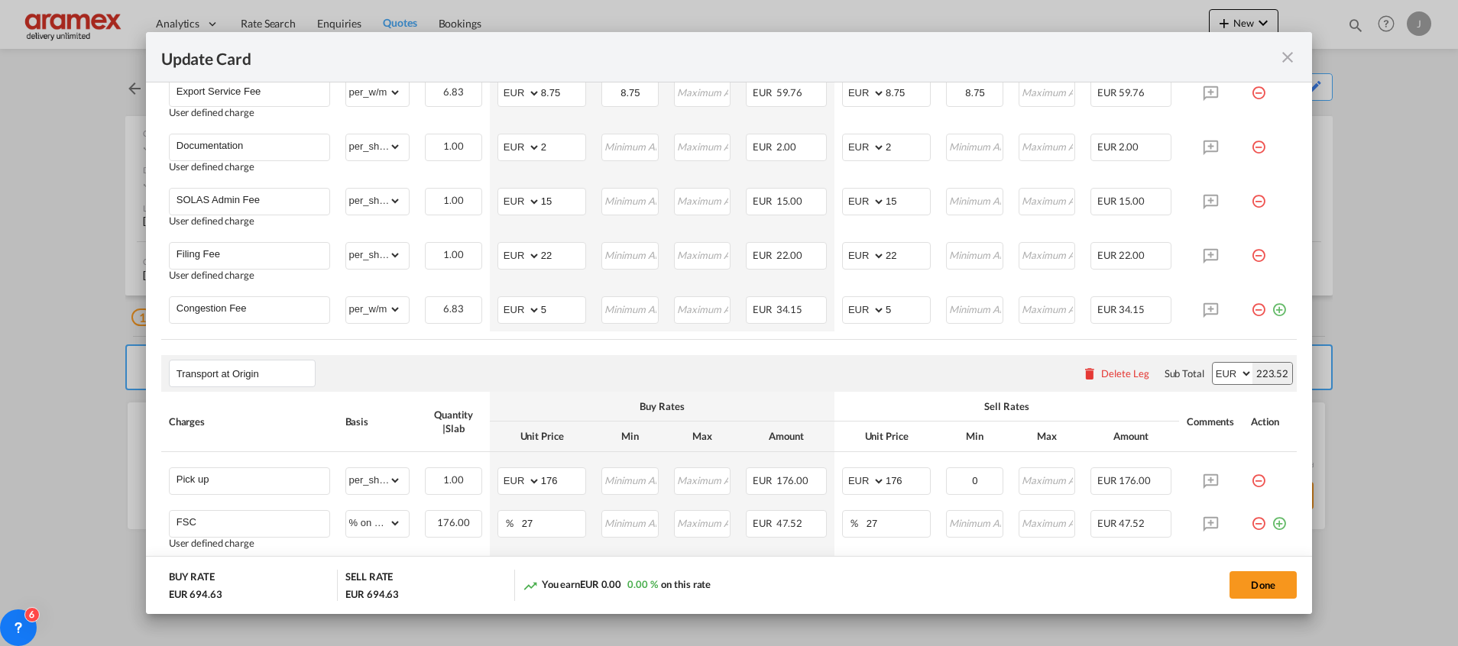
scroll to position [798, 0]
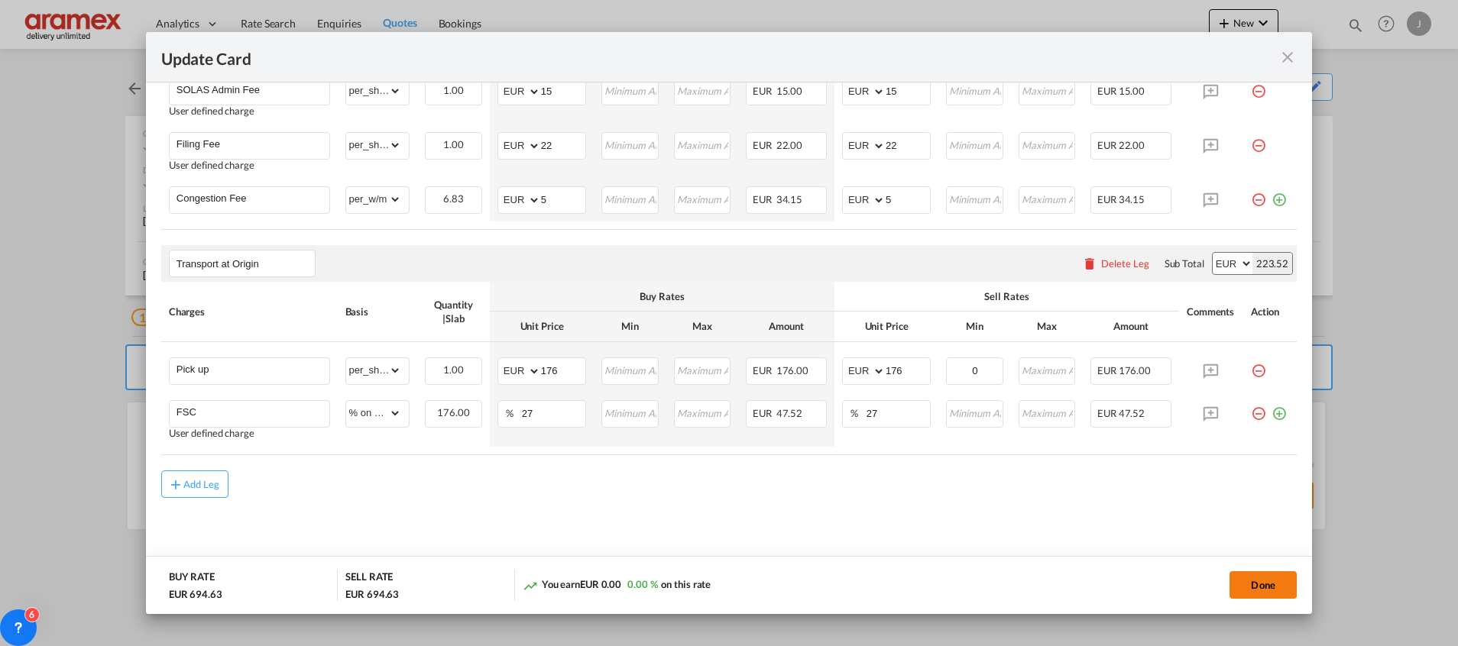
click at [1261, 578] on button "Done" at bounding box center [1262, 585] width 67 height 28
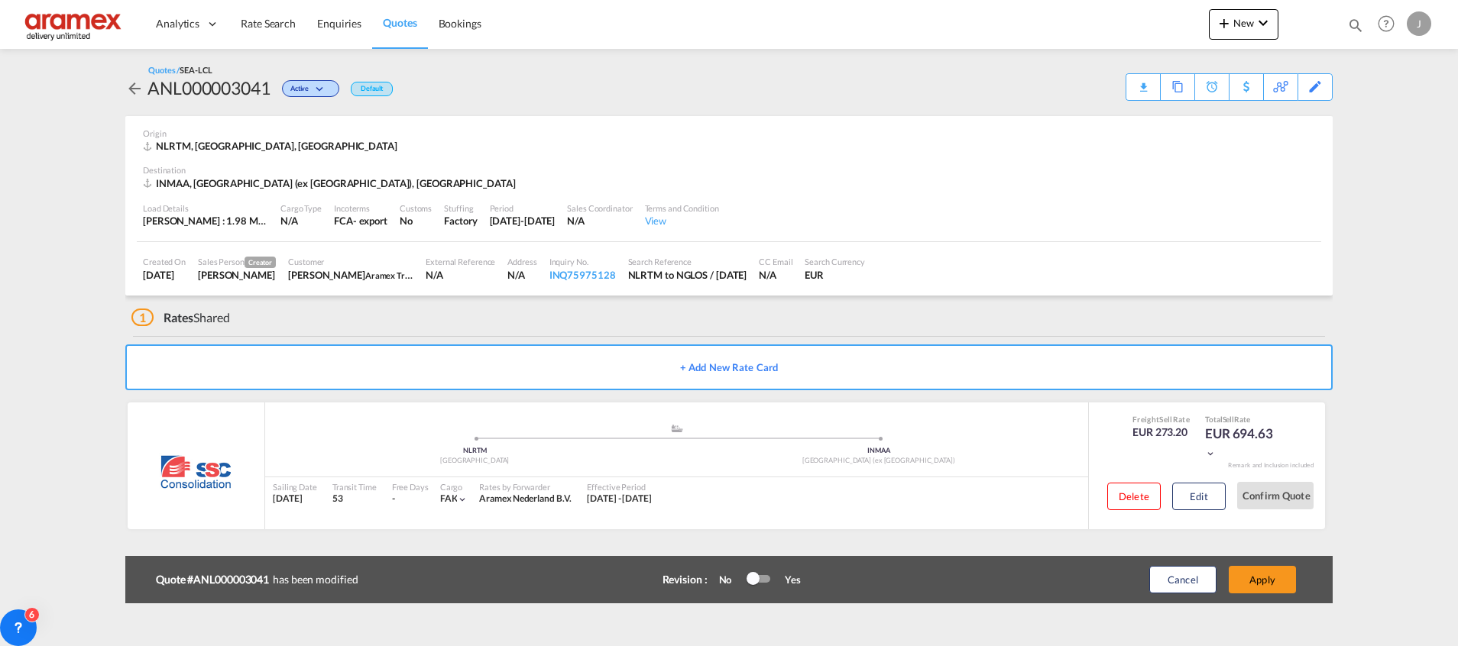
click at [1261, 578] on button "Apply" at bounding box center [1261, 580] width 67 height 28
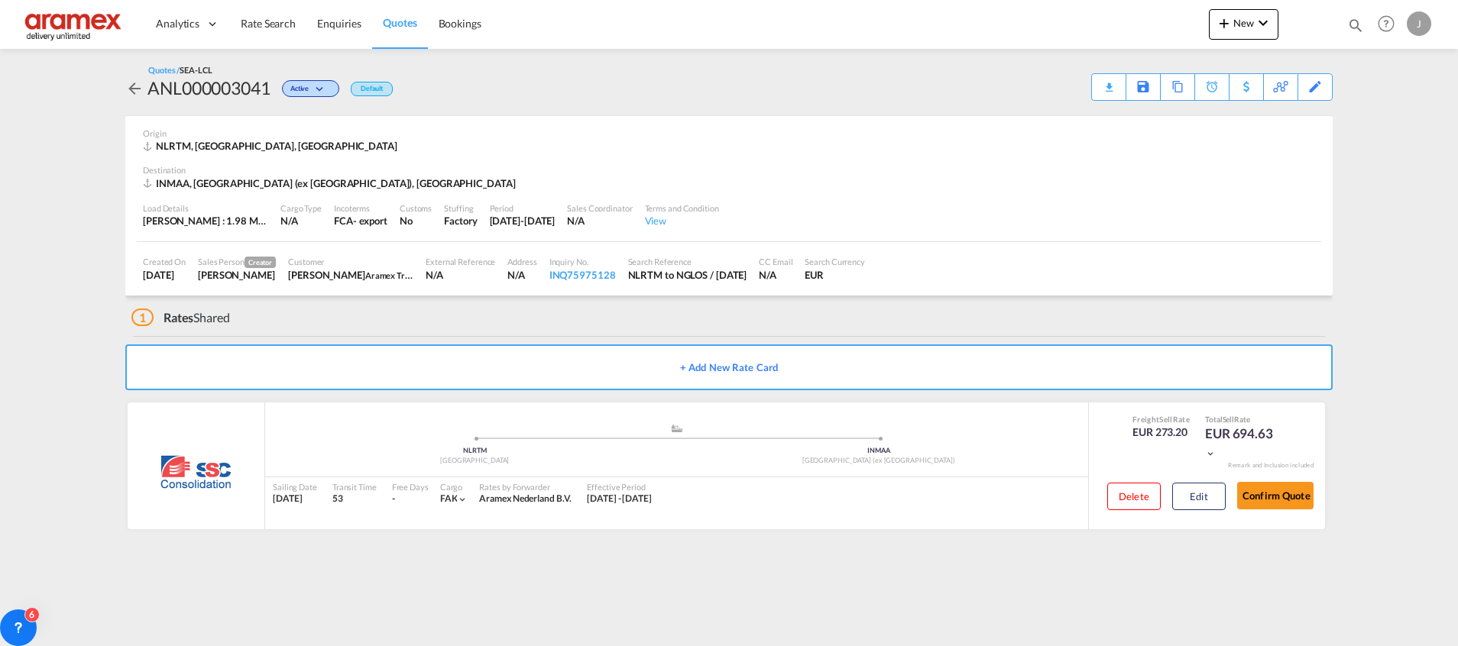
click at [0, 0] on div "Download Quote" at bounding box center [0, 0] width 0 height 0
click at [1086, 83] on div "Download Quote" at bounding box center [1079, 86] width 78 height 24
